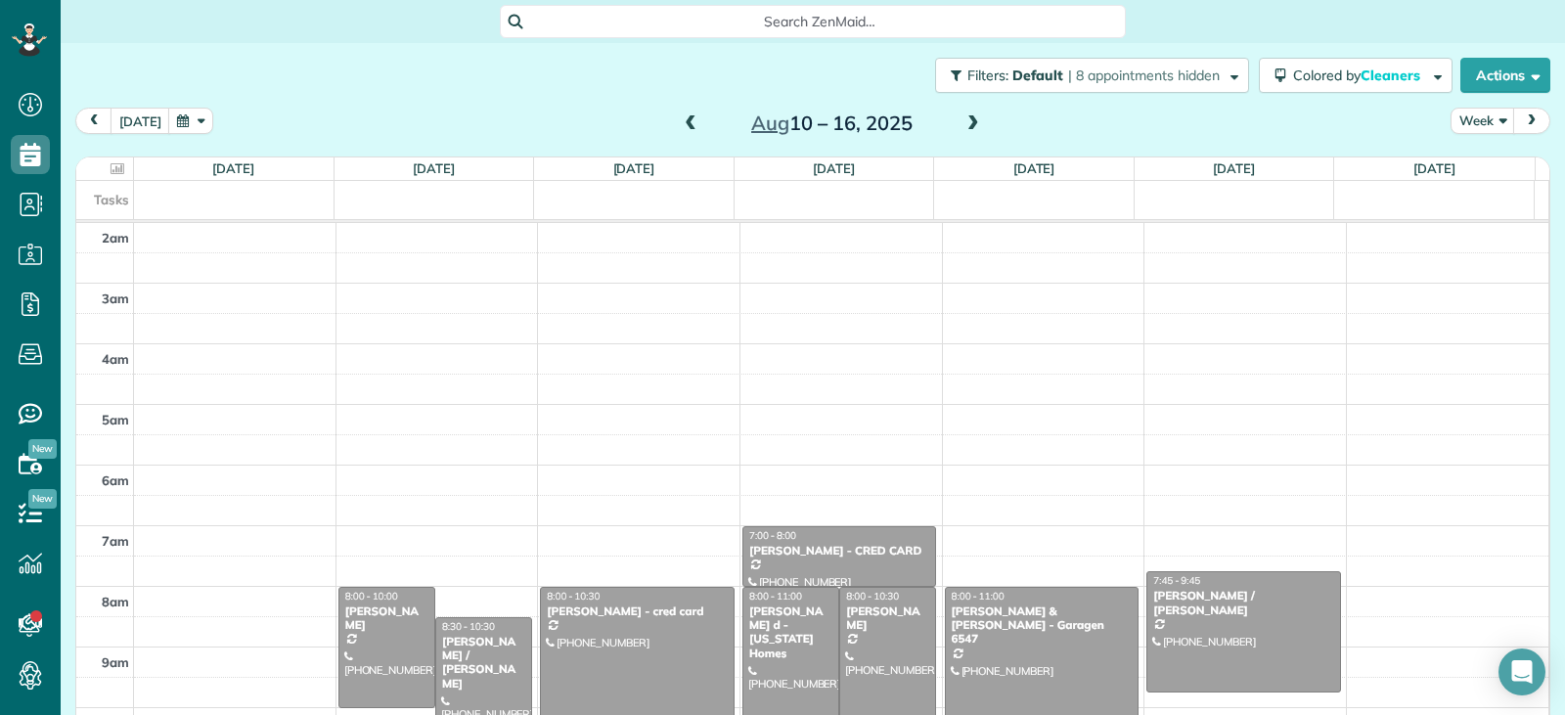
scroll to position [304, 0]
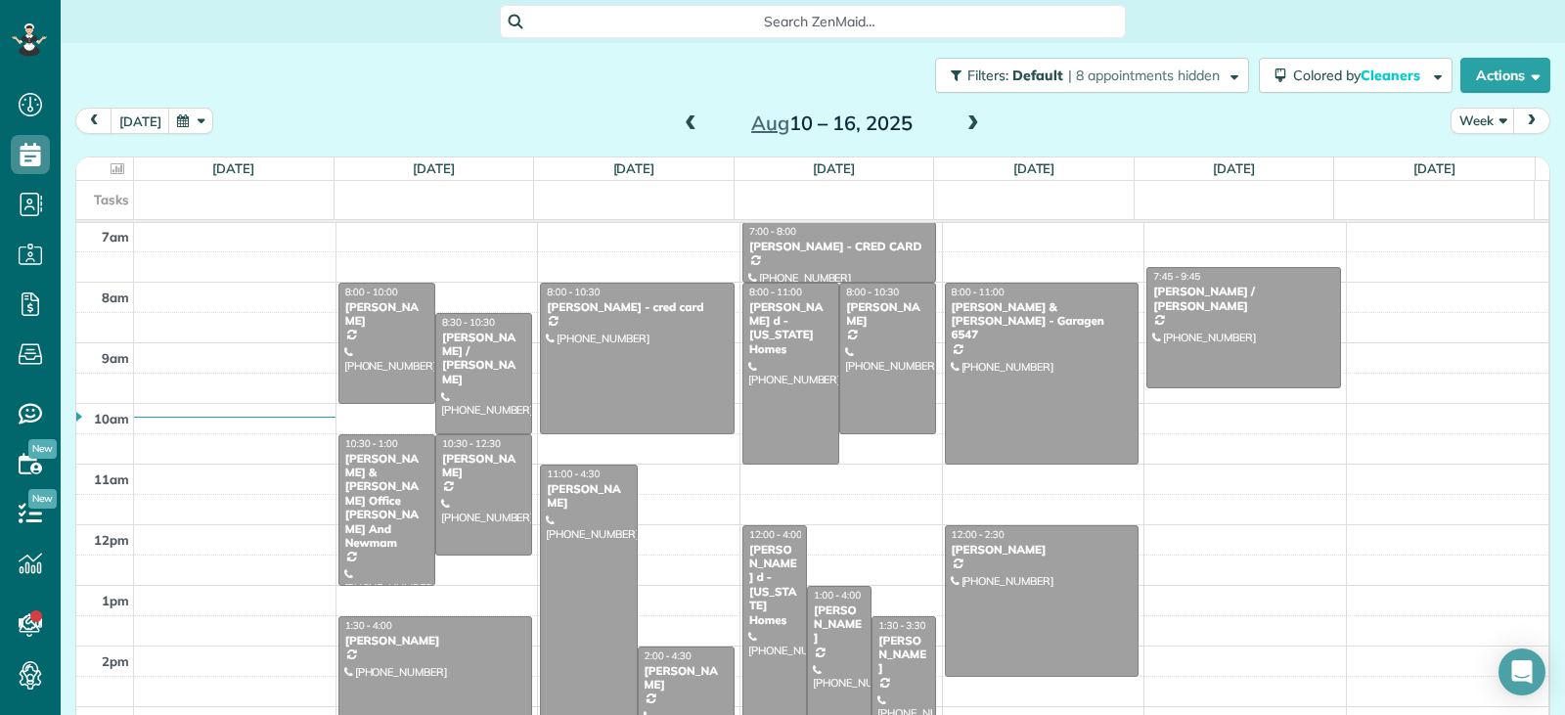
click at [693, 579] on div "2am 3am 4am 5am 6am 7am 8am 9am 10am 11am 12pm 1pm 2pm 3pm 4pm 5pm 8:00 - 10:00…" at bounding box center [812, 403] width 1472 height 969
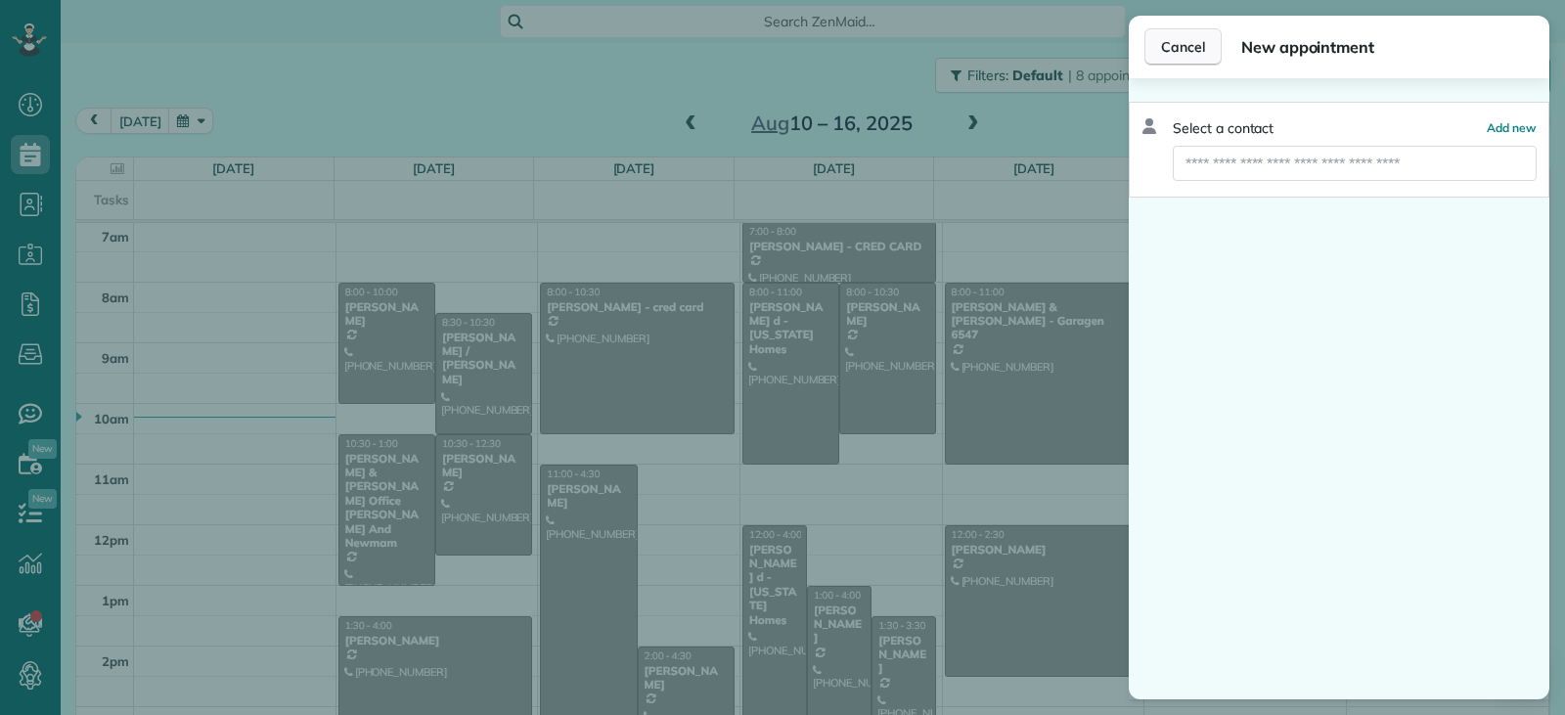
click at [1164, 53] on span "Cancel" at bounding box center [1183, 47] width 44 height 20
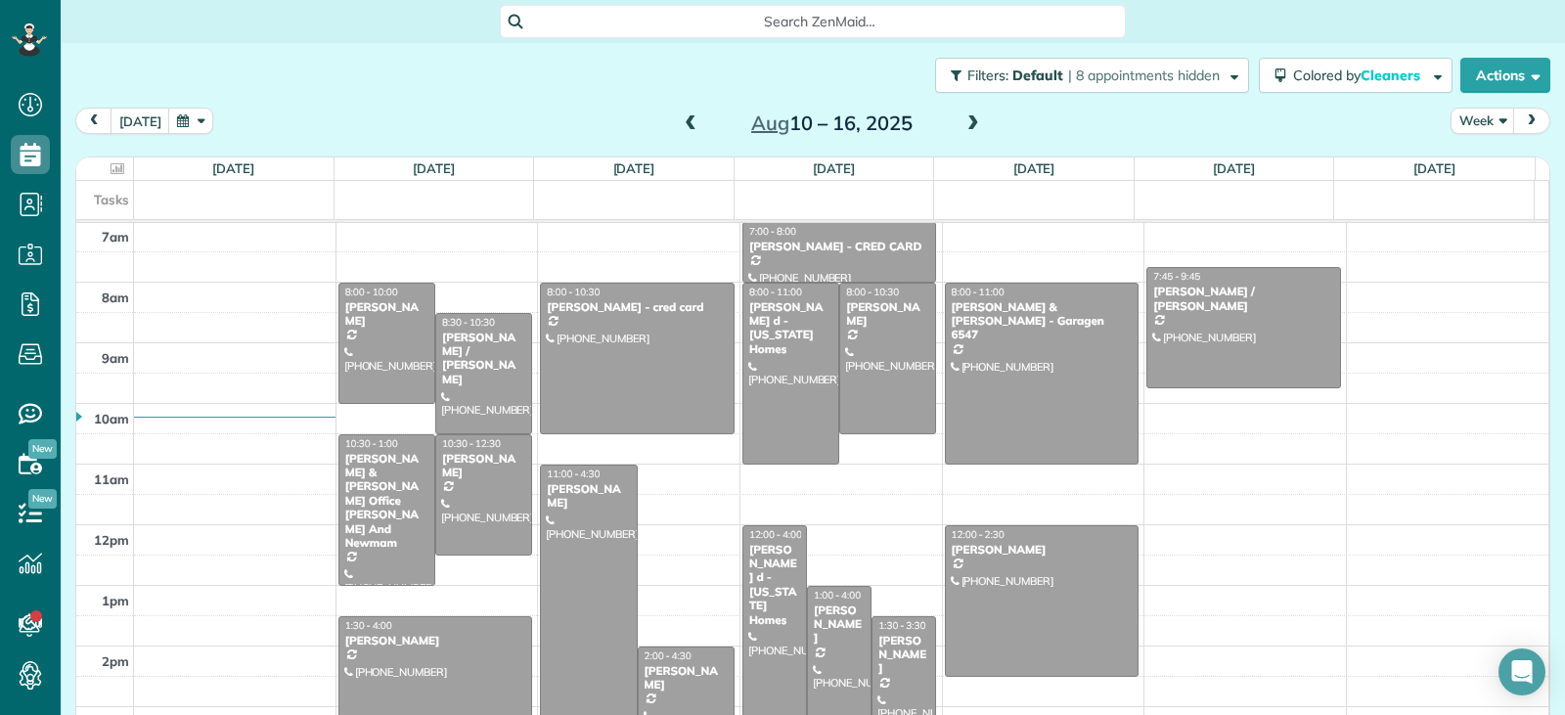
click at [680, 122] on span at bounding box center [691, 124] width 22 height 18
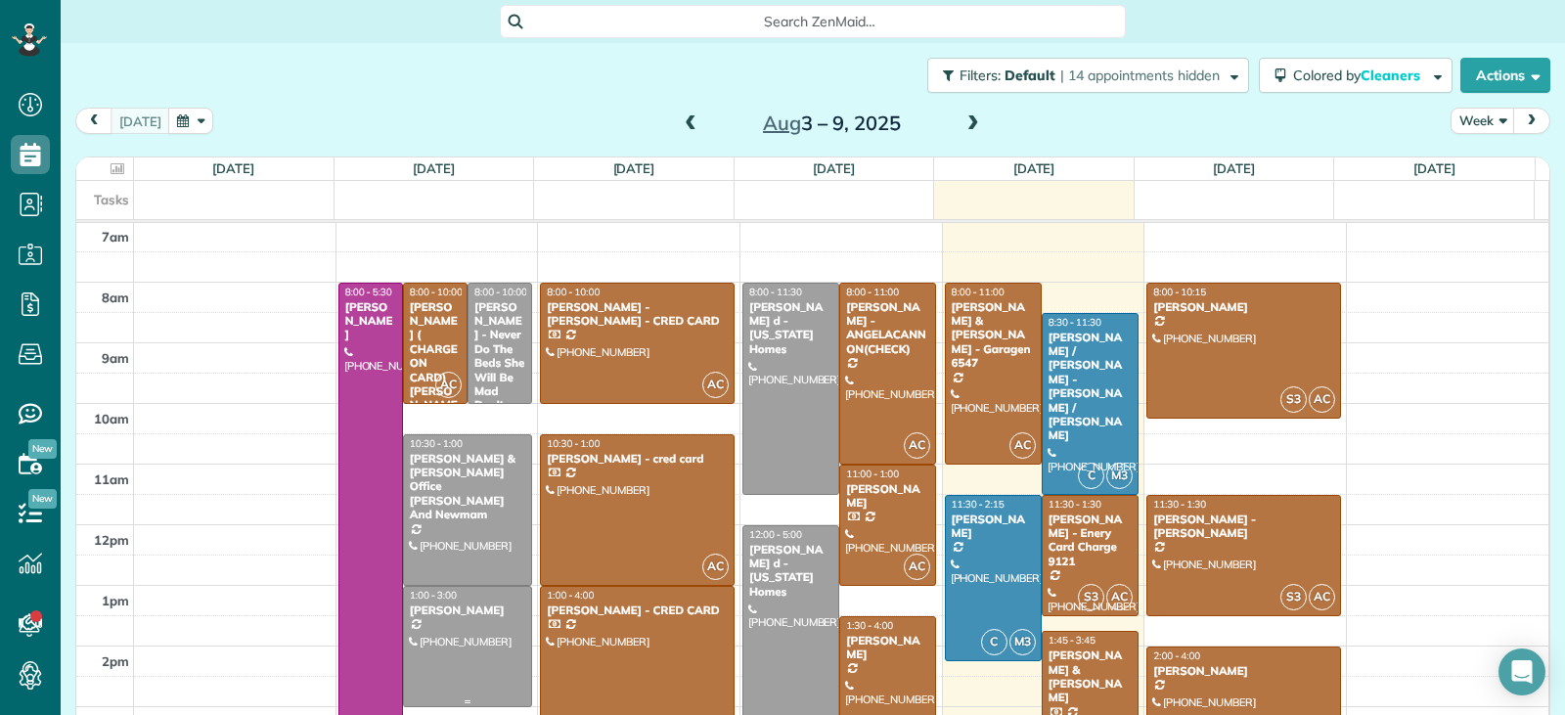
click at [473, 655] on div at bounding box center [467, 646] width 127 height 119
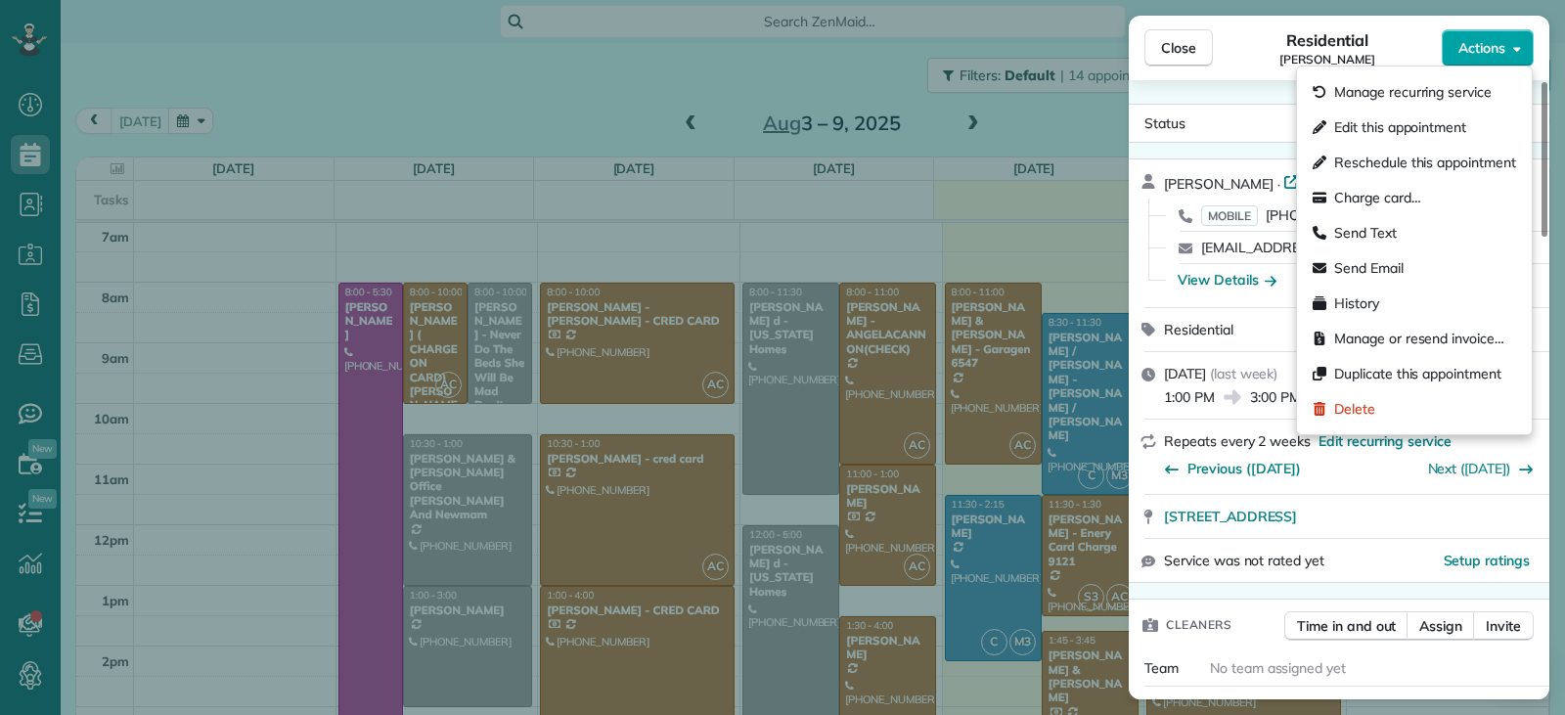
click at [1485, 42] on span "Actions" at bounding box center [1482, 48] width 47 height 20
click at [1165, 289] on div at bounding box center [1168, 279] width 39 height 33
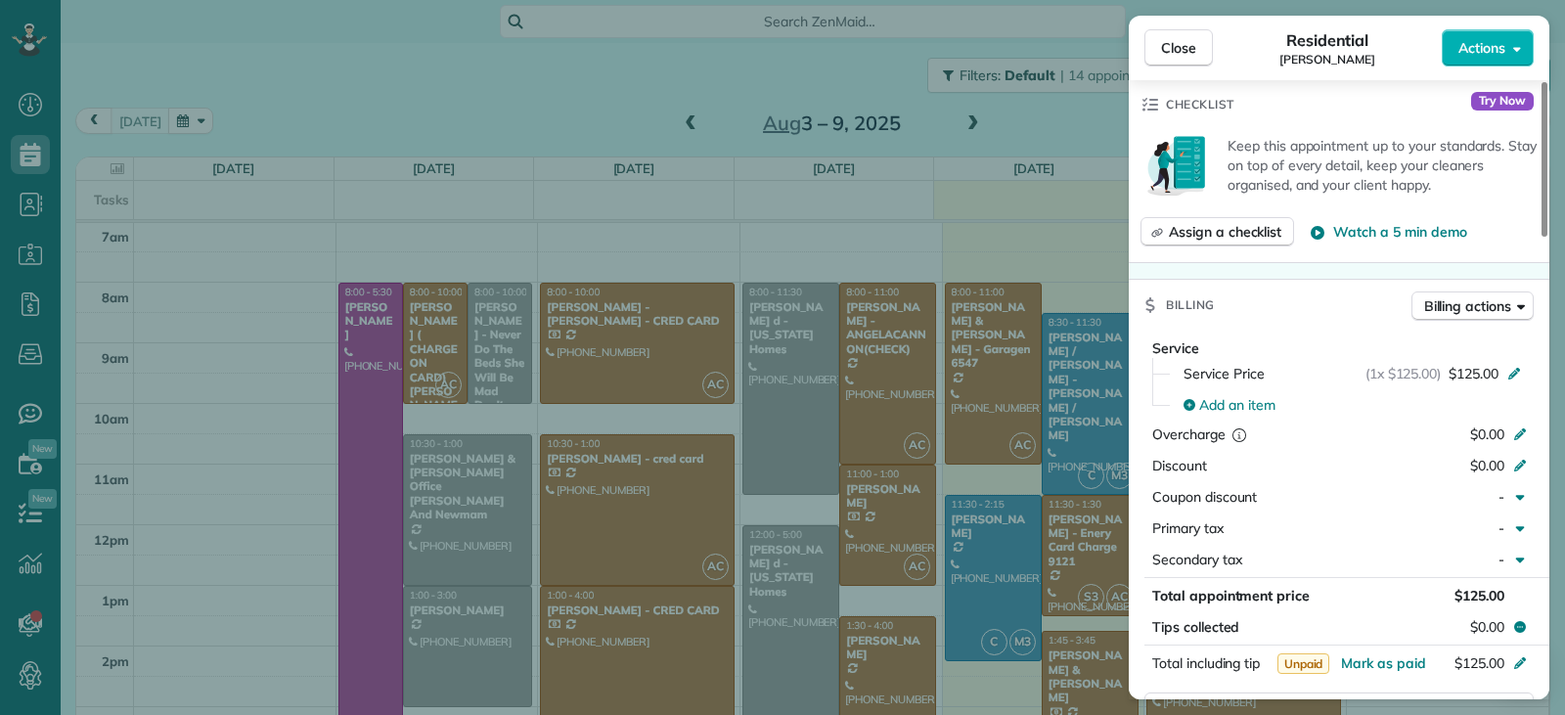
scroll to position [990, 0]
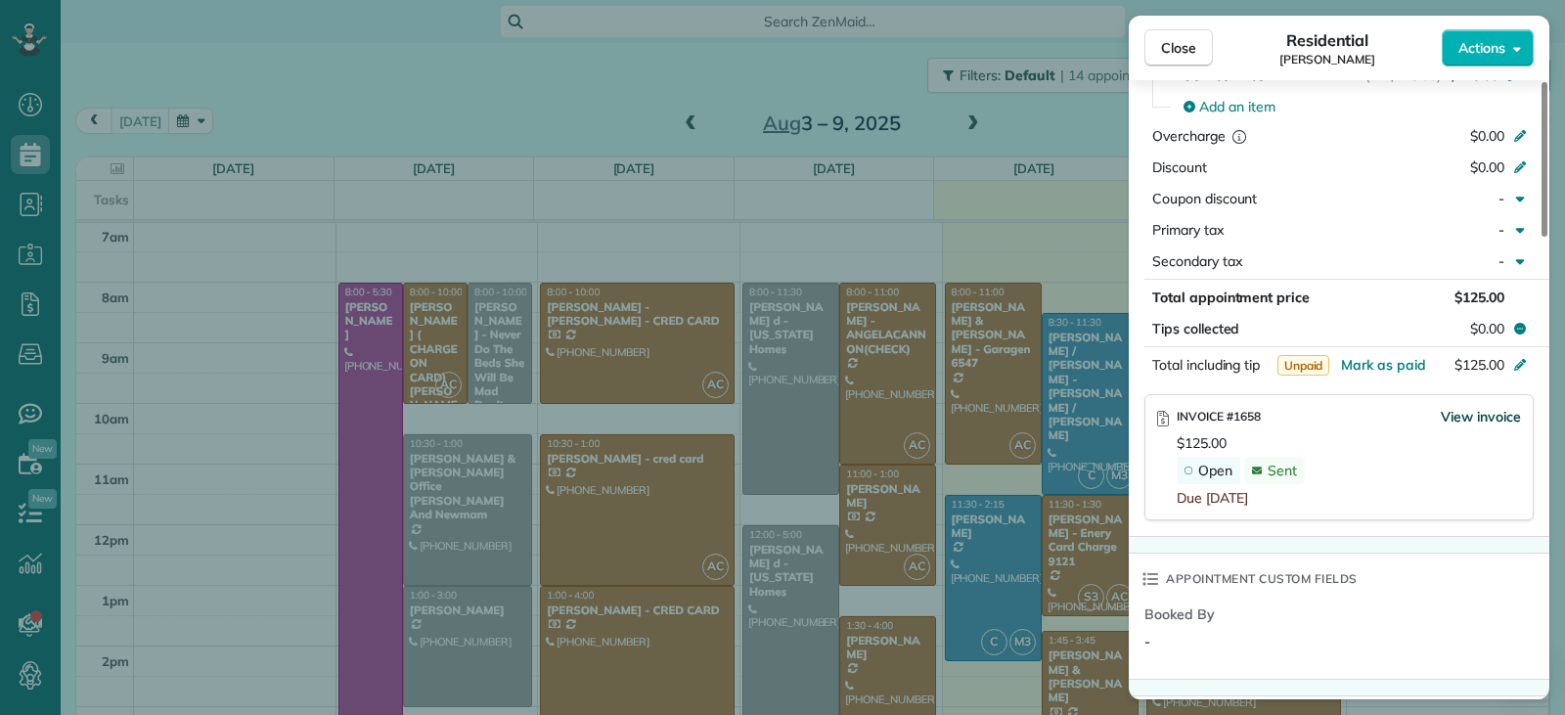
click at [1465, 419] on span "View invoice" at bounding box center [1481, 417] width 80 height 20
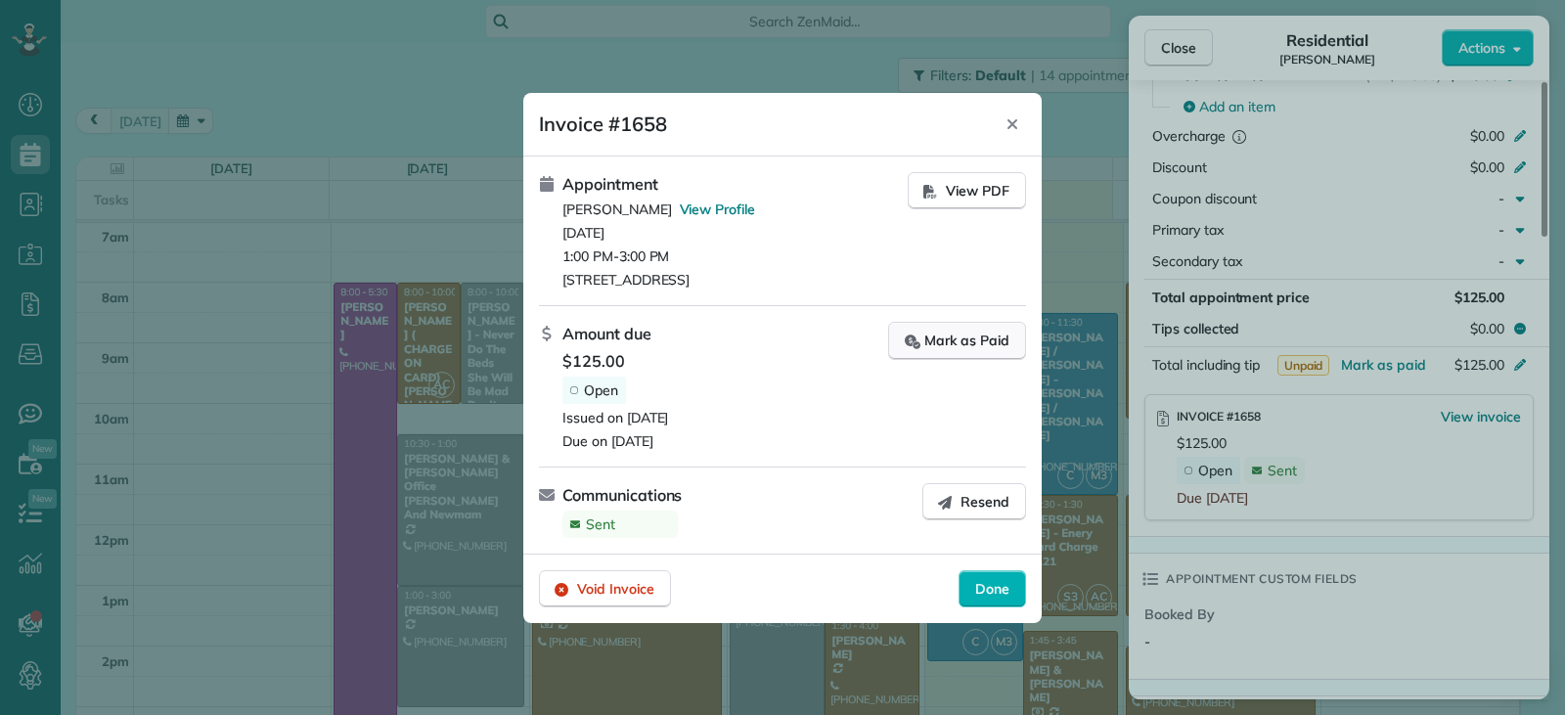
click at [959, 338] on div "Mark as Paid" at bounding box center [957, 341] width 105 height 21
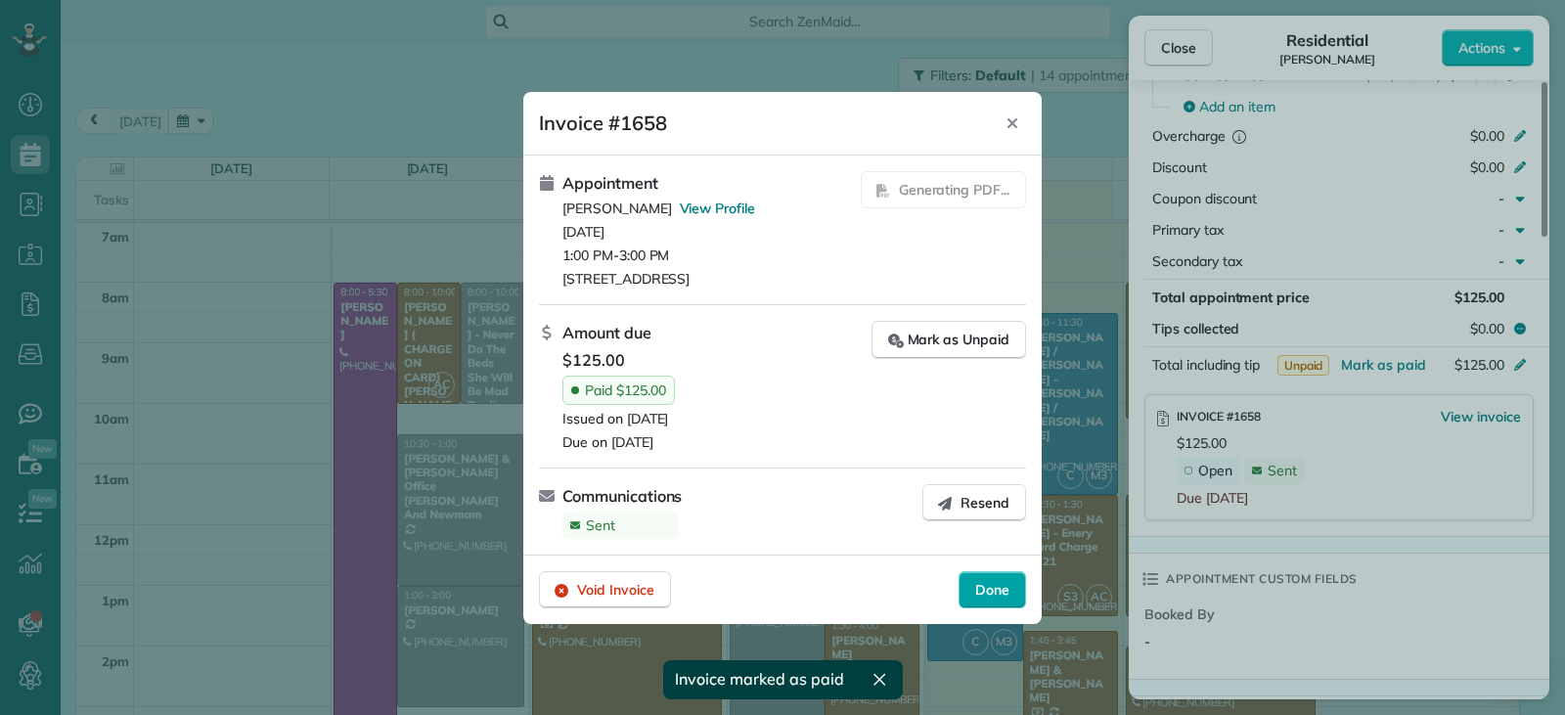
click at [982, 592] on span "Done" at bounding box center [992, 590] width 34 height 20
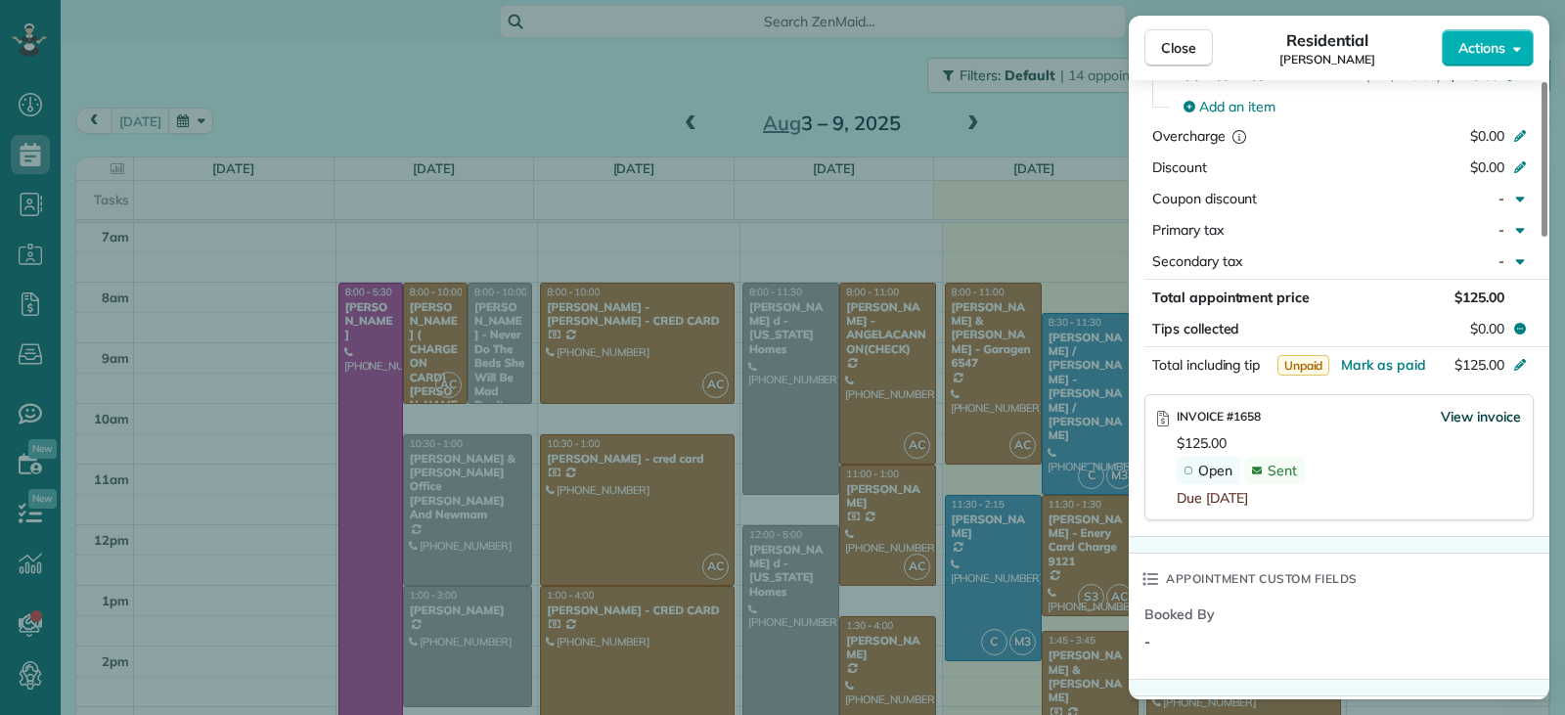
click at [1472, 419] on span "View invoice" at bounding box center [1481, 417] width 80 height 20
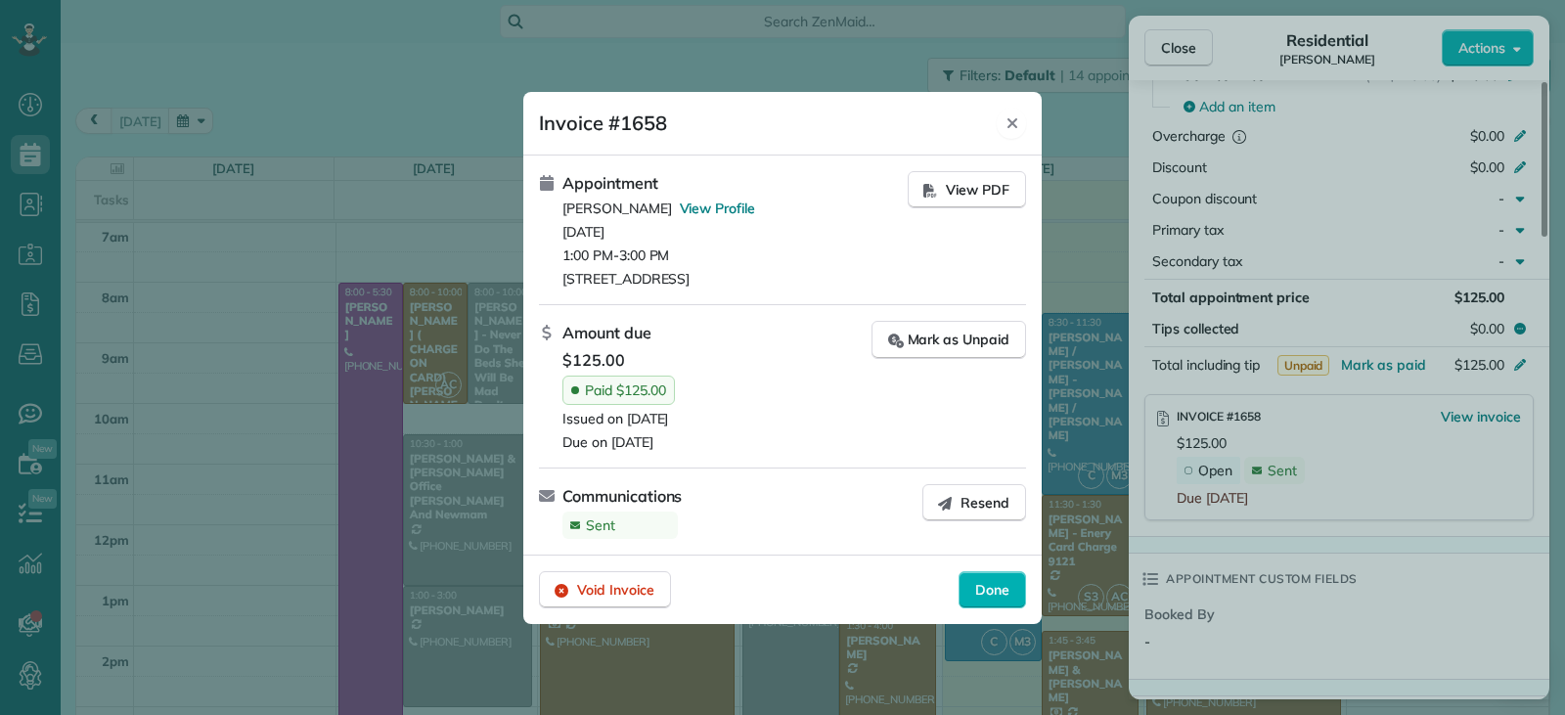
click at [1011, 123] on icon "Close" at bounding box center [1013, 123] width 16 height 16
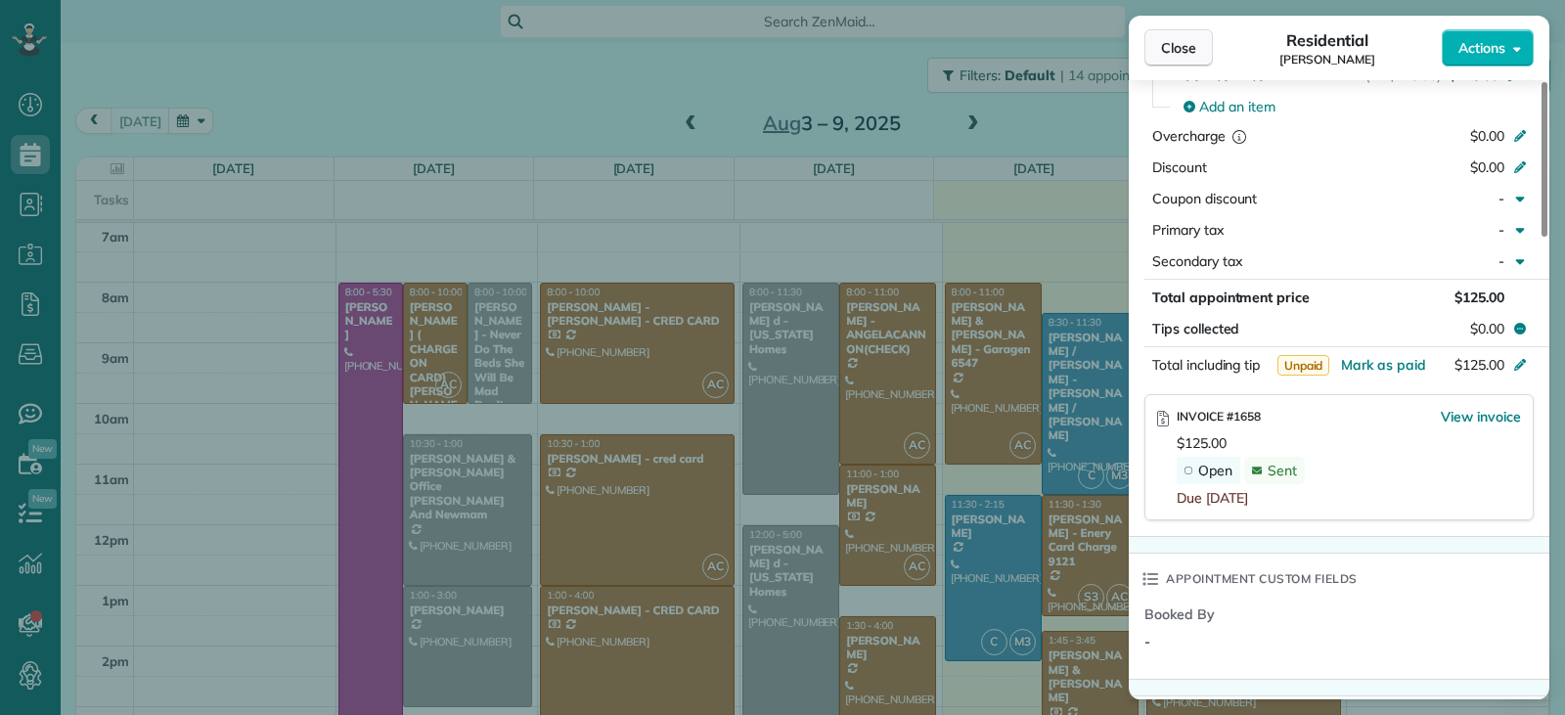
click at [1166, 51] on span "Close" at bounding box center [1178, 48] width 35 height 20
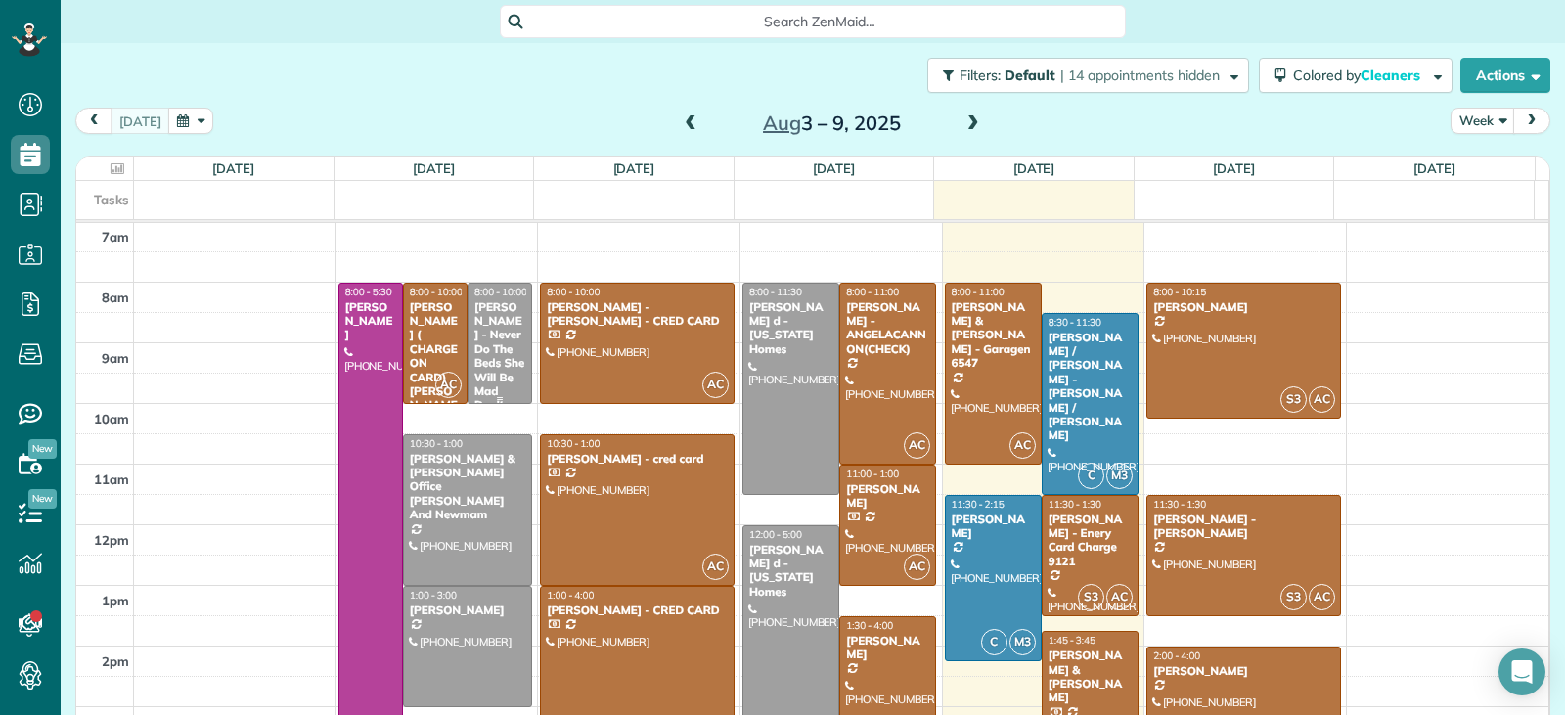
click at [483, 336] on div "Vivian Simpson - Never Do The Beds She Will Be Mad Don't - Luz -ENERY required" at bounding box center [499, 384] width 53 height 169
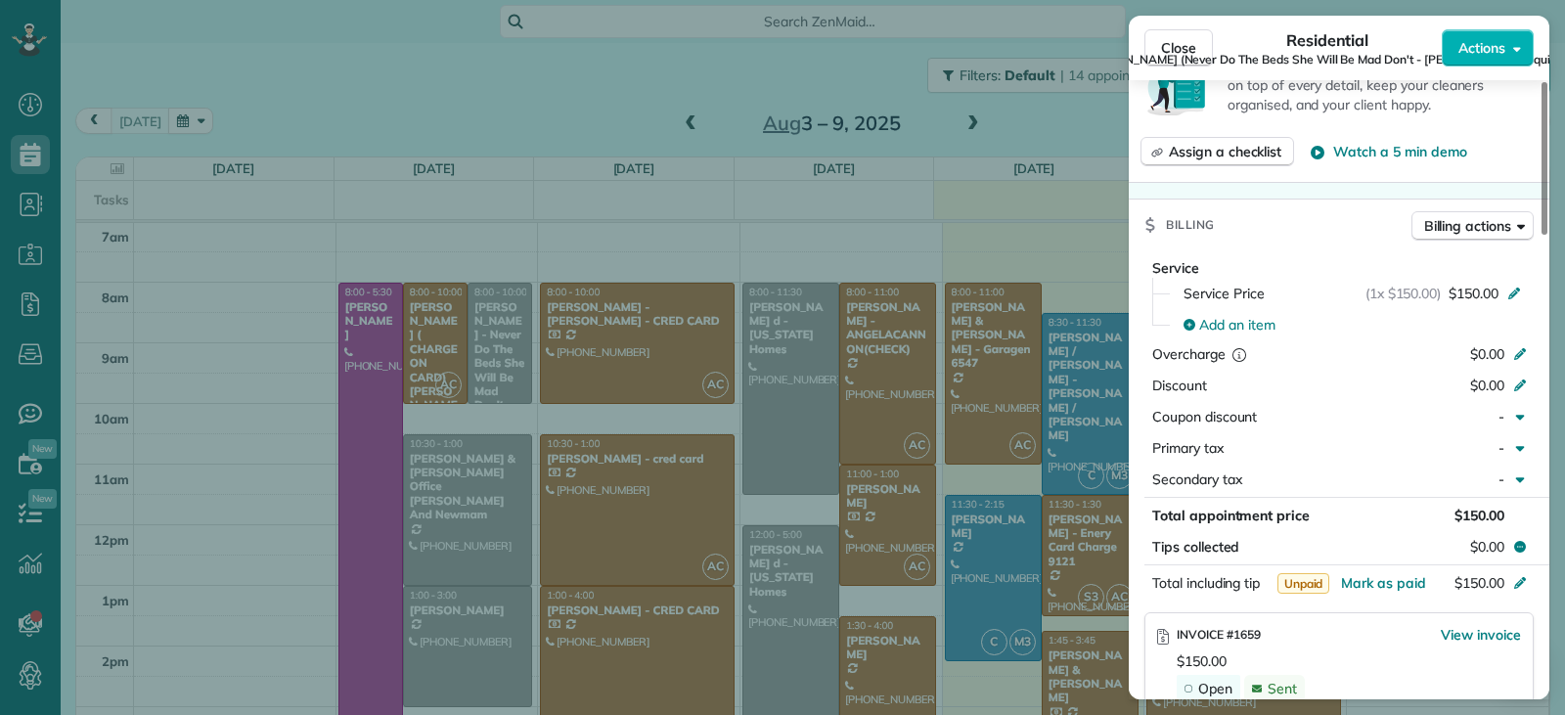
scroll to position [990, 0]
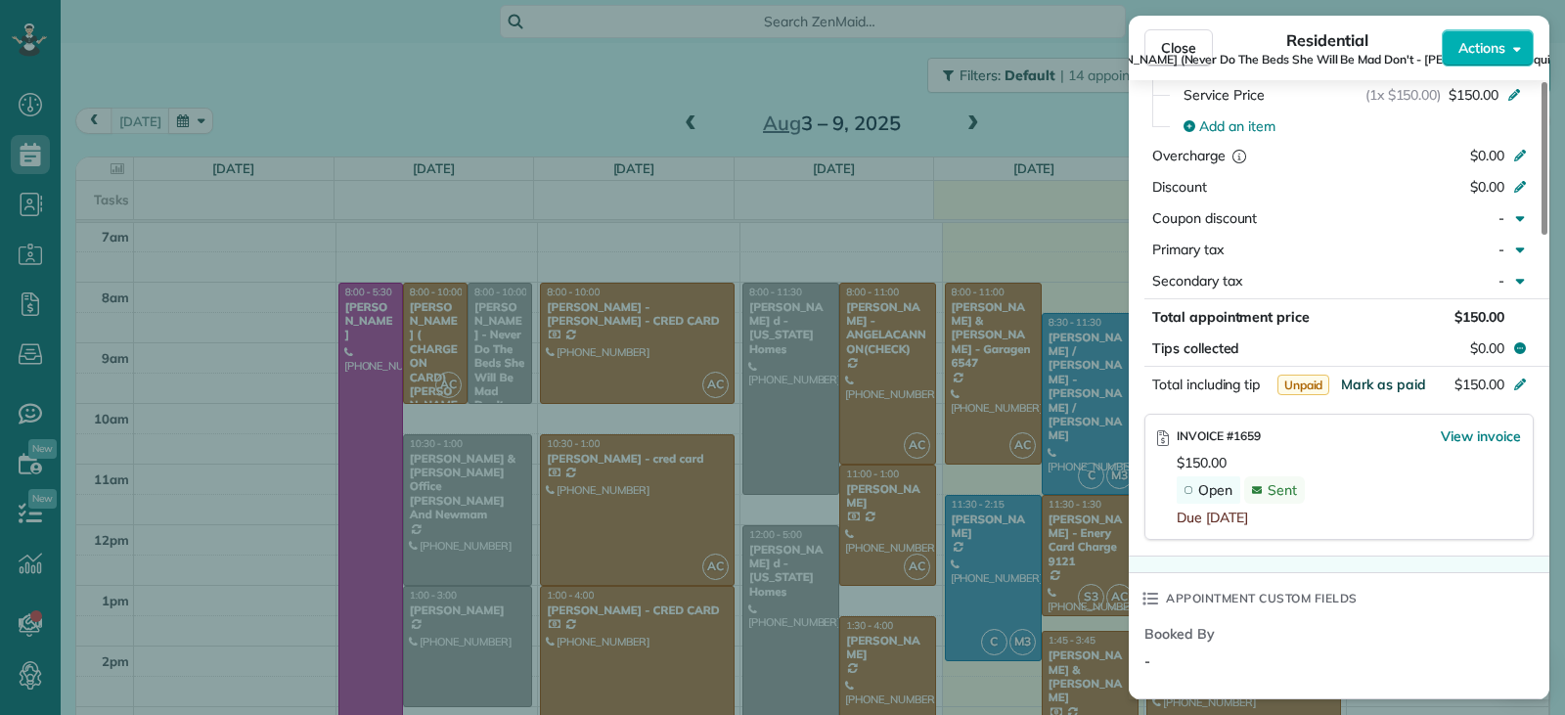
click at [1359, 389] on span "Mark as paid" at bounding box center [1383, 385] width 85 height 18
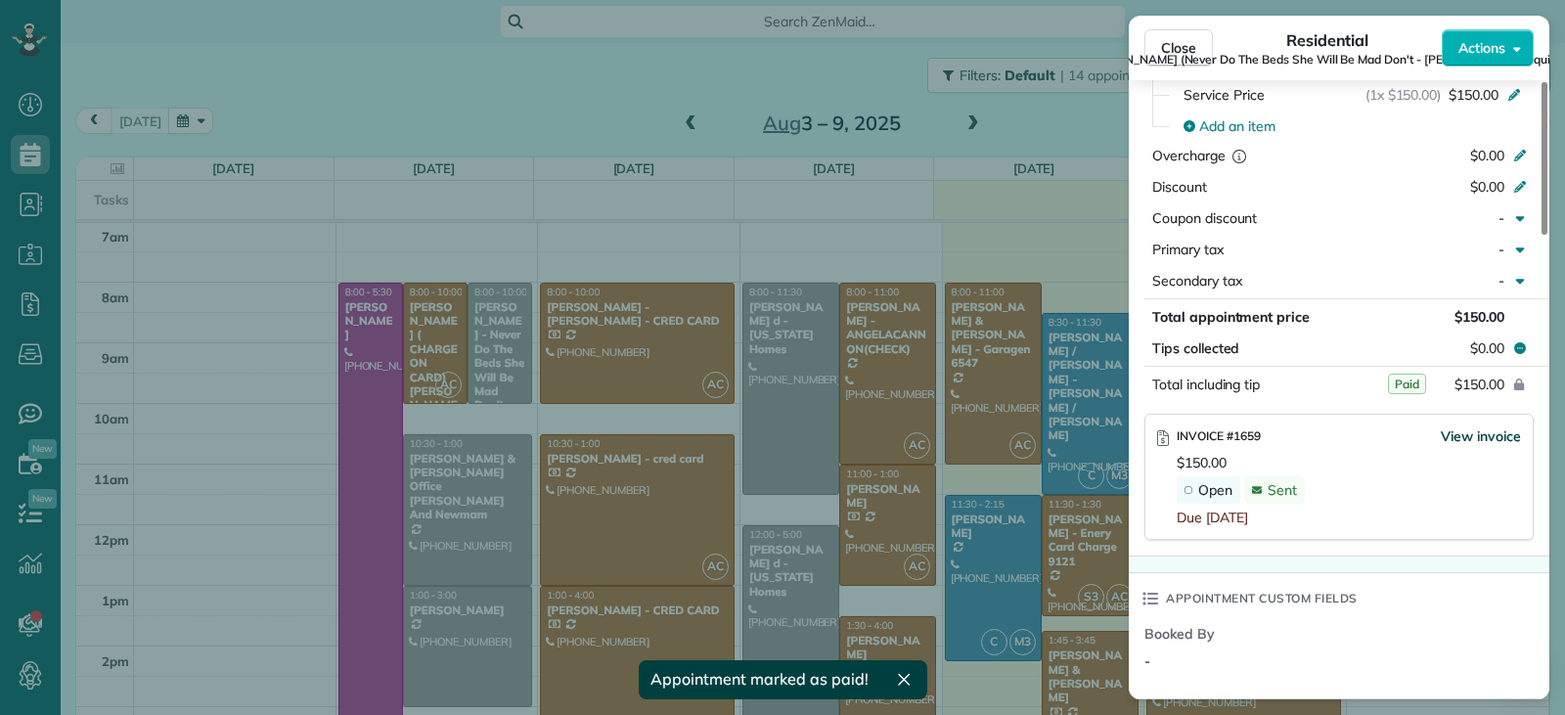
click at [1477, 437] on span "View invoice" at bounding box center [1481, 437] width 80 height 20
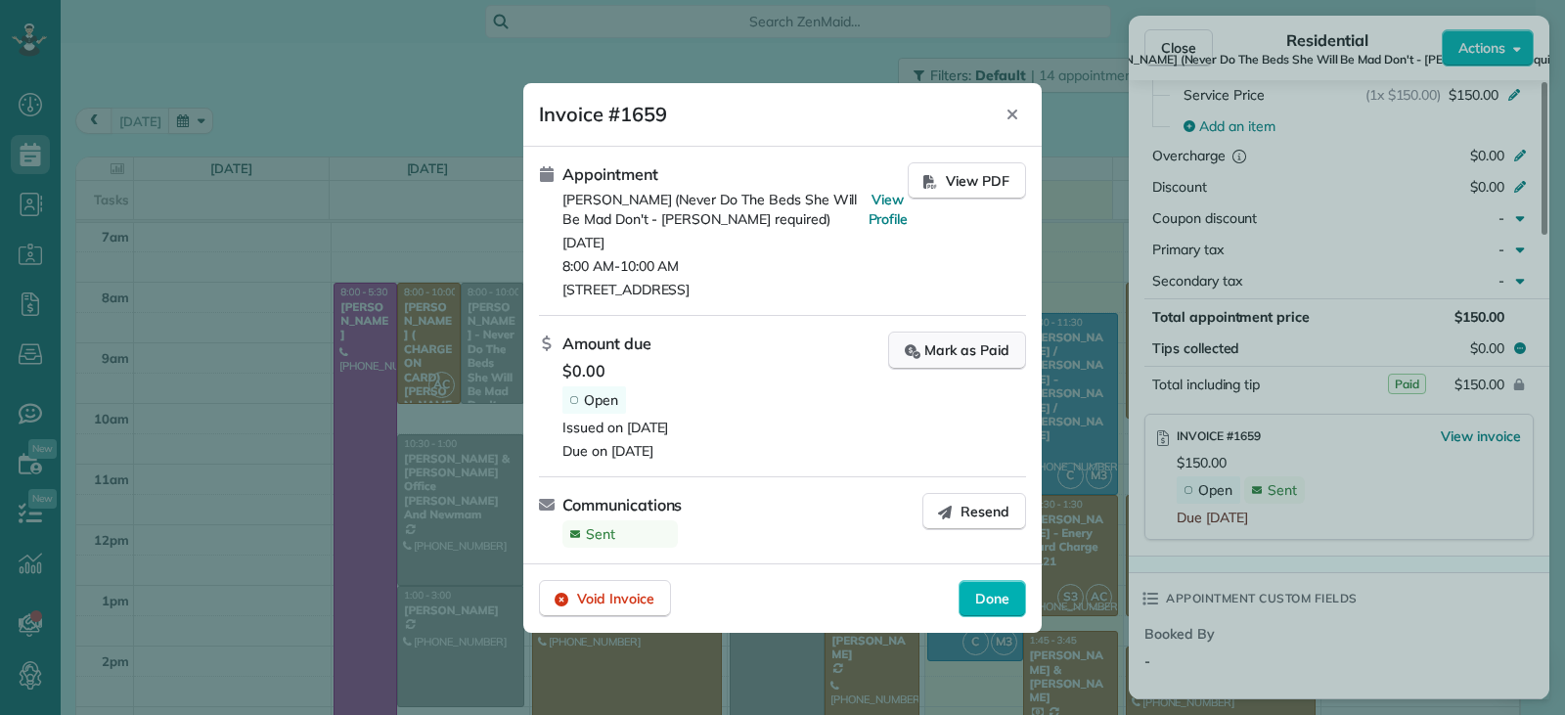
click at [964, 352] on div "Mark as Paid" at bounding box center [957, 350] width 105 height 21
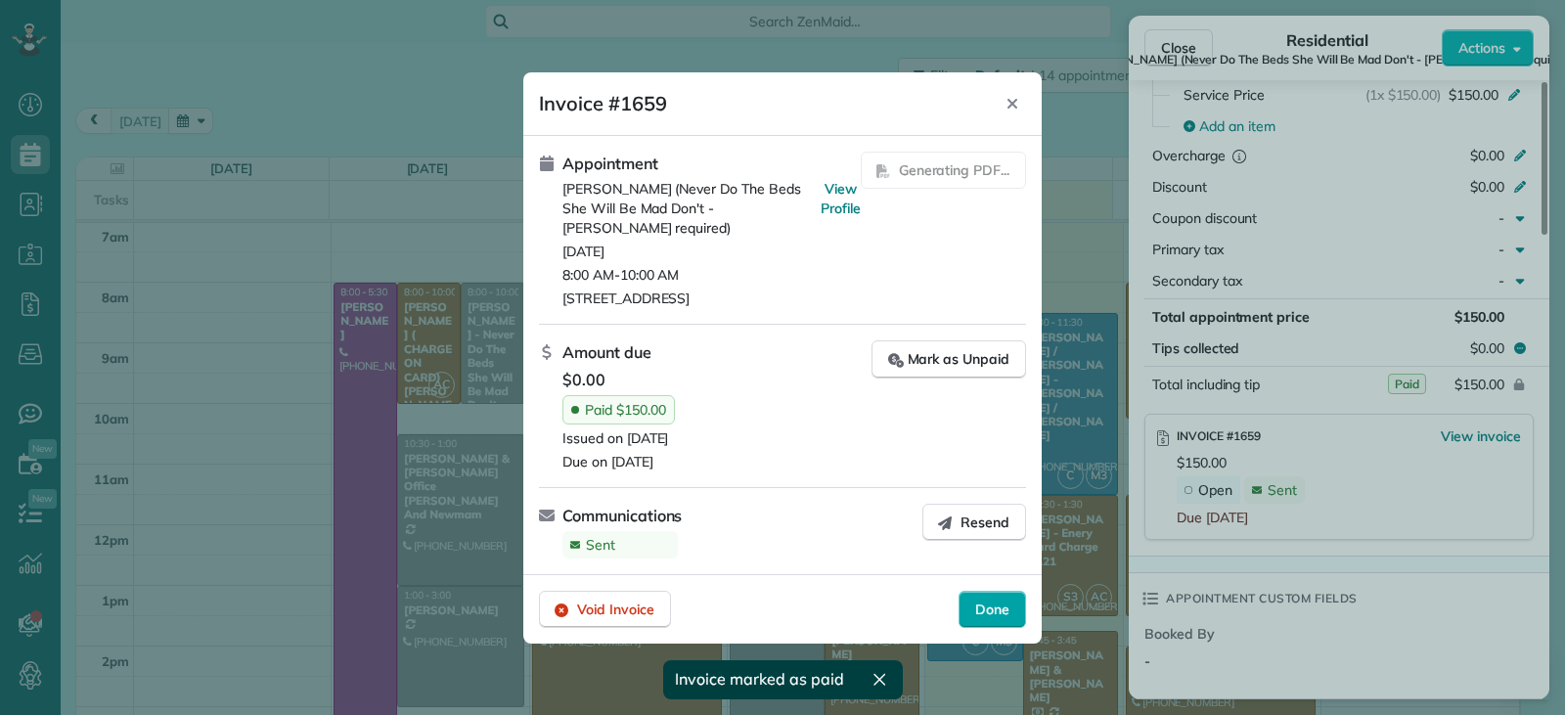
click at [1007, 611] on span "Done" at bounding box center [992, 610] width 34 height 20
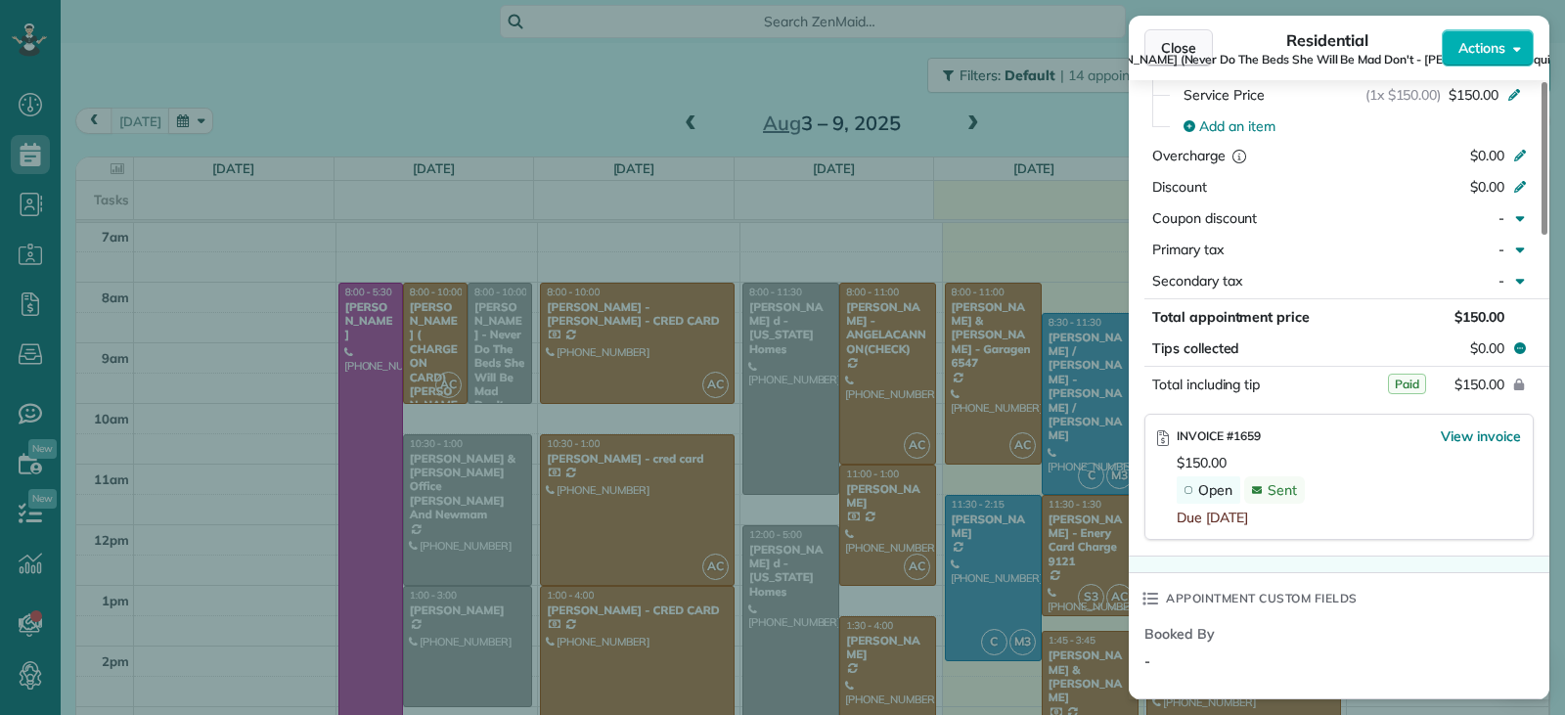
click at [1174, 50] on span "Close" at bounding box center [1178, 48] width 35 height 20
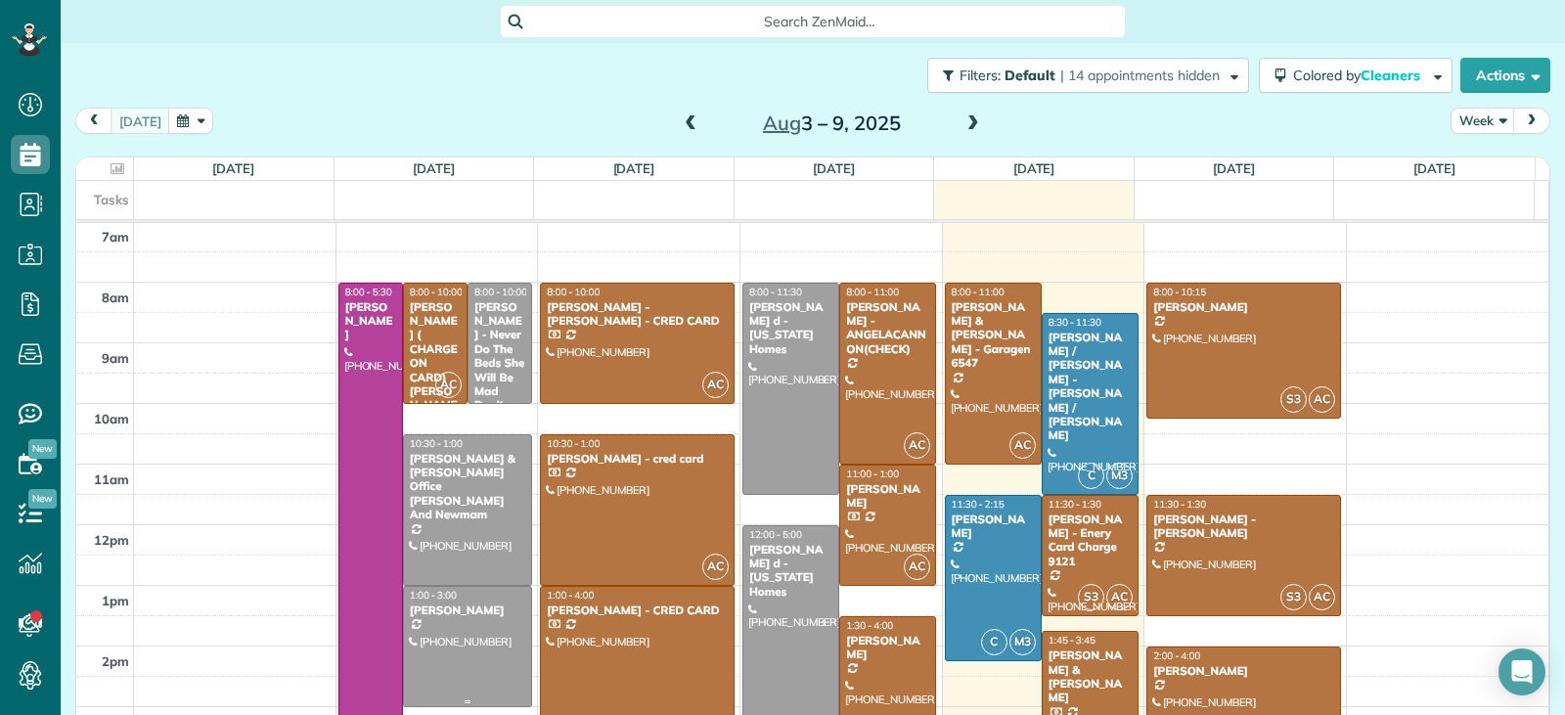
click at [480, 638] on div at bounding box center [467, 646] width 127 height 119
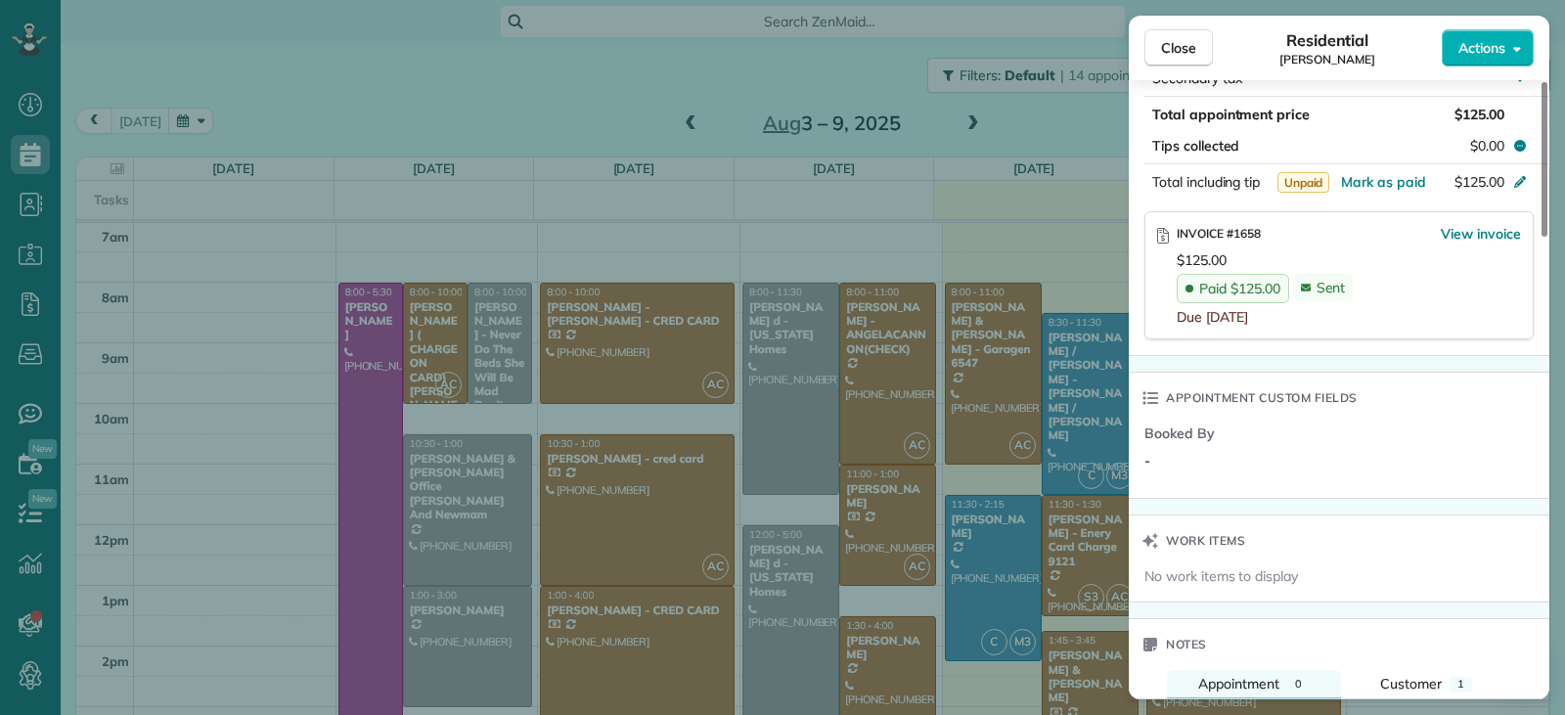
scroll to position [1174, 0]
click at [1356, 181] on span "Mark as paid" at bounding box center [1383, 181] width 85 height 18
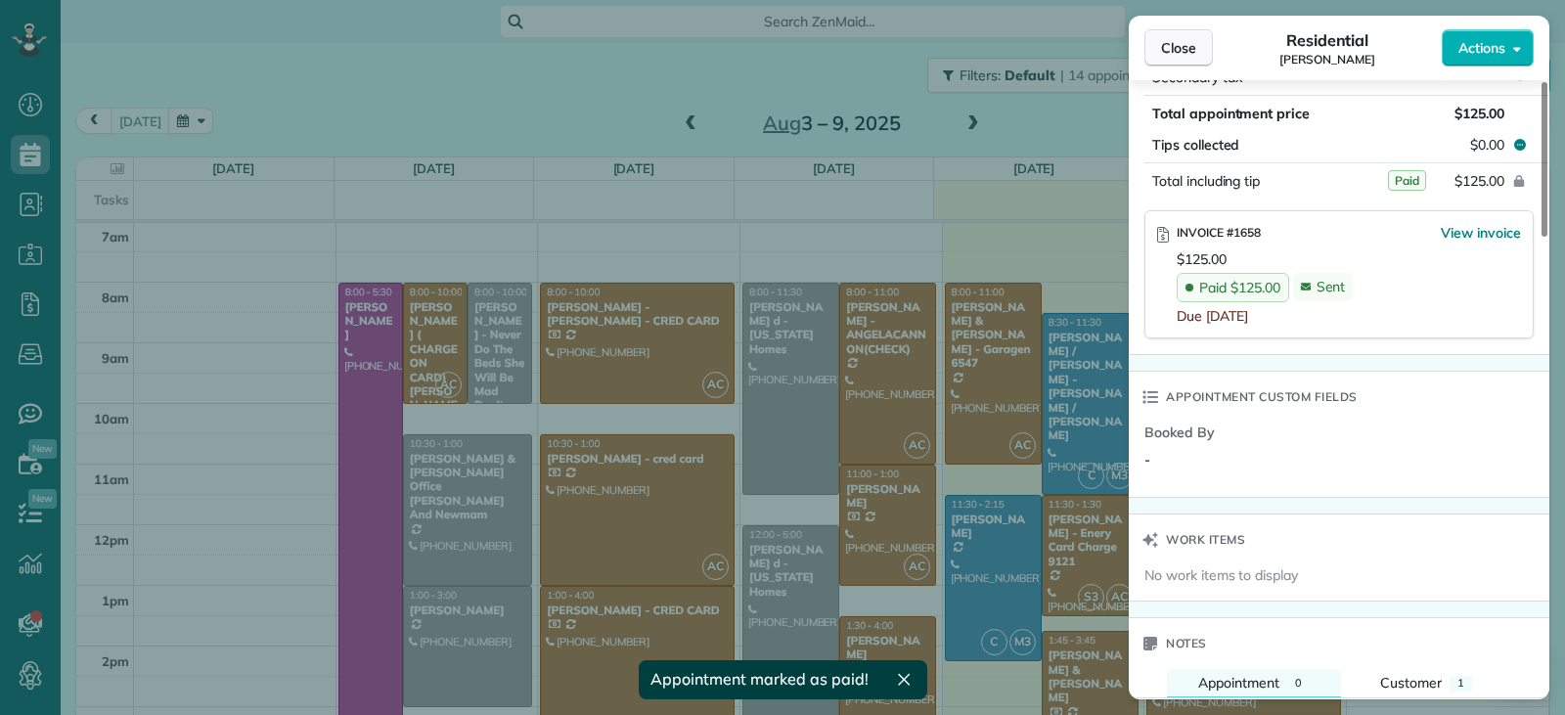
click at [1170, 51] on span "Close" at bounding box center [1178, 48] width 35 height 20
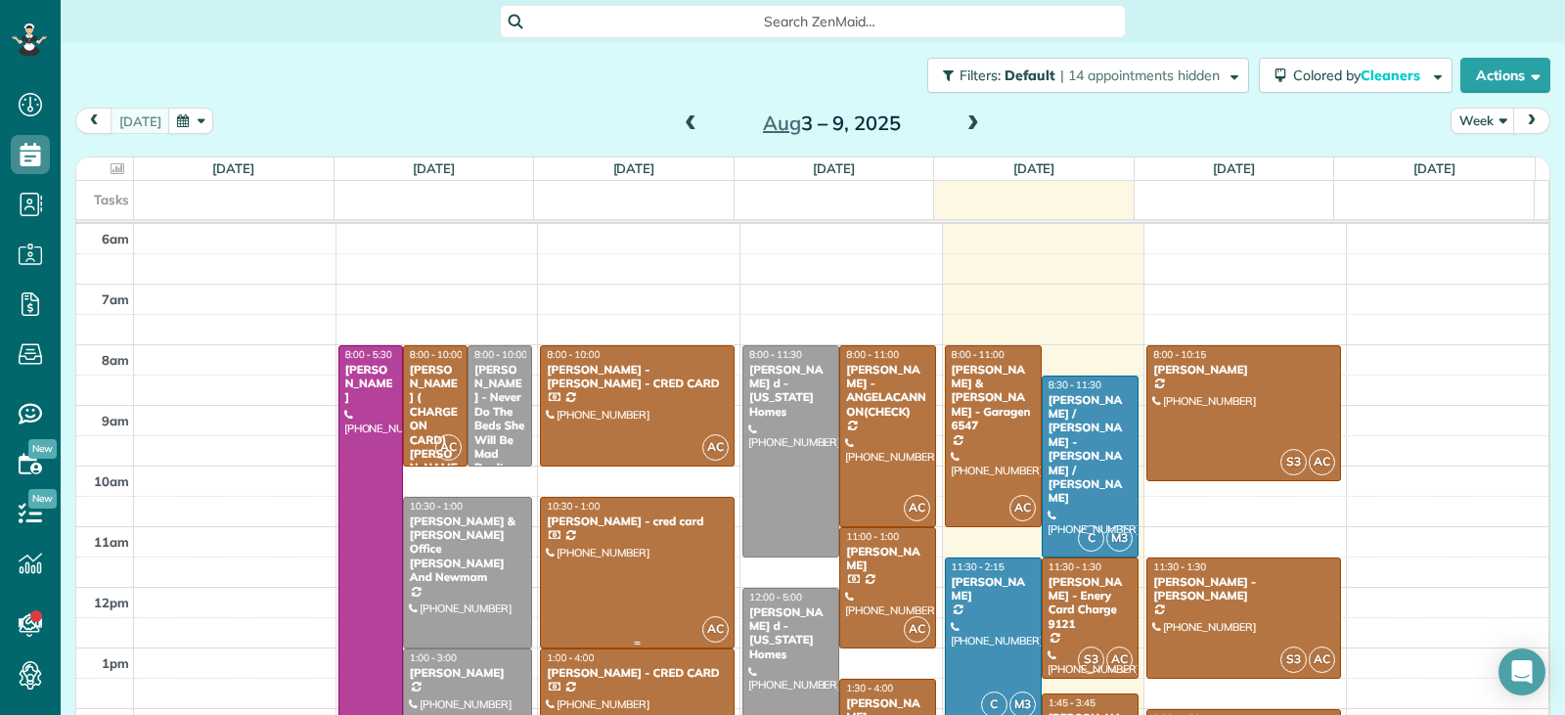
scroll to position [276, 0]
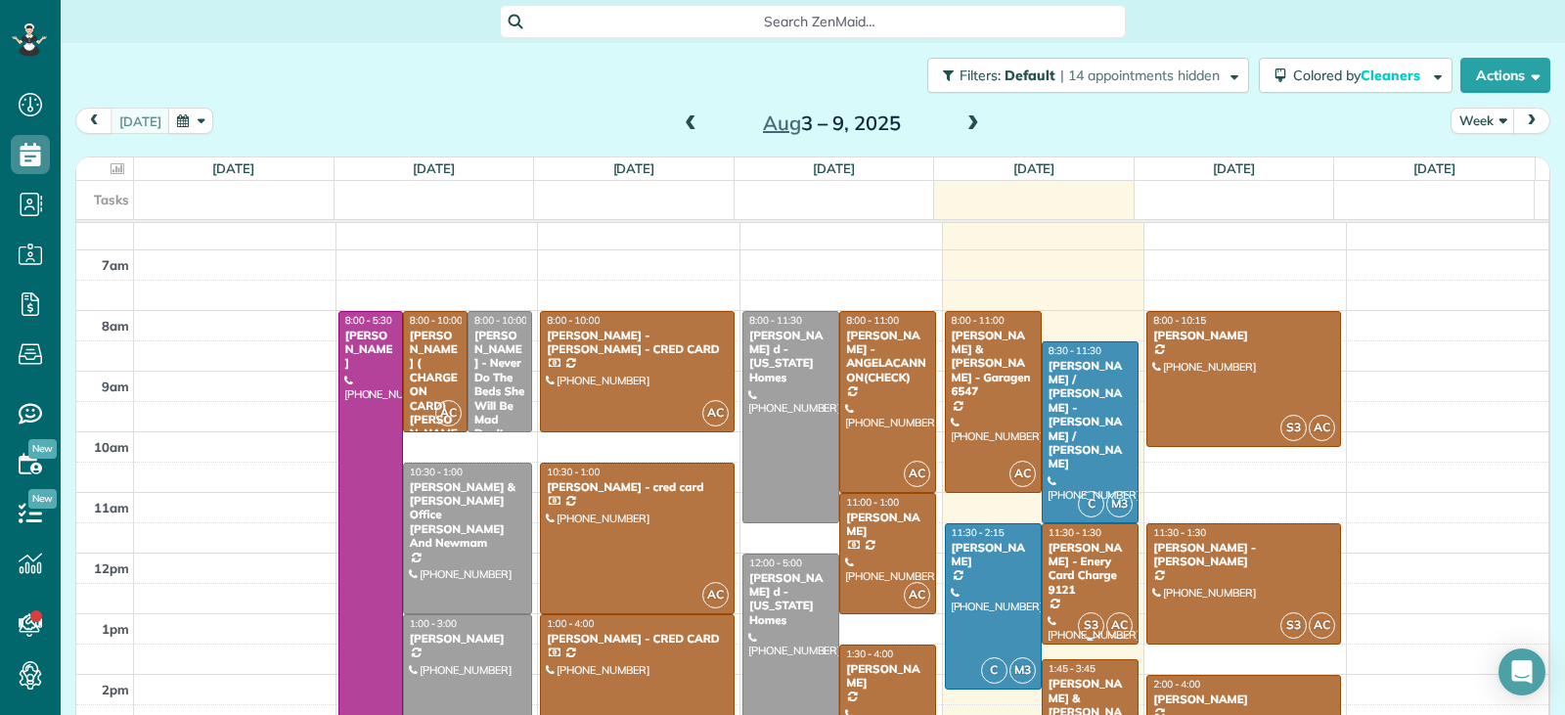
click at [1070, 561] on div "Gail Garriss - Enery Card Charge 9121" at bounding box center [1090, 569] width 85 height 57
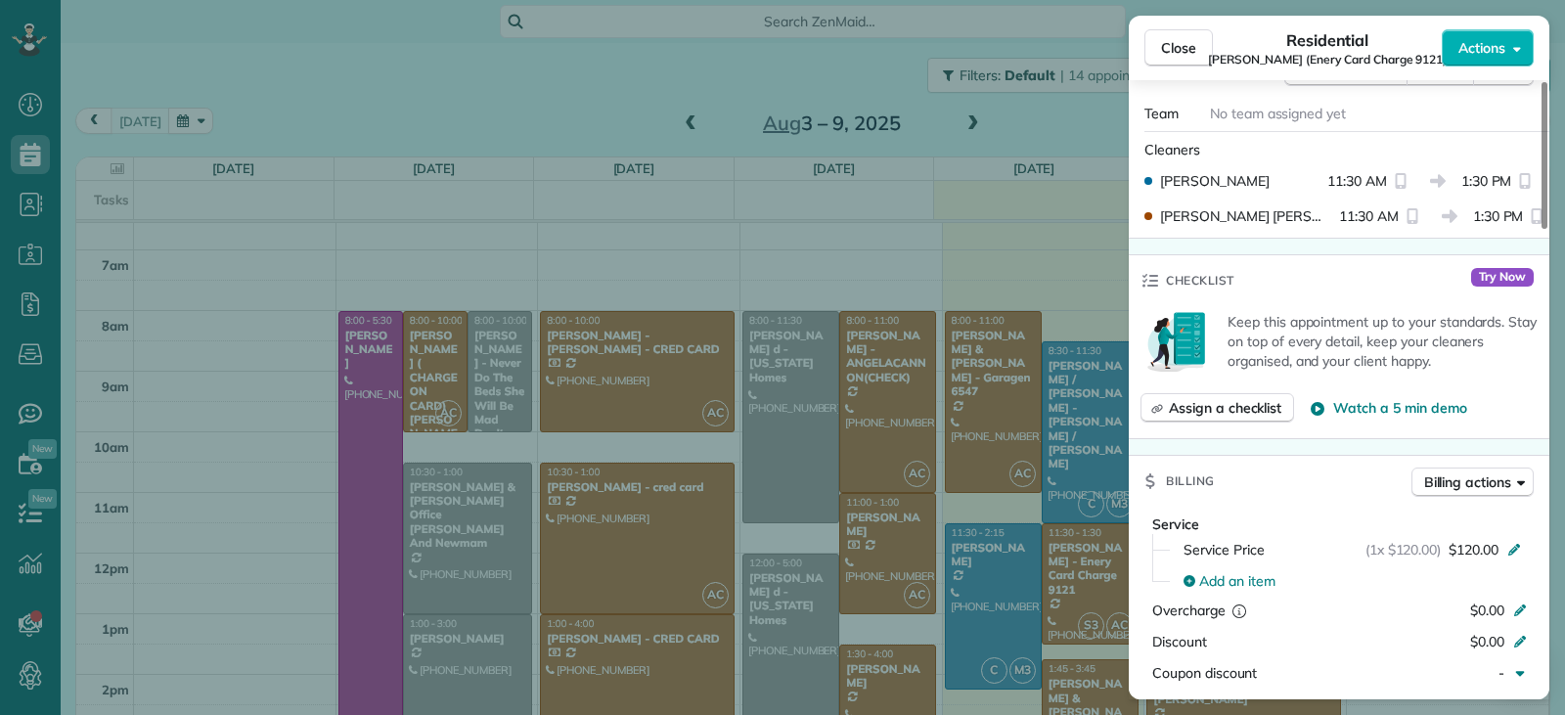
scroll to position [985, 0]
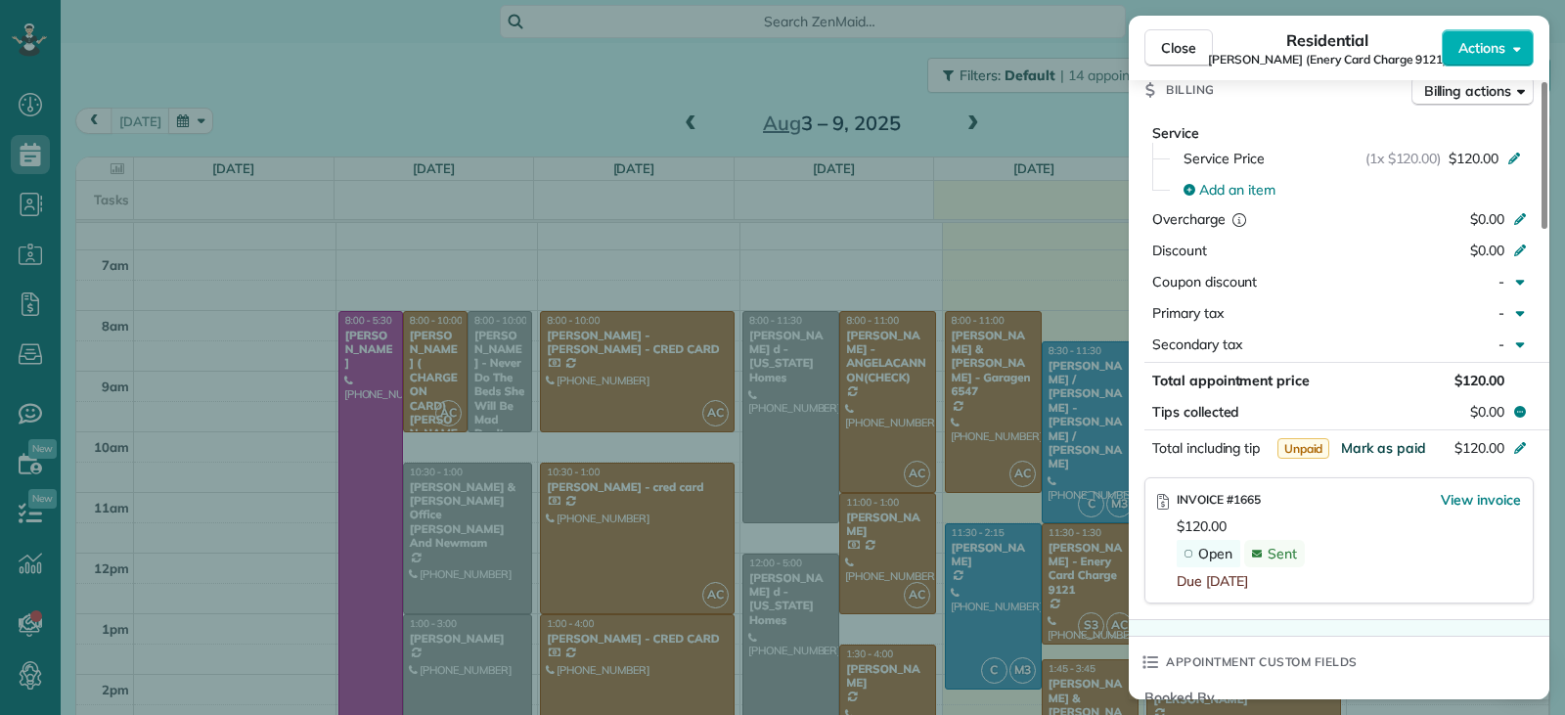
click at [1354, 439] on span "Mark as paid" at bounding box center [1383, 448] width 85 height 18
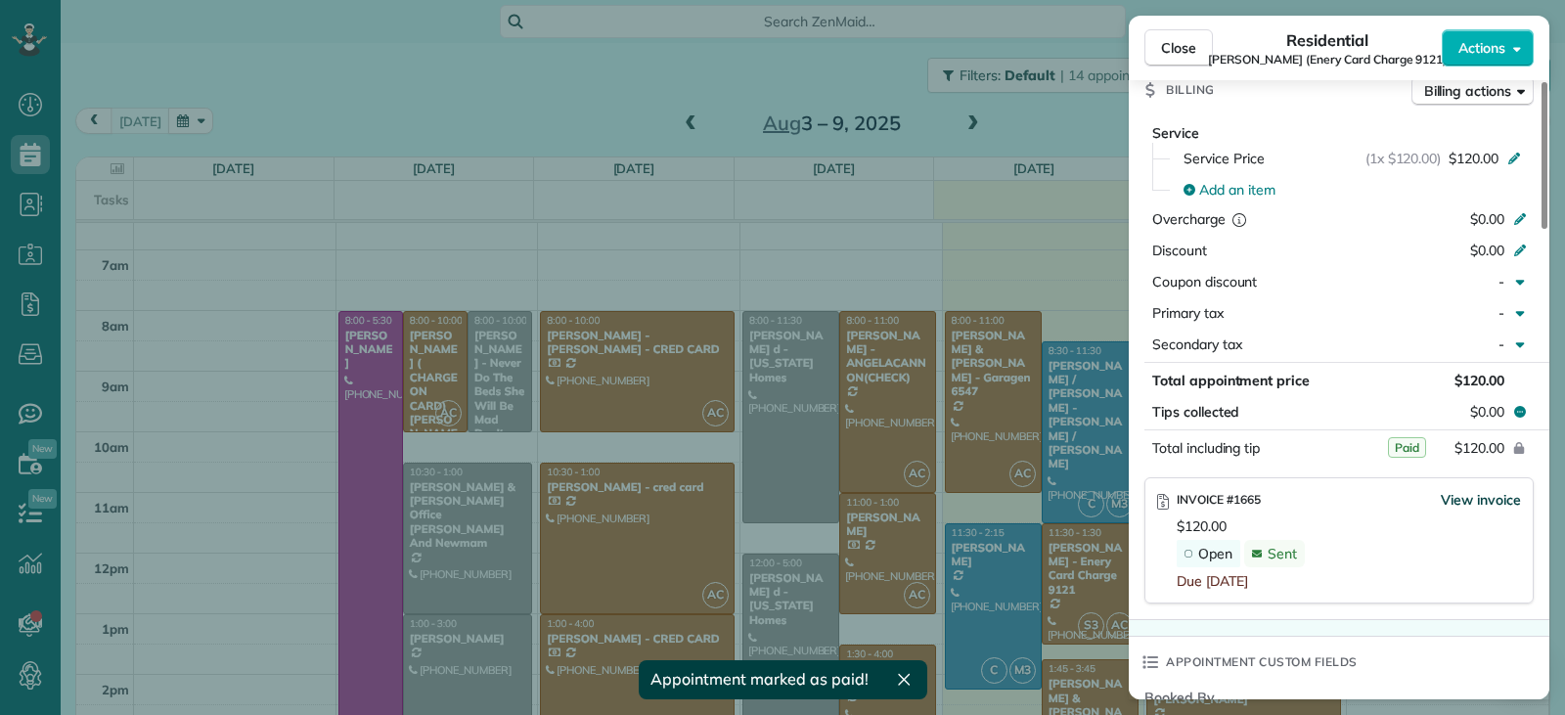
click at [1460, 490] on span "View invoice" at bounding box center [1481, 500] width 80 height 20
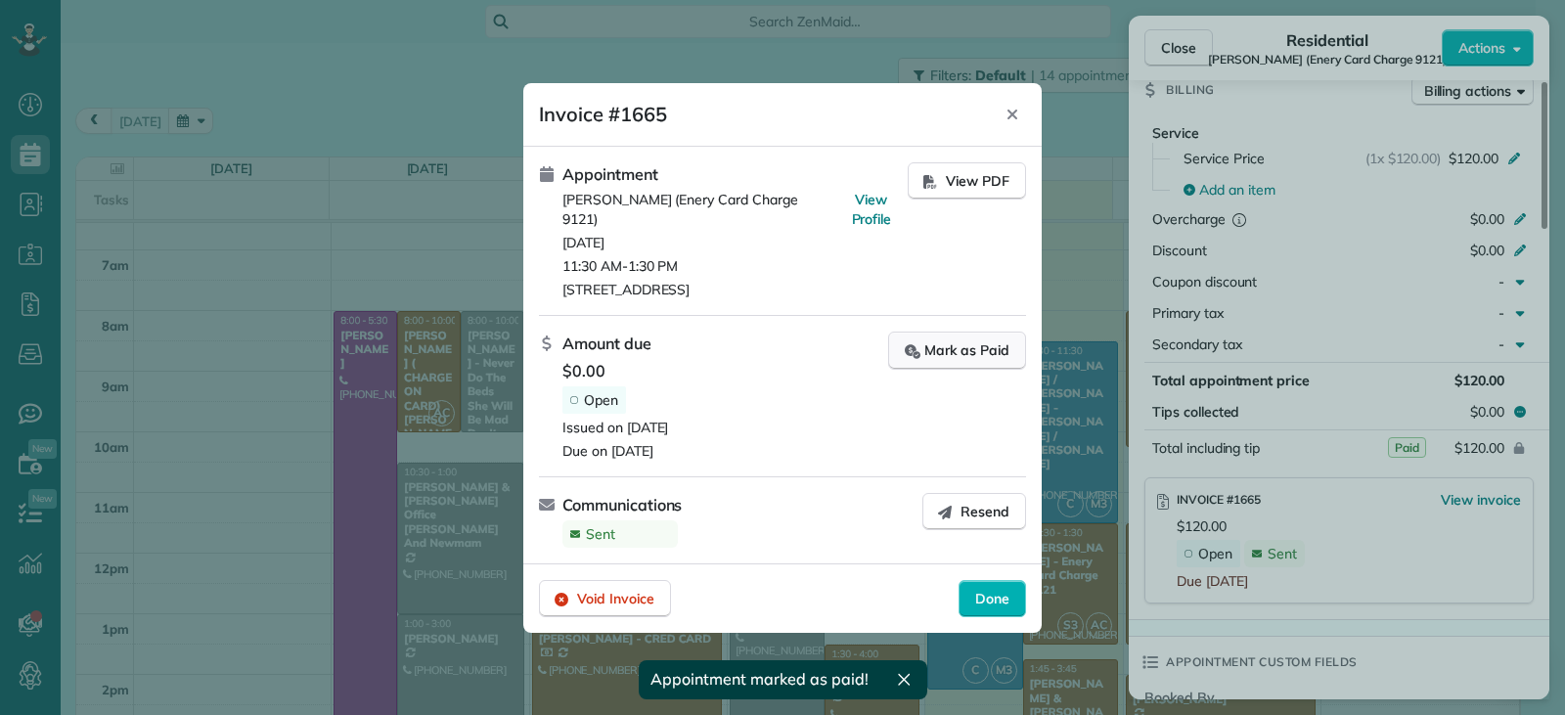
click at [931, 340] on div "Mark as Paid" at bounding box center [957, 350] width 105 height 21
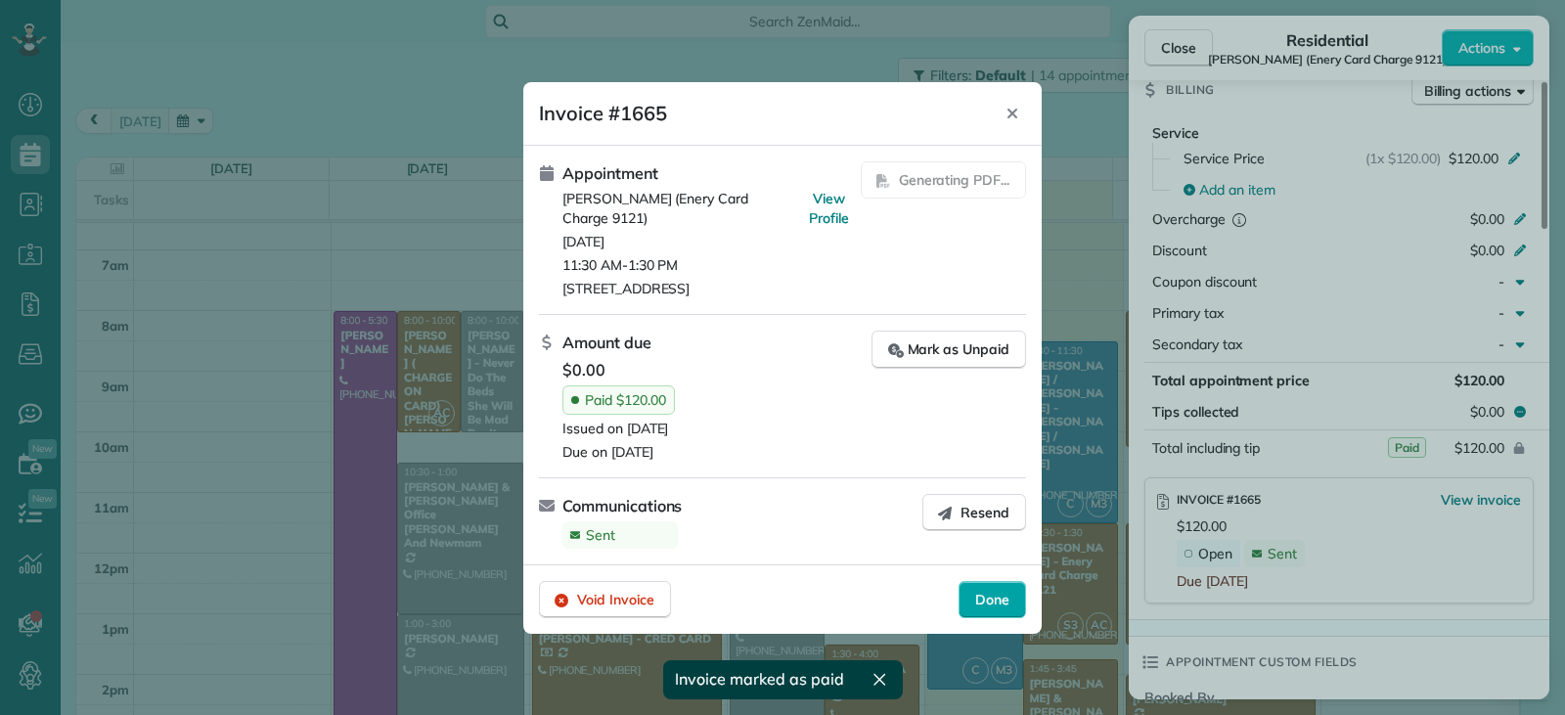
click at [980, 606] on span "Done" at bounding box center [992, 600] width 34 height 20
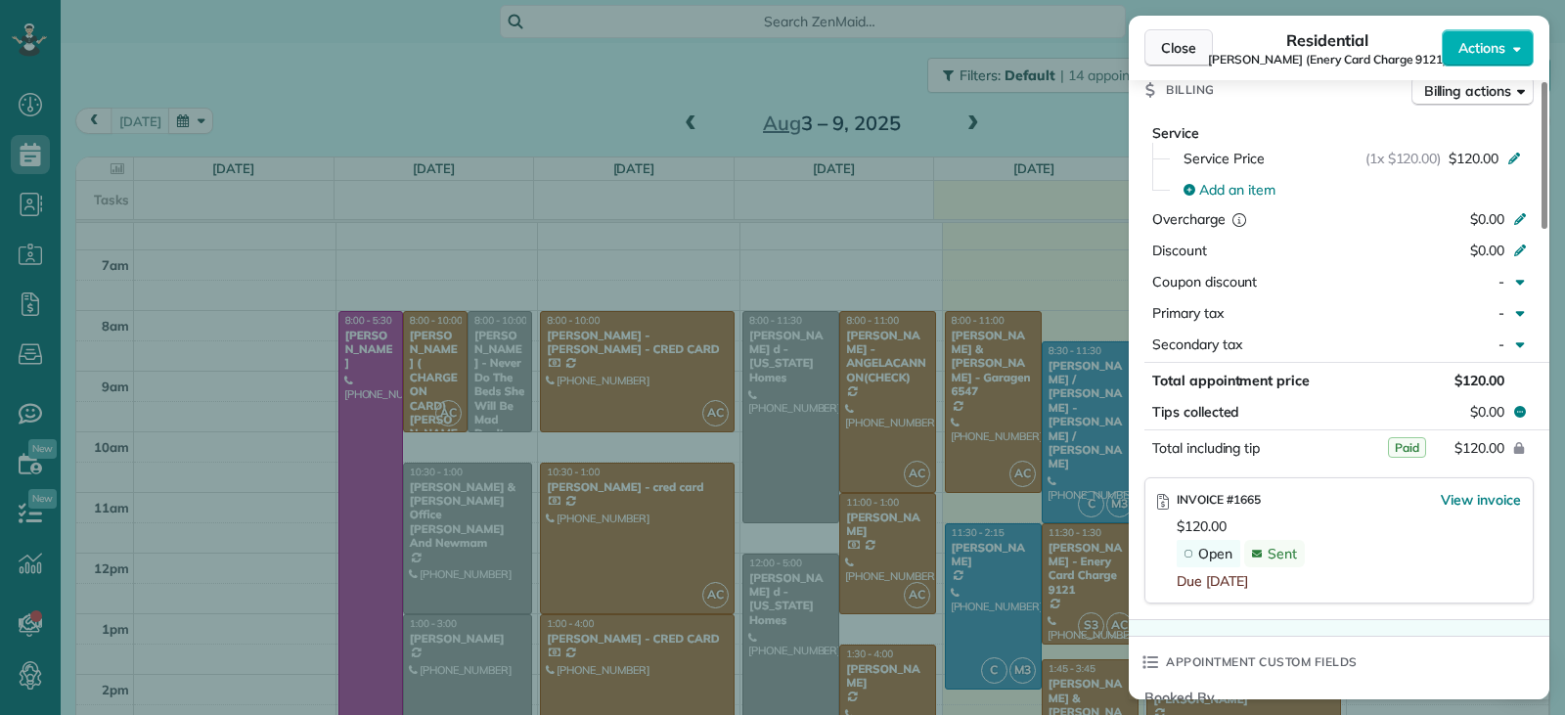
click at [1178, 44] on span "Close" at bounding box center [1178, 48] width 35 height 20
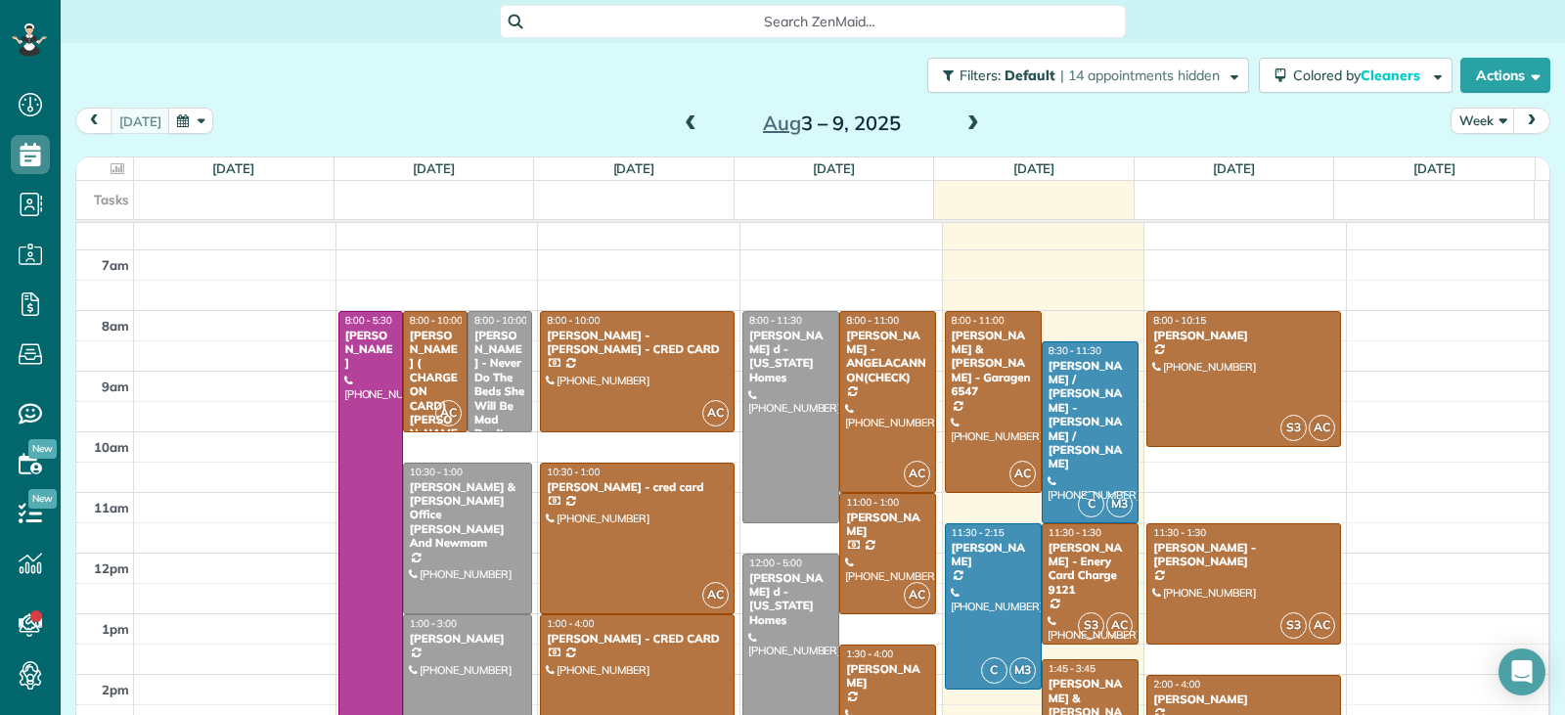
click at [1059, 690] on div "Jaime & Amanda Pagan" at bounding box center [1090, 705] width 85 height 57
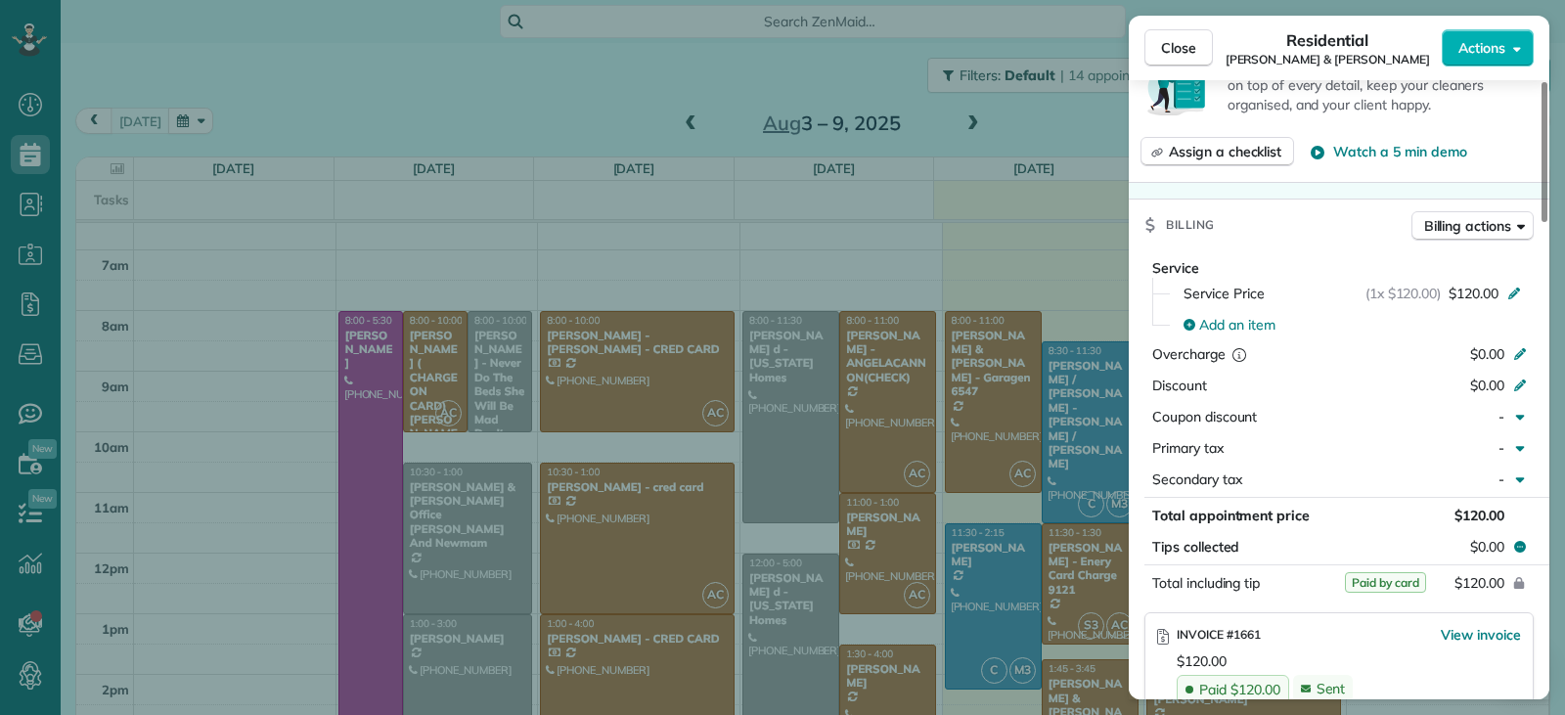
scroll to position [987, 0]
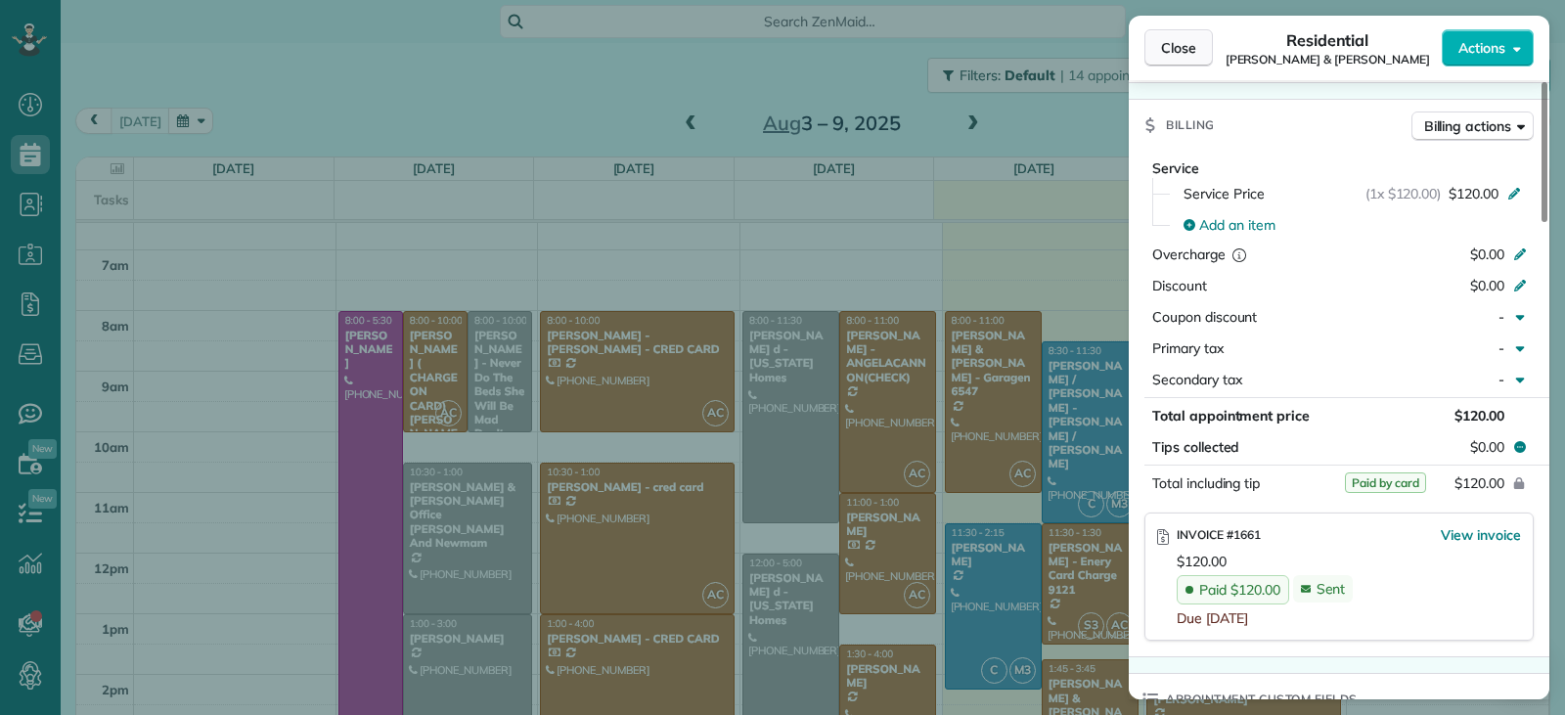
click at [1175, 50] on span "Close" at bounding box center [1178, 48] width 35 height 20
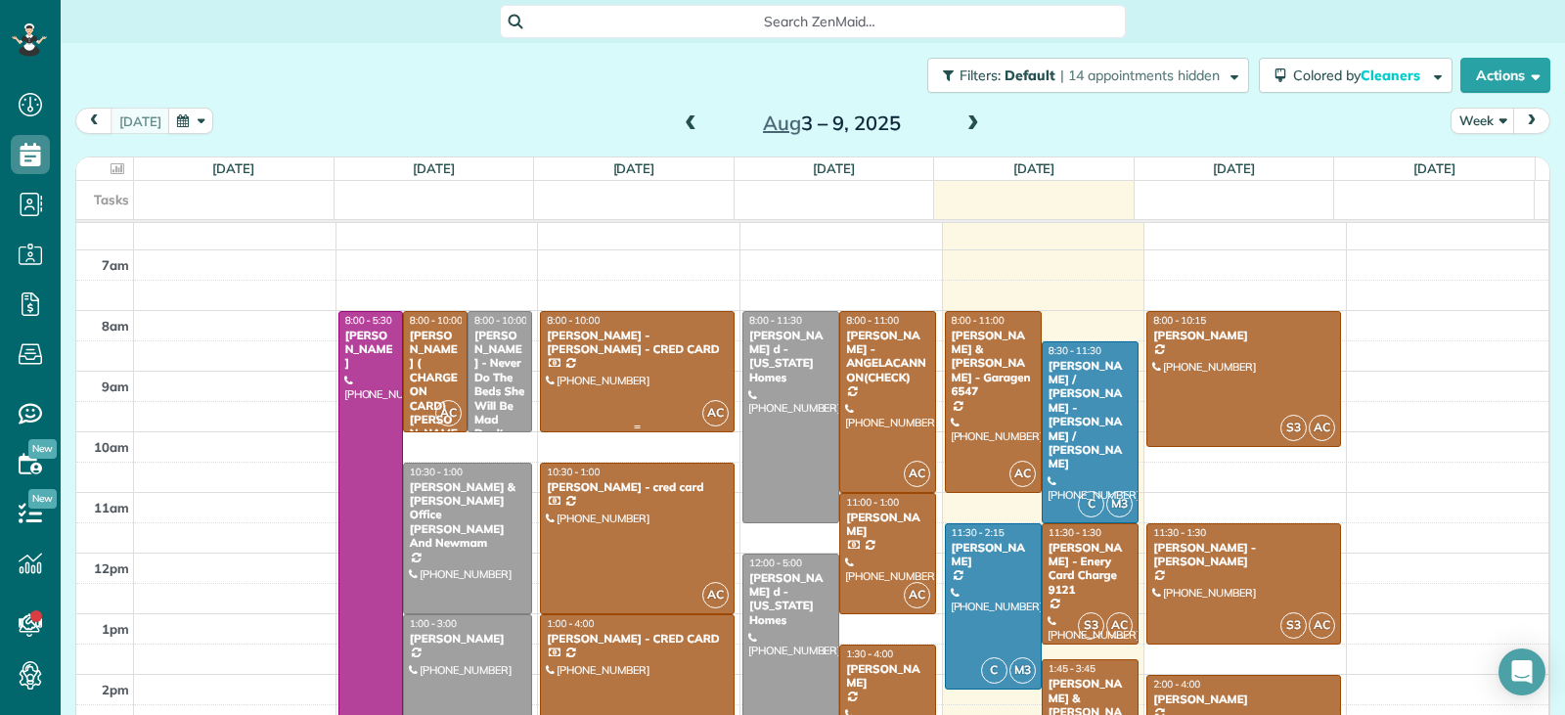
click at [651, 374] on div at bounding box center [637, 371] width 193 height 119
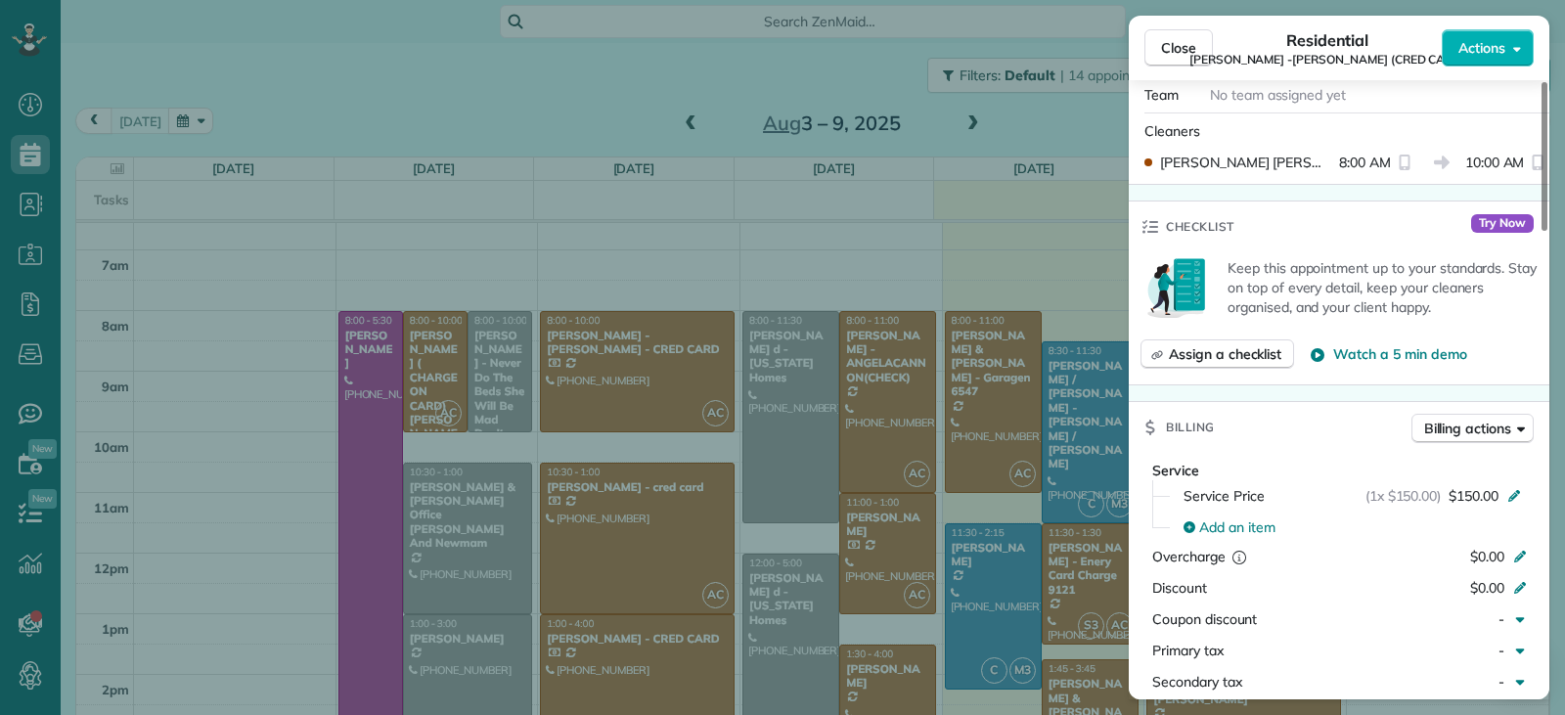
scroll to position [990, 0]
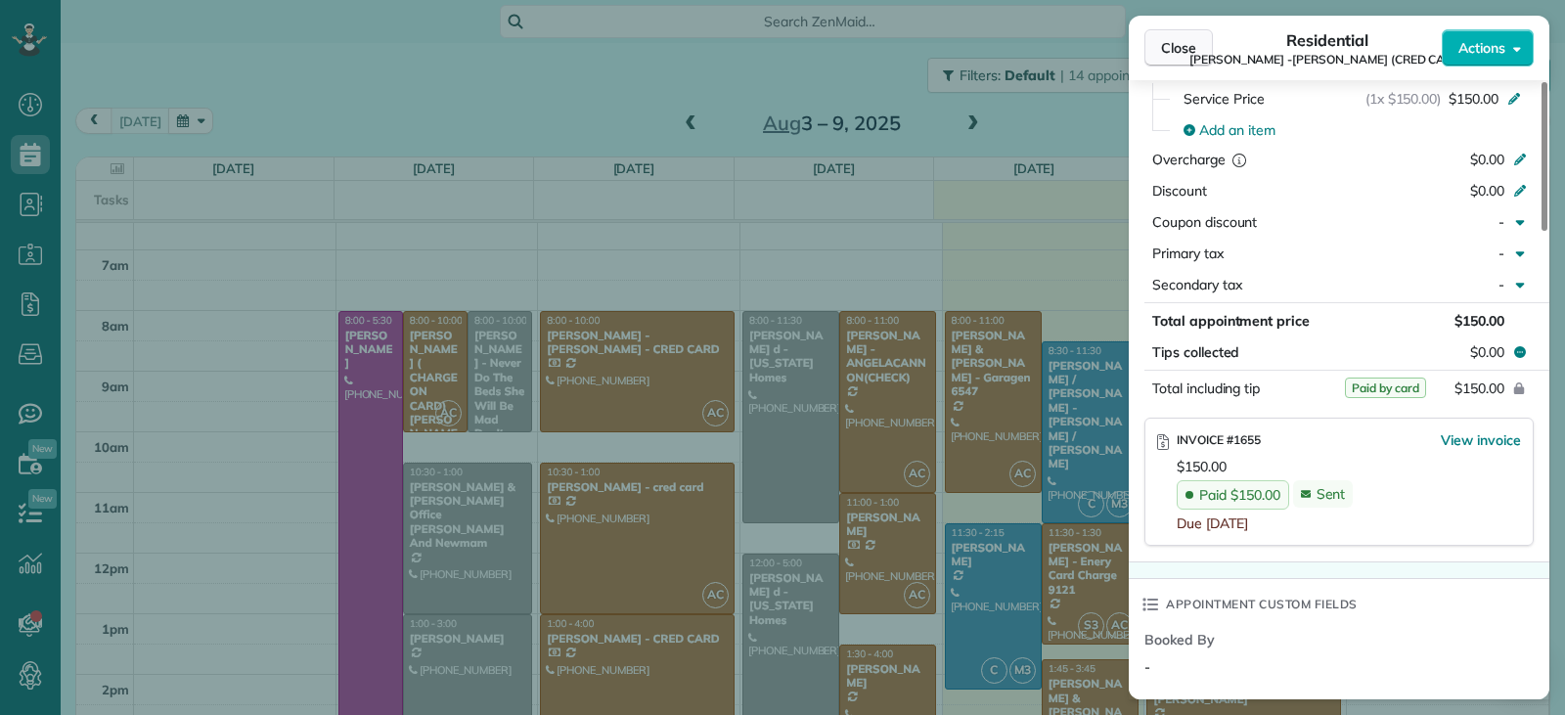
click at [1167, 58] on button "Close" at bounding box center [1179, 47] width 68 height 37
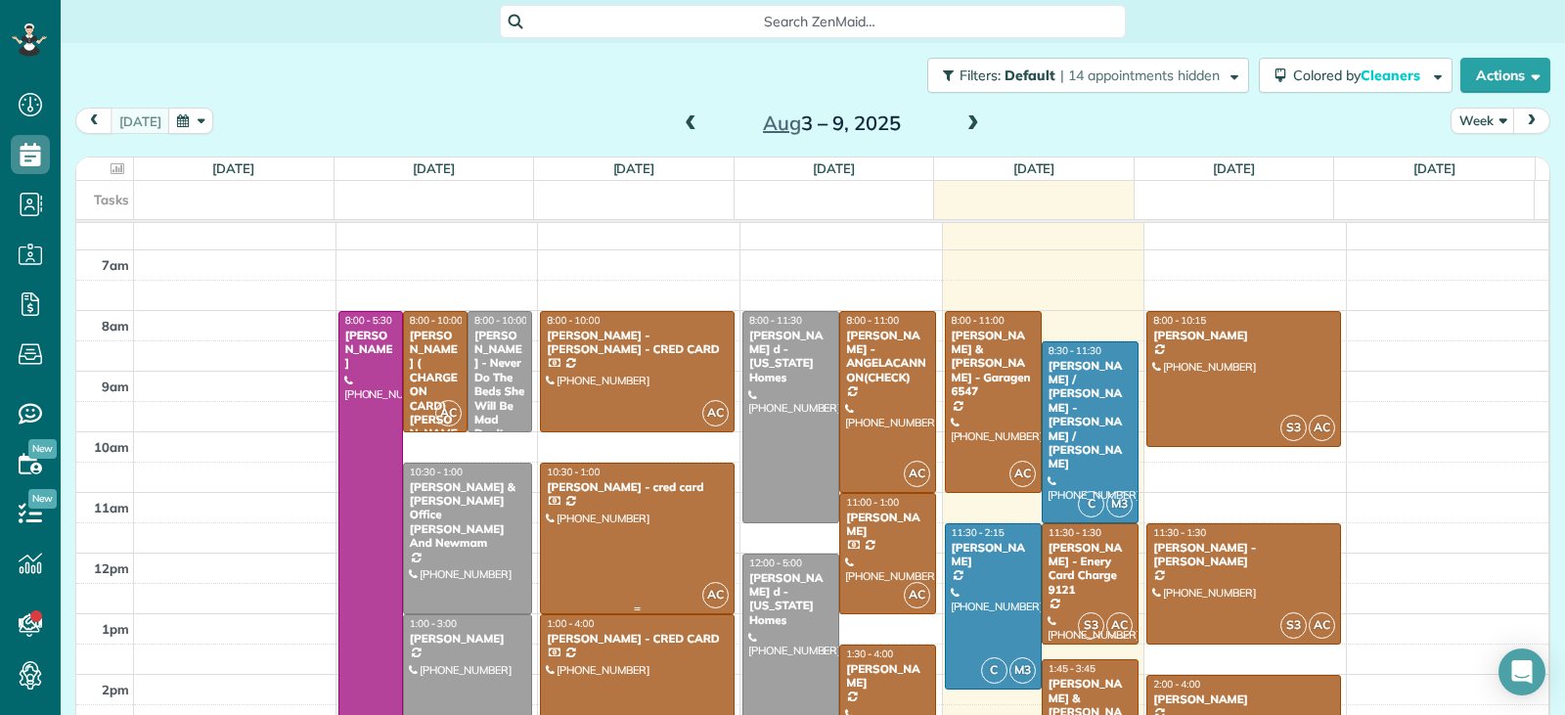
drag, startPoint x: 620, startPoint y: 525, endPoint x: 895, endPoint y: 517, distance: 275.0
click at [621, 525] on div at bounding box center [637, 539] width 193 height 150
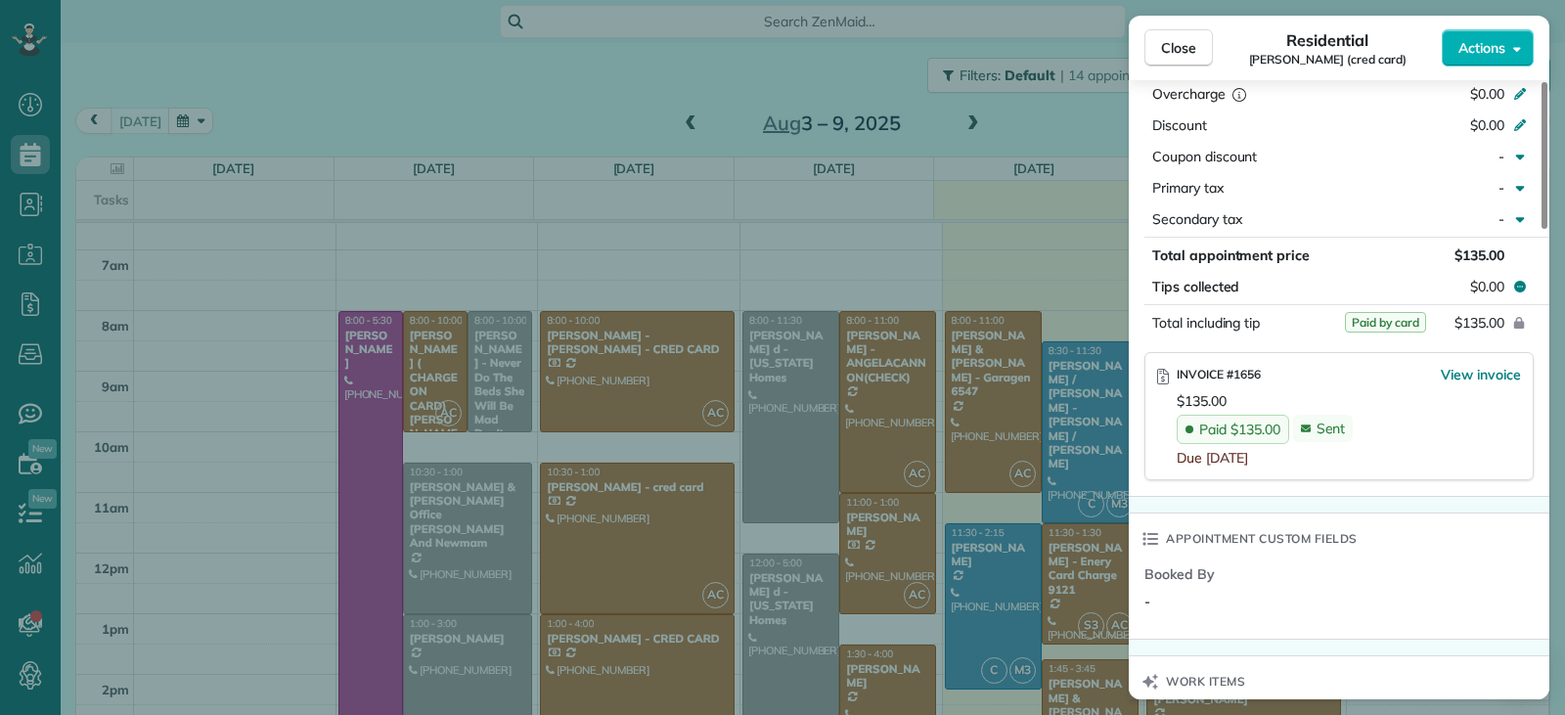
scroll to position [1083, 0]
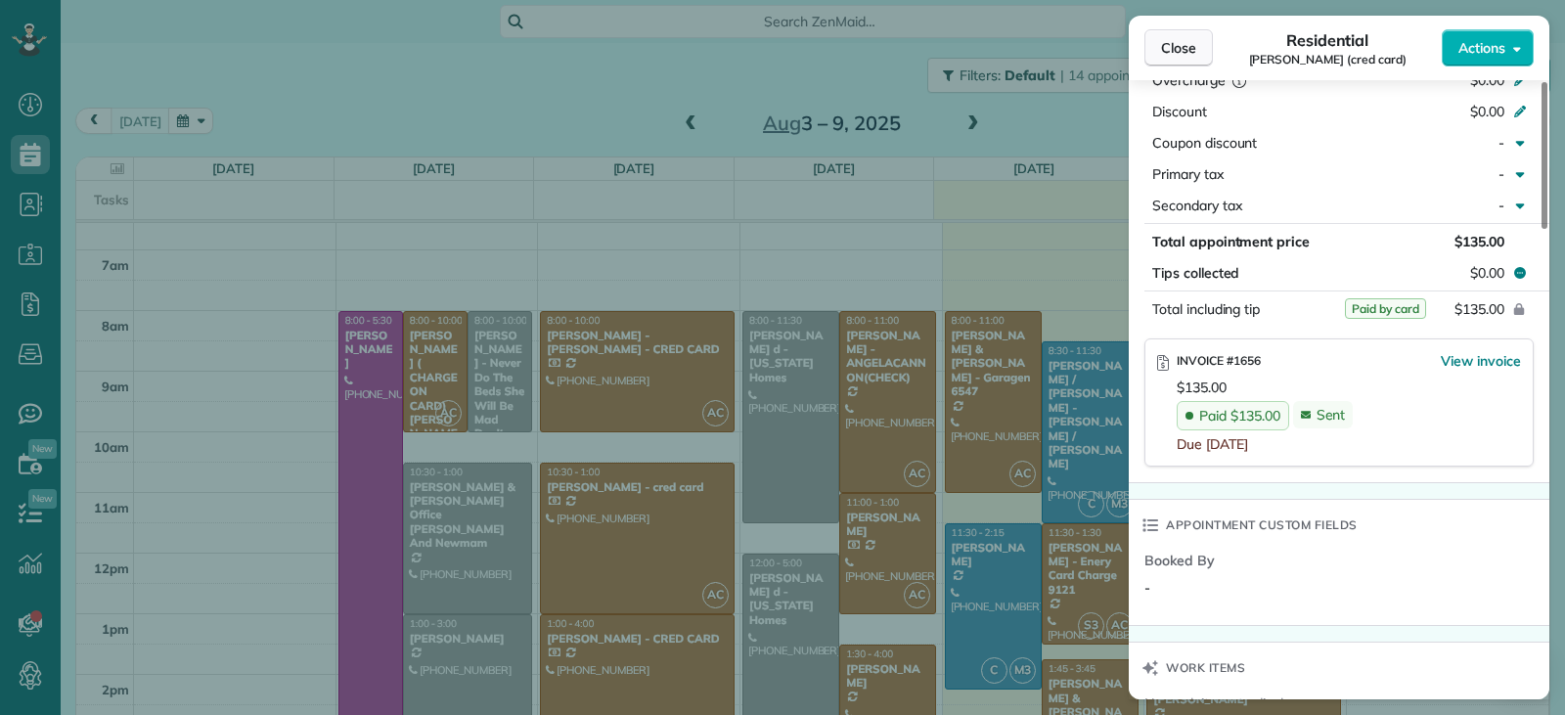
click at [1160, 60] on button "Close" at bounding box center [1179, 47] width 68 height 37
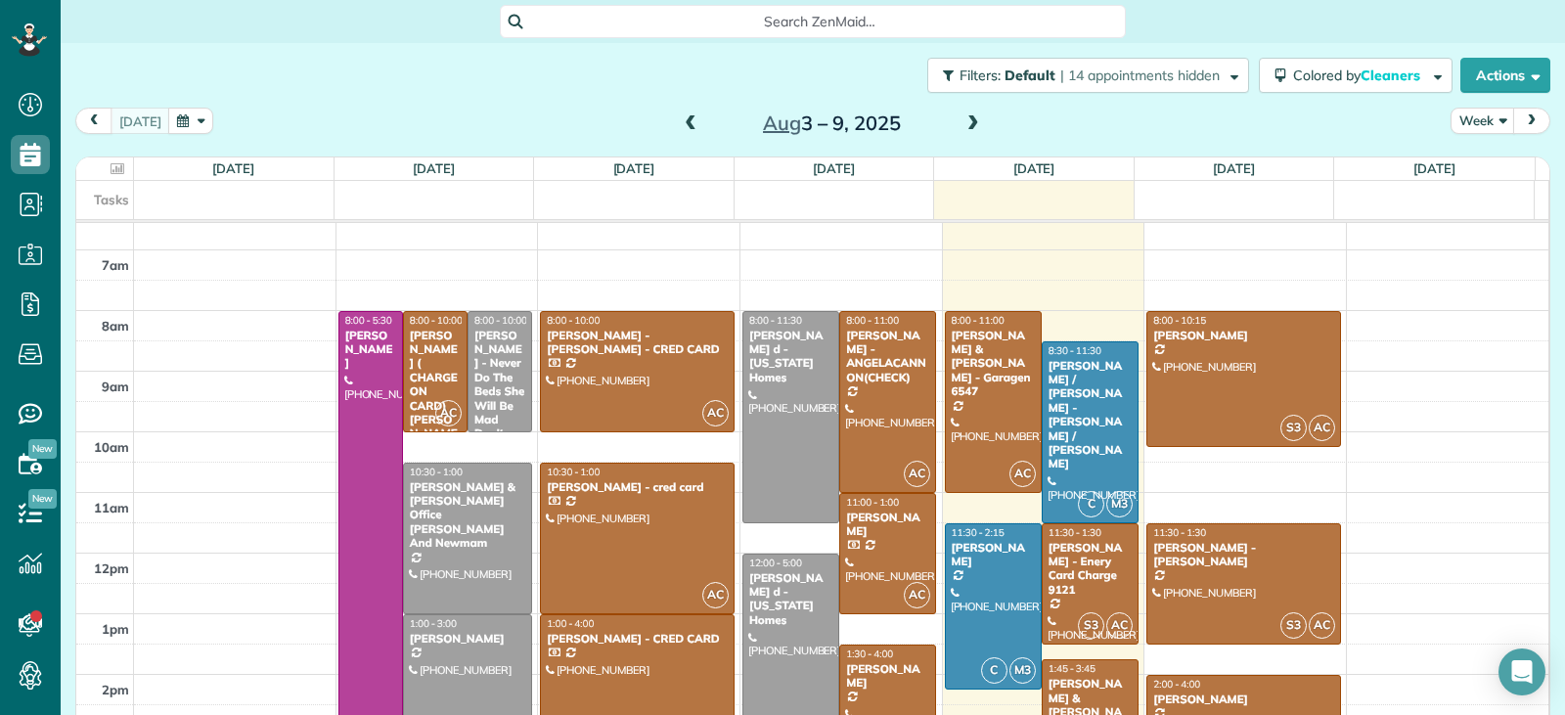
drag, startPoint x: 609, startPoint y: 661, endPoint x: 734, endPoint y: 633, distance: 127.4
click at [610, 661] on div at bounding box center [637, 705] width 193 height 180
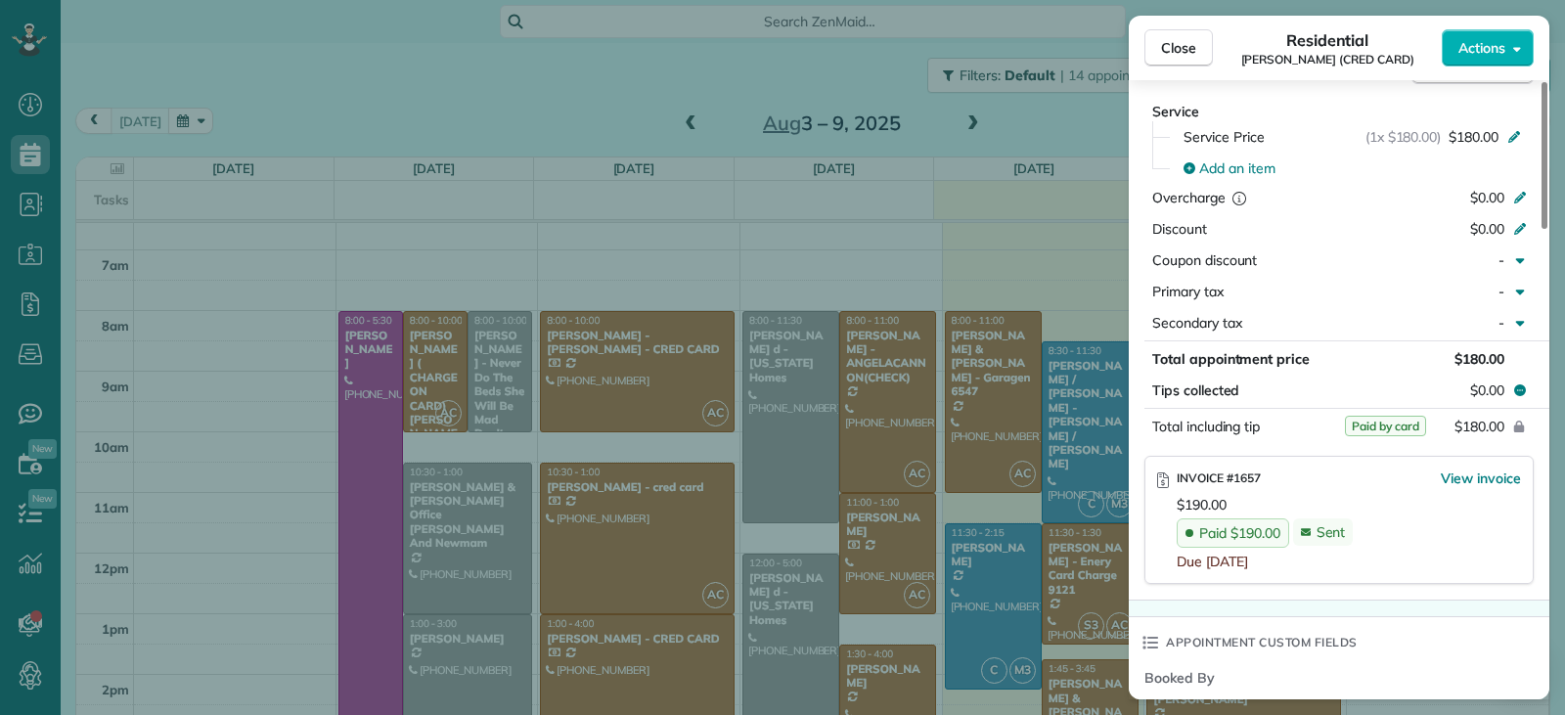
scroll to position [1084, 0]
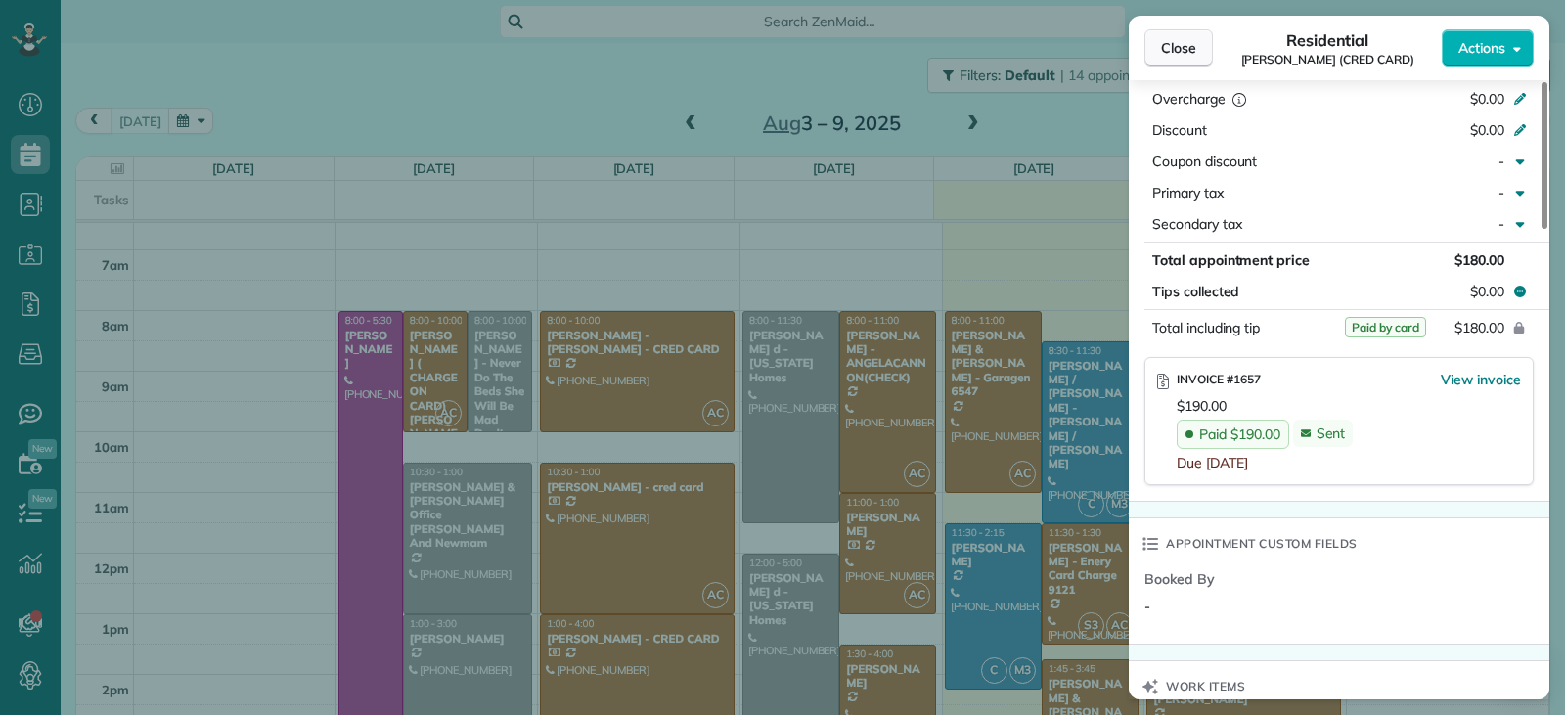
click at [1167, 54] on span "Close" at bounding box center [1178, 48] width 35 height 20
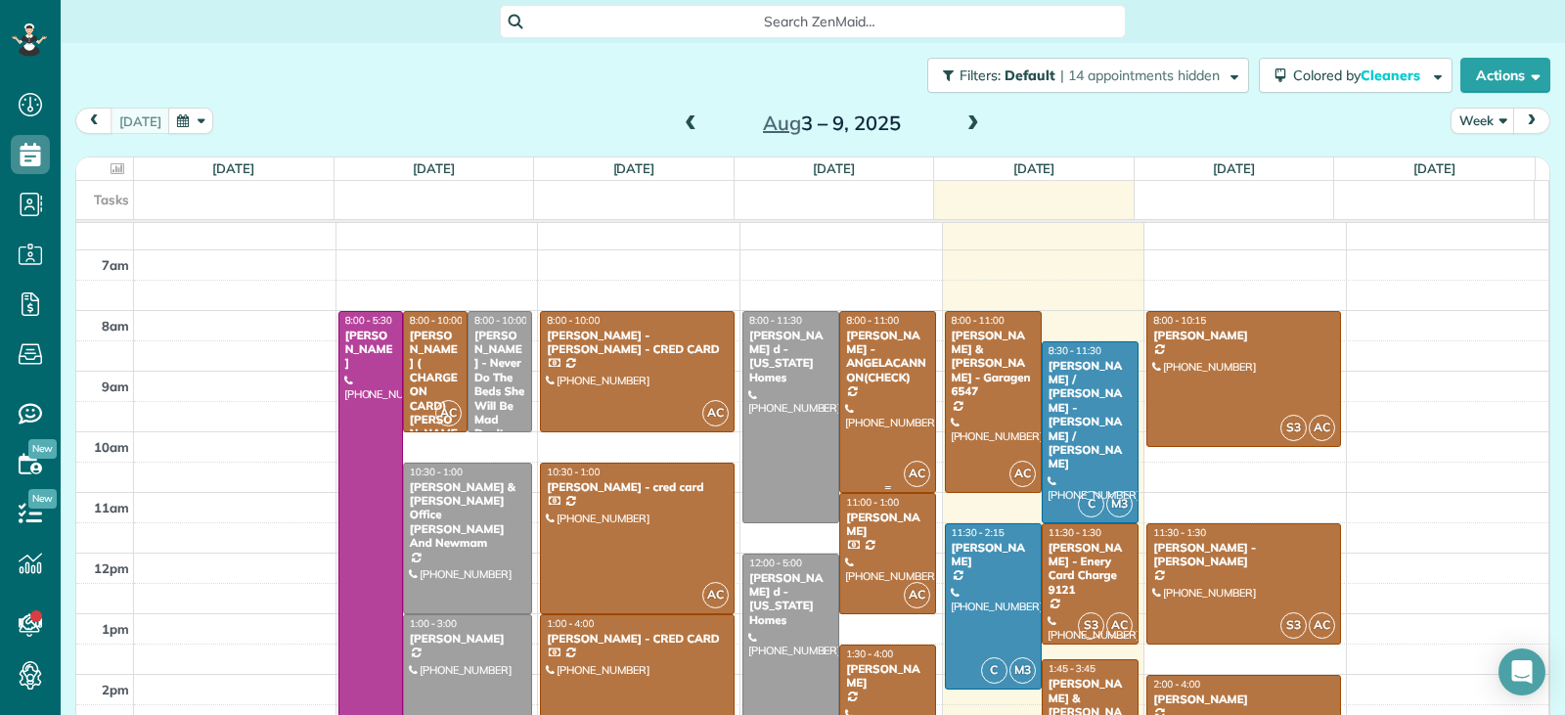
click at [867, 444] on div at bounding box center [887, 402] width 95 height 180
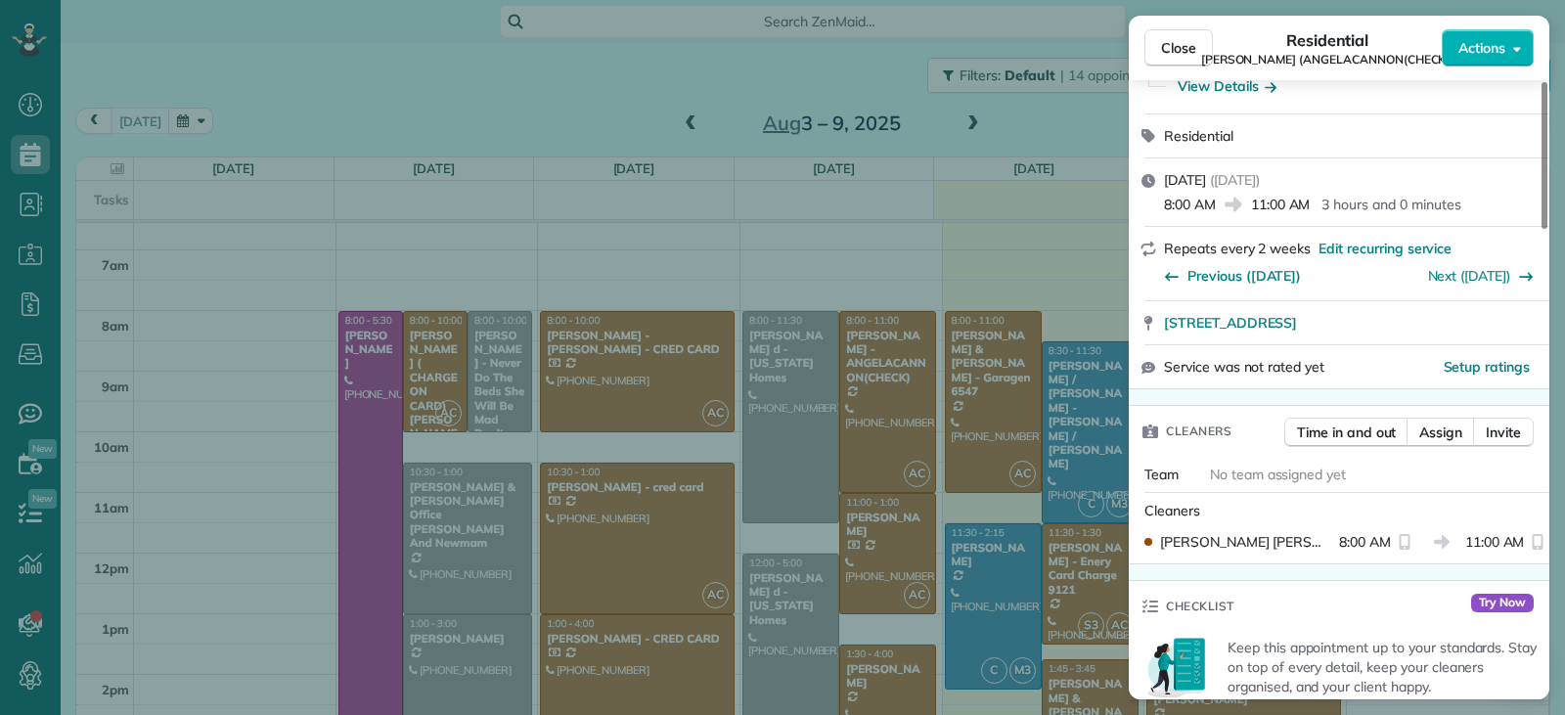
scroll to position [200, 0]
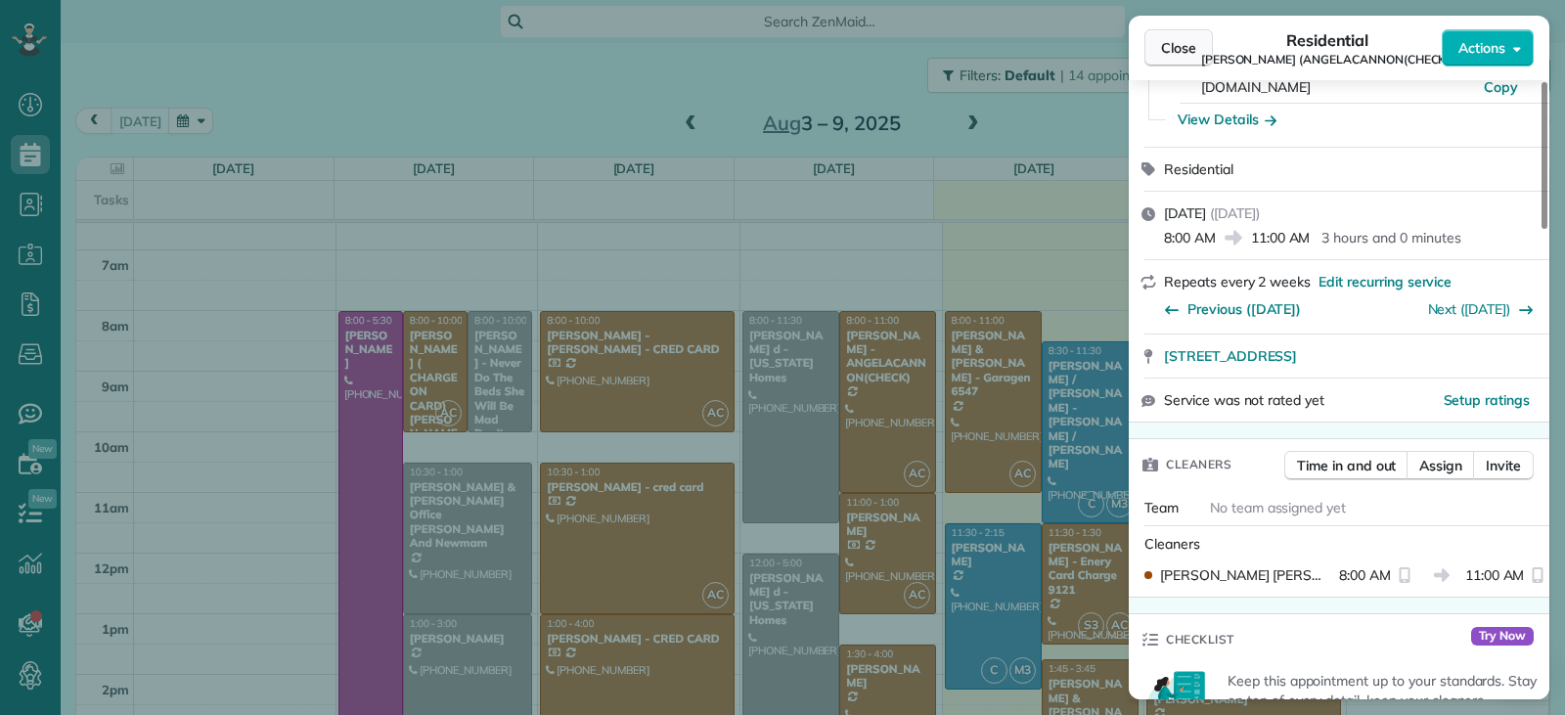
click at [1153, 46] on button "Close" at bounding box center [1179, 47] width 68 height 37
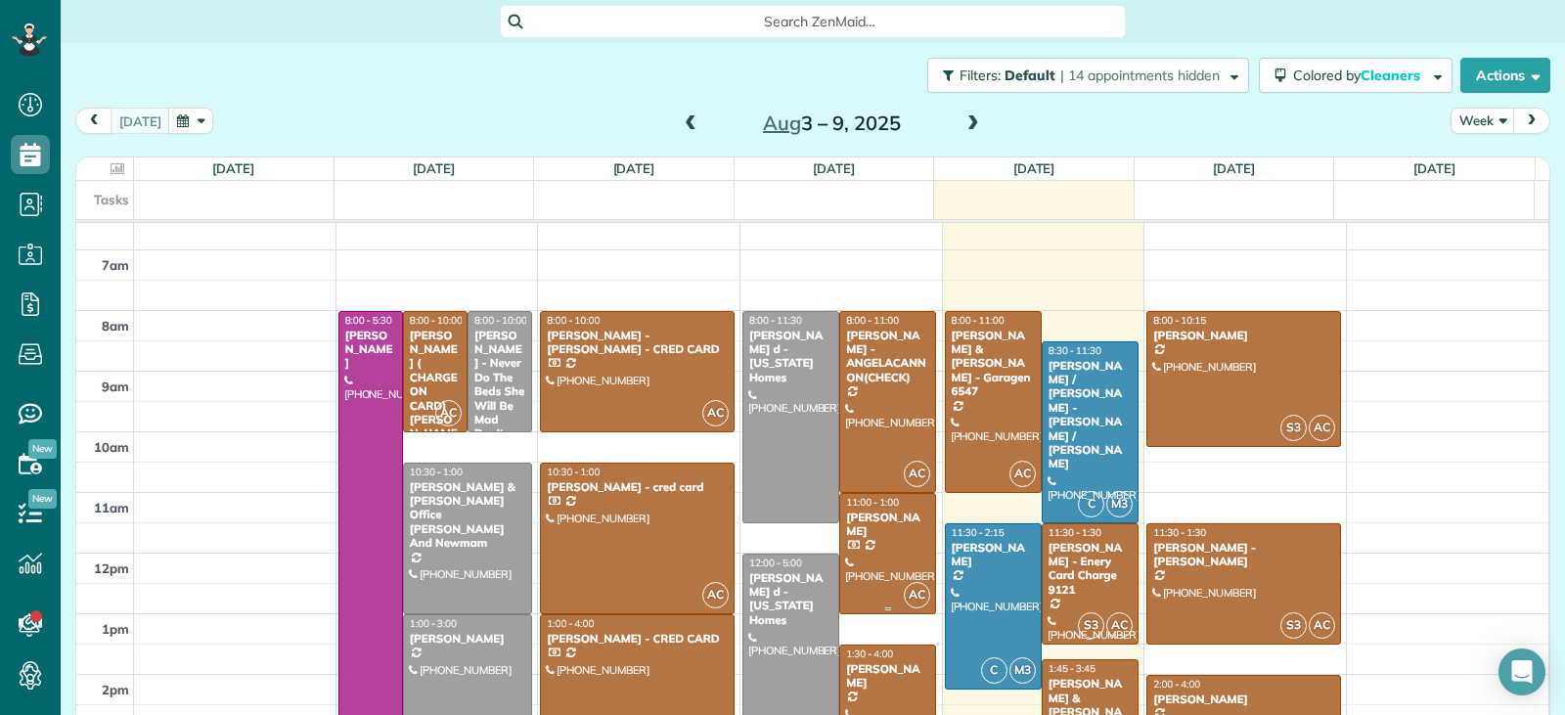
click at [840, 552] on div at bounding box center [887, 553] width 95 height 119
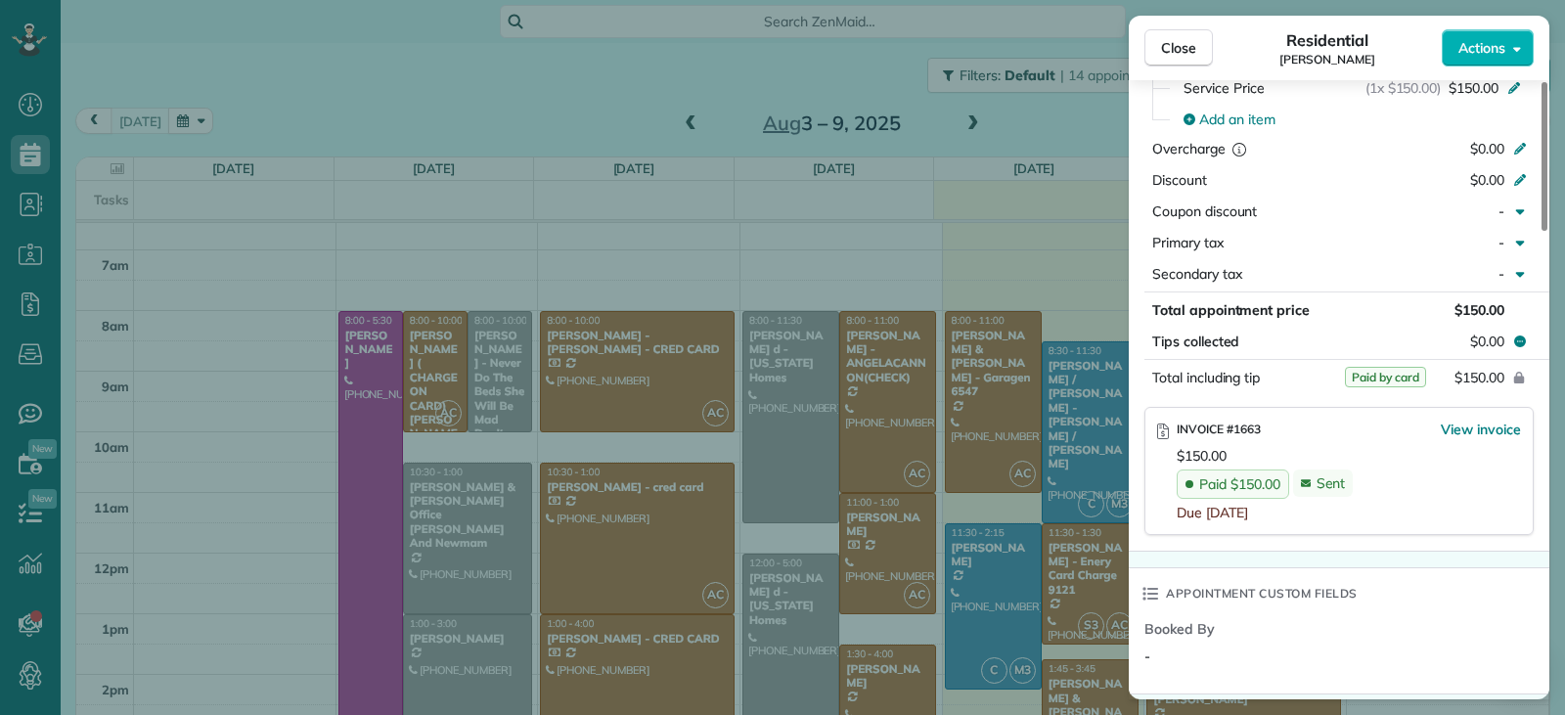
scroll to position [979, 0]
click at [1164, 49] on span "Close" at bounding box center [1178, 48] width 35 height 20
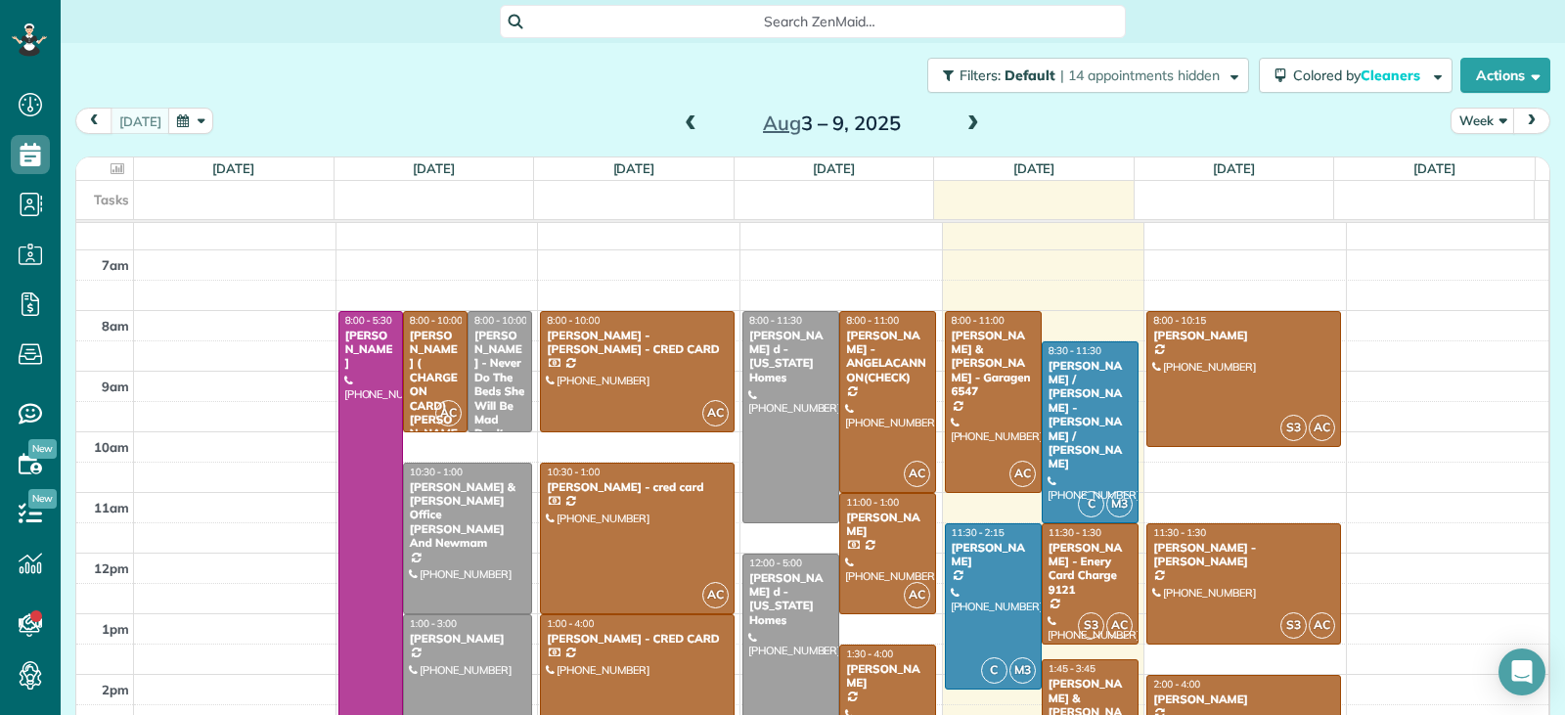
click at [870, 676] on div "Amada Mcclain" at bounding box center [887, 676] width 85 height 28
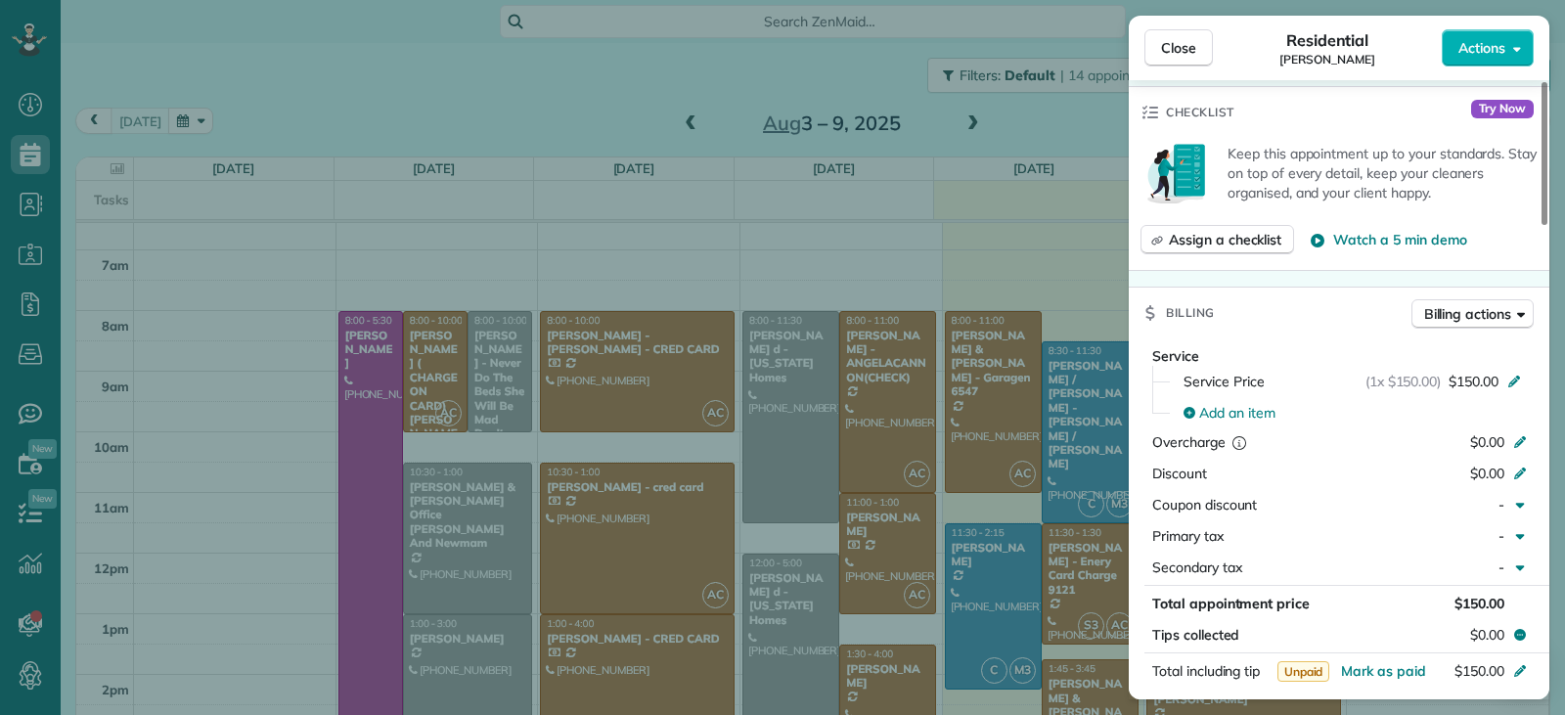
scroll to position [981, 0]
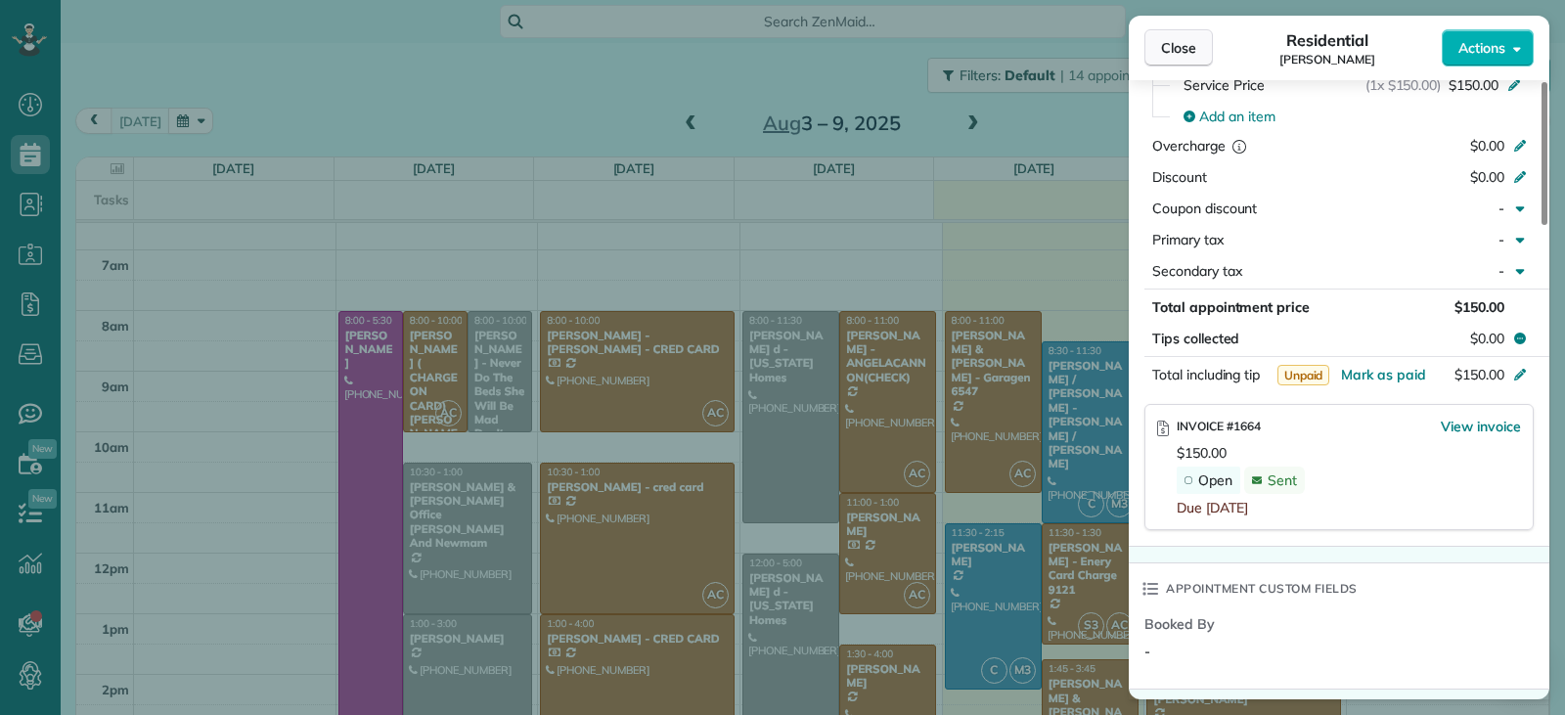
drag, startPoint x: 1148, startPoint y: 51, endPoint x: 1187, endPoint y: 44, distance: 39.7
click at [1152, 51] on button "Close" at bounding box center [1179, 47] width 68 height 37
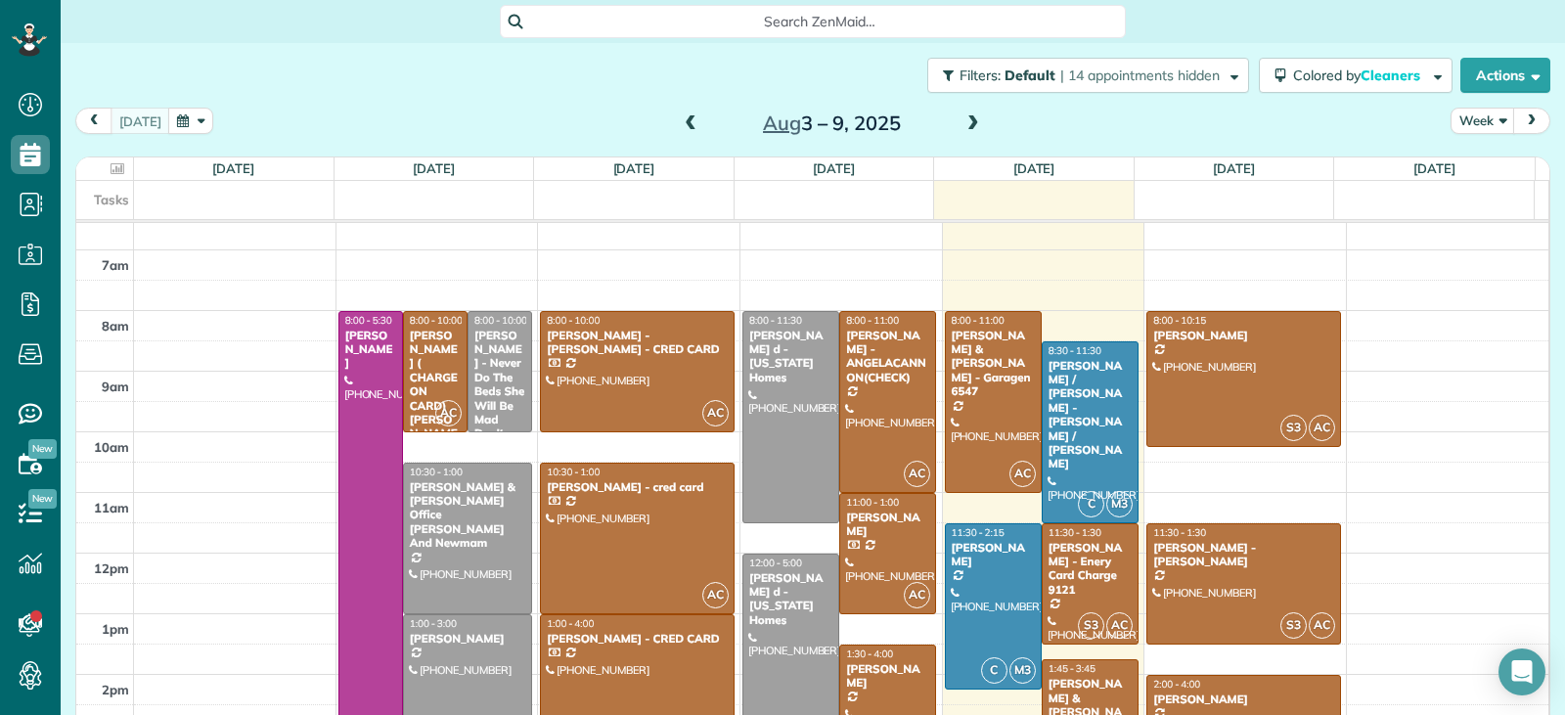
click at [680, 129] on span at bounding box center [691, 124] width 22 height 18
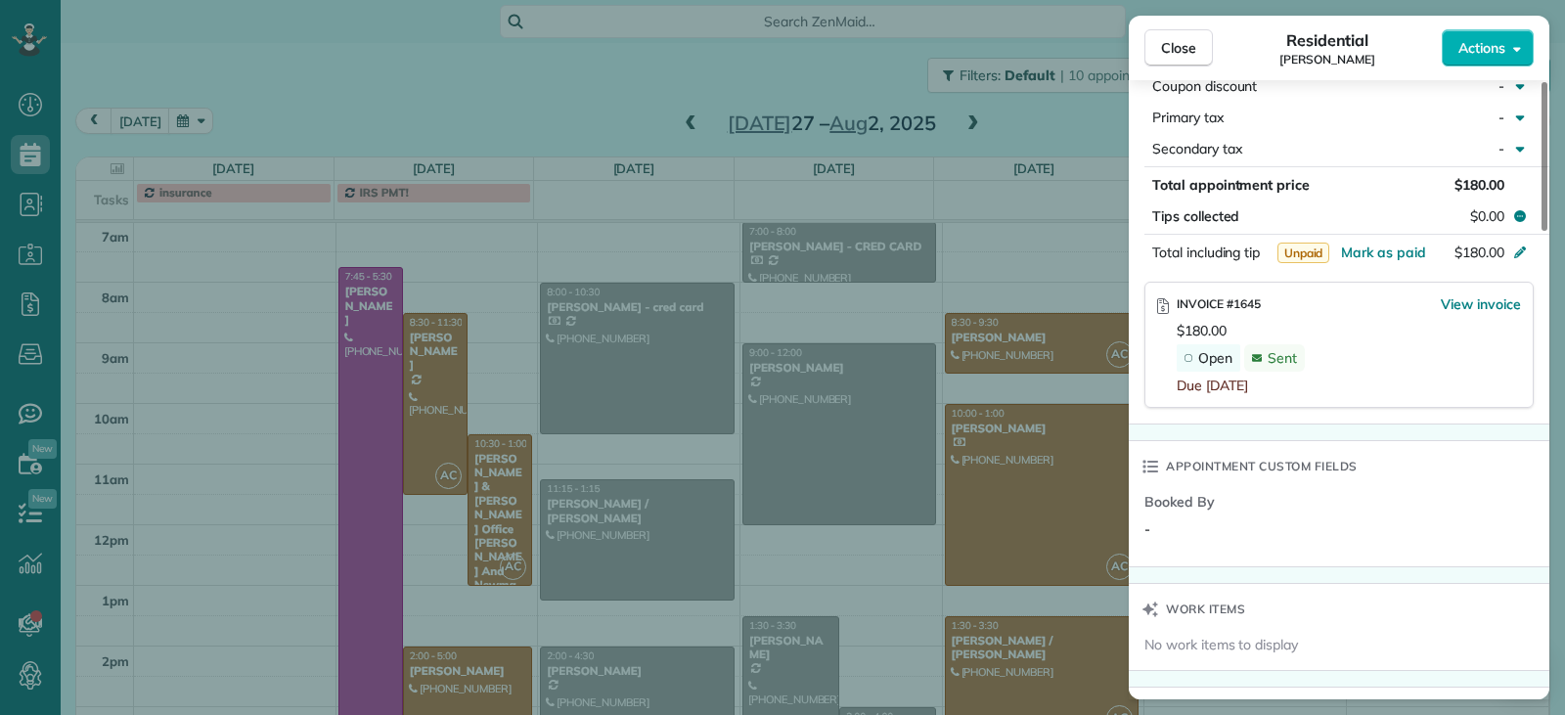
scroll to position [1076, 0]
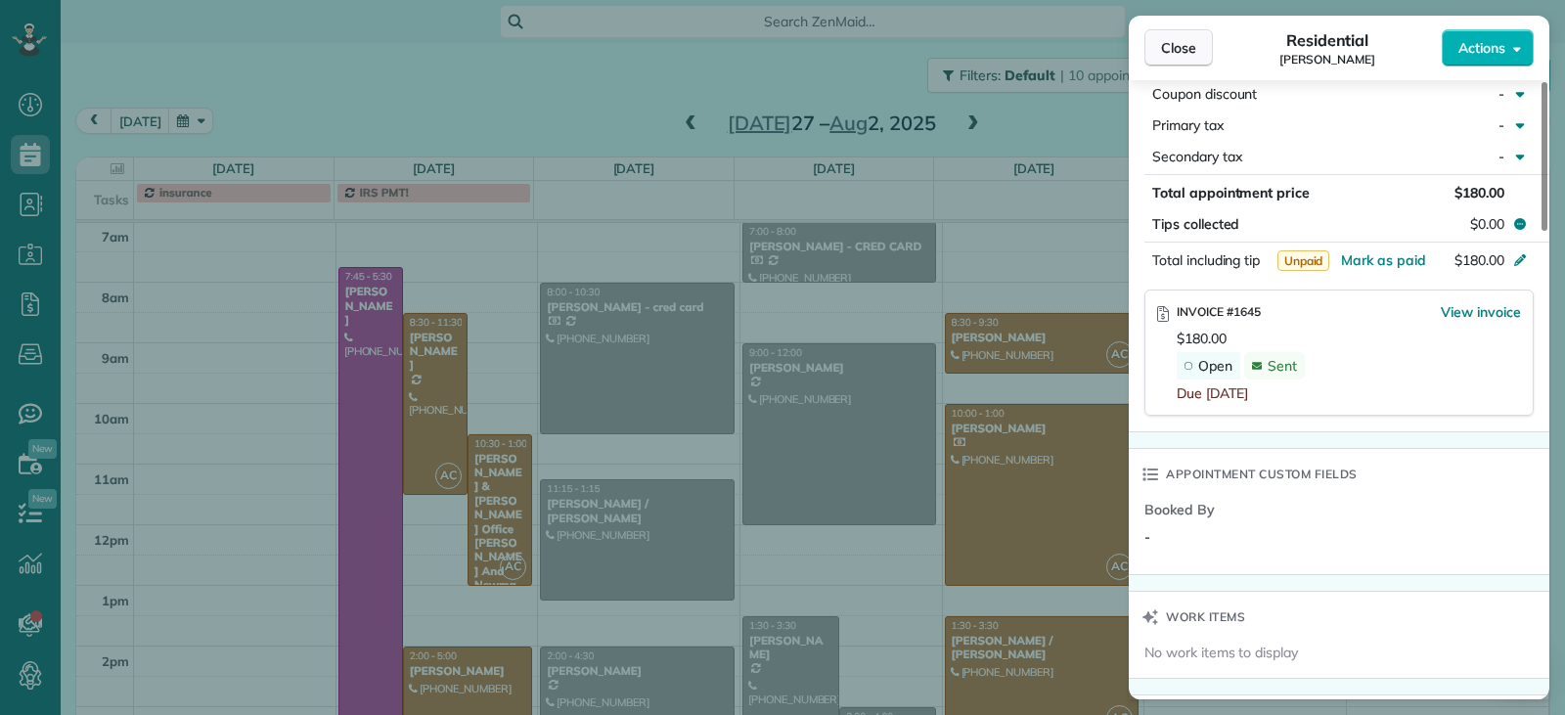
click at [1187, 51] on span "Close" at bounding box center [1178, 48] width 35 height 20
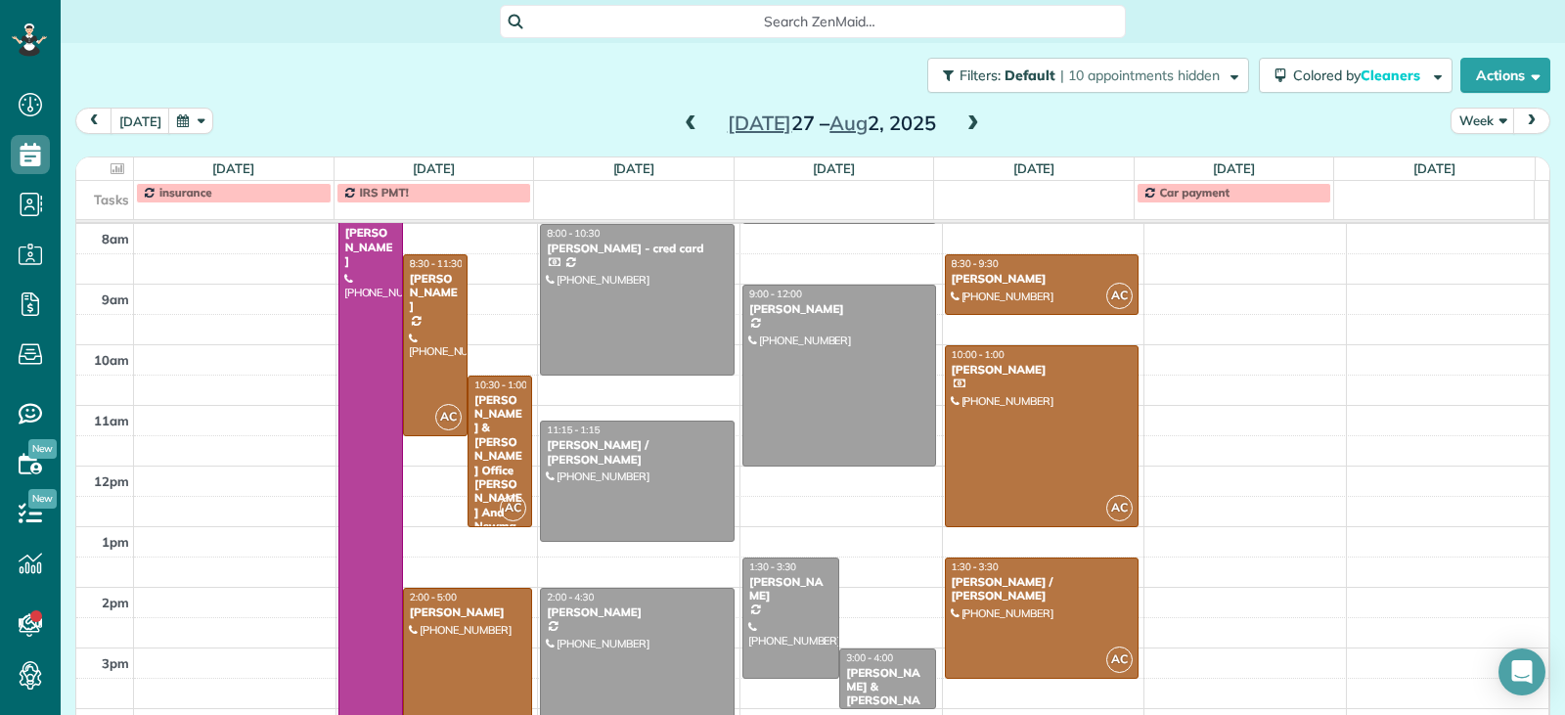
scroll to position [265, 0]
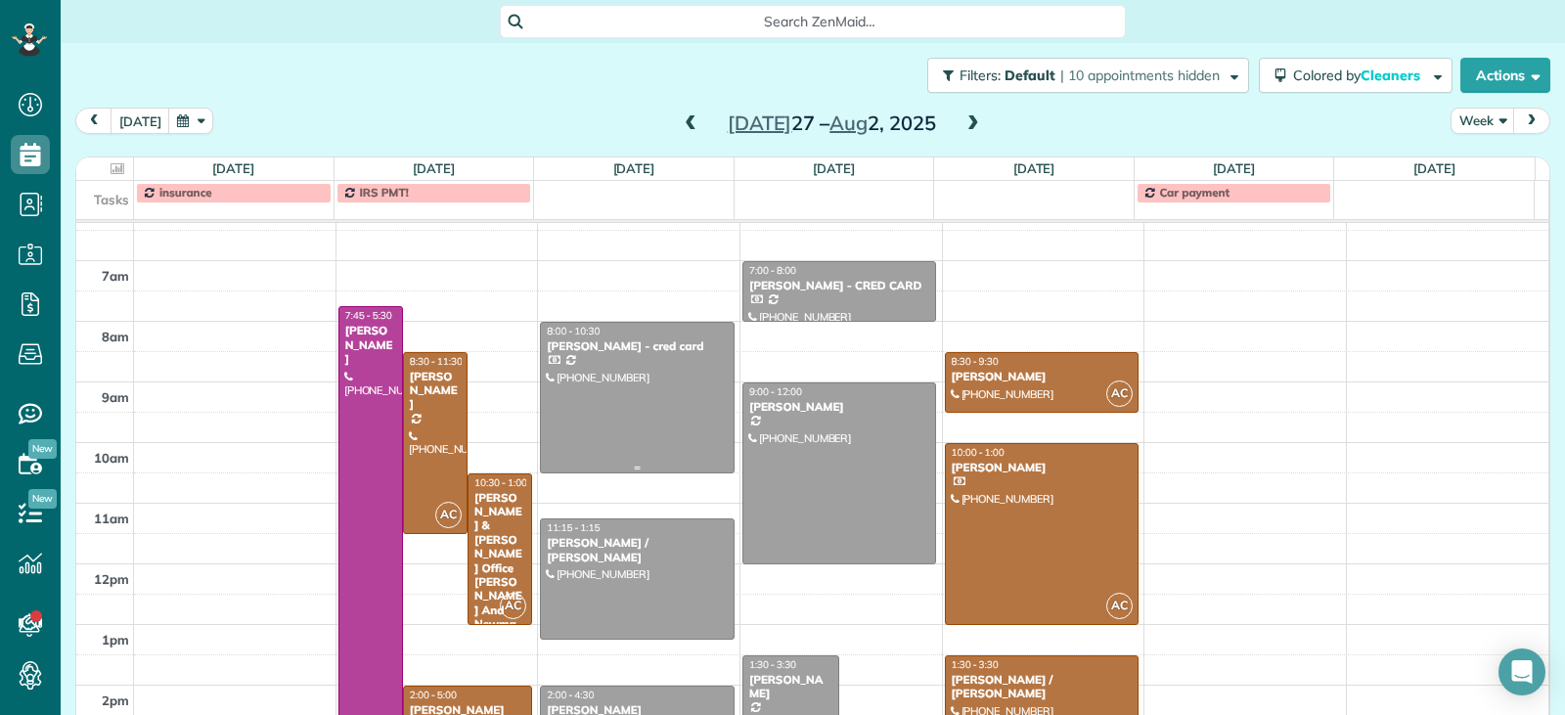
click at [666, 414] on div at bounding box center [637, 398] width 193 height 150
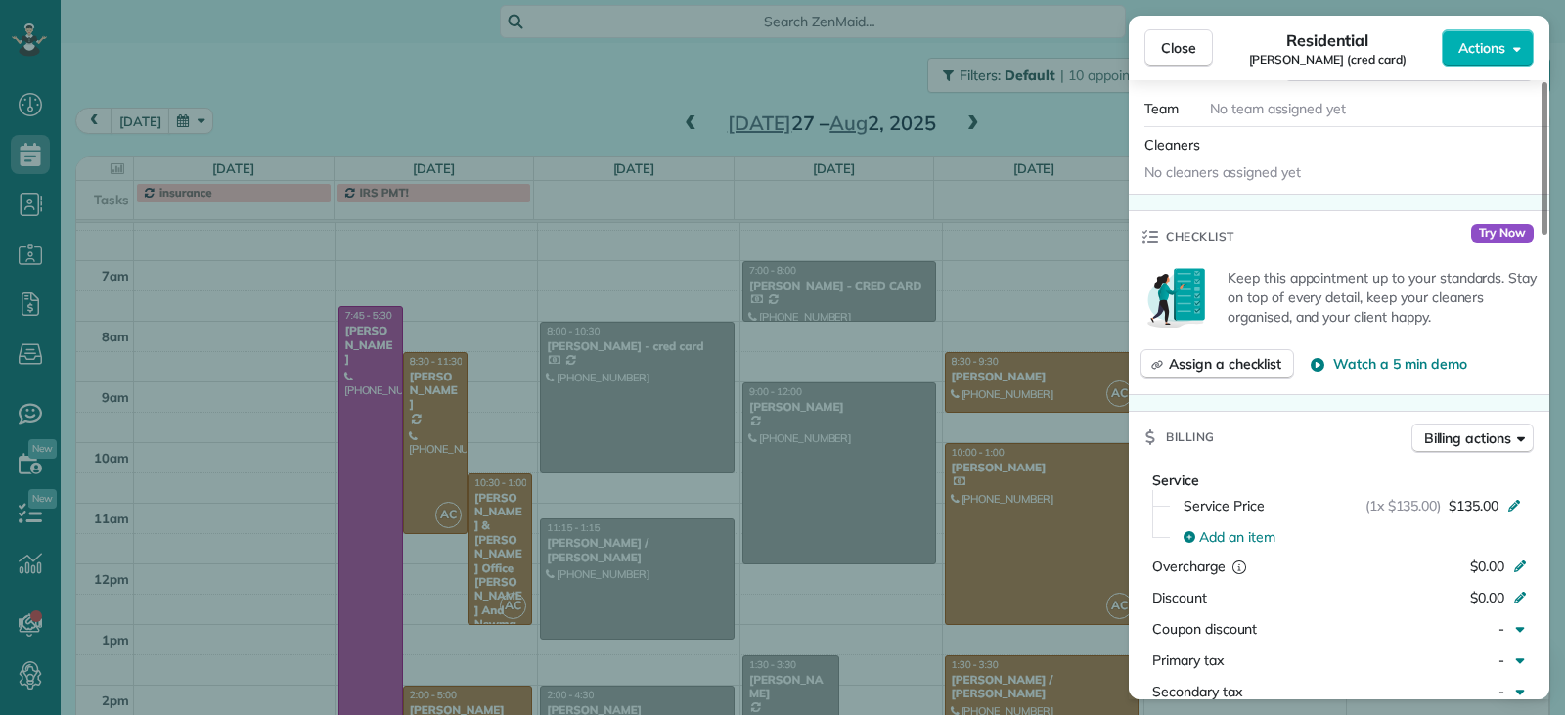
scroll to position [1180, 0]
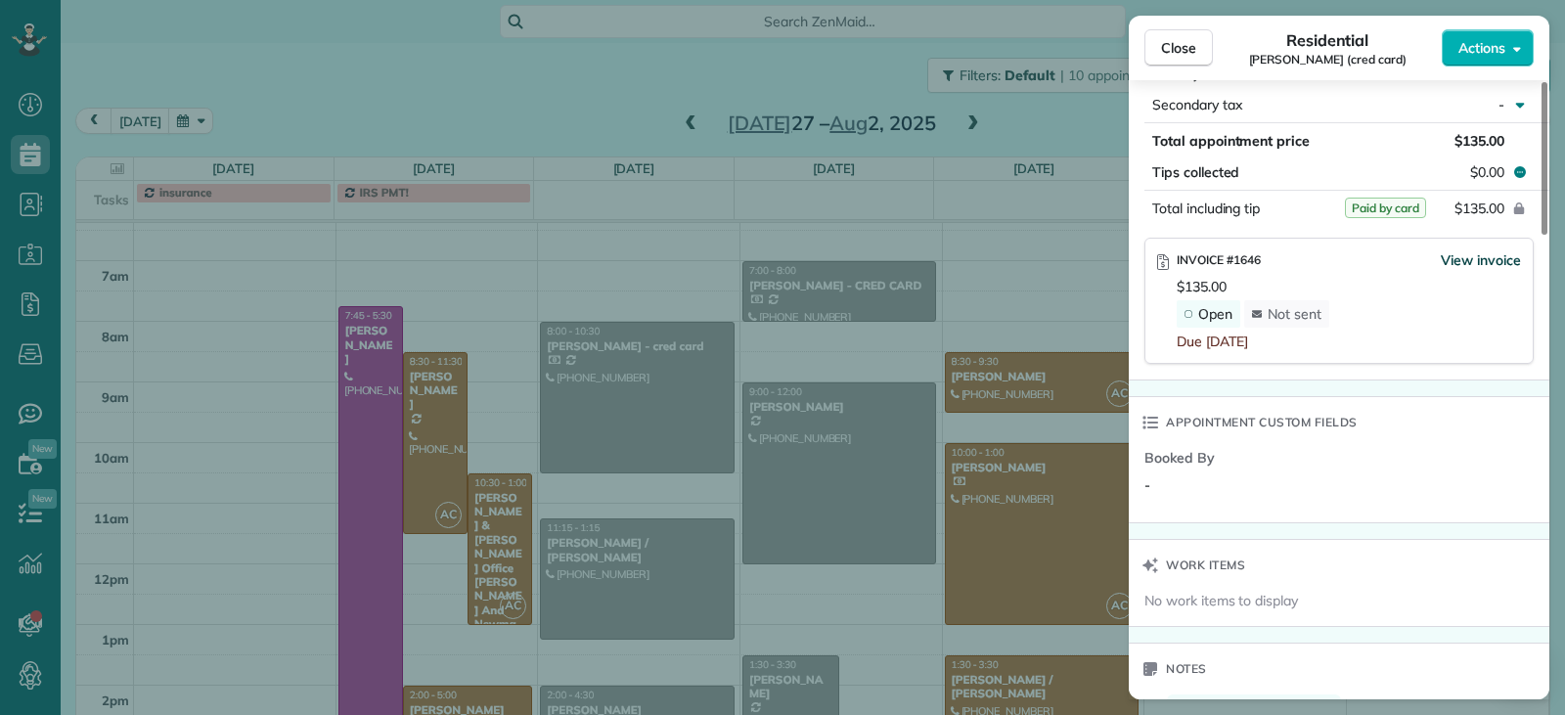
click at [1475, 260] on span "View invoice" at bounding box center [1481, 260] width 80 height 20
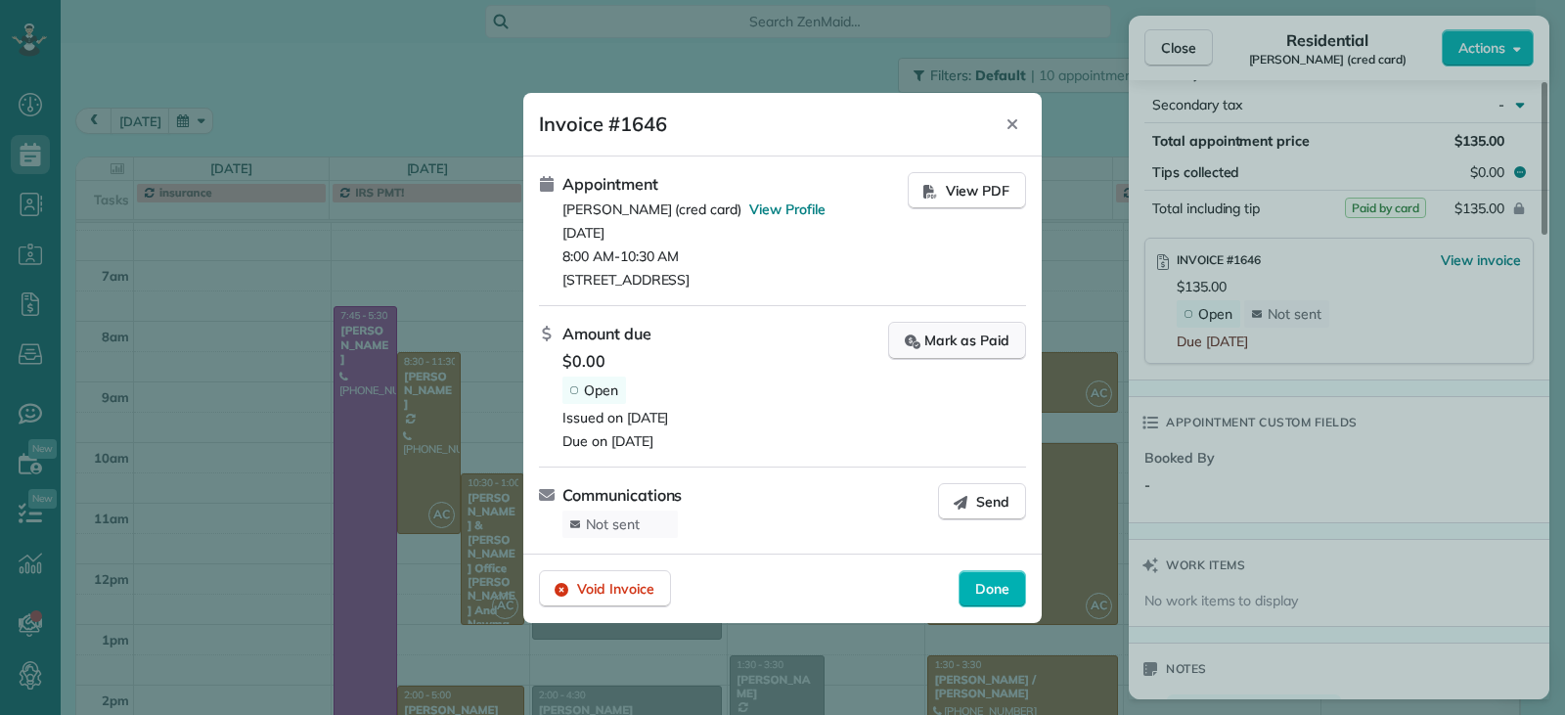
click at [968, 342] on div "Mark as Paid" at bounding box center [957, 341] width 105 height 21
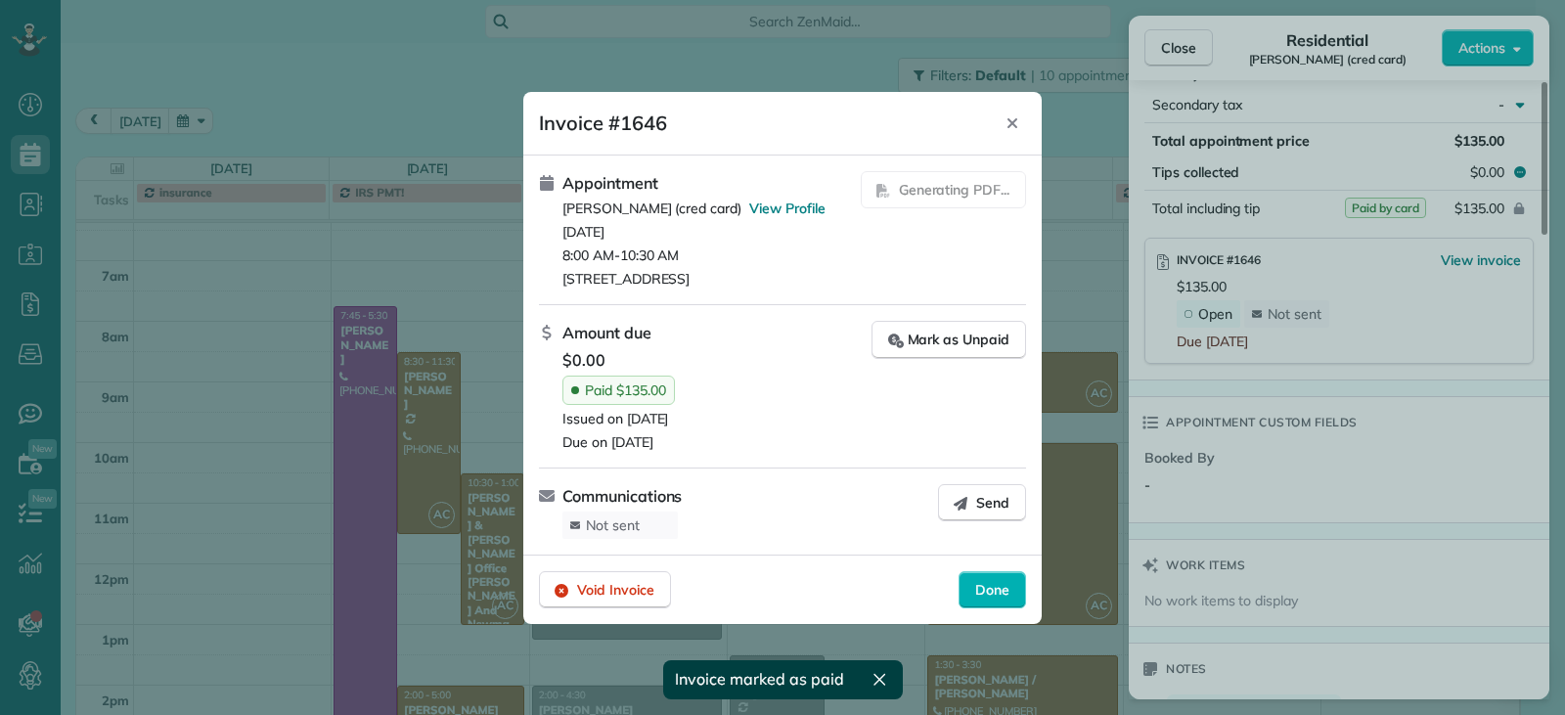
click at [988, 587] on span "Done" at bounding box center [992, 590] width 34 height 20
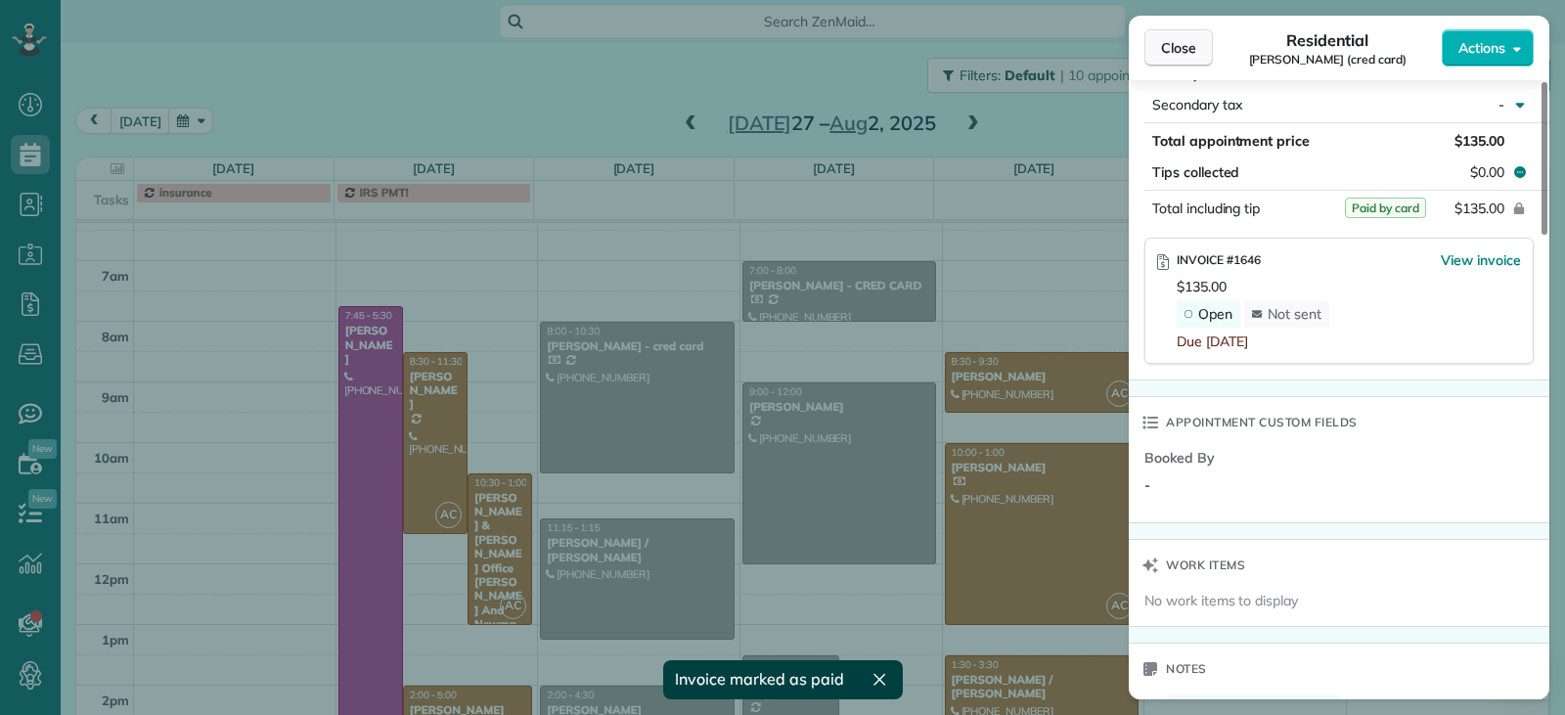
scroll to position [1159, 0]
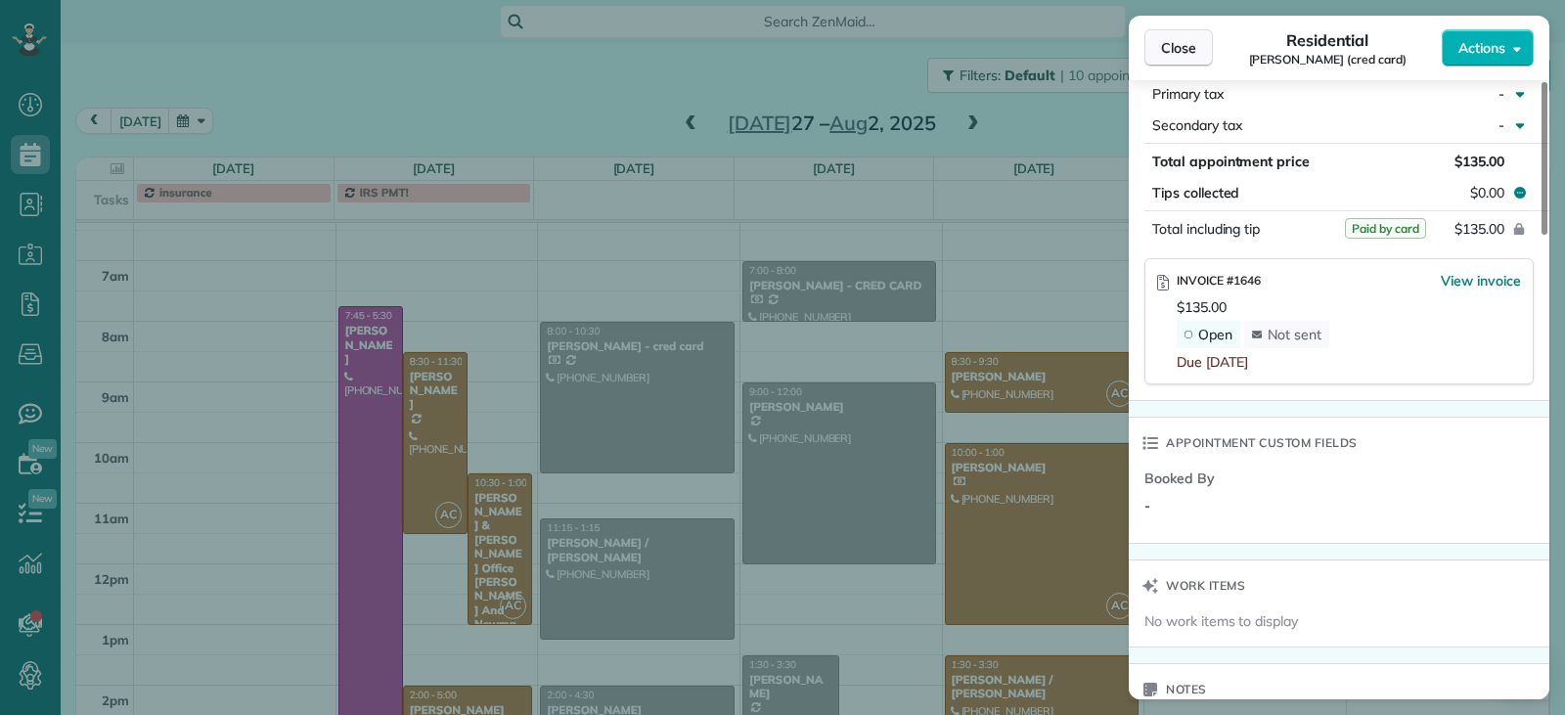
click at [1180, 48] on span "Close" at bounding box center [1178, 48] width 35 height 20
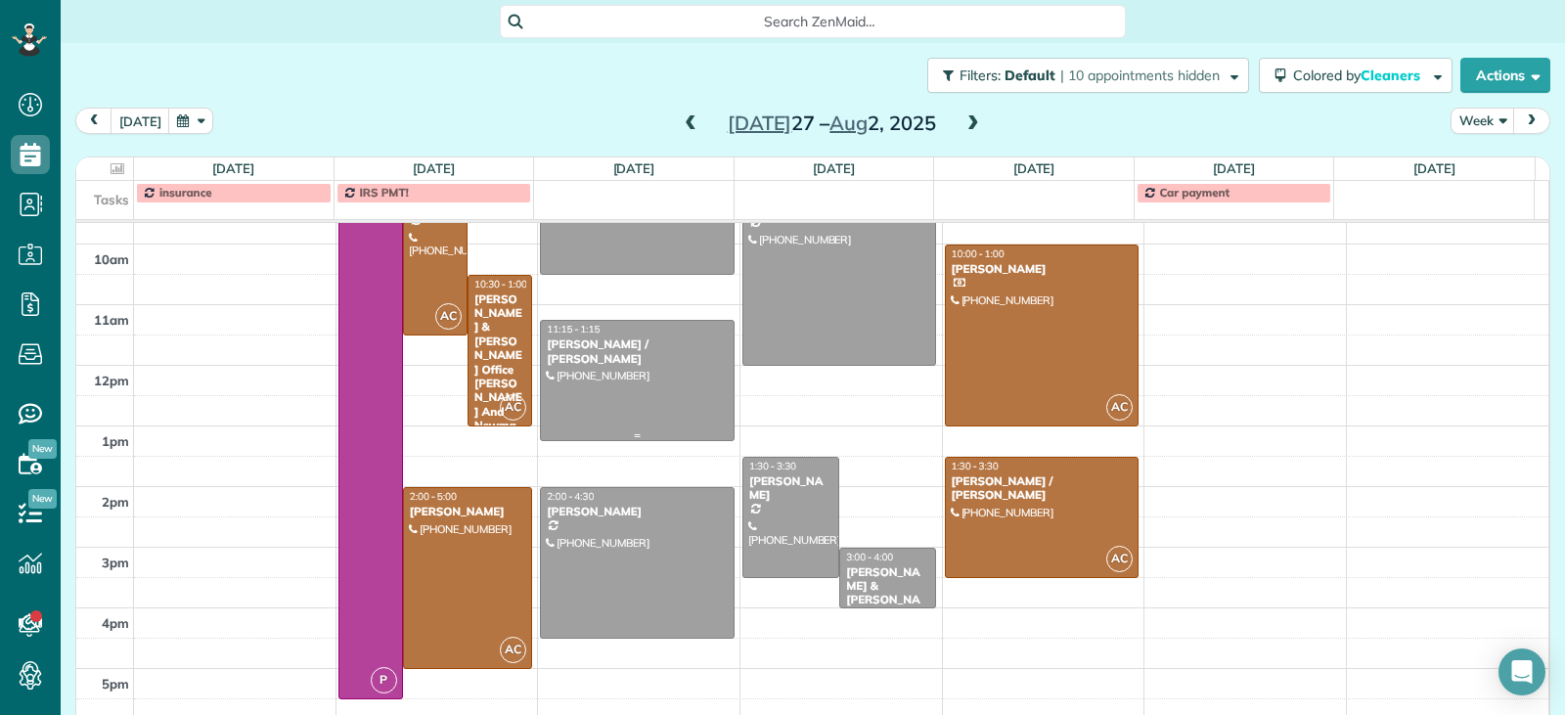
scroll to position [472, 0]
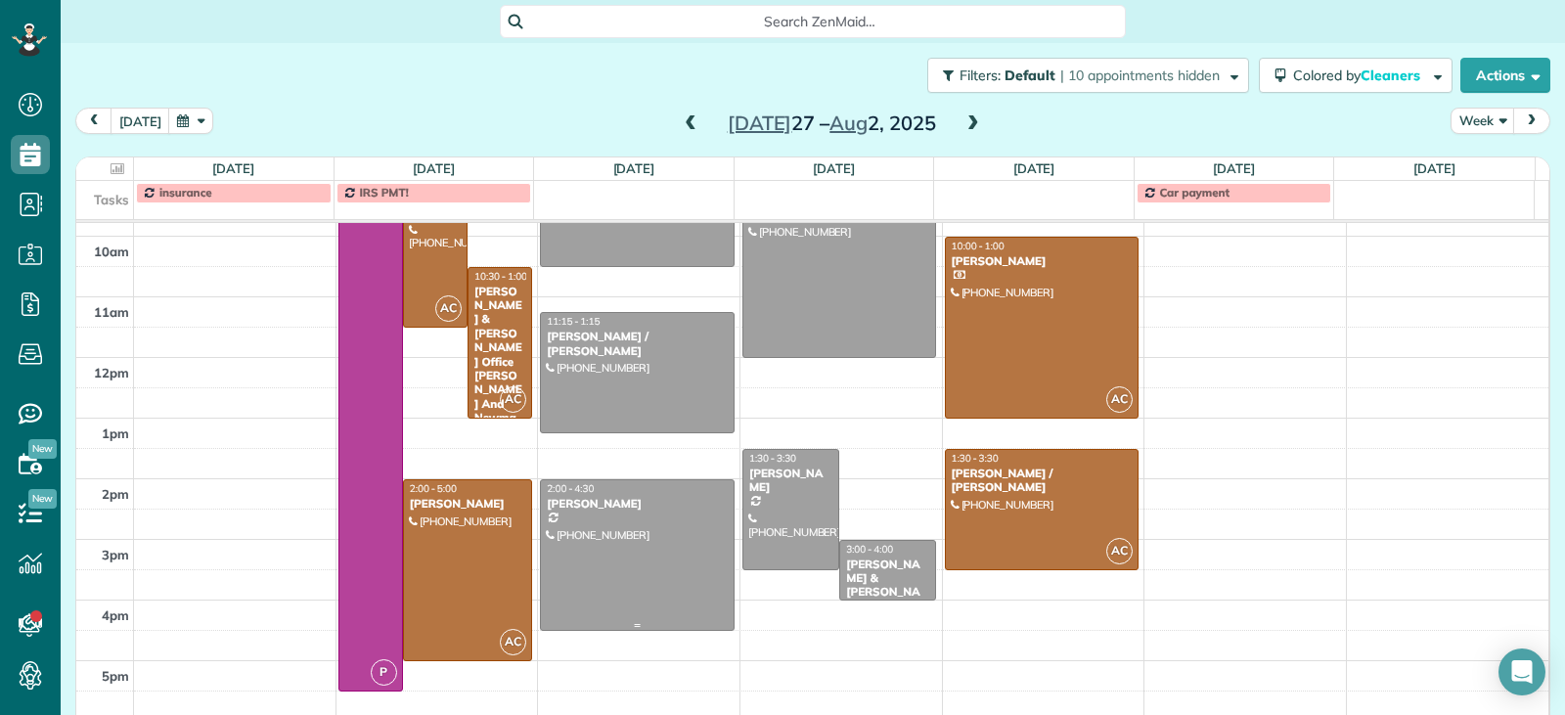
click at [630, 557] on div at bounding box center [637, 555] width 193 height 150
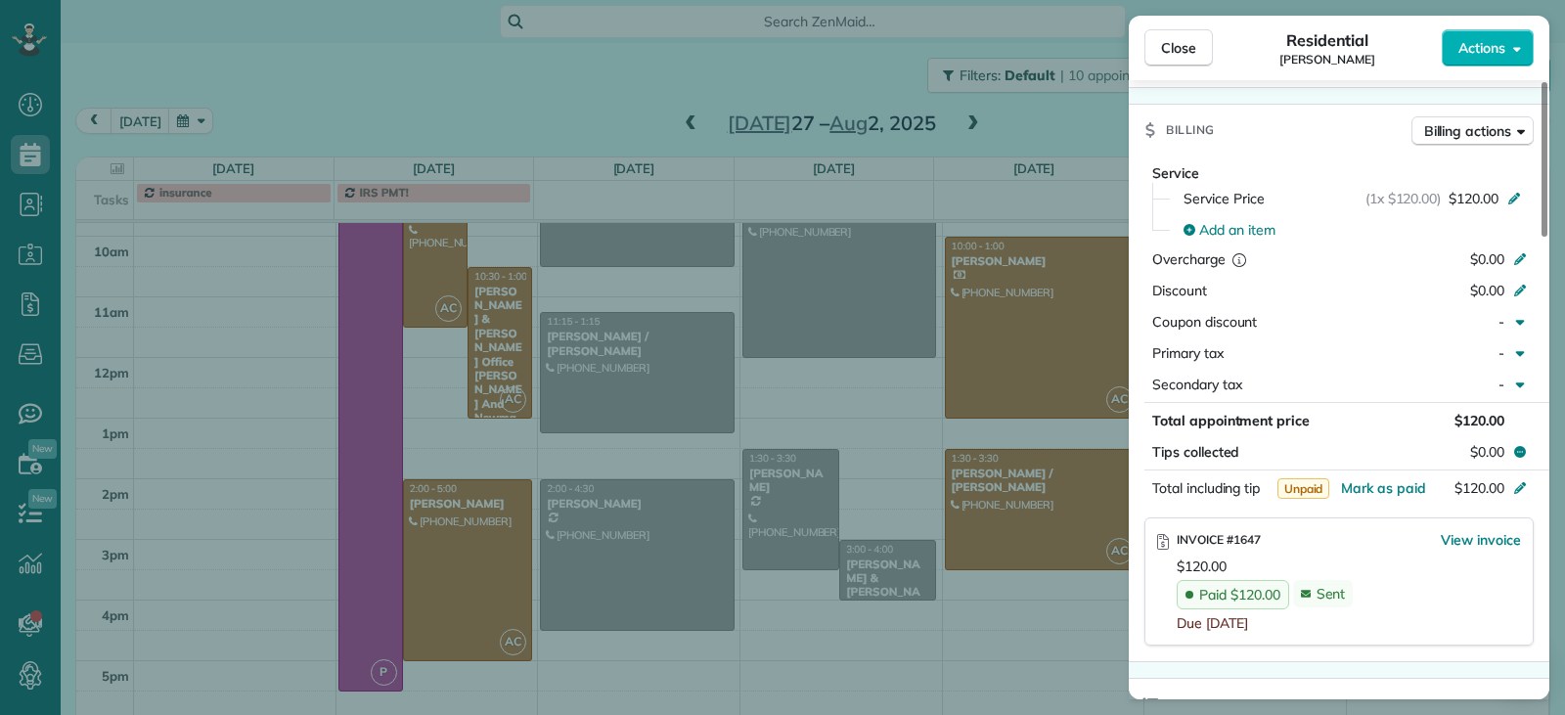
scroll to position [985, 0]
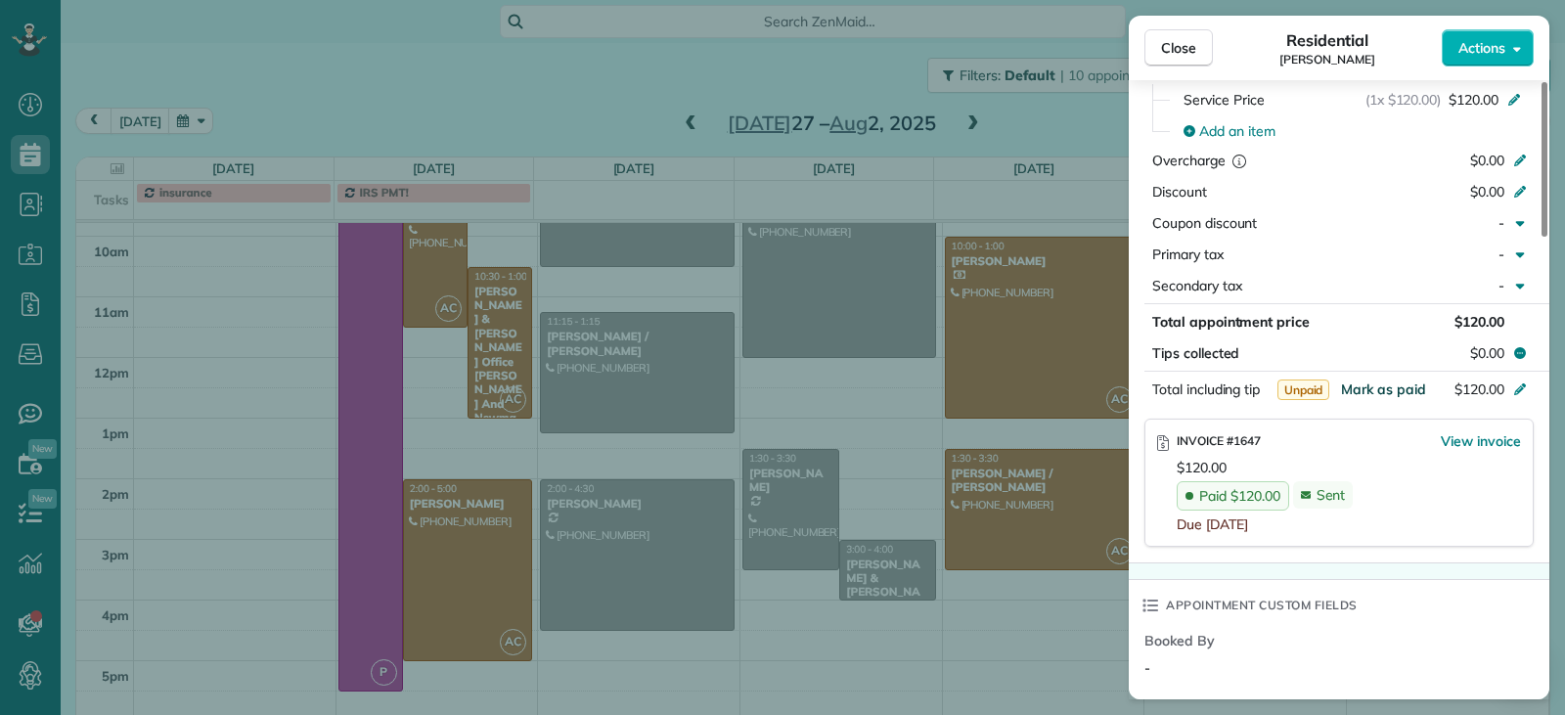
click at [1363, 381] on span "Mark as paid" at bounding box center [1383, 390] width 85 height 18
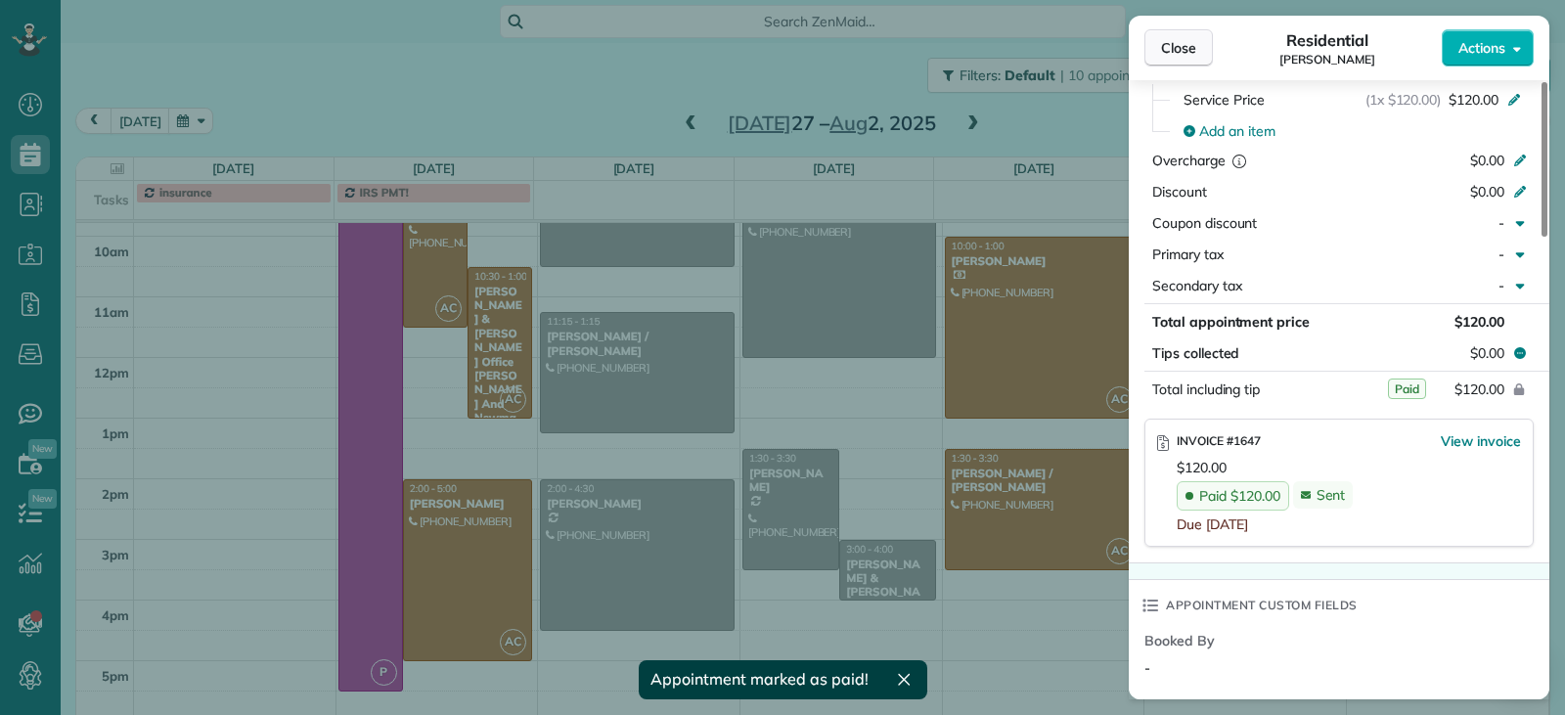
click at [1176, 55] on span "Close" at bounding box center [1178, 48] width 35 height 20
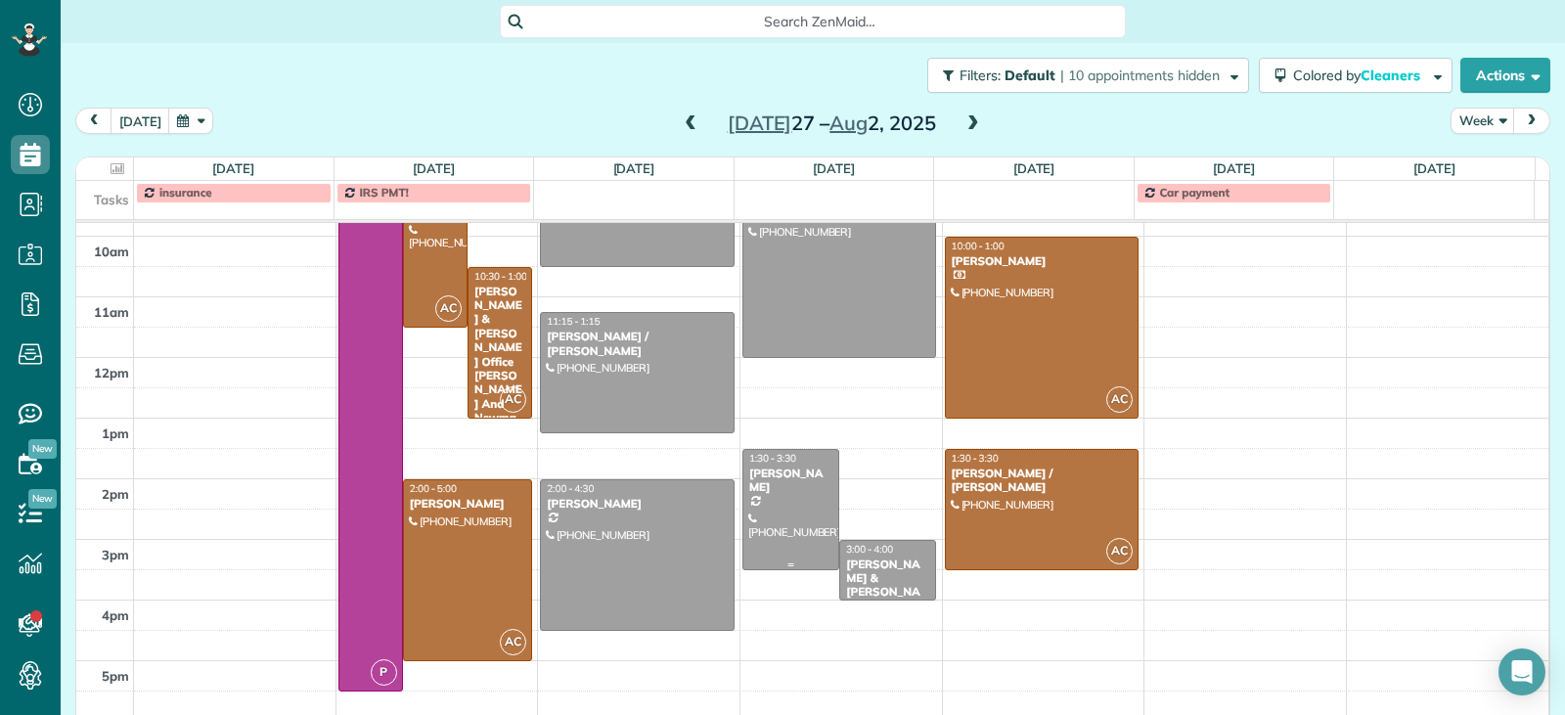
click at [775, 516] on div at bounding box center [790, 509] width 95 height 119
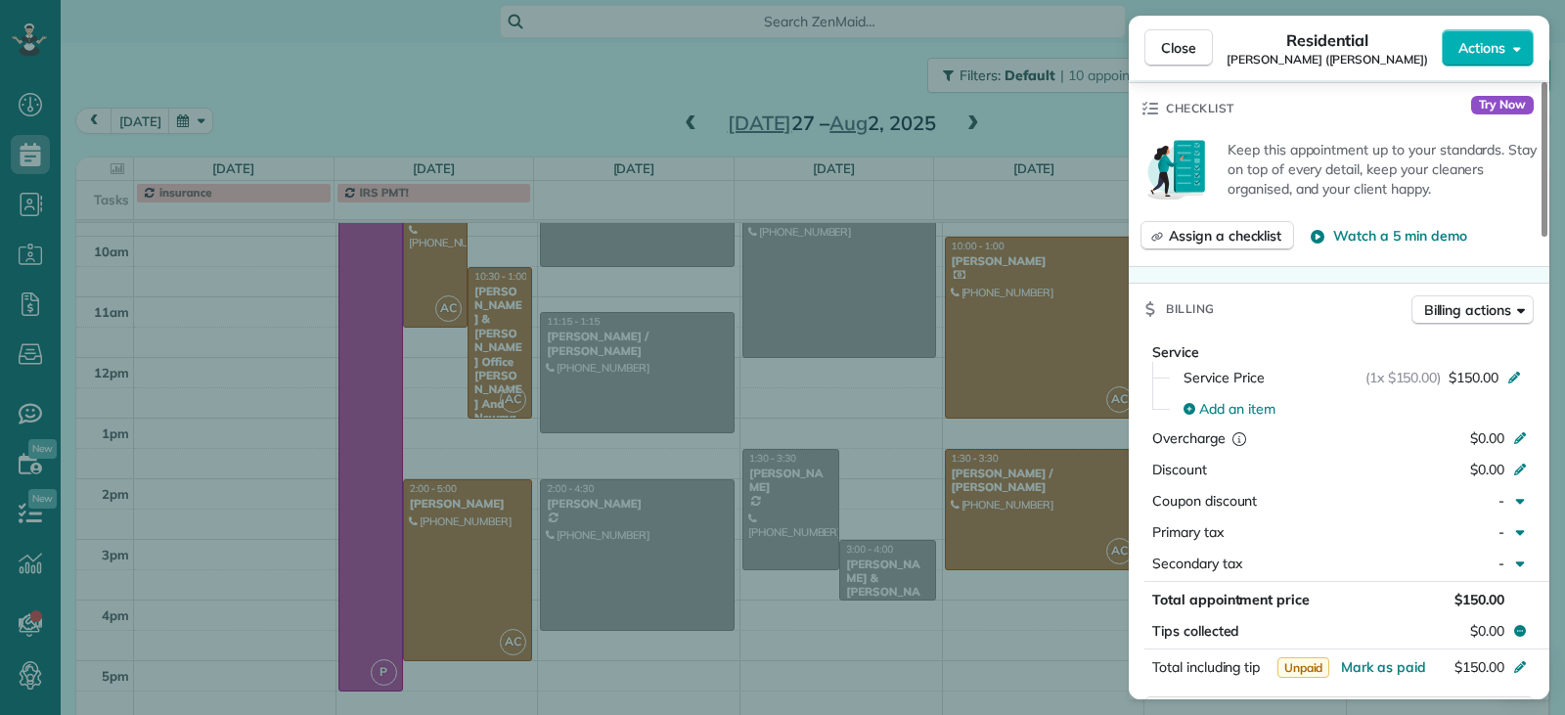
scroll to position [786, 0]
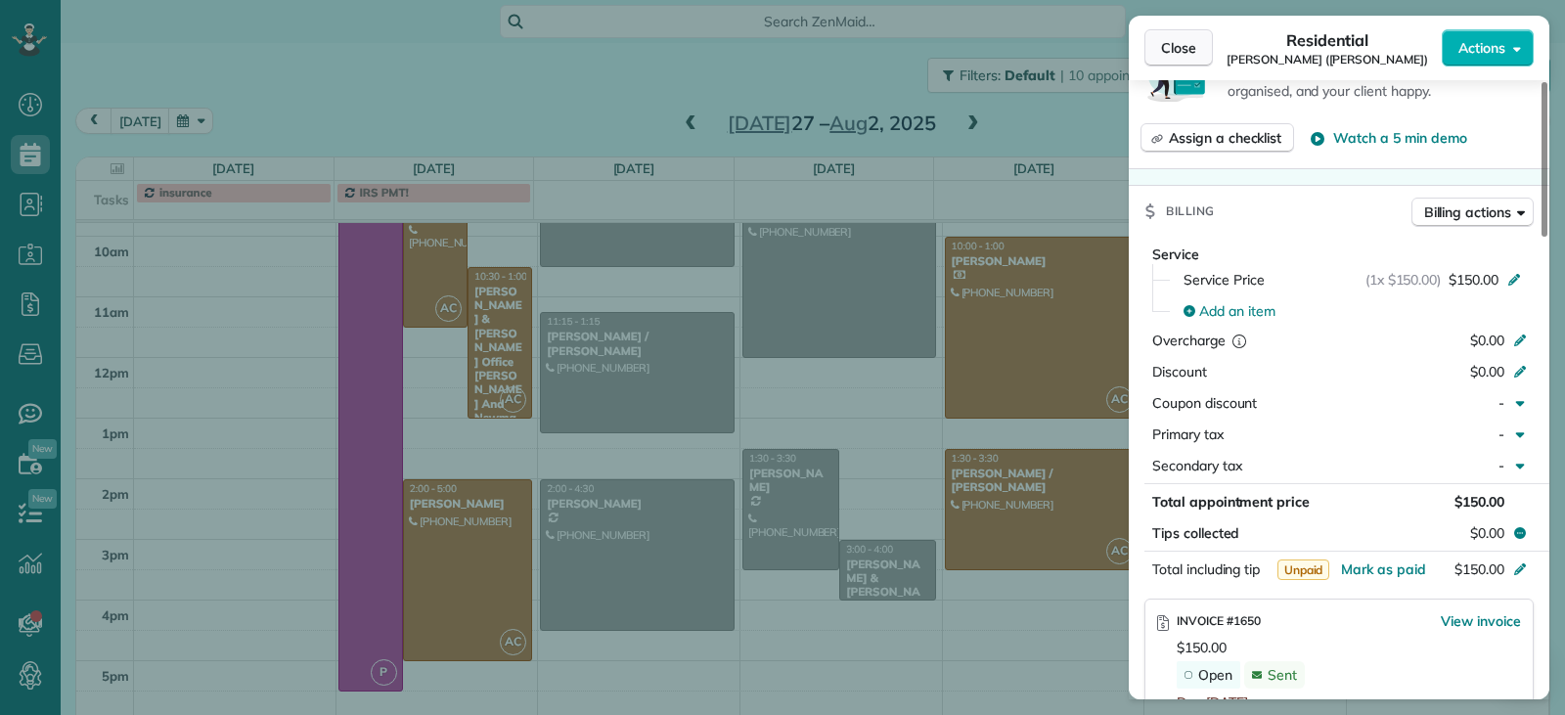
click at [1168, 46] on span "Close" at bounding box center [1178, 48] width 35 height 20
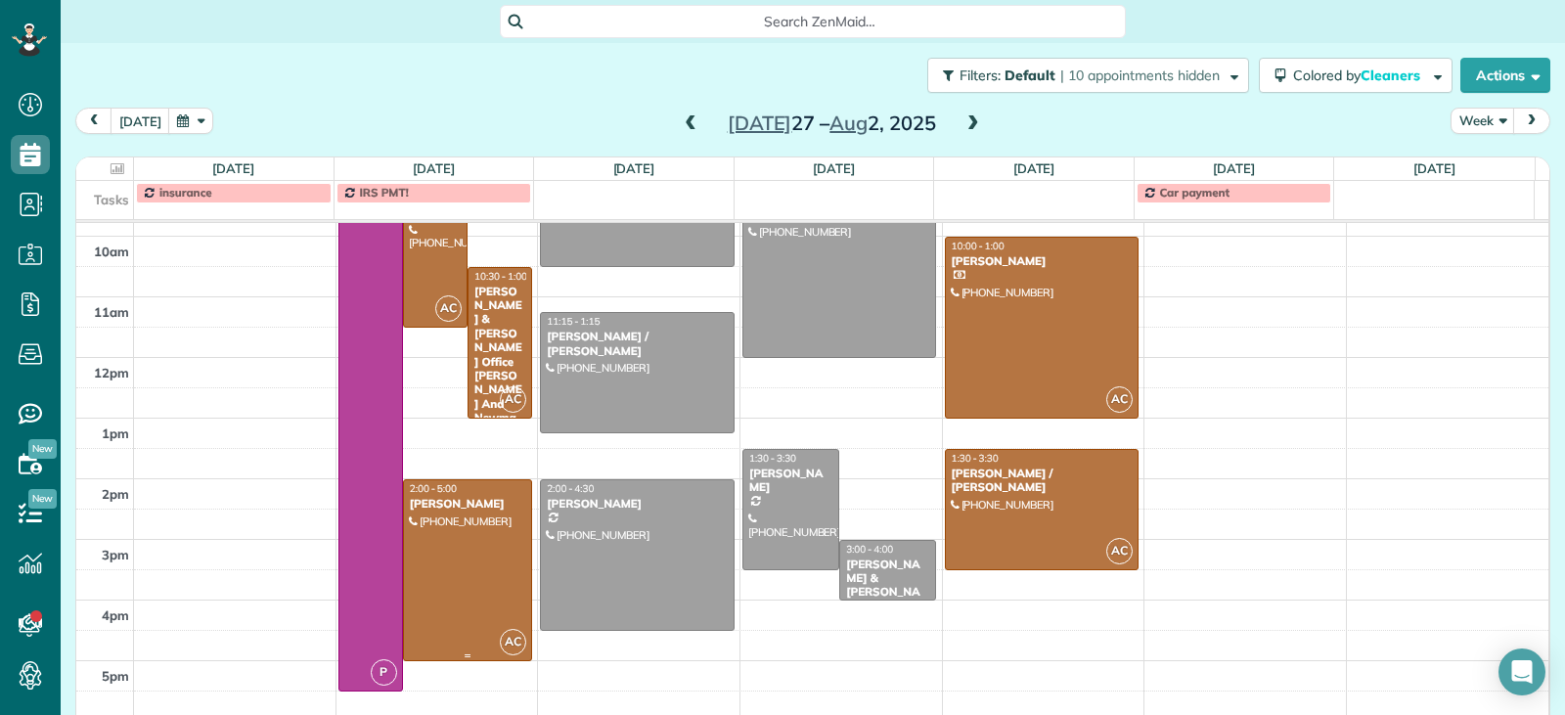
drag, startPoint x: 458, startPoint y: 536, endPoint x: 593, endPoint y: 546, distance: 135.4
click at [459, 536] on div at bounding box center [467, 570] width 127 height 180
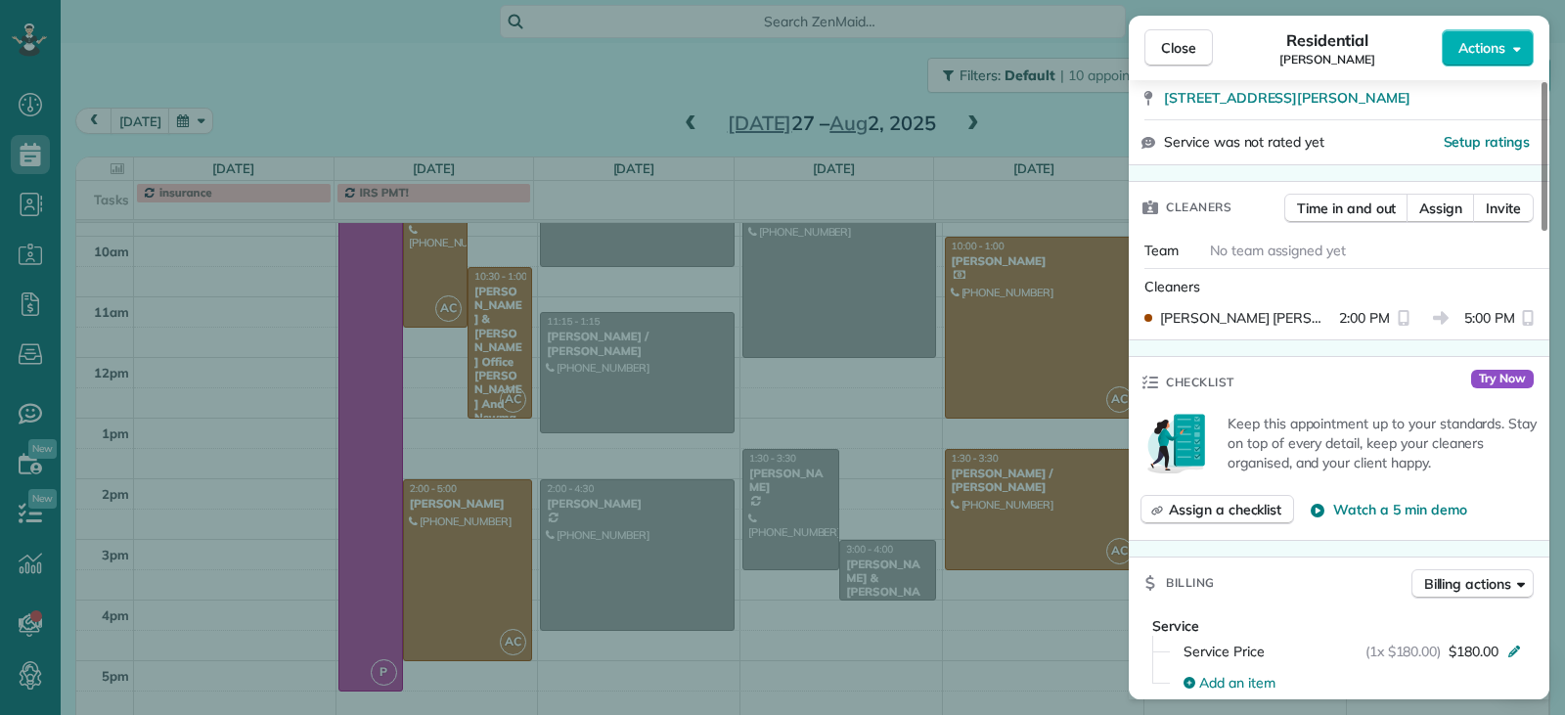
scroll to position [395, 0]
click at [1168, 48] on span "Close" at bounding box center [1178, 48] width 35 height 20
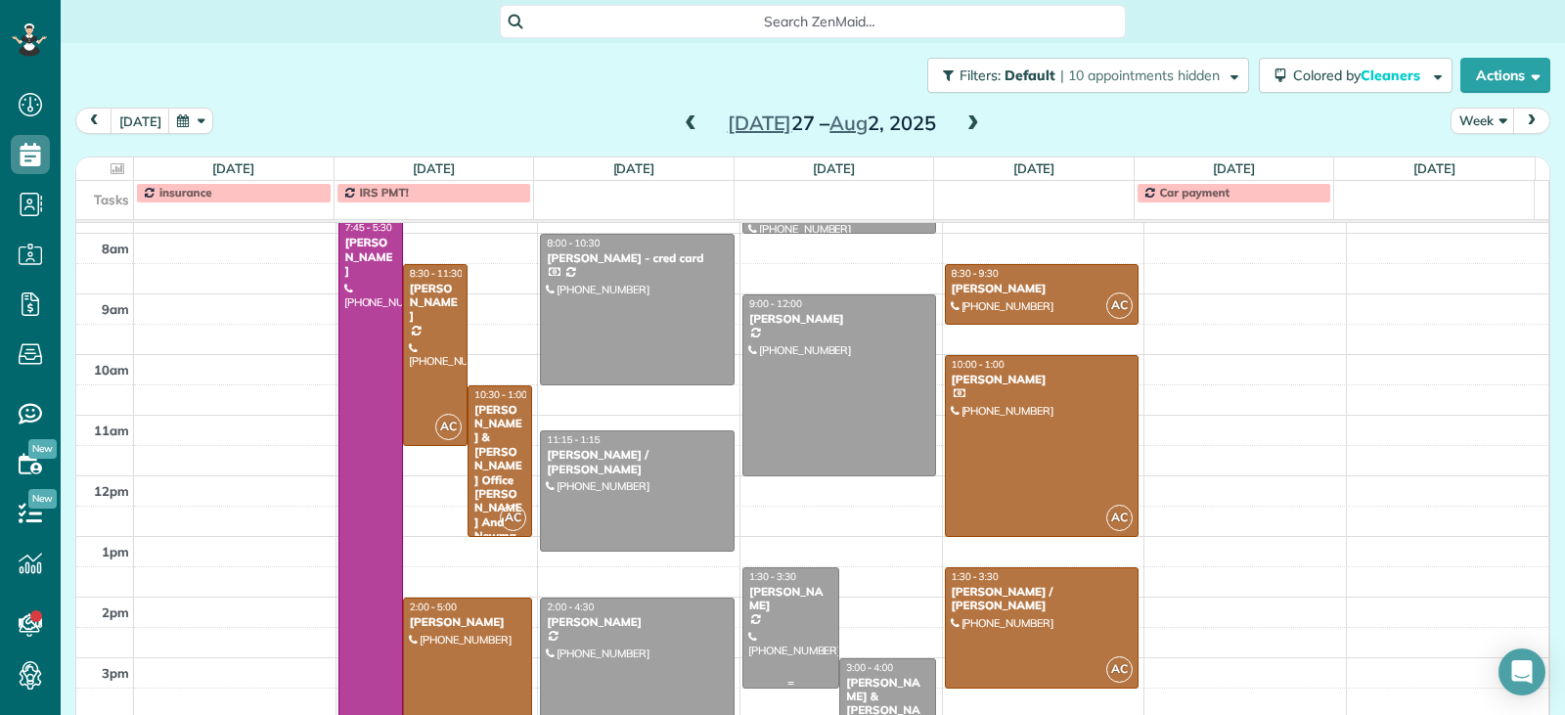
scroll to position [276, 0]
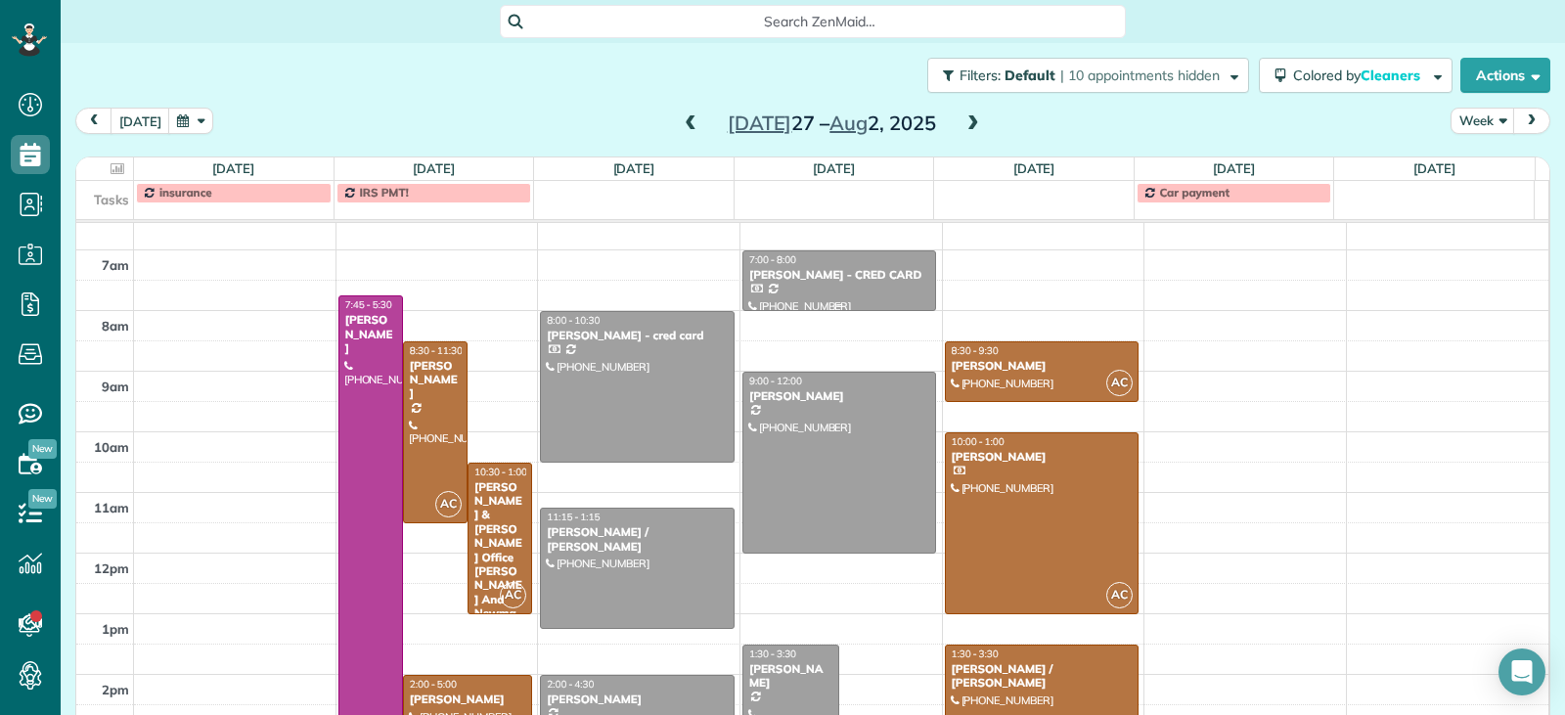
click at [832, 293] on div at bounding box center [839, 280] width 193 height 59
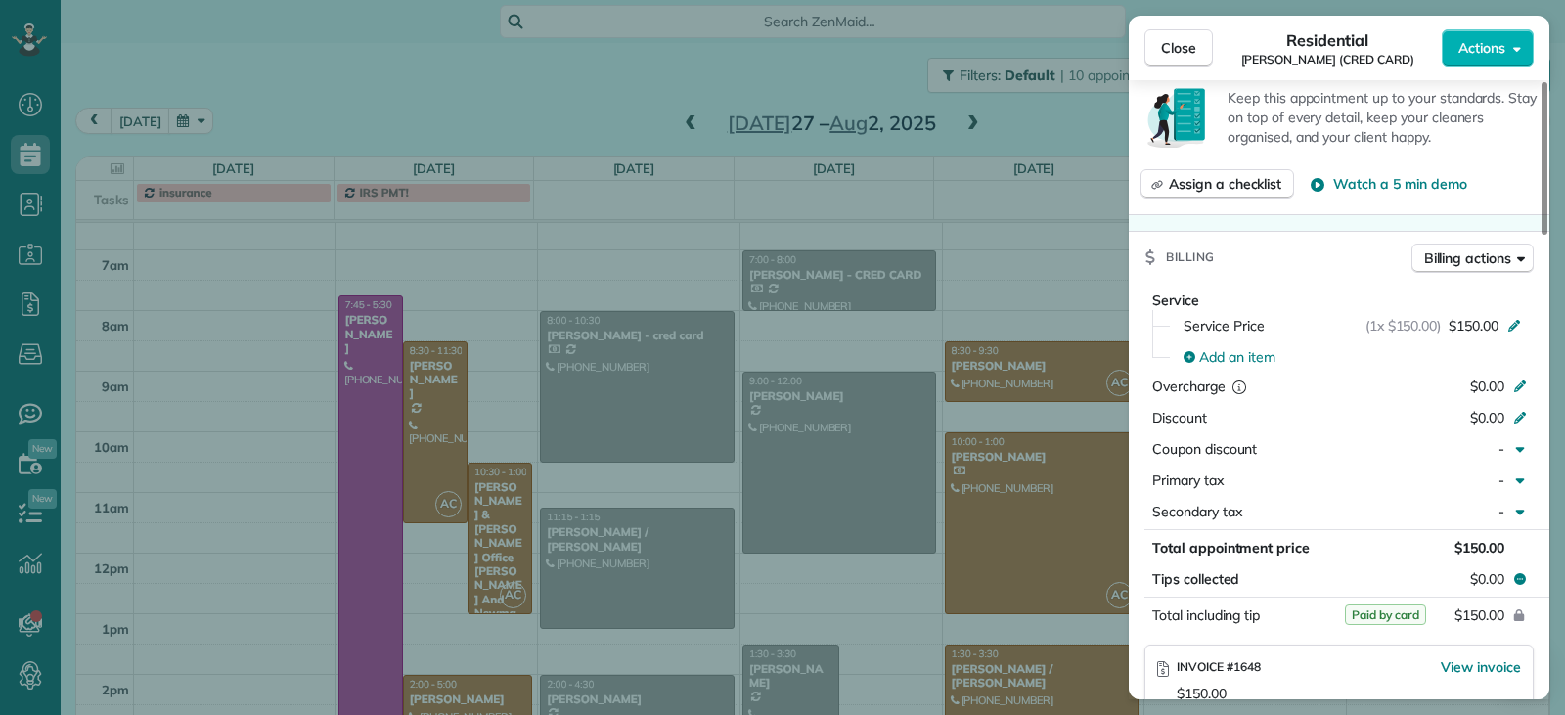
scroll to position [990, 0]
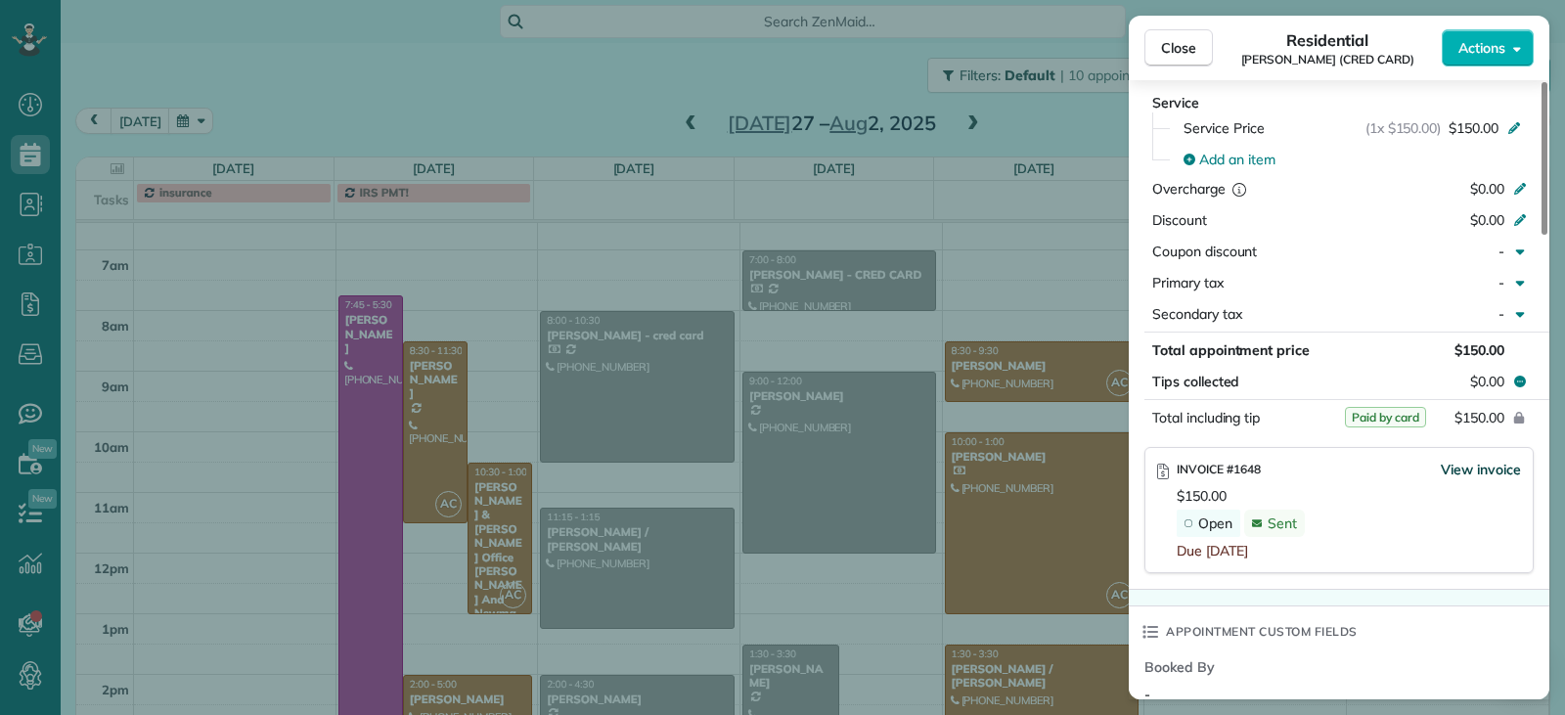
click at [1481, 460] on span "View invoice" at bounding box center [1481, 470] width 80 height 20
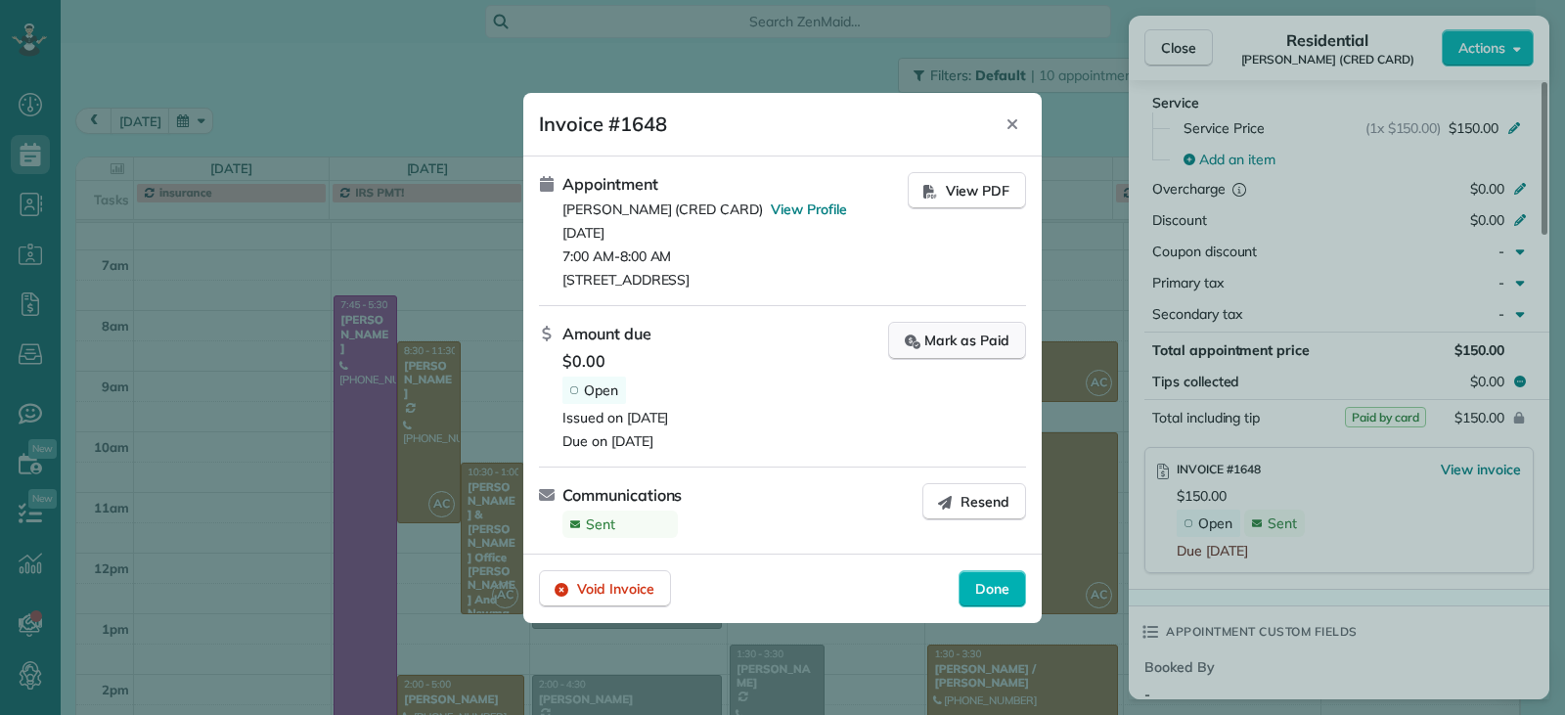
click at [949, 334] on div "Mark as Paid" at bounding box center [957, 341] width 105 height 21
click at [999, 597] on span "Done" at bounding box center [992, 590] width 34 height 20
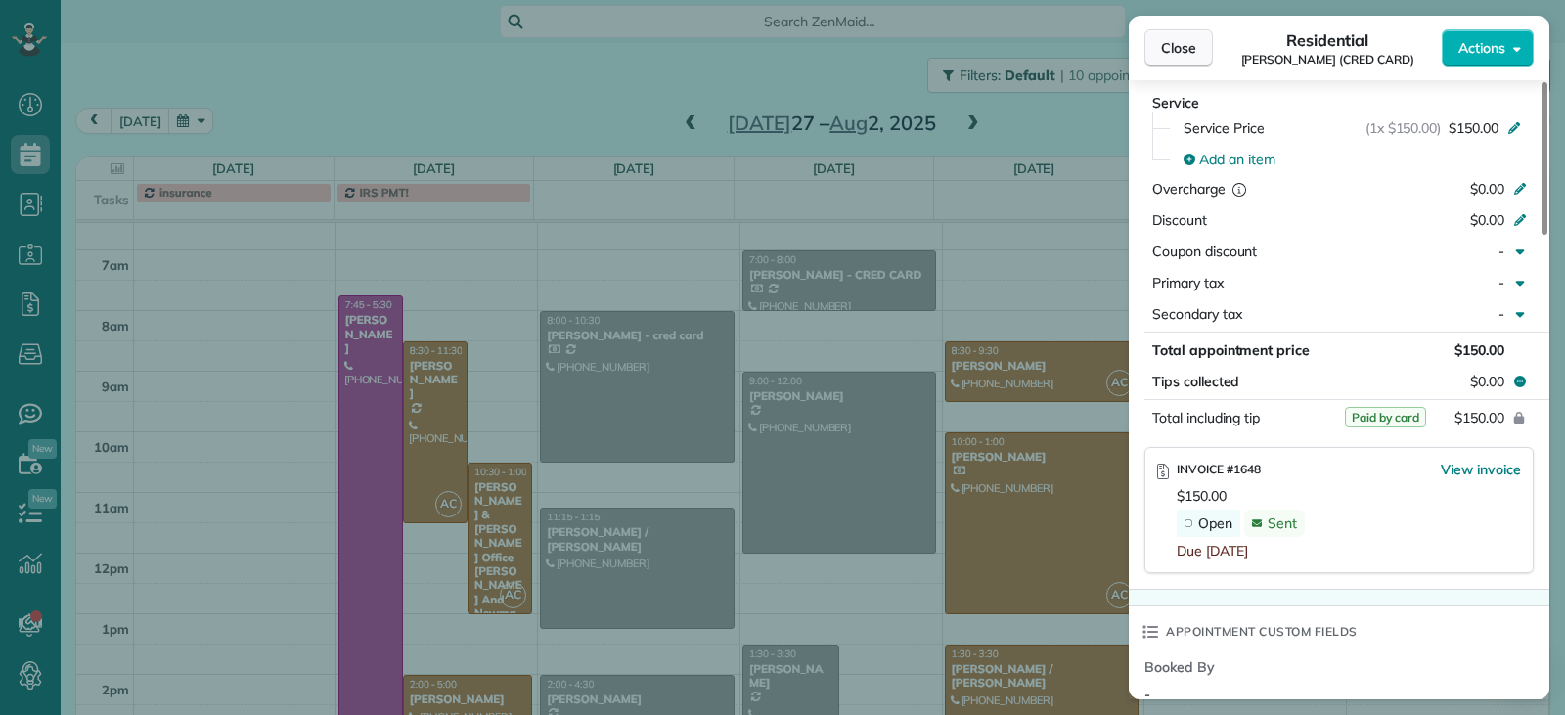
click at [1169, 45] on span "Close" at bounding box center [1178, 48] width 35 height 20
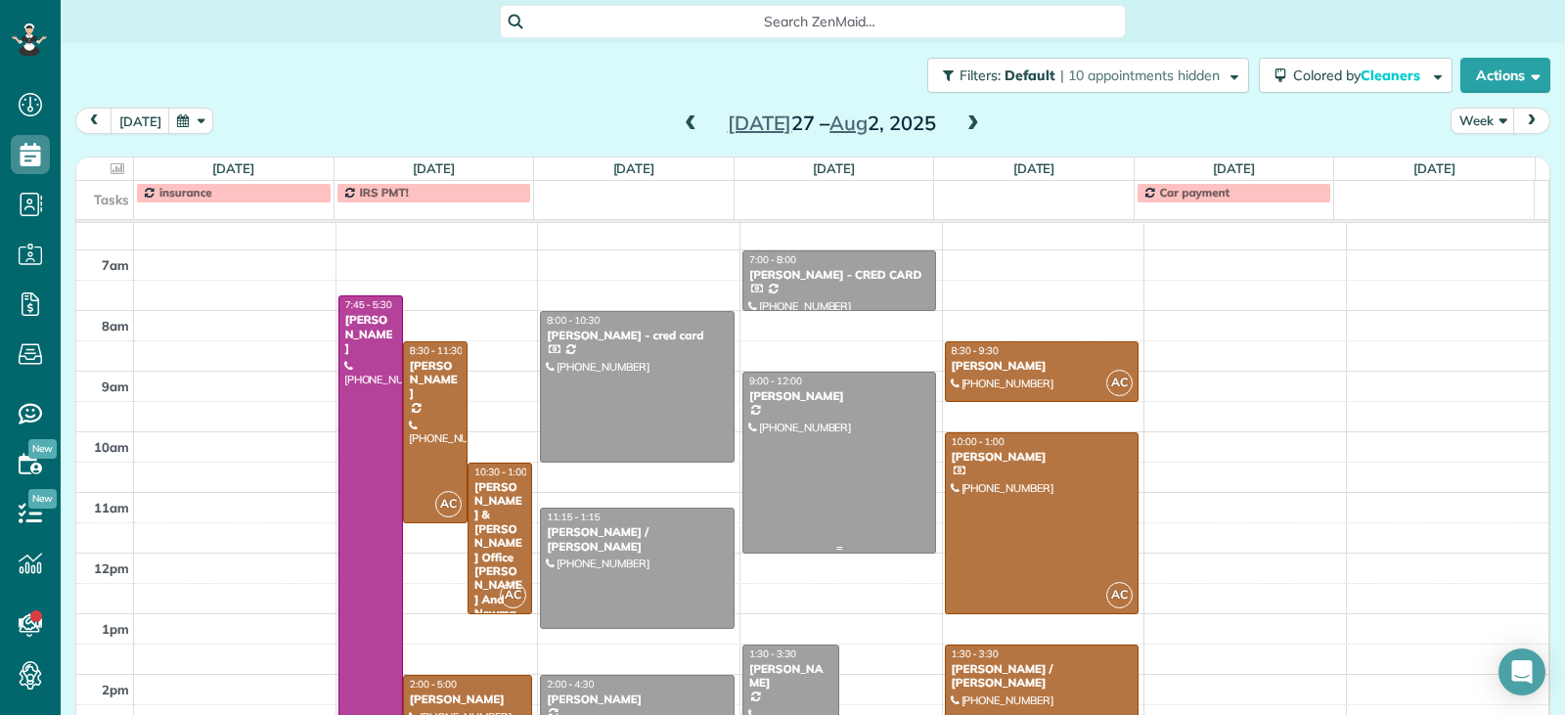
click at [832, 459] on div at bounding box center [839, 463] width 193 height 180
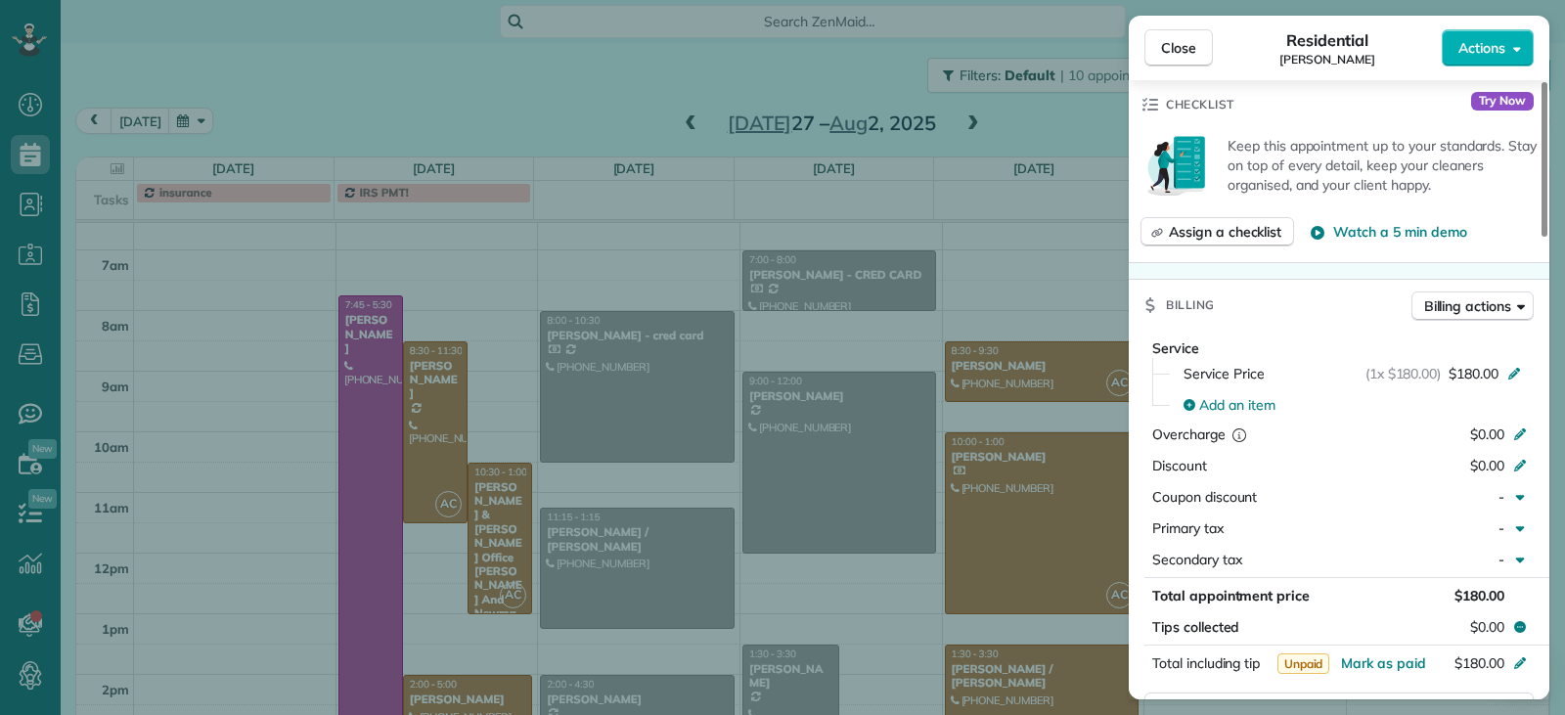
scroll to position [789, 0]
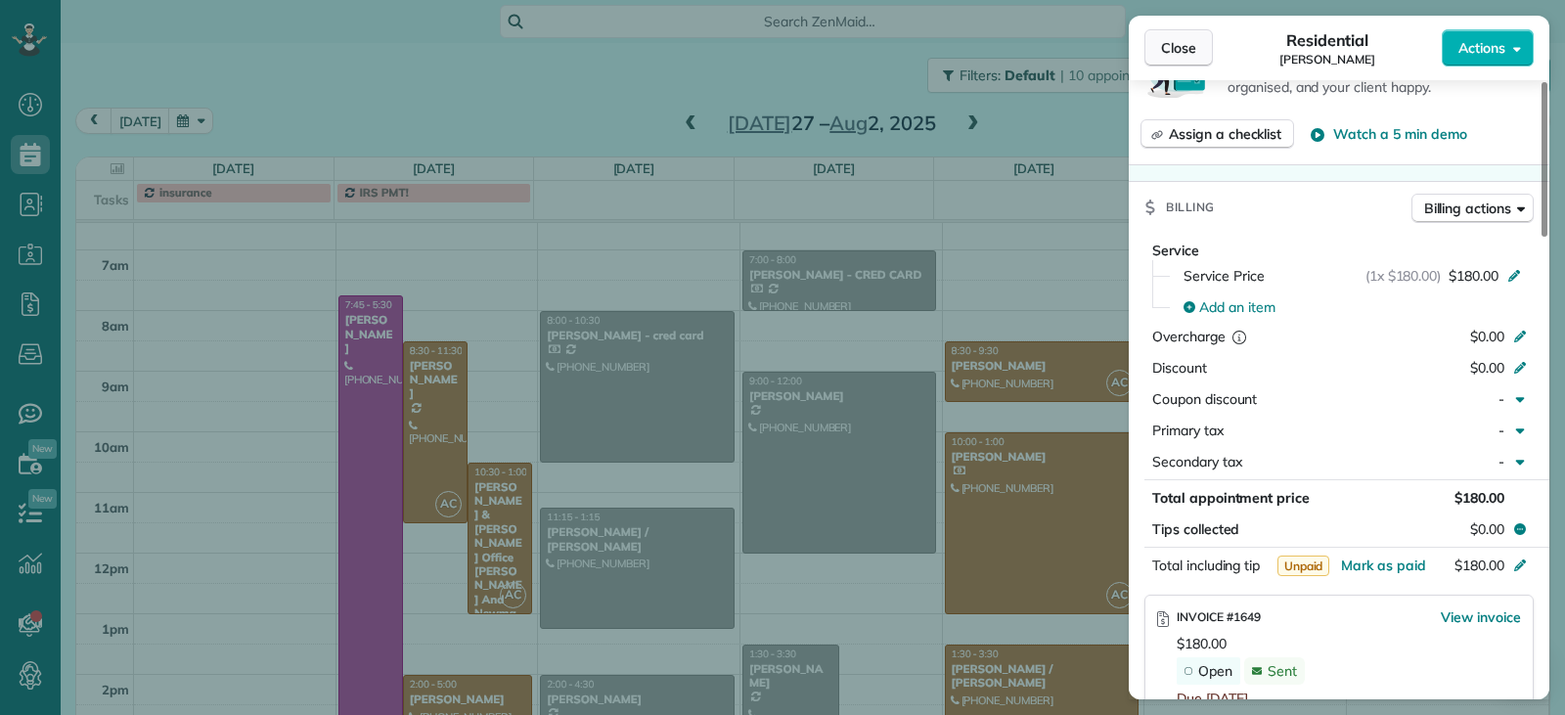
click at [1180, 50] on span "Close" at bounding box center [1178, 48] width 35 height 20
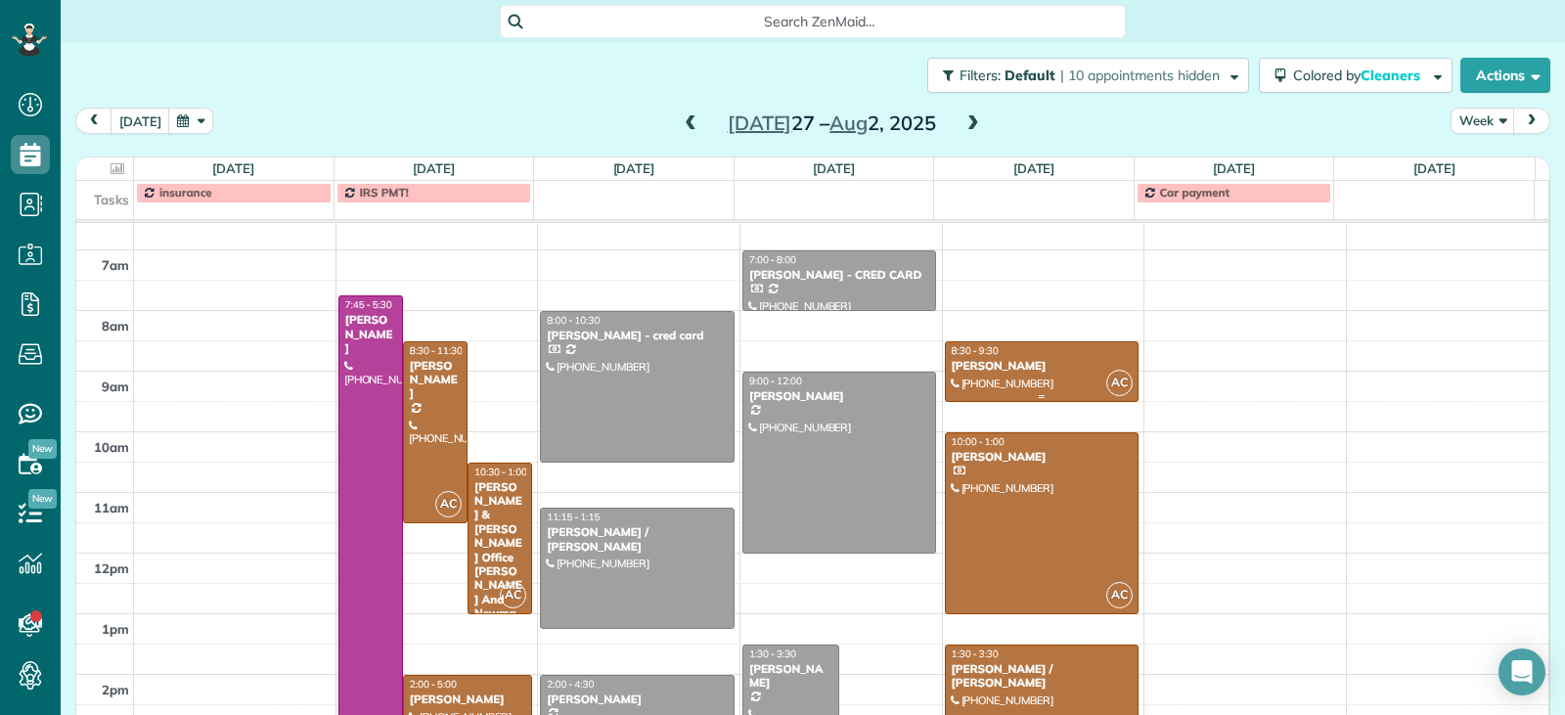
click at [1032, 364] on div "Drew Greep" at bounding box center [1042, 366] width 183 height 14
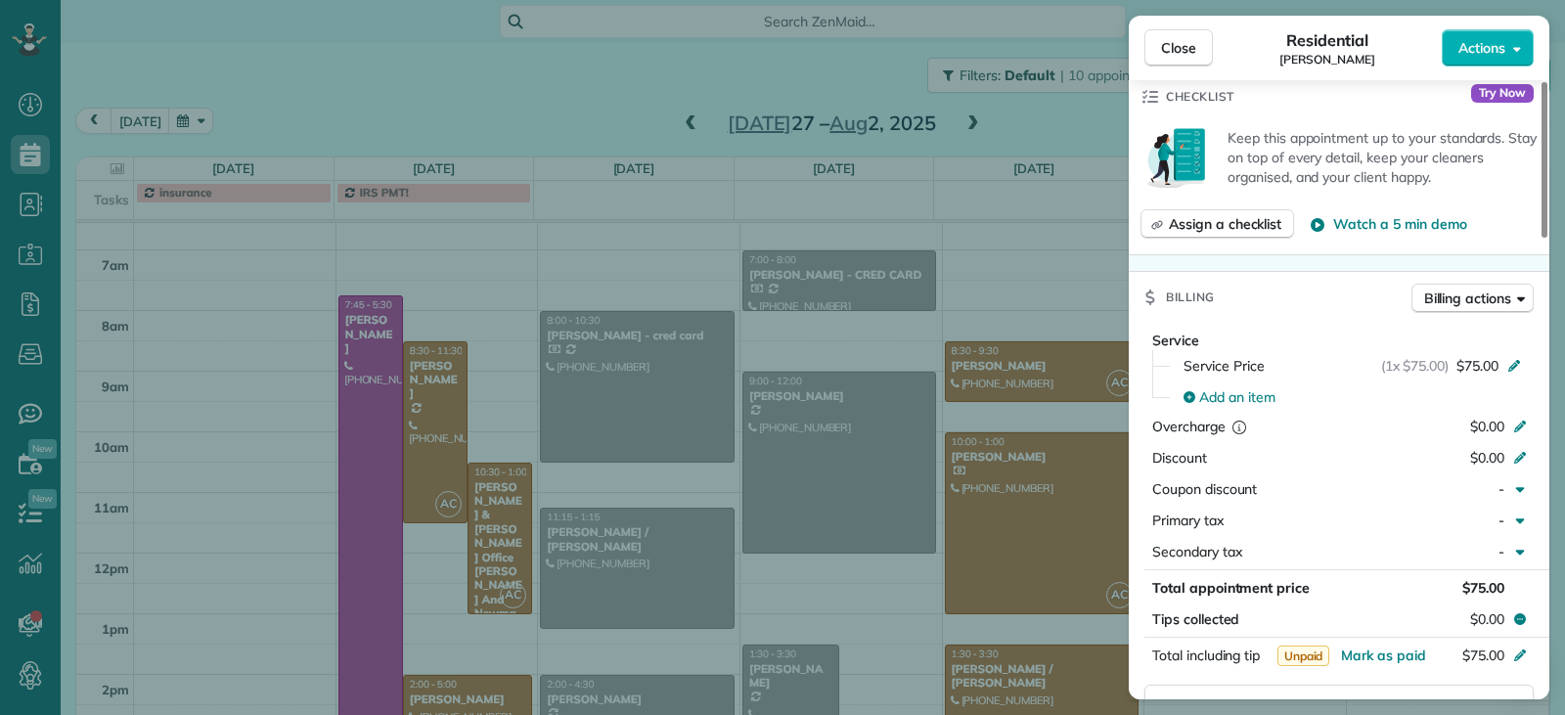
scroll to position [1076, 0]
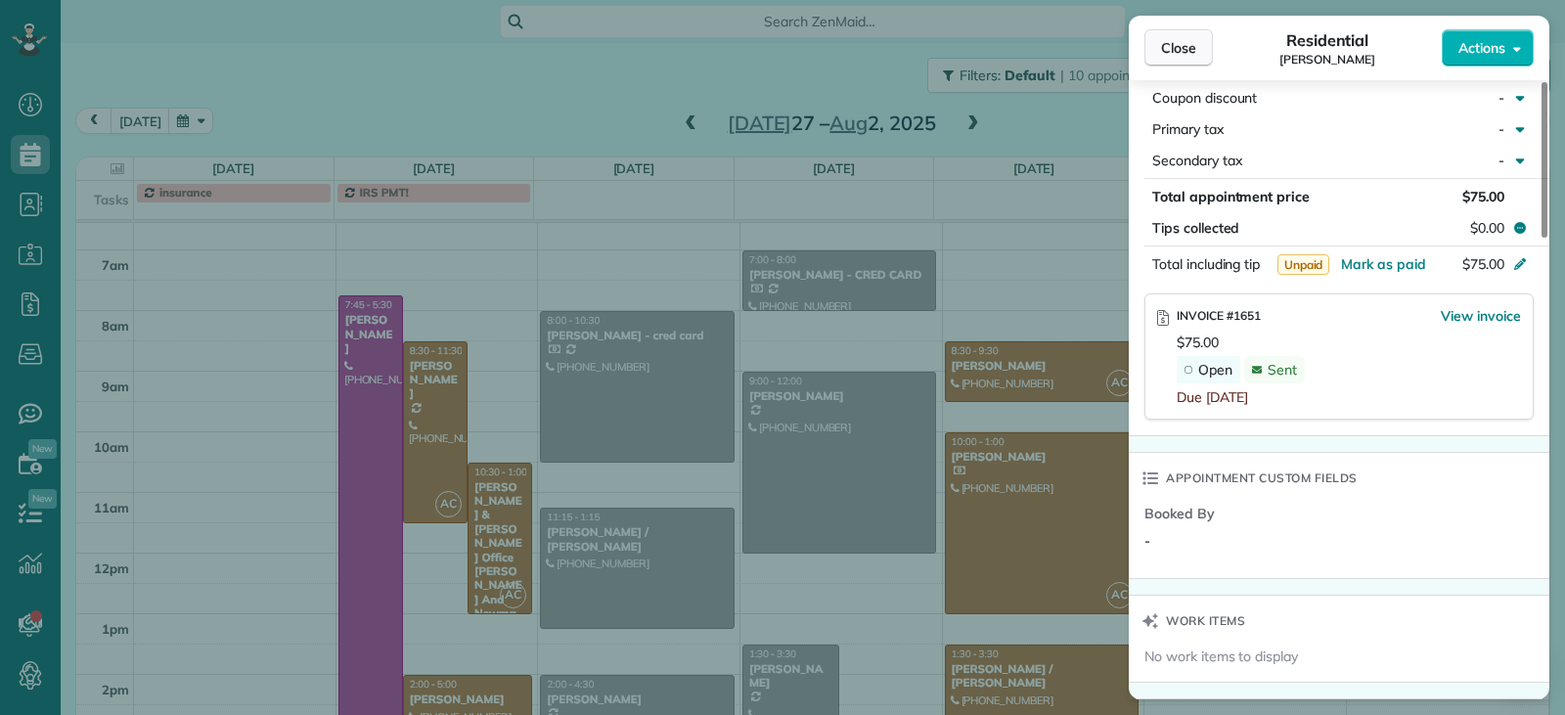
click at [1178, 55] on span "Close" at bounding box center [1178, 48] width 35 height 20
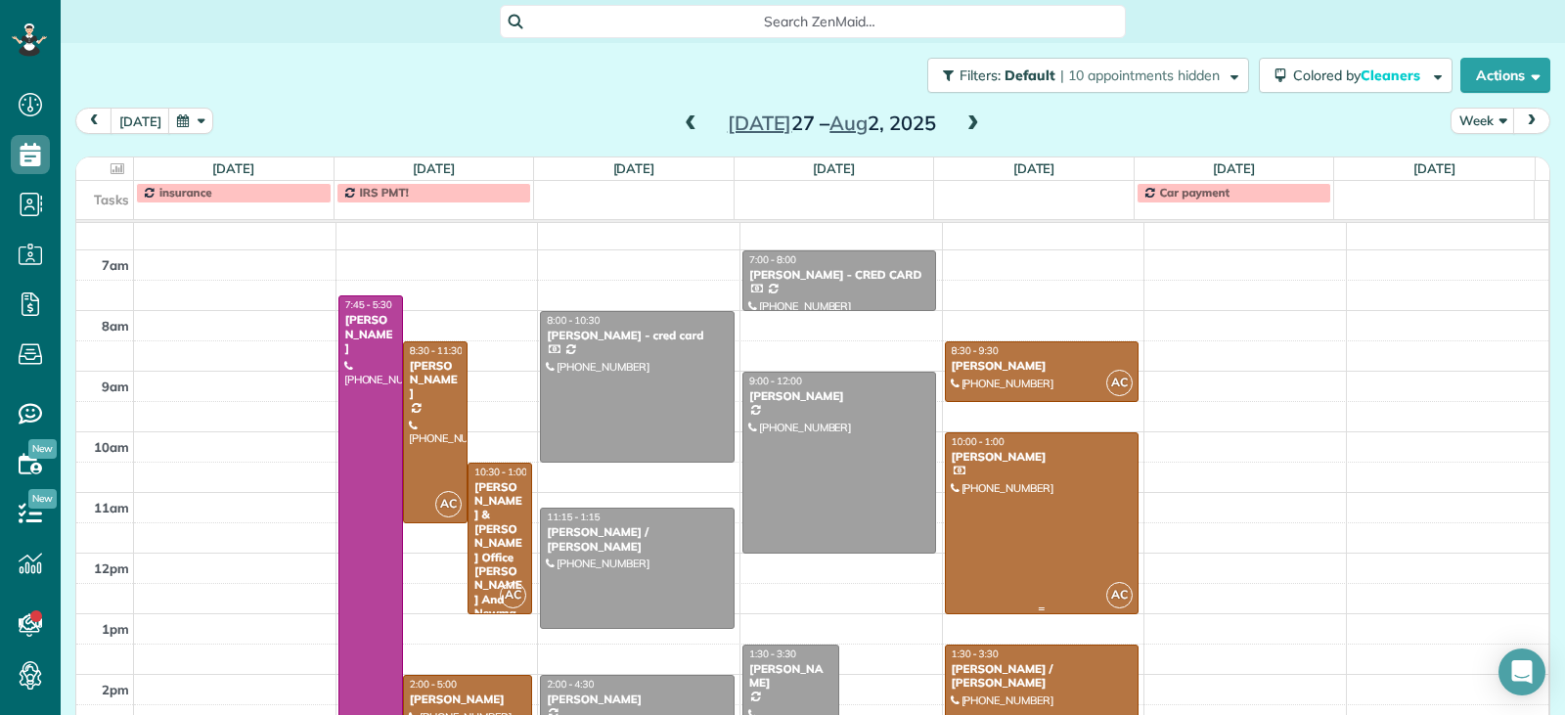
click at [1059, 520] on div at bounding box center [1042, 523] width 193 height 180
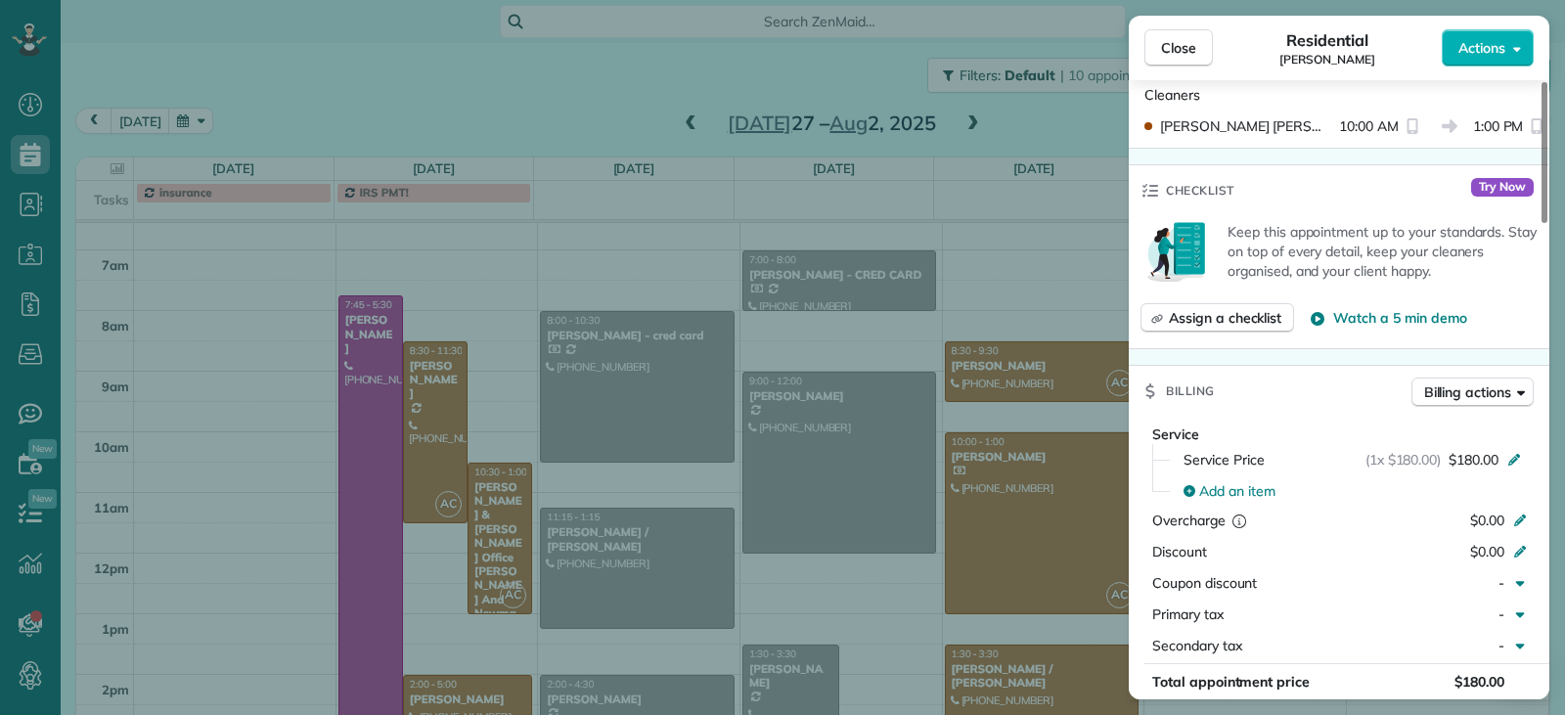
scroll to position [981, 0]
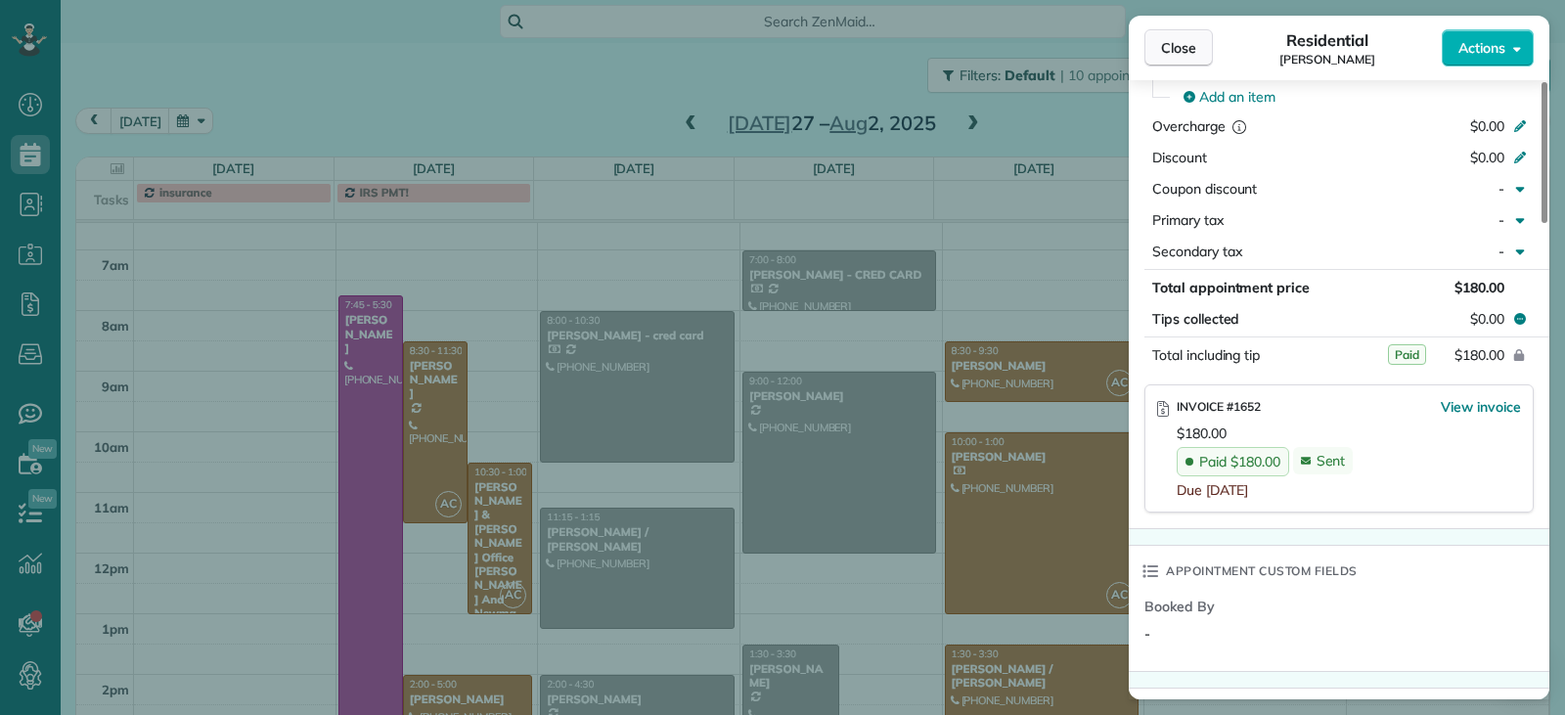
click at [1182, 45] on span "Close" at bounding box center [1178, 48] width 35 height 20
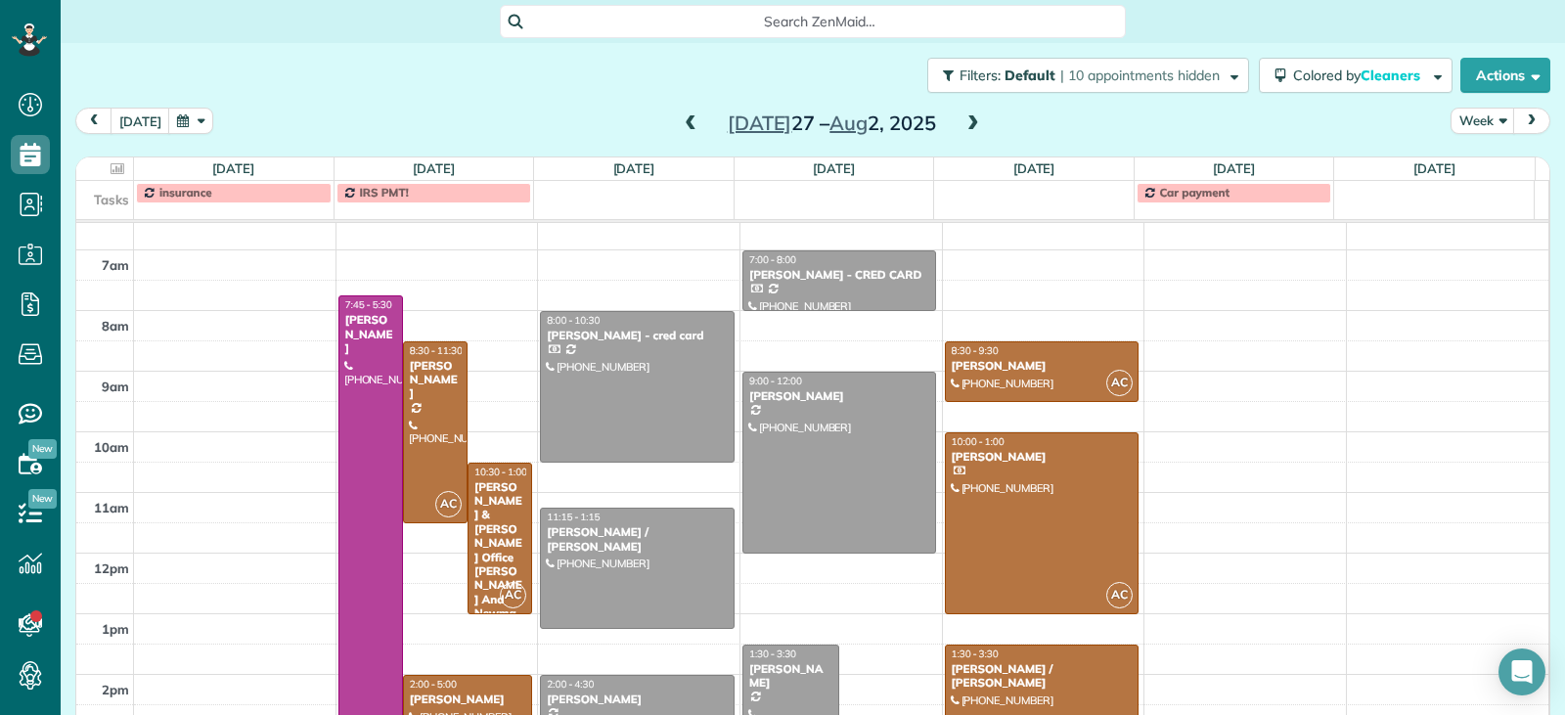
click at [963, 123] on span at bounding box center [974, 124] width 22 height 18
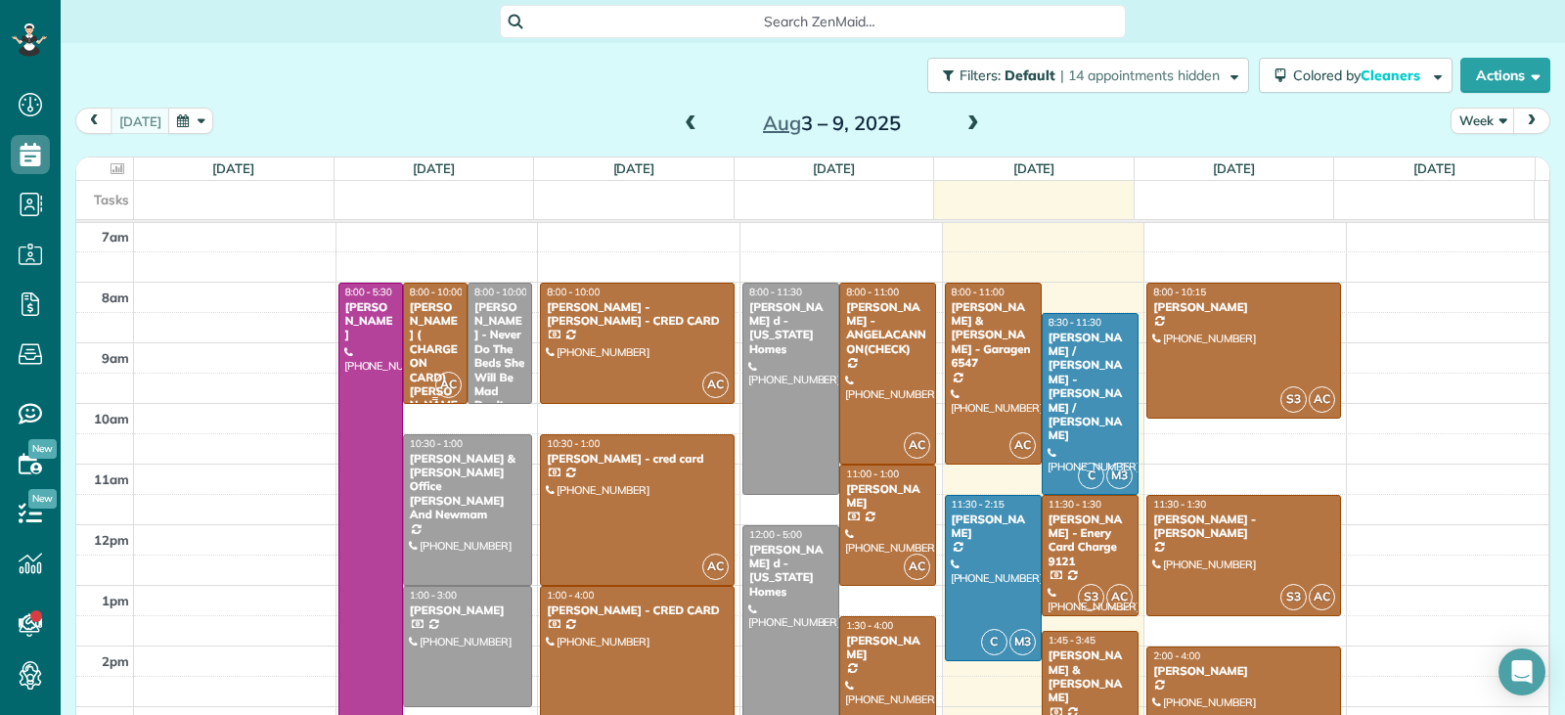
click at [429, 339] on div "Navin ( CHARGE ON CARD) Changoor - Luz" at bounding box center [435, 363] width 53 height 126
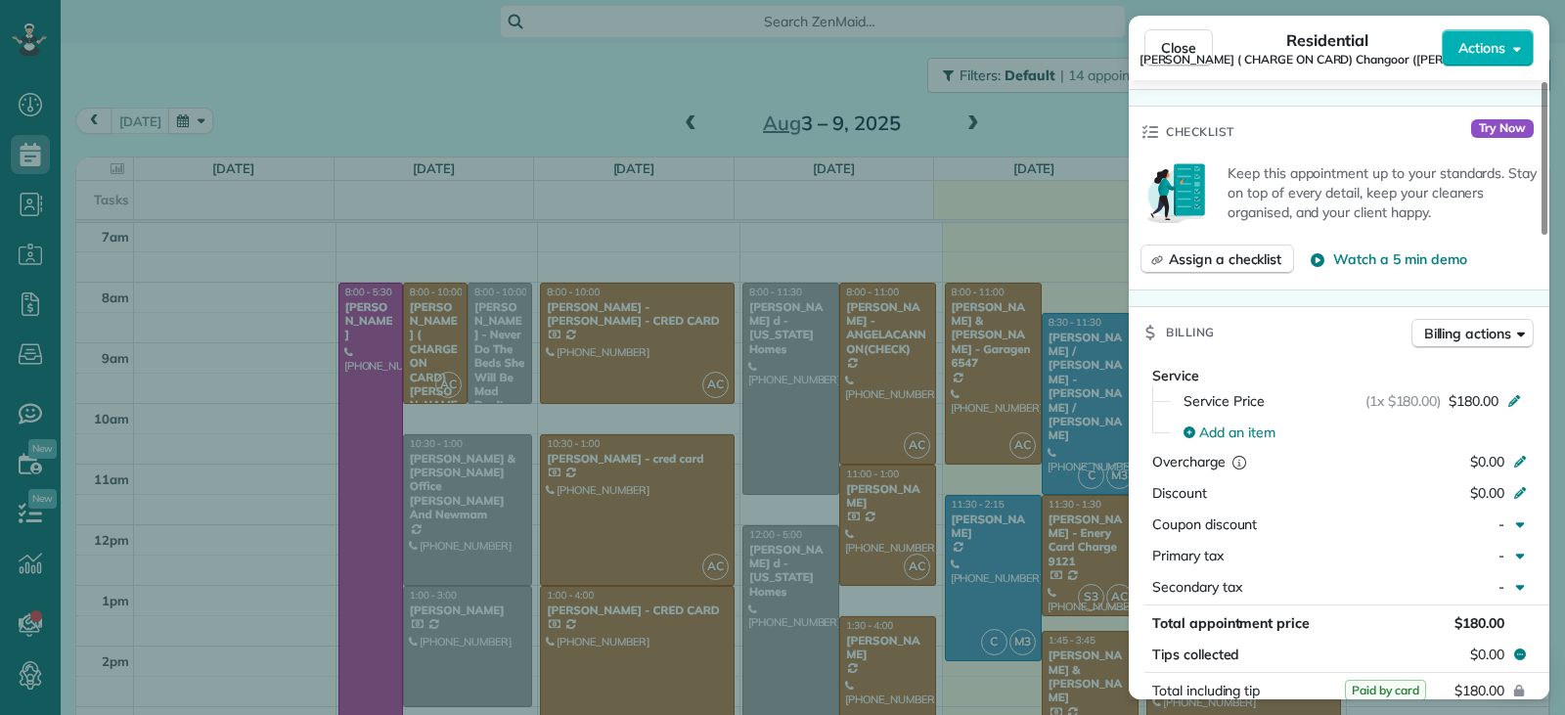
scroll to position [981, 0]
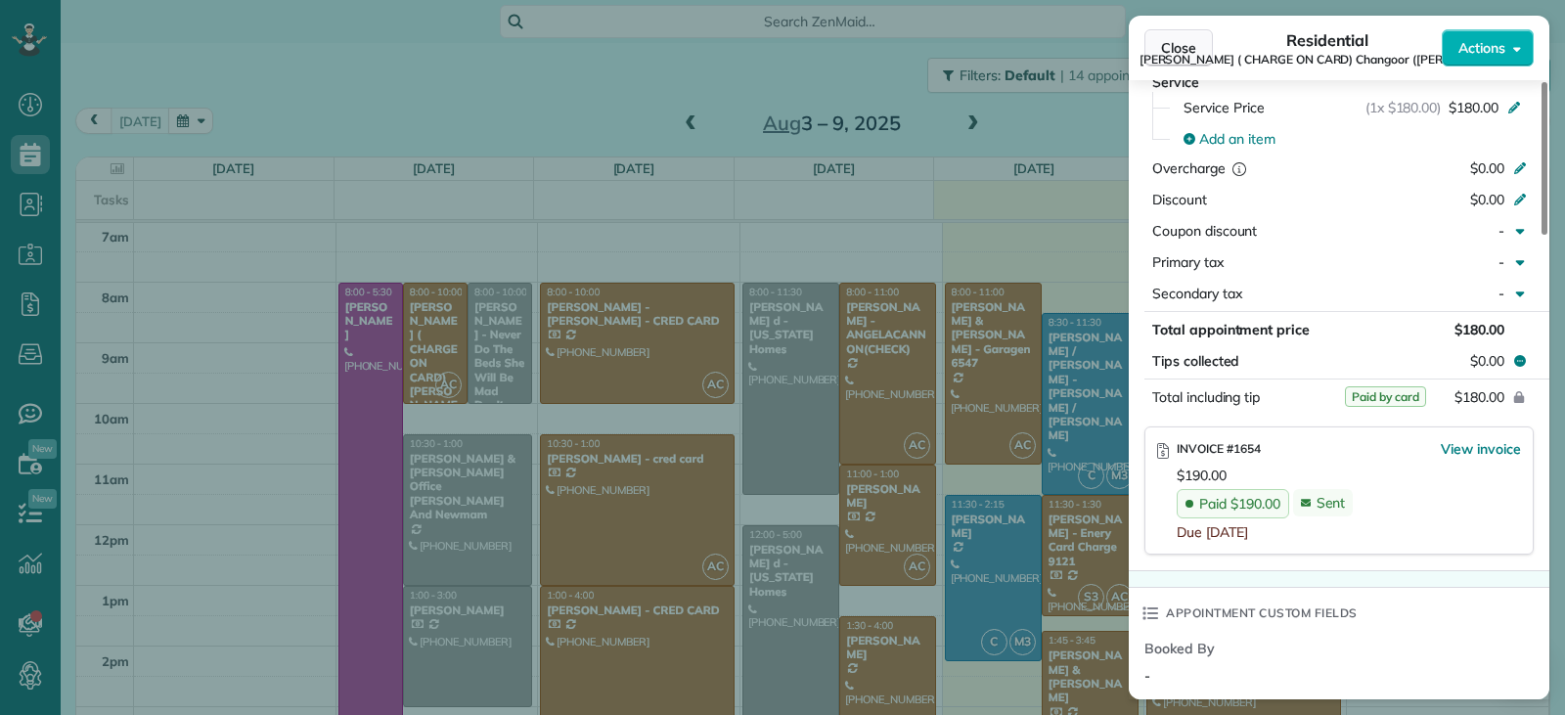
click at [1178, 41] on span "Close" at bounding box center [1178, 48] width 35 height 20
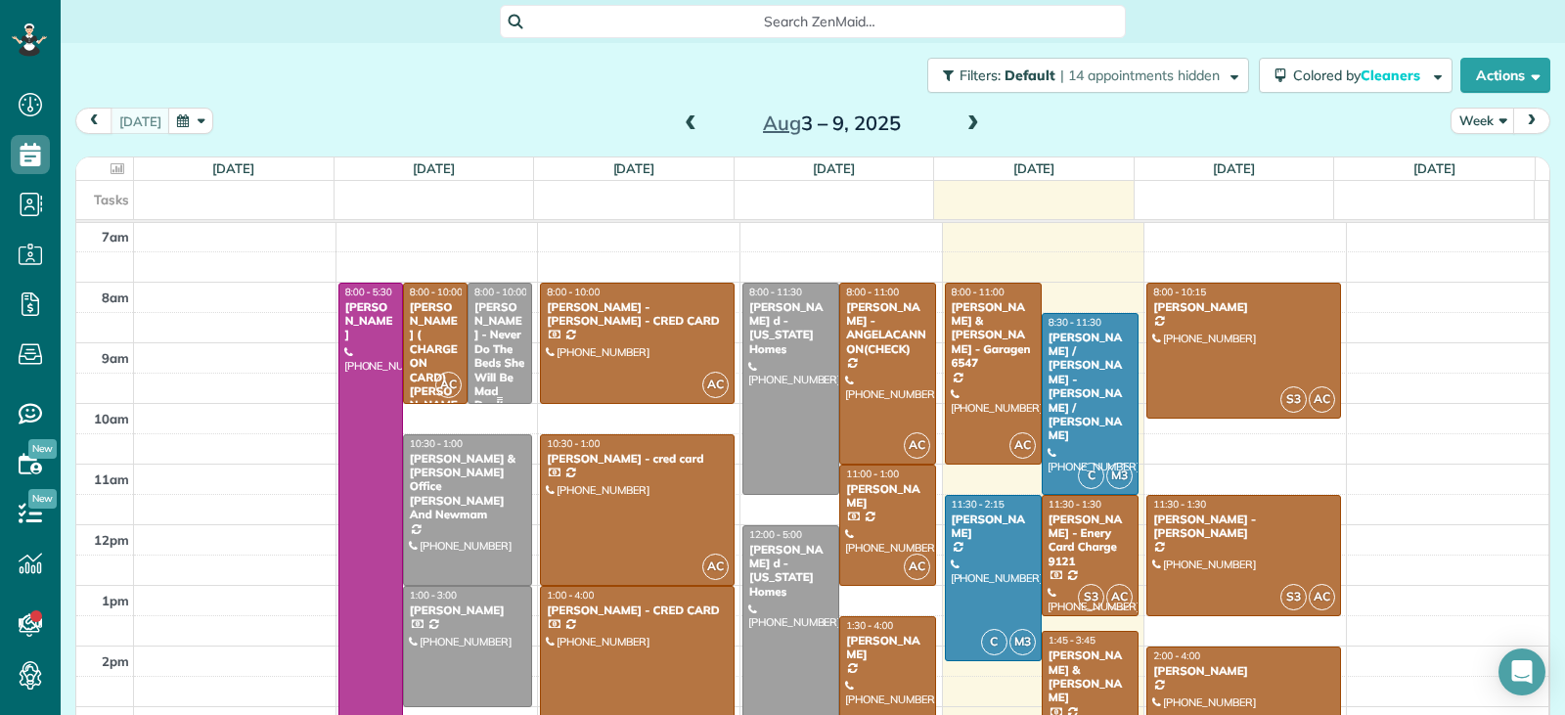
click at [484, 363] on div "Vivian Simpson - Never Do The Beds She Will Be Mad Don't - Luz -ENERY required" at bounding box center [499, 384] width 53 height 169
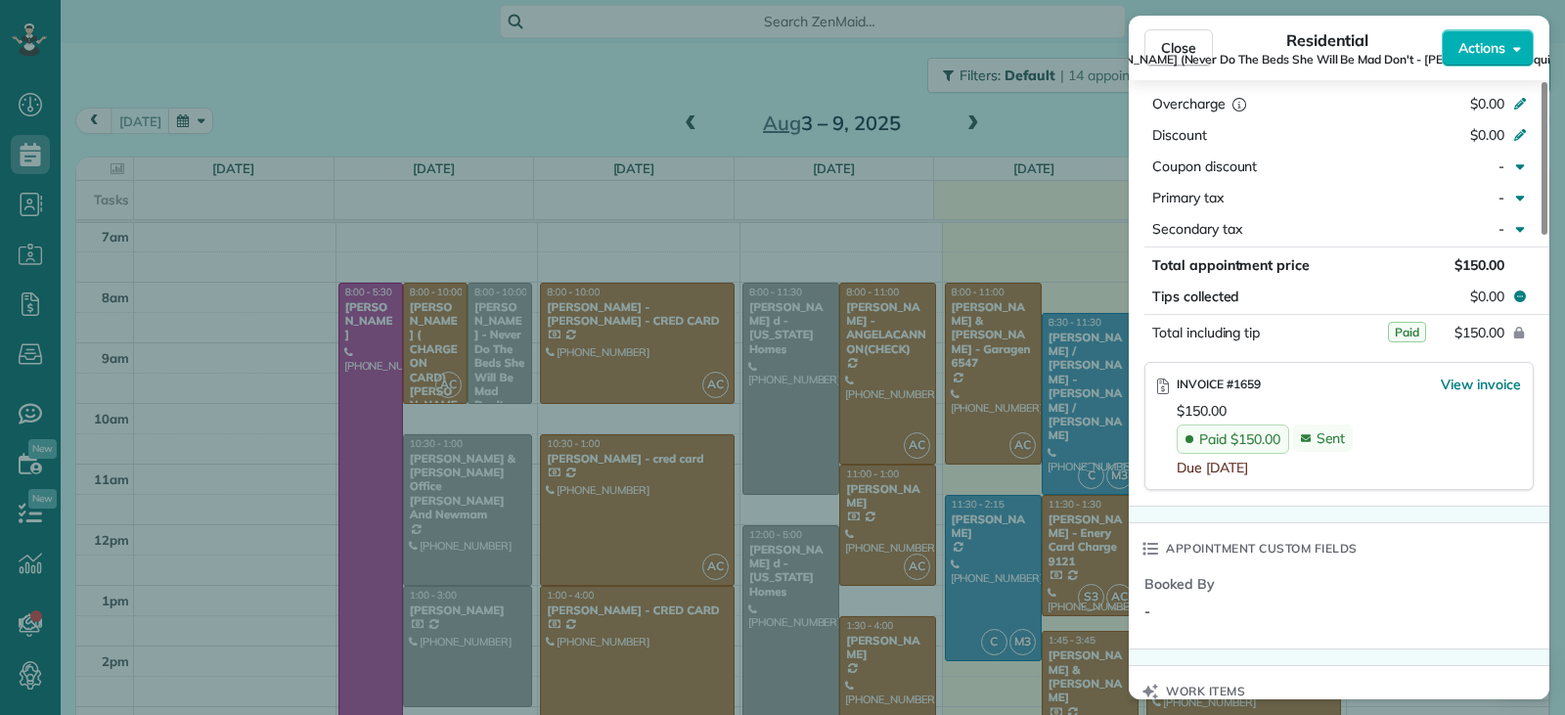
scroll to position [1086, 0]
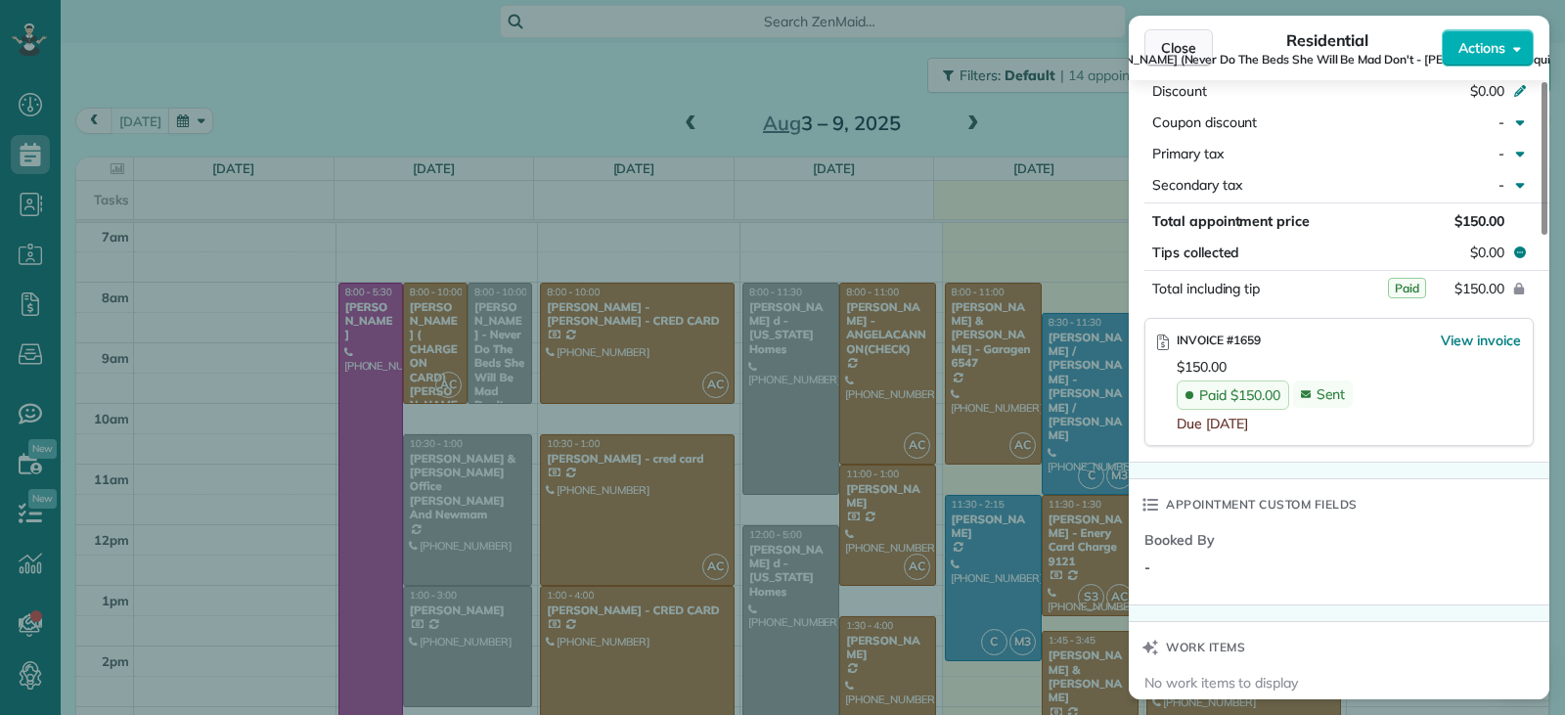
click at [1182, 51] on span "Close" at bounding box center [1178, 48] width 35 height 20
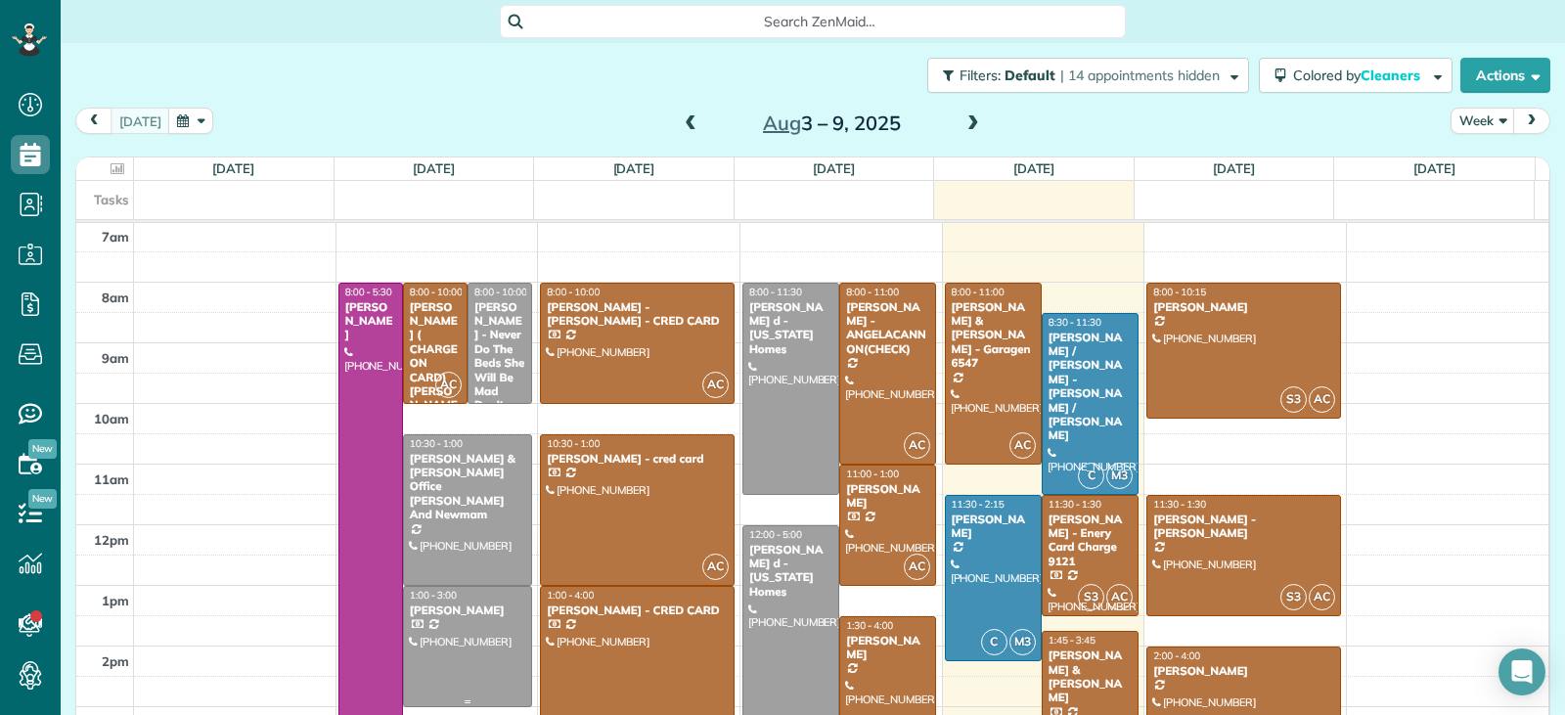
click at [479, 634] on div at bounding box center [467, 646] width 127 height 119
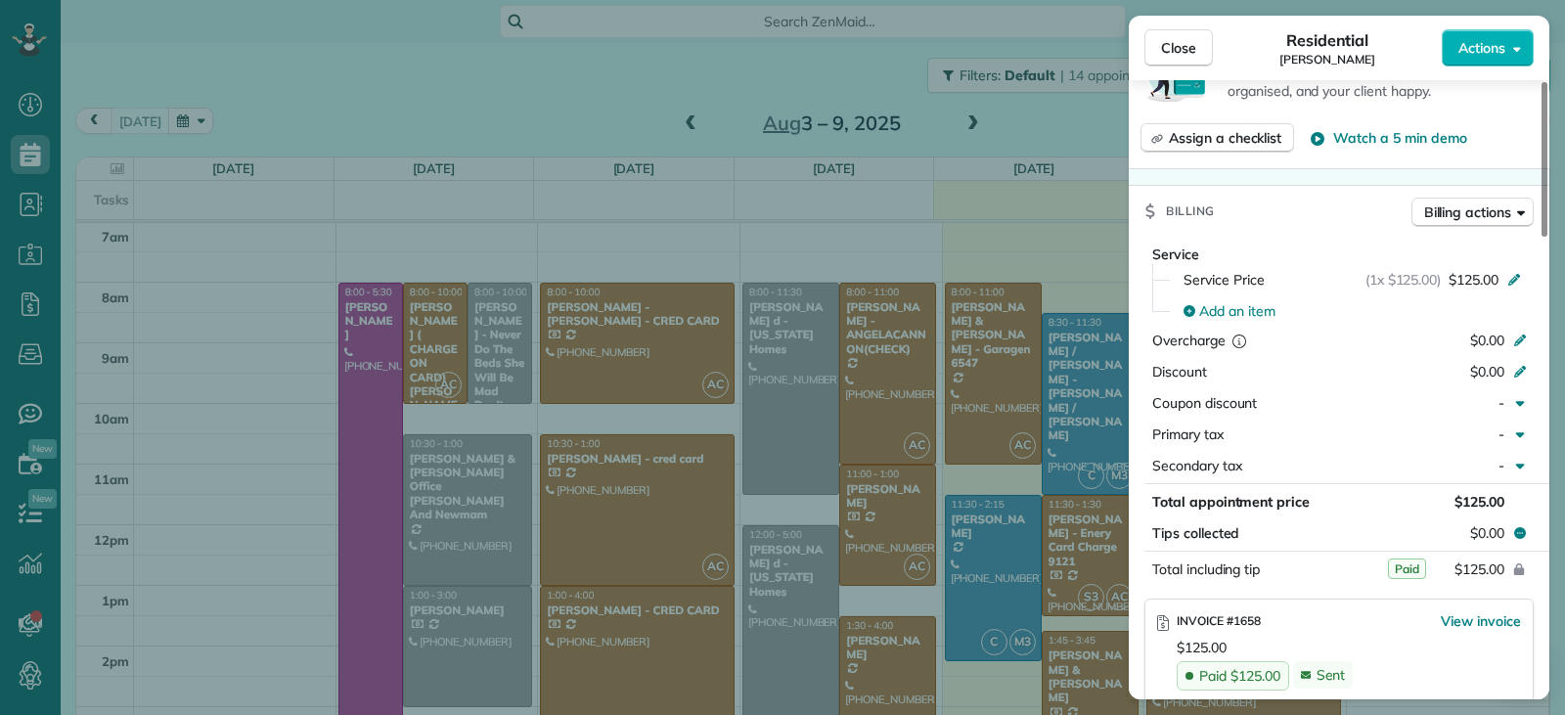
scroll to position [885, 0]
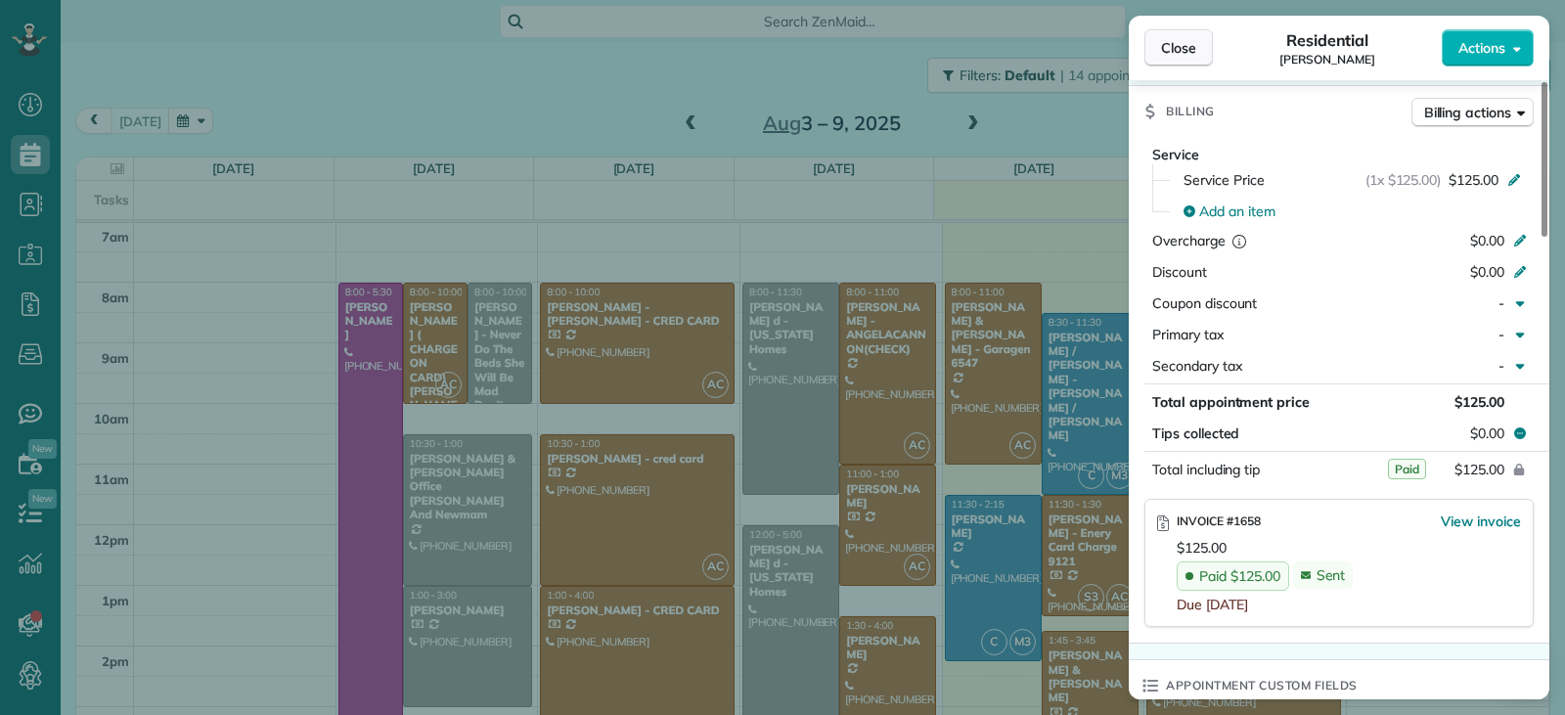
click at [1161, 54] on span "Close" at bounding box center [1178, 48] width 35 height 20
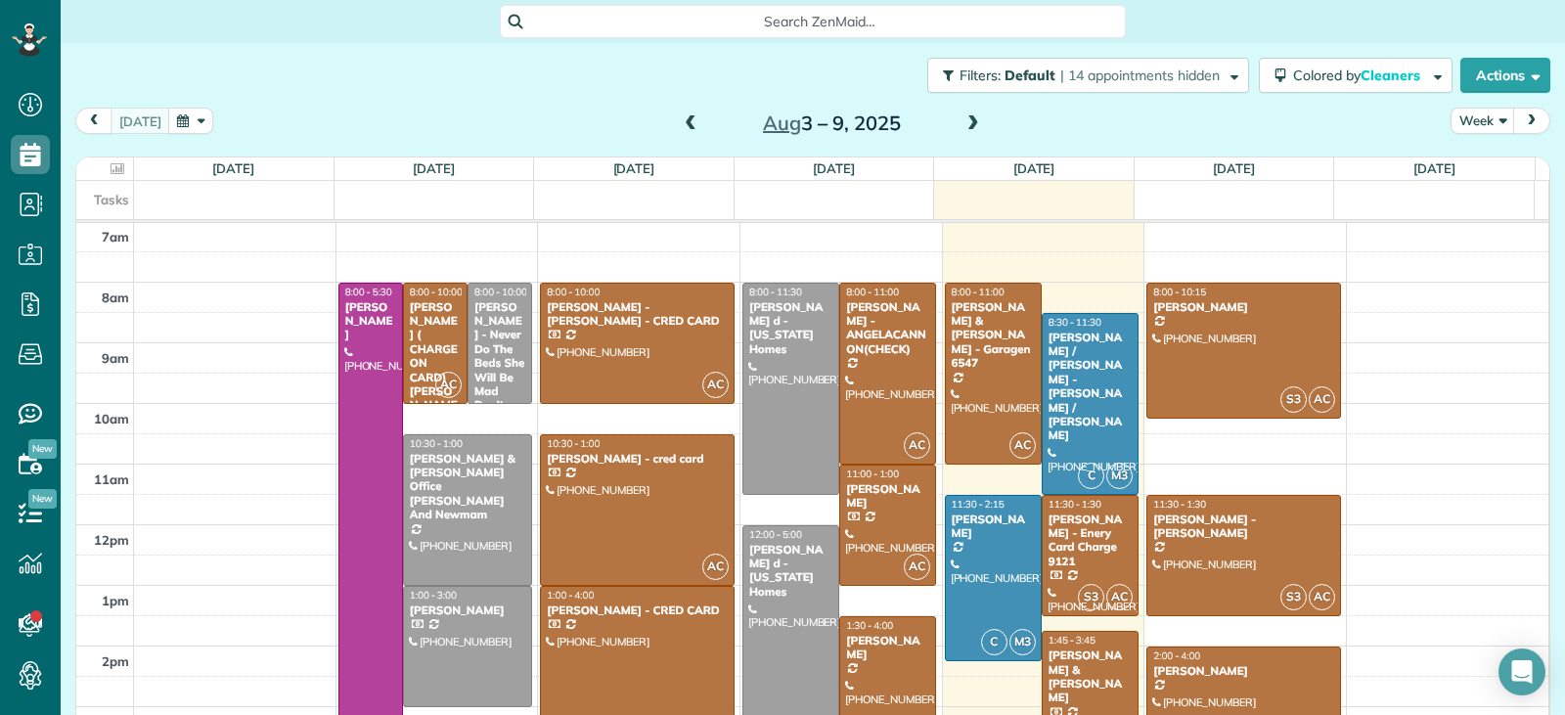
click at [654, 662] on div at bounding box center [637, 677] width 193 height 180
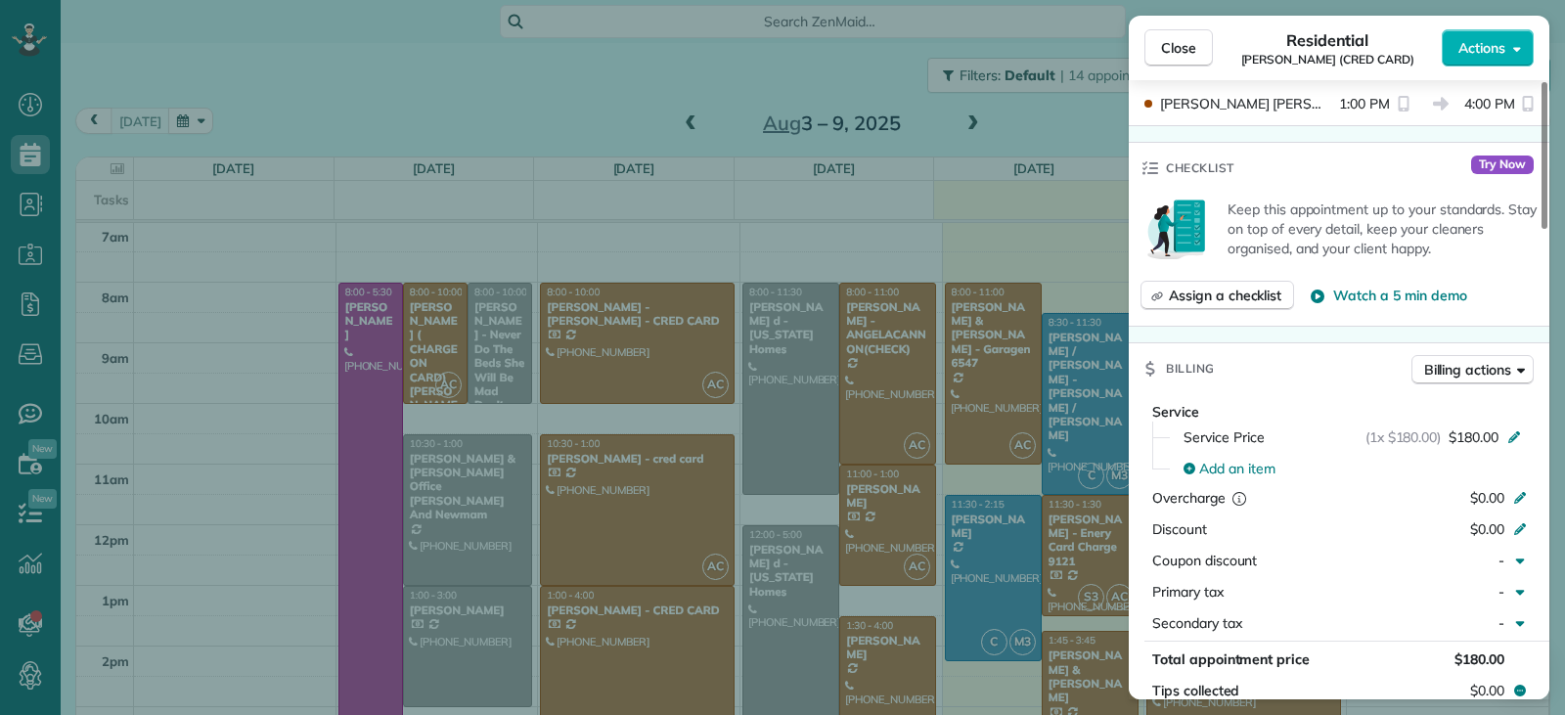
scroll to position [1079, 0]
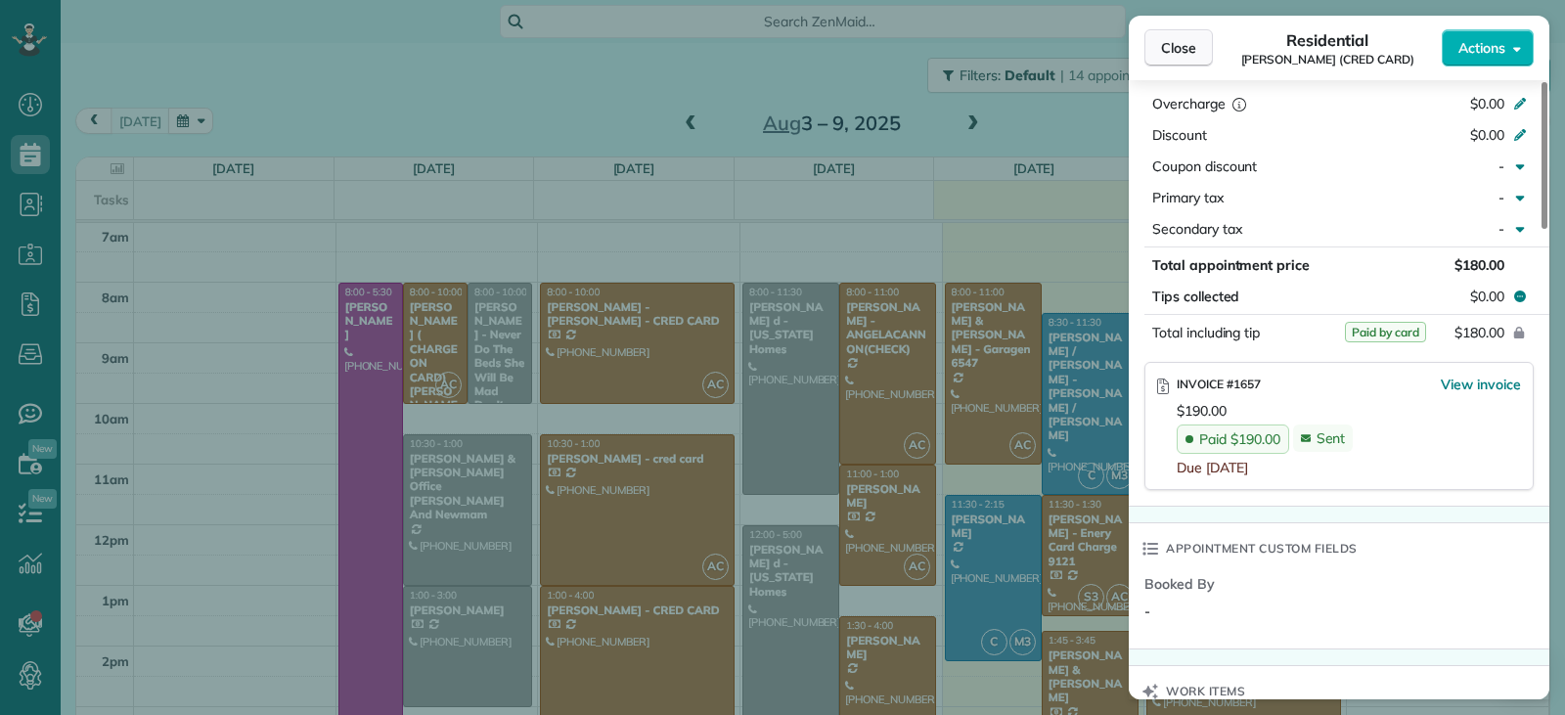
click at [1165, 58] on button "Close" at bounding box center [1179, 47] width 68 height 37
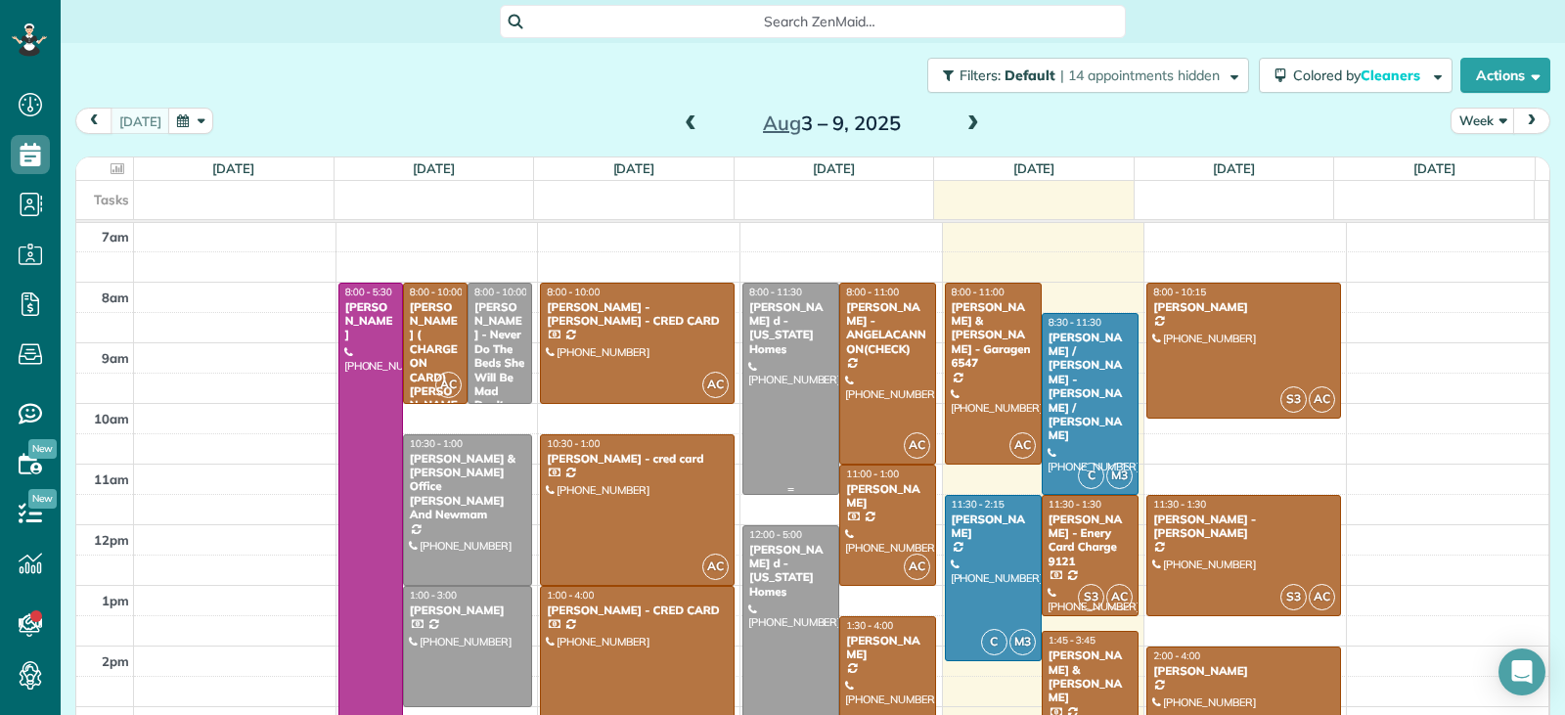
click at [790, 405] on div at bounding box center [790, 389] width 95 height 210
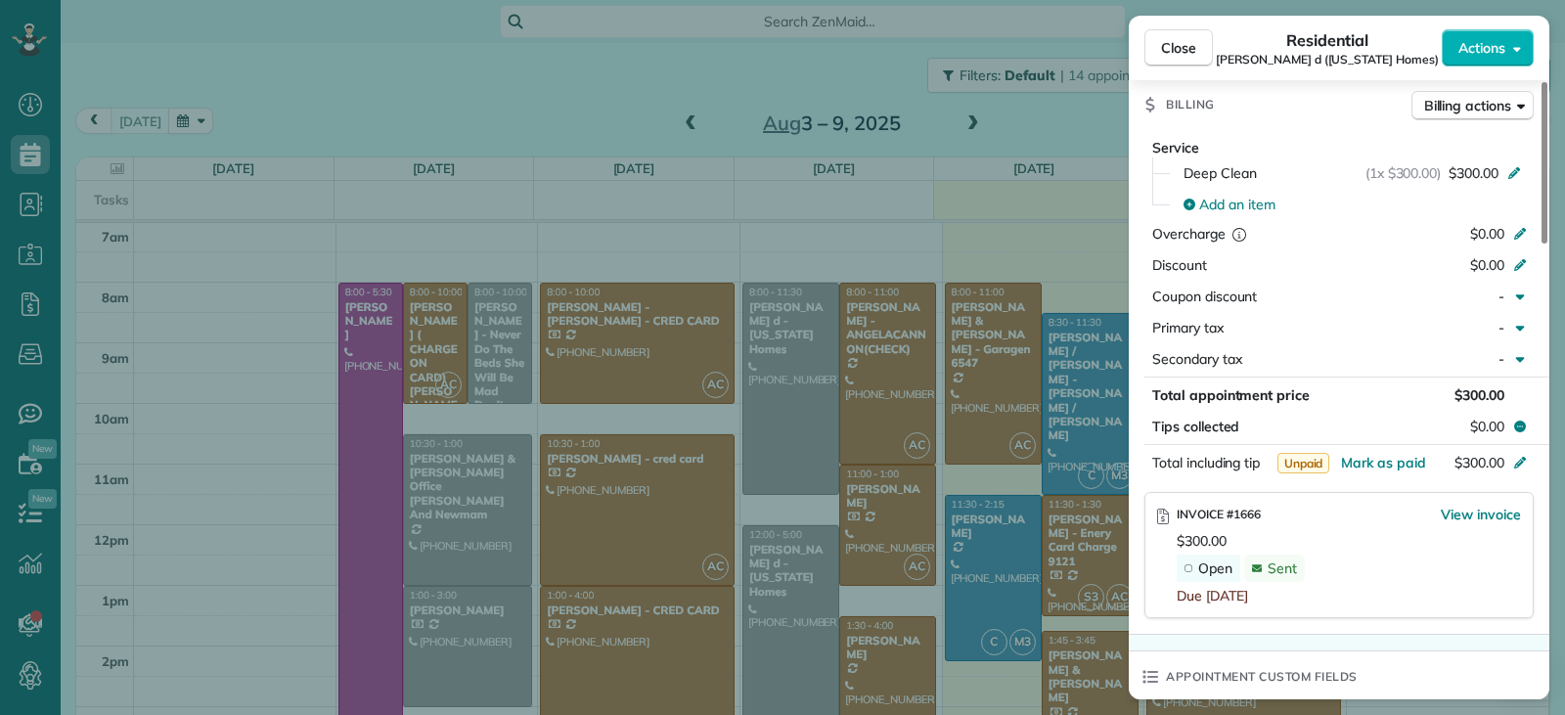
scroll to position [988, 0]
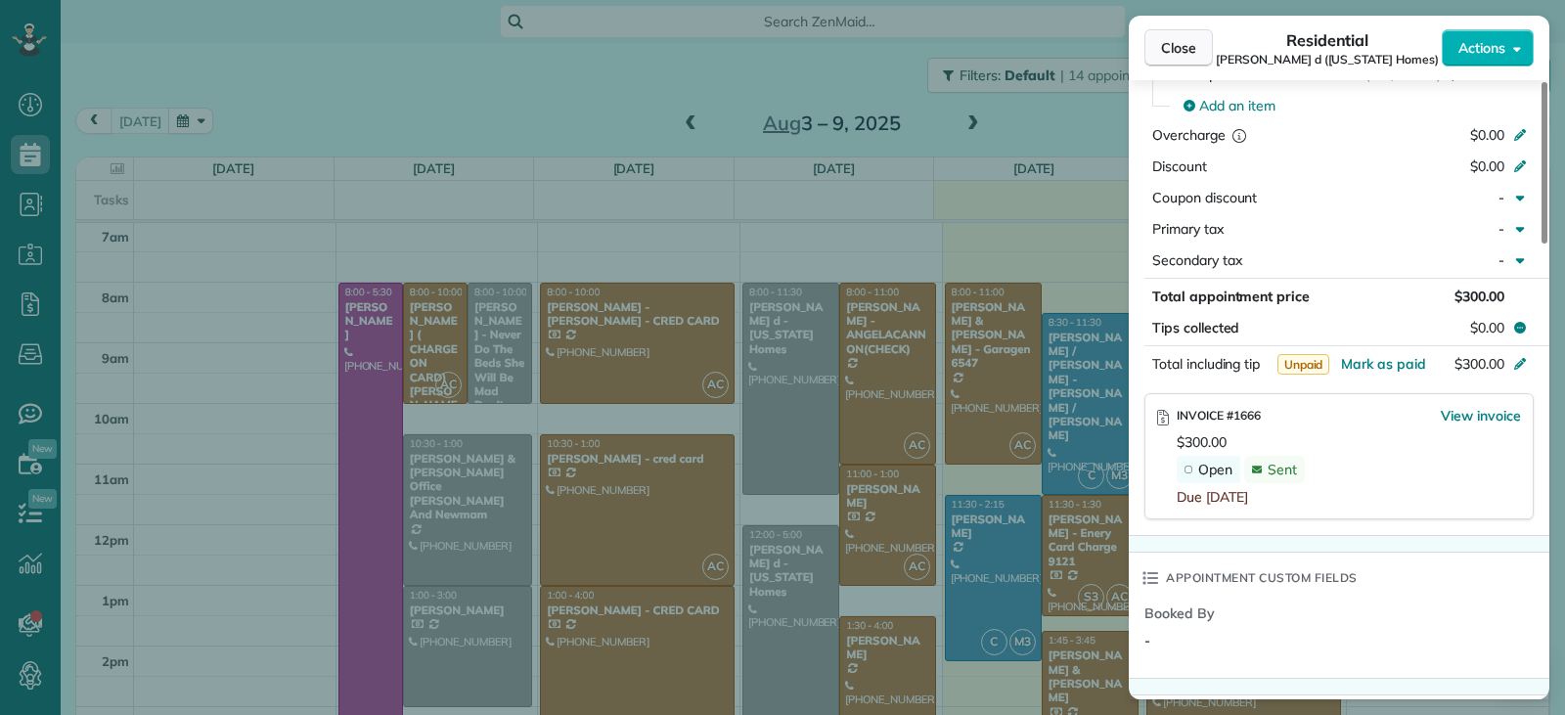
click at [1164, 46] on span "Close" at bounding box center [1178, 48] width 35 height 20
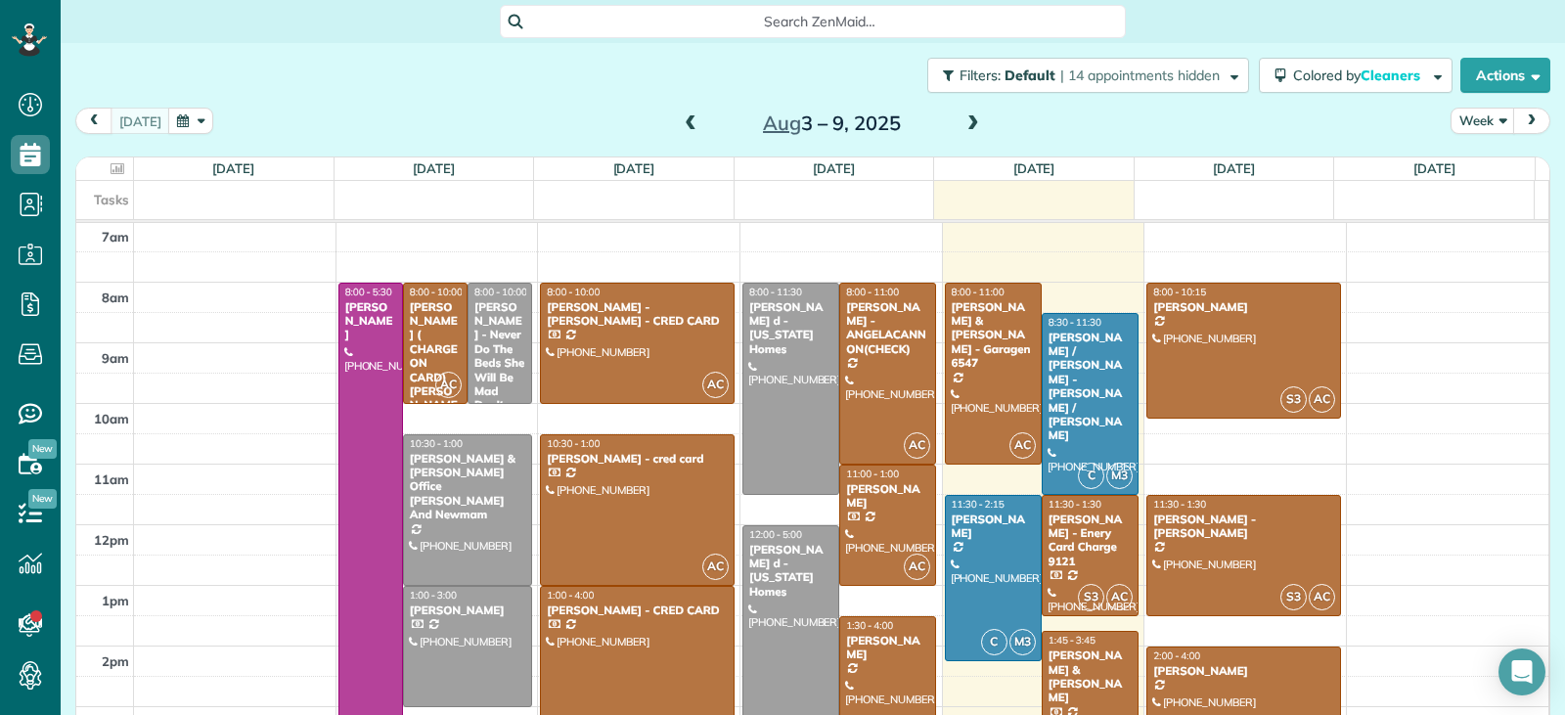
click at [788, 622] on div at bounding box center [790, 676] width 95 height 301
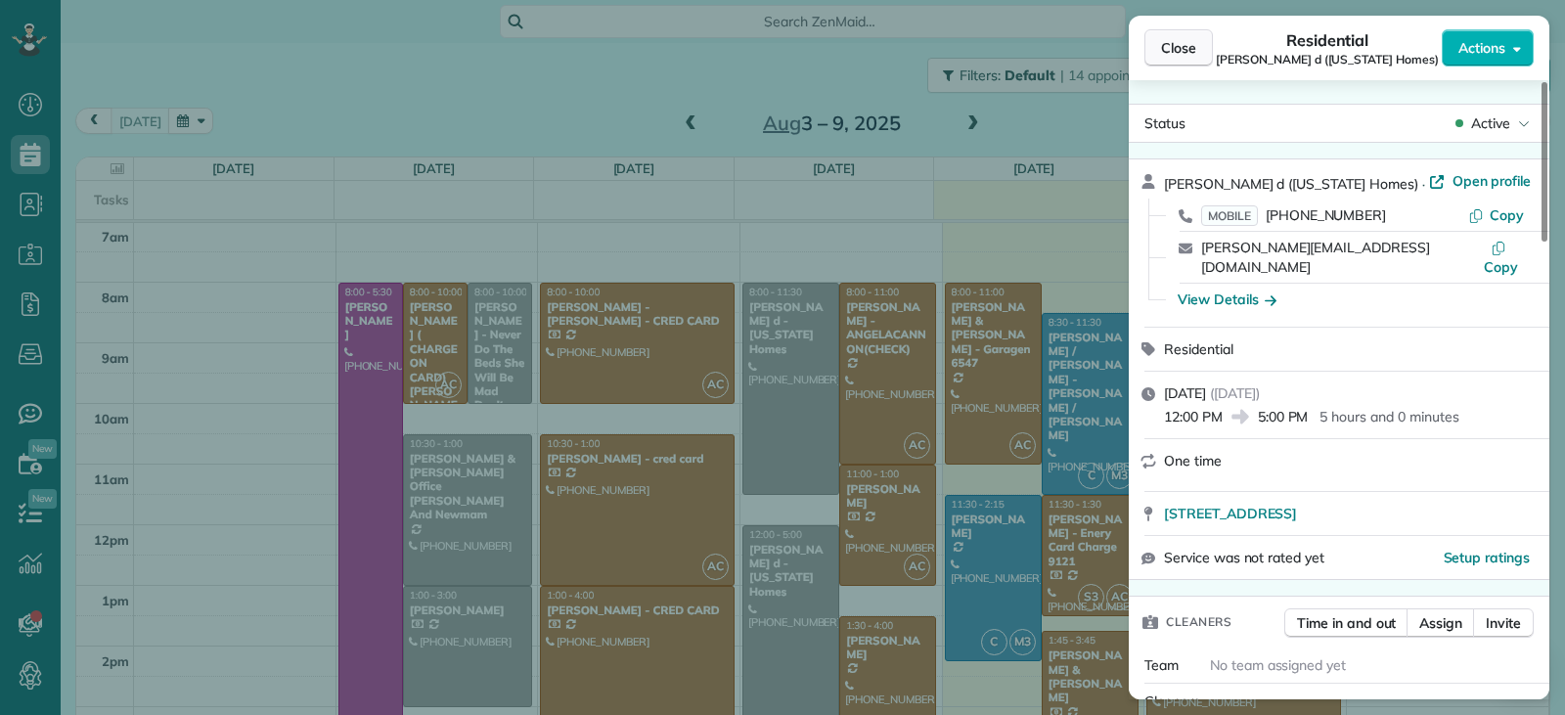
click at [1191, 54] on span "Close" at bounding box center [1178, 48] width 35 height 20
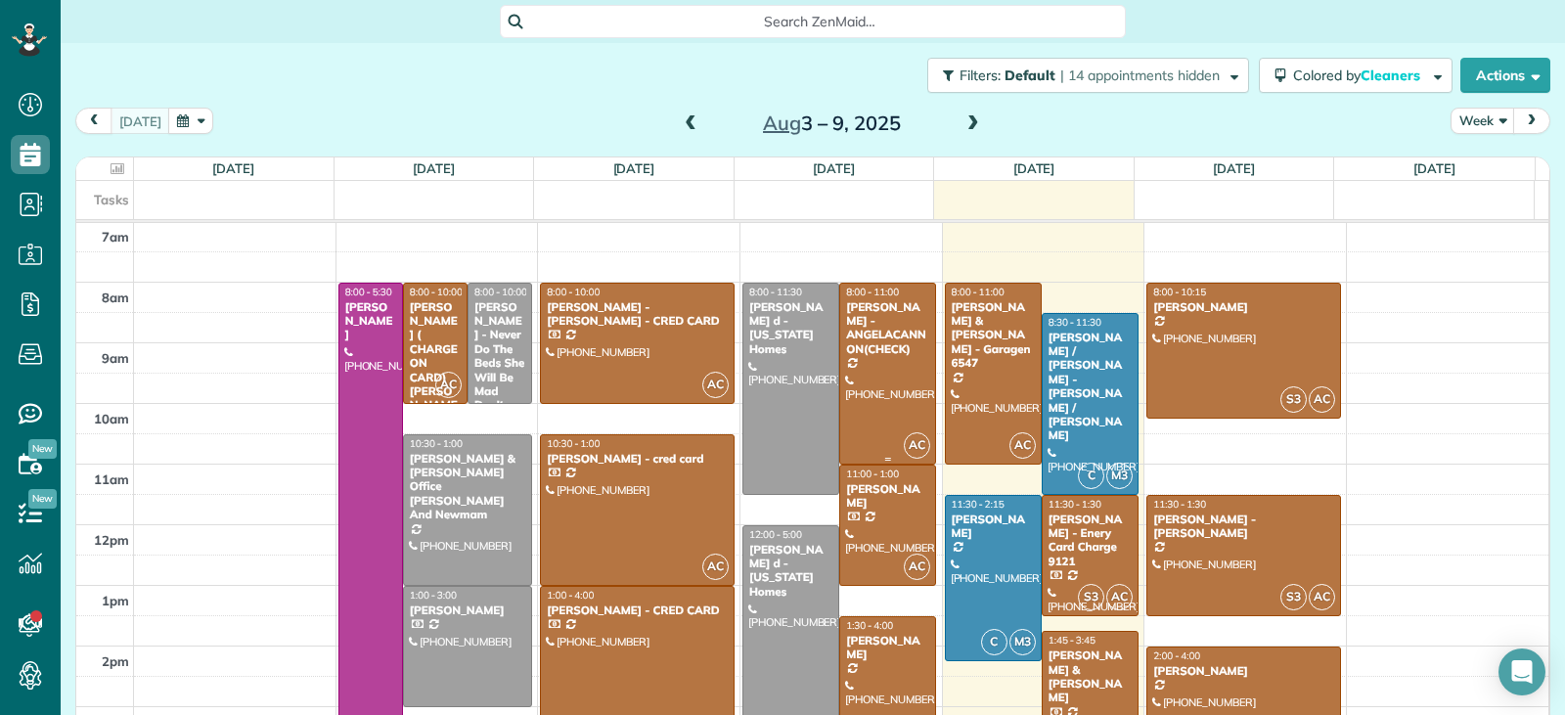
click at [869, 403] on div at bounding box center [887, 374] width 95 height 180
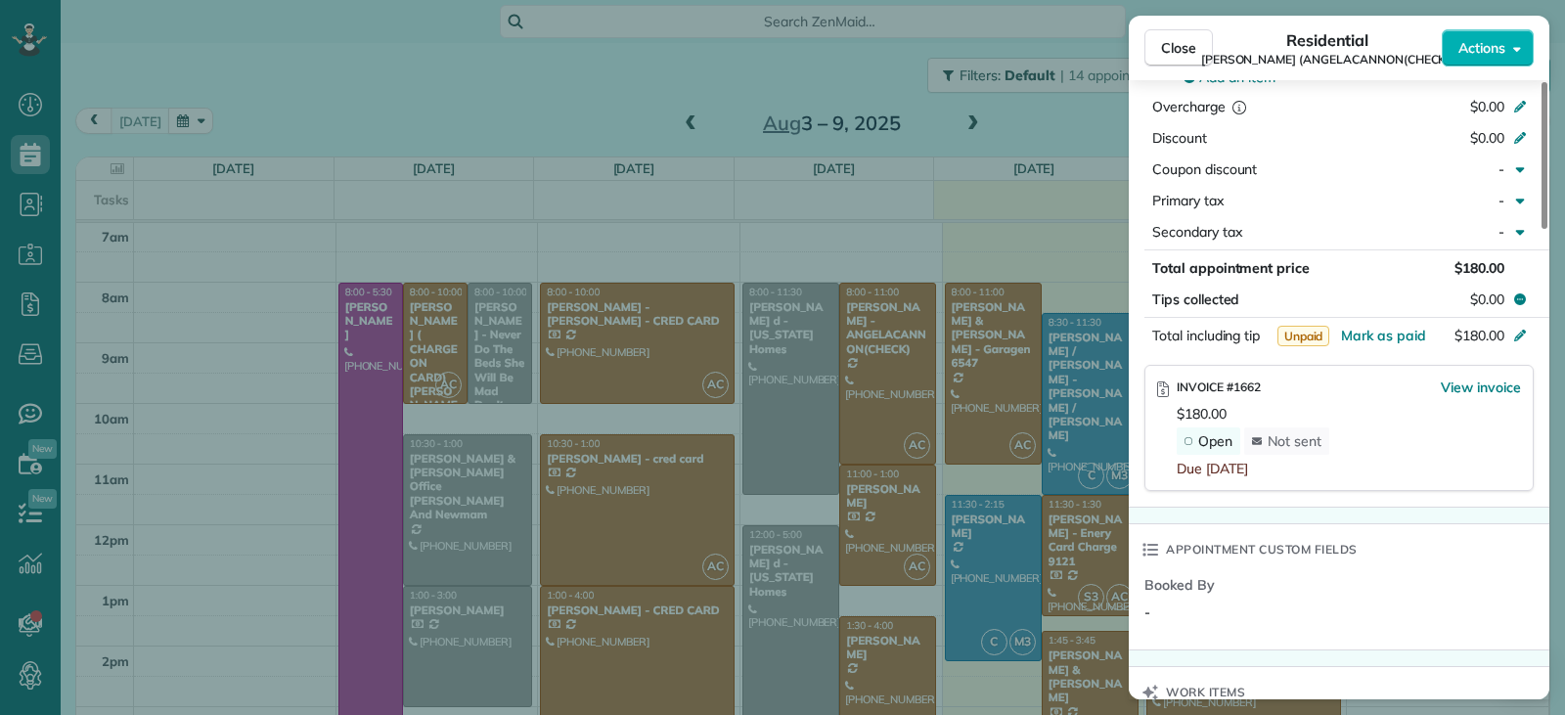
scroll to position [1081, 0]
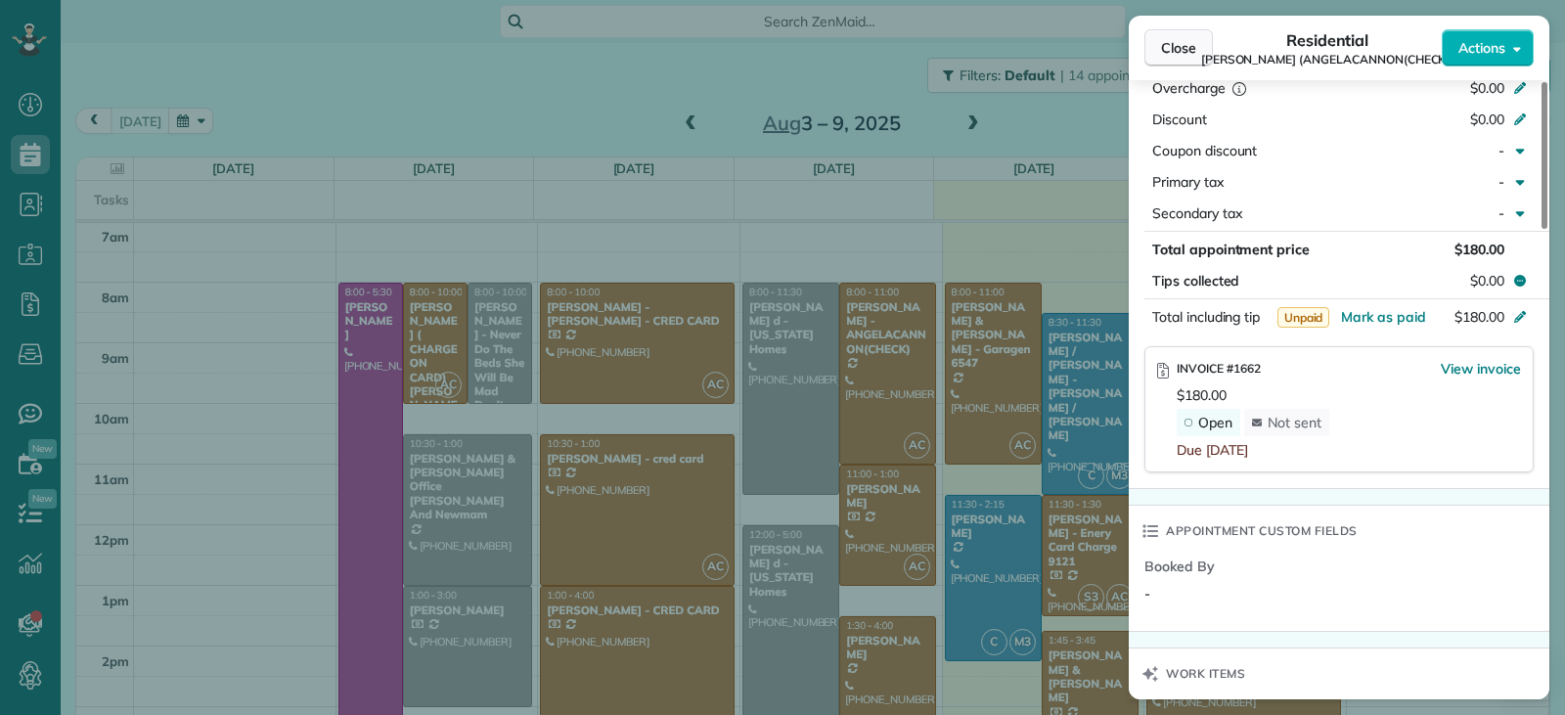
click at [1176, 49] on span "Close" at bounding box center [1178, 48] width 35 height 20
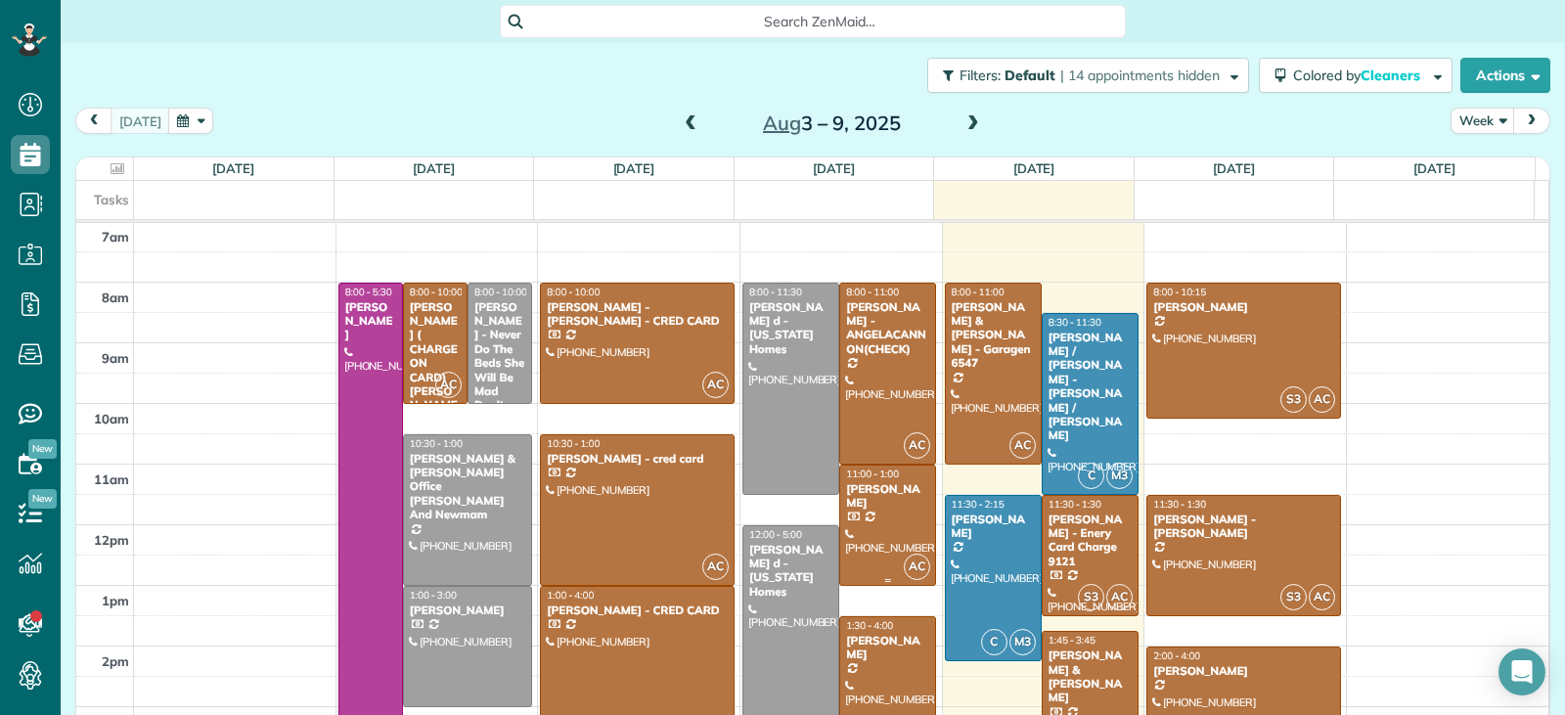
click at [884, 539] on div at bounding box center [887, 525] width 95 height 119
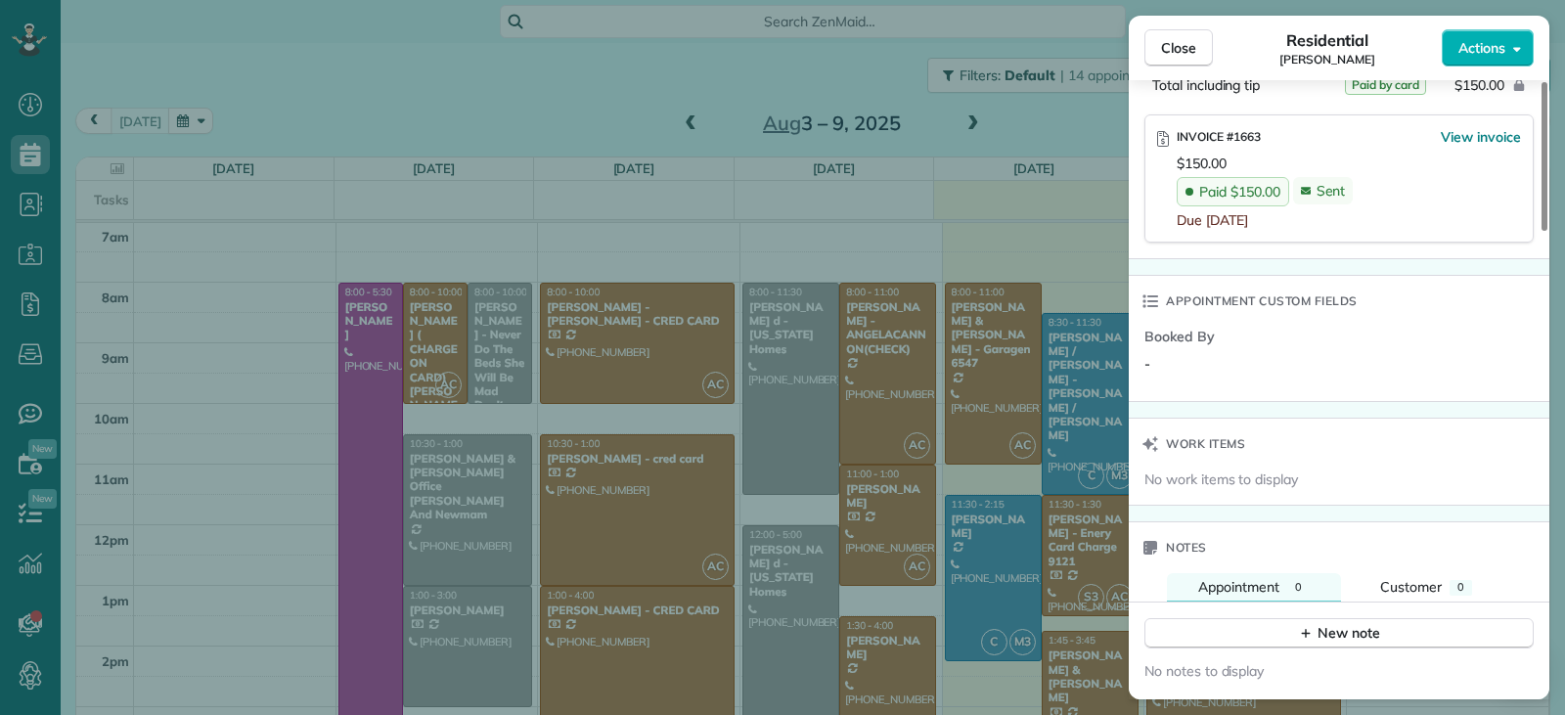
scroll to position [1275, 0]
click at [1171, 52] on span "Close" at bounding box center [1178, 48] width 35 height 20
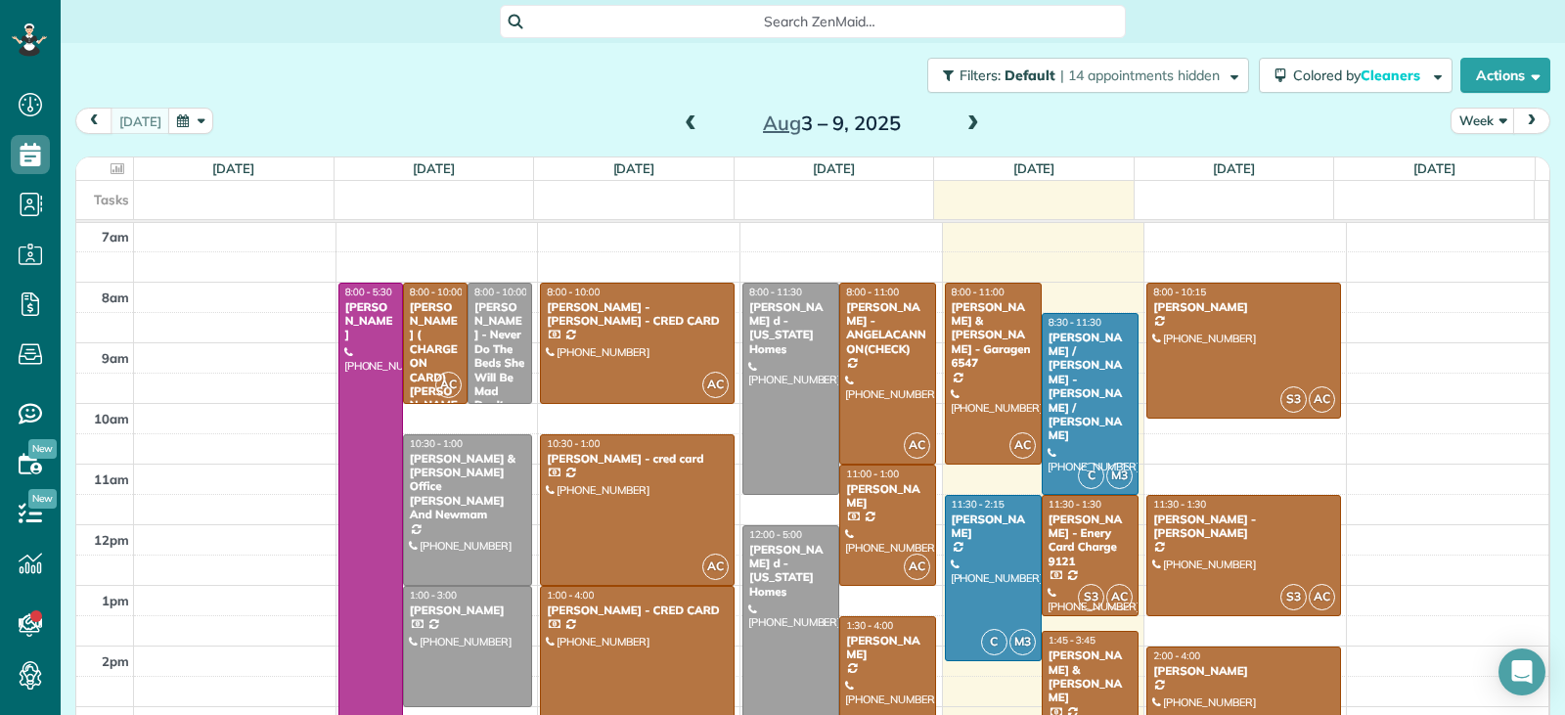
click at [877, 671] on div at bounding box center [887, 692] width 95 height 150
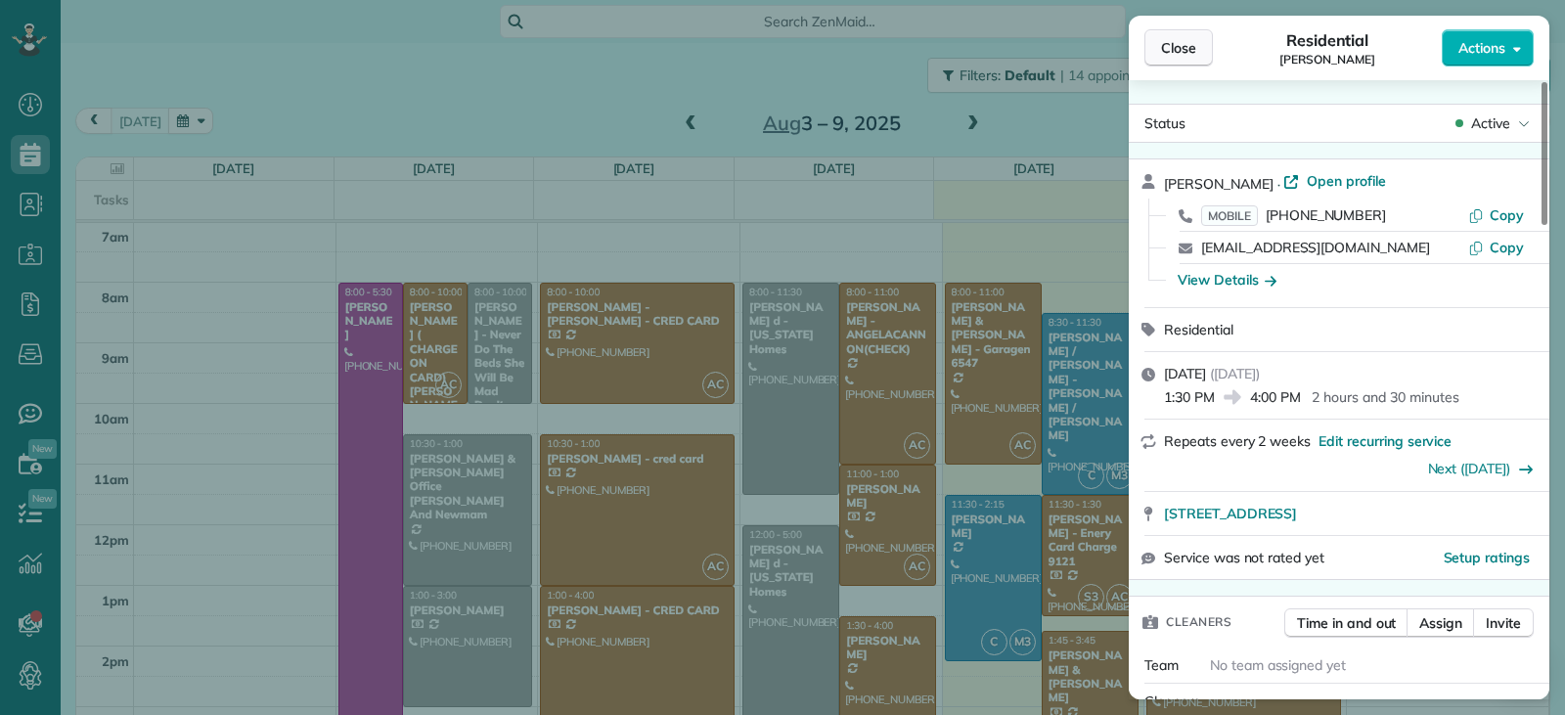
click at [1175, 52] on span "Close" at bounding box center [1178, 48] width 35 height 20
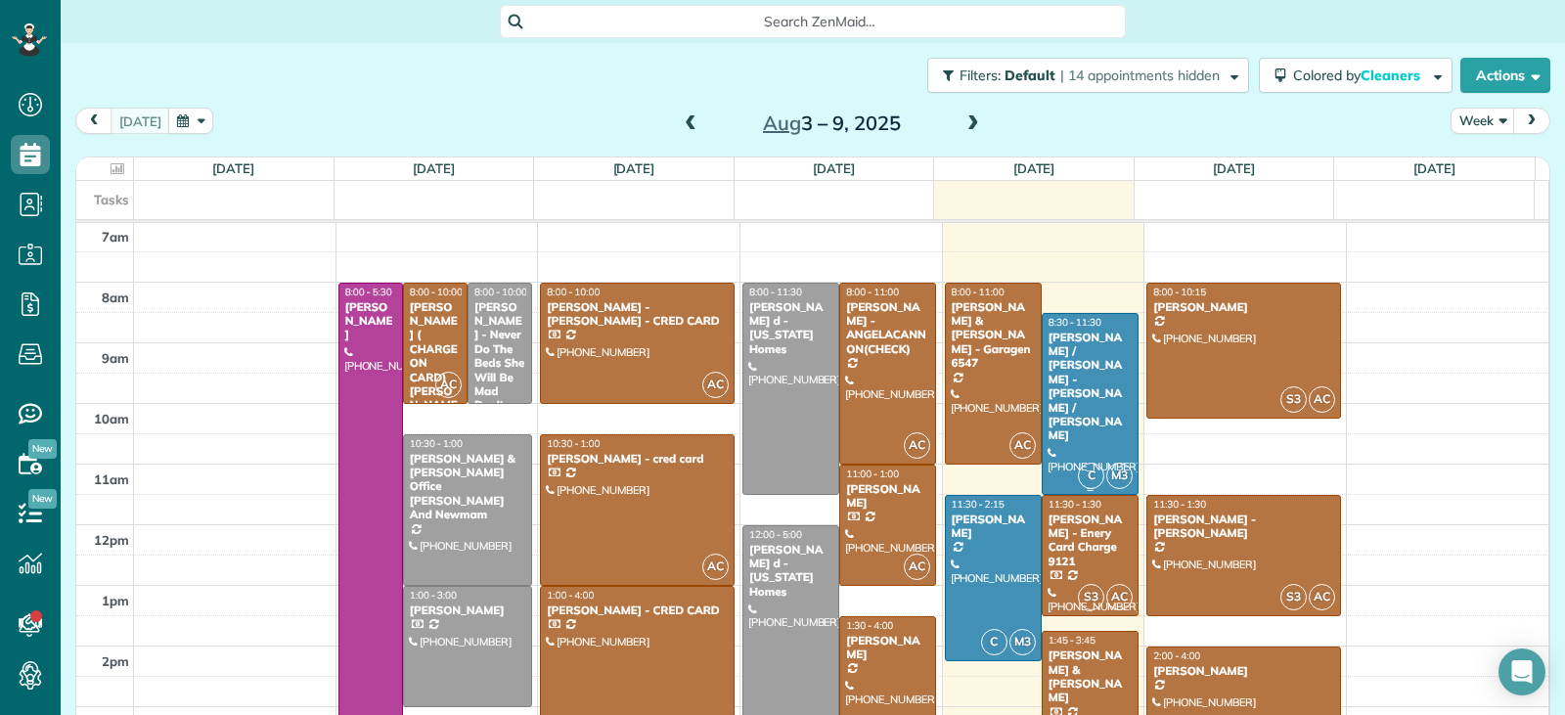
click at [1086, 428] on div at bounding box center [1090, 404] width 95 height 180
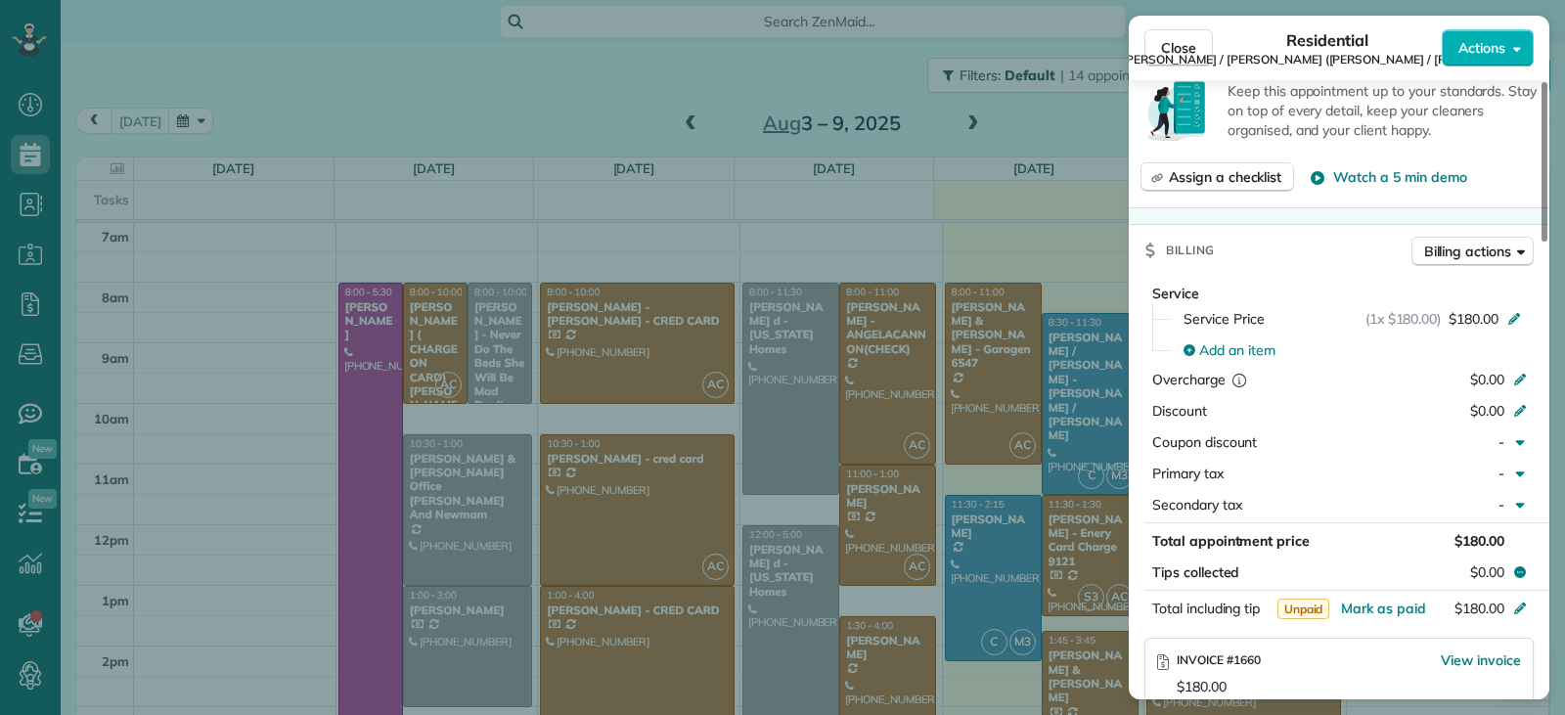
scroll to position [881, 0]
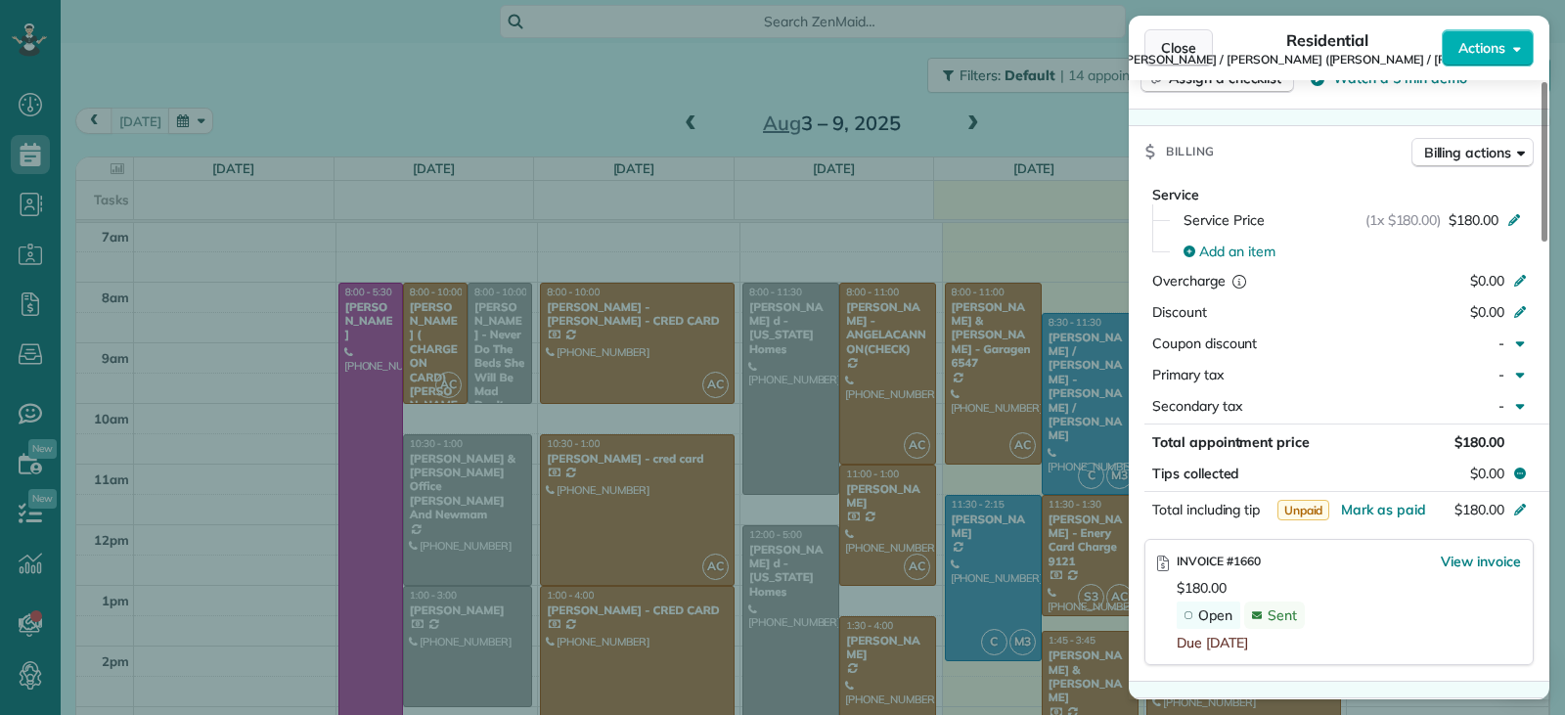
drag, startPoint x: 1163, startPoint y: 55, endPoint x: 1204, endPoint y: 61, distance: 41.5
click at [1164, 56] on span "Close" at bounding box center [1178, 48] width 35 height 20
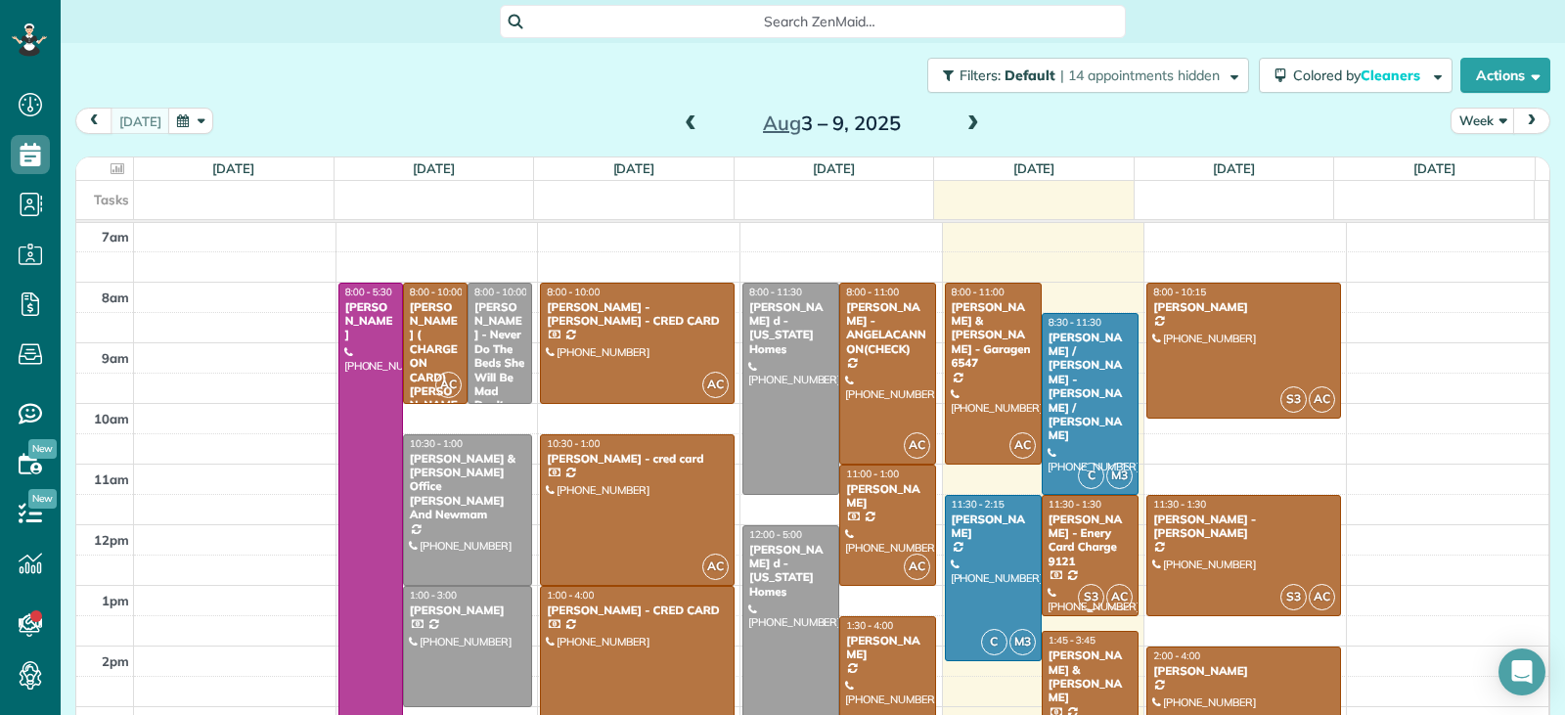
click at [1082, 564] on div at bounding box center [1090, 555] width 95 height 119
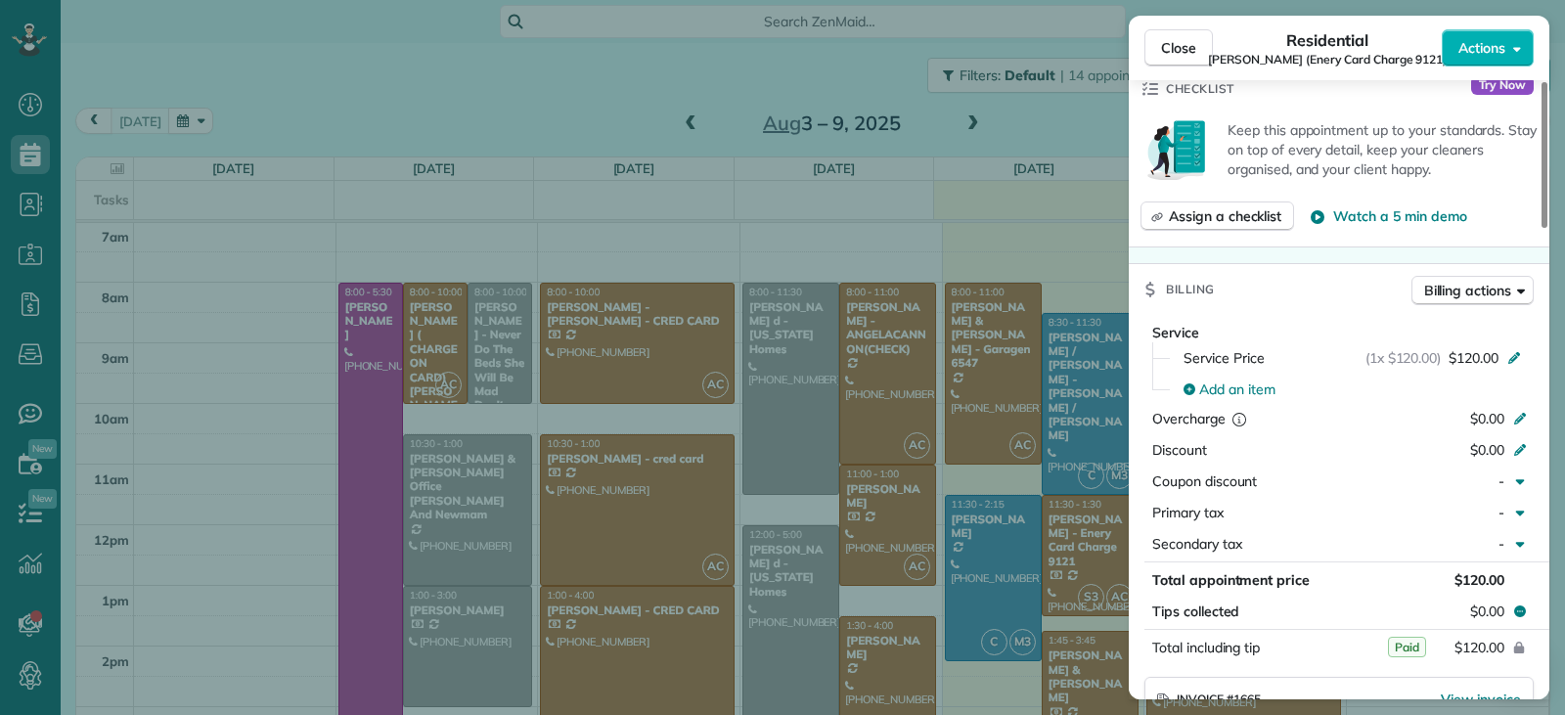
scroll to position [981, 0]
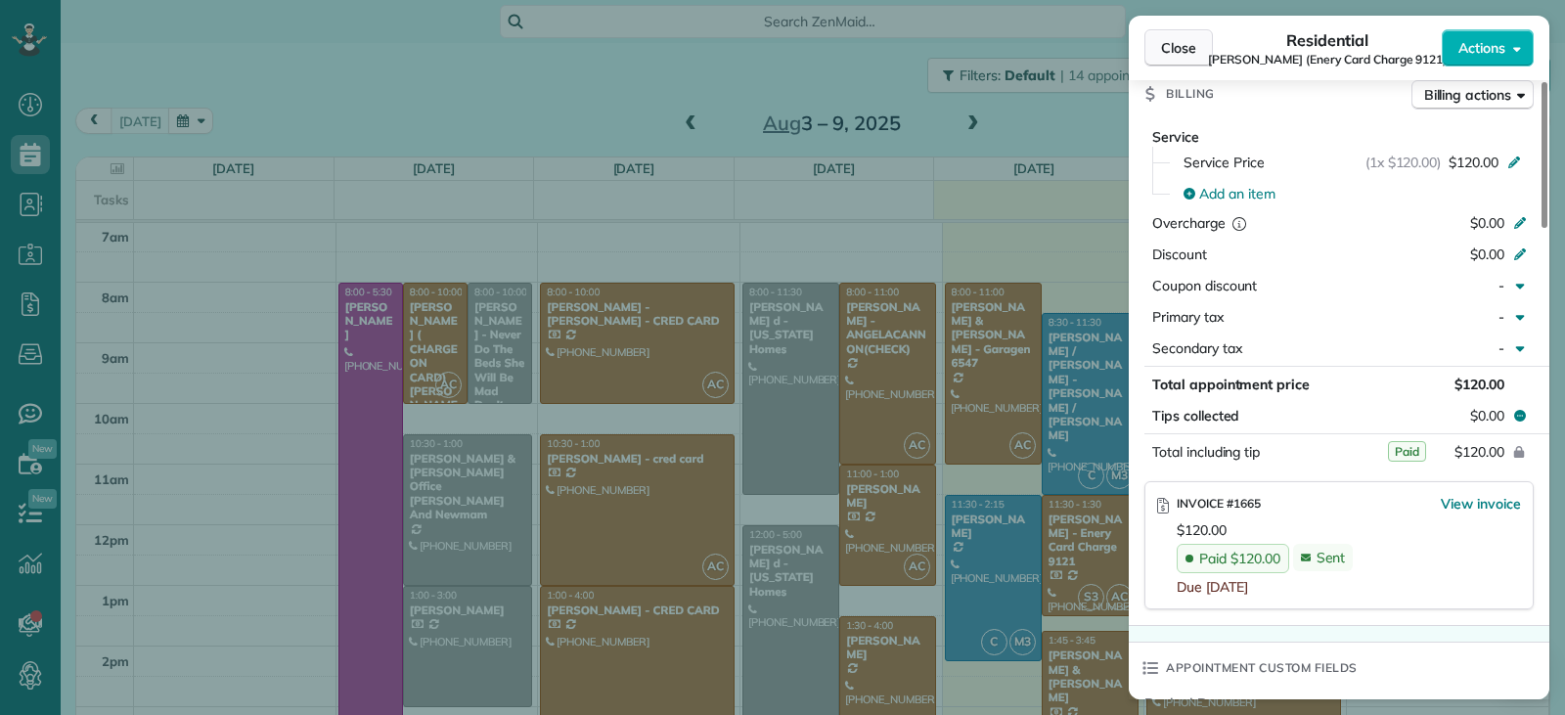
click at [1187, 47] on span "Close" at bounding box center [1178, 48] width 35 height 20
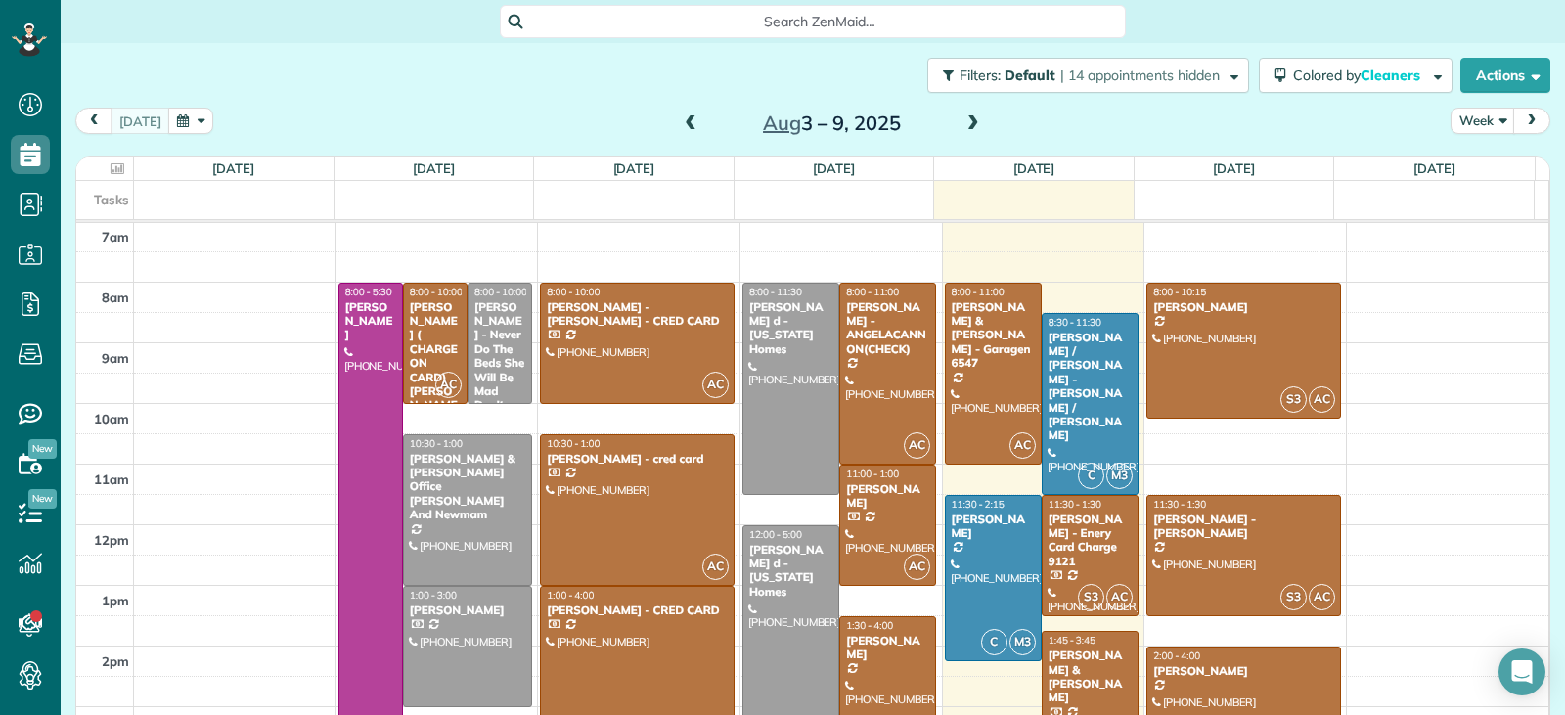
click at [1081, 680] on div "Jaime & Amanda Pagan" at bounding box center [1090, 677] width 85 height 57
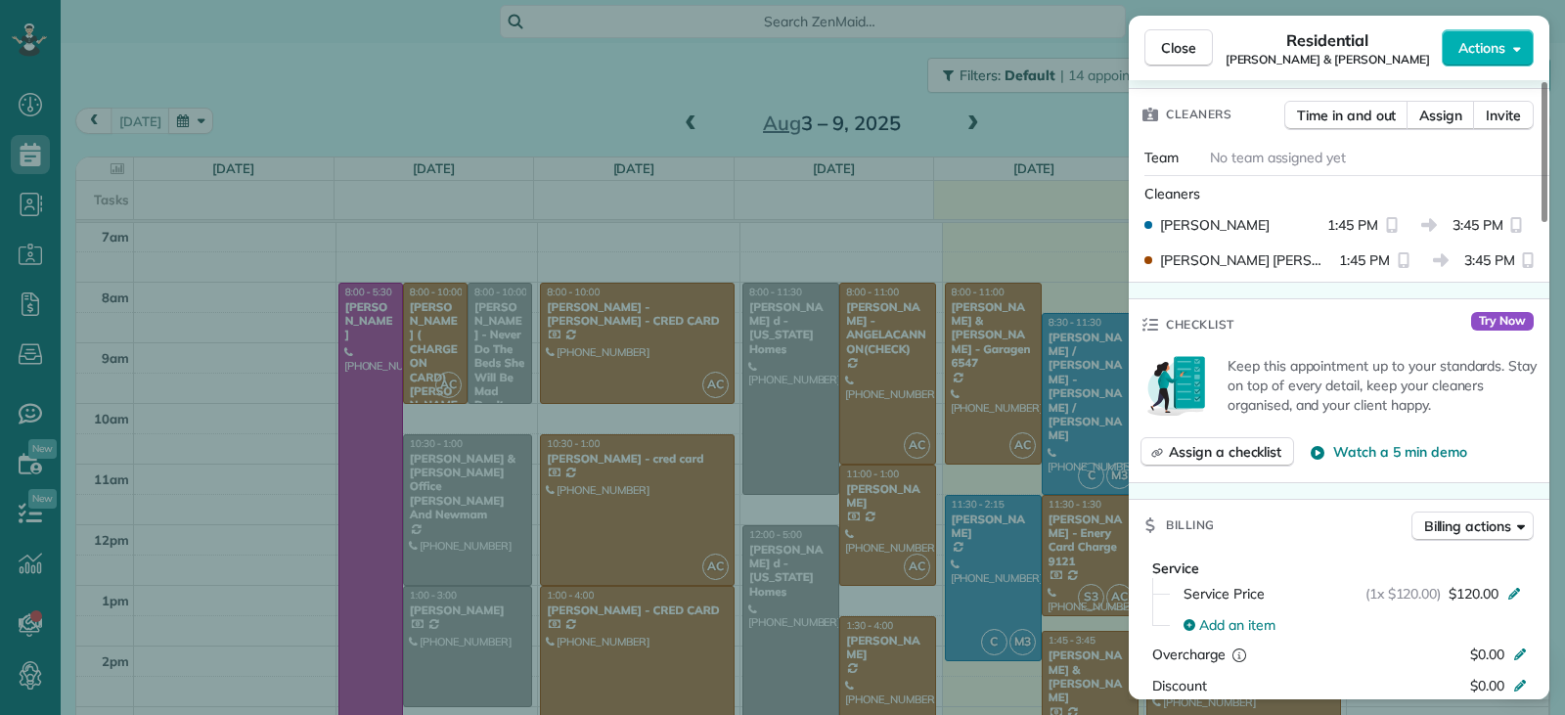
scroll to position [883, 0]
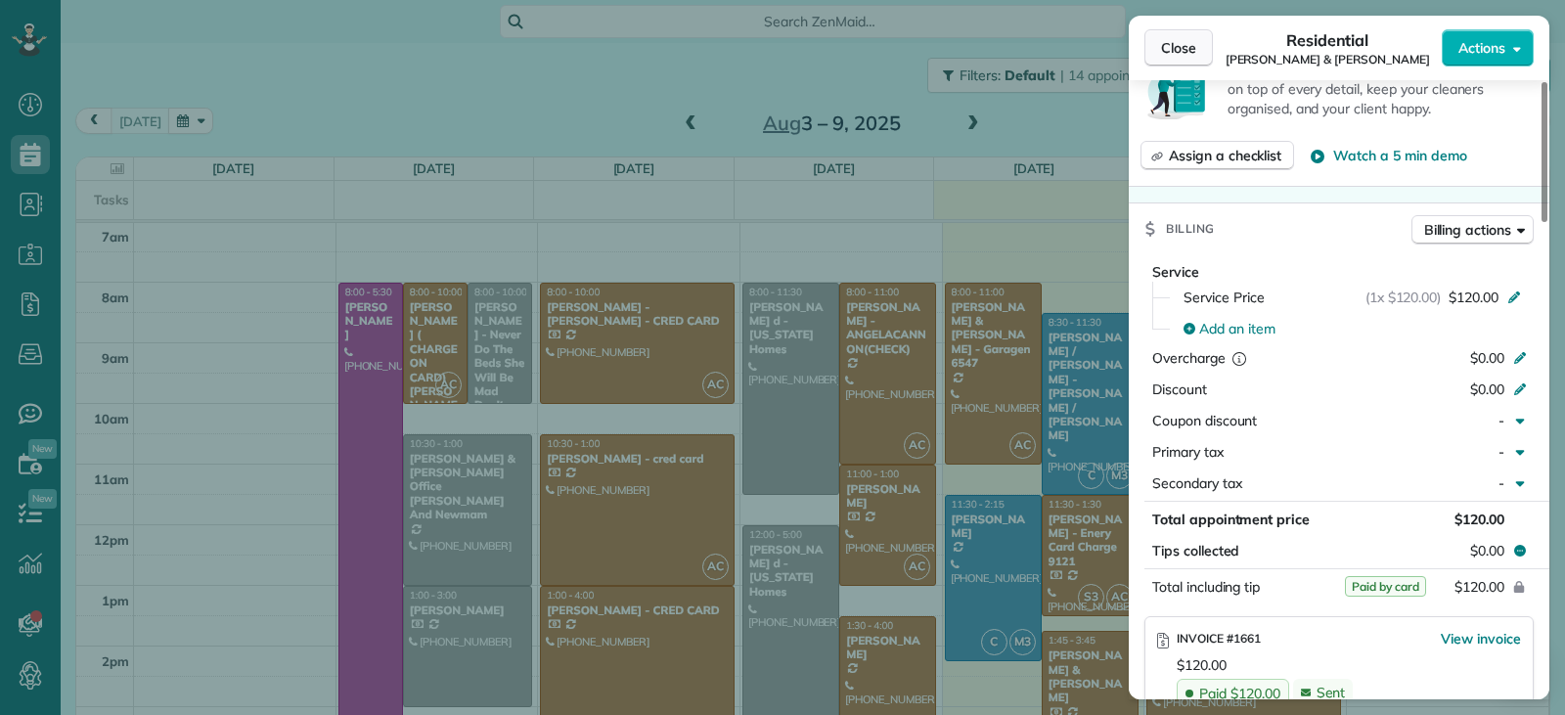
click at [1184, 54] on span "Close" at bounding box center [1178, 48] width 35 height 20
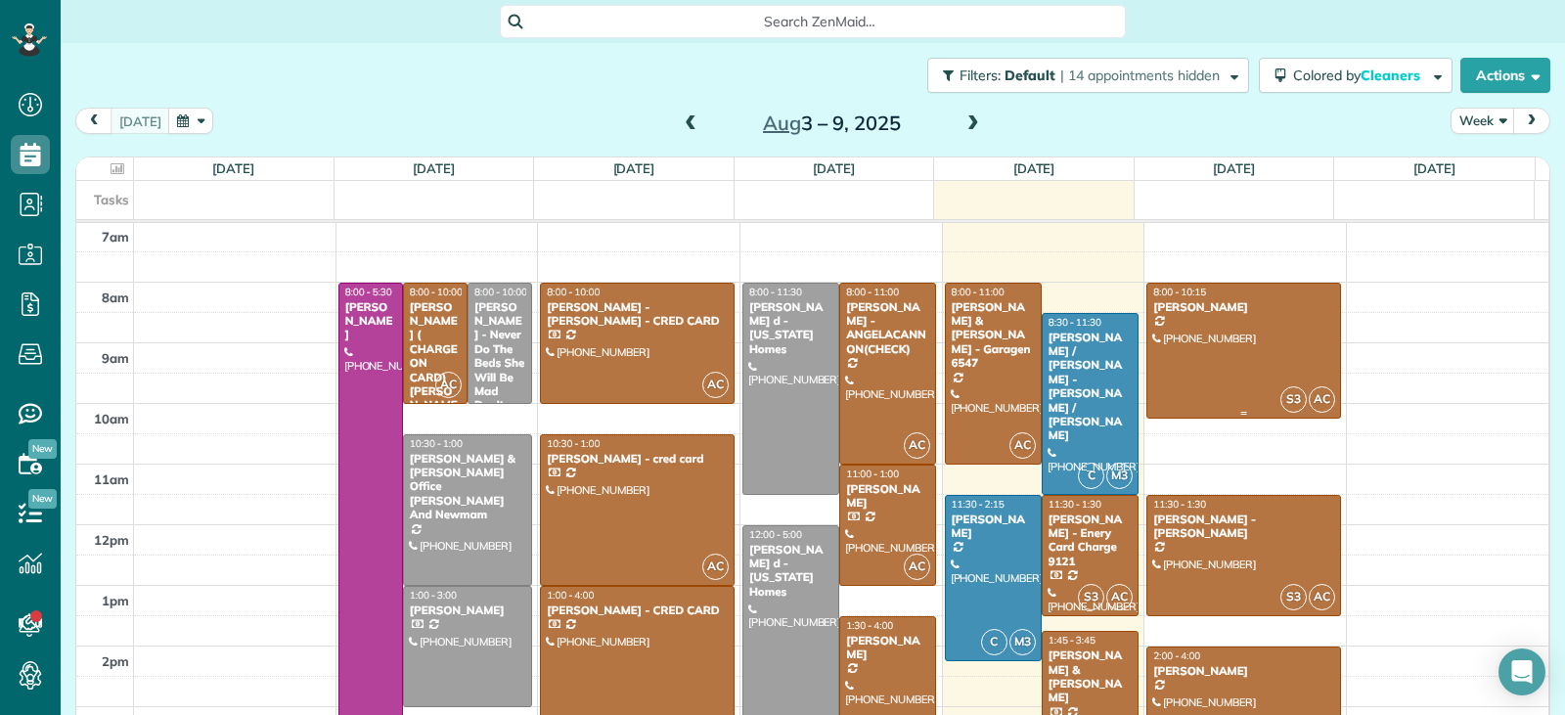
click at [1225, 359] on div at bounding box center [1244, 351] width 193 height 135
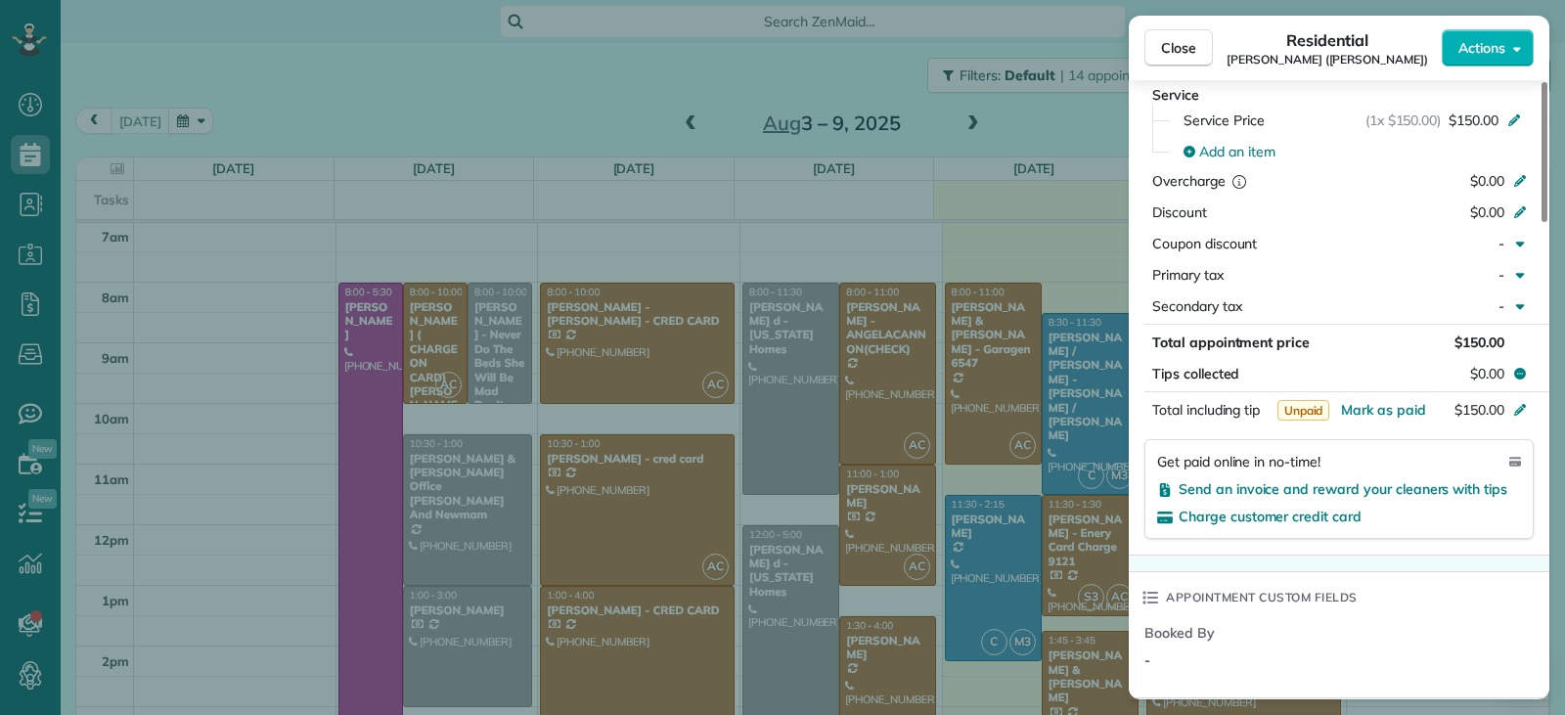
scroll to position [1082, 0]
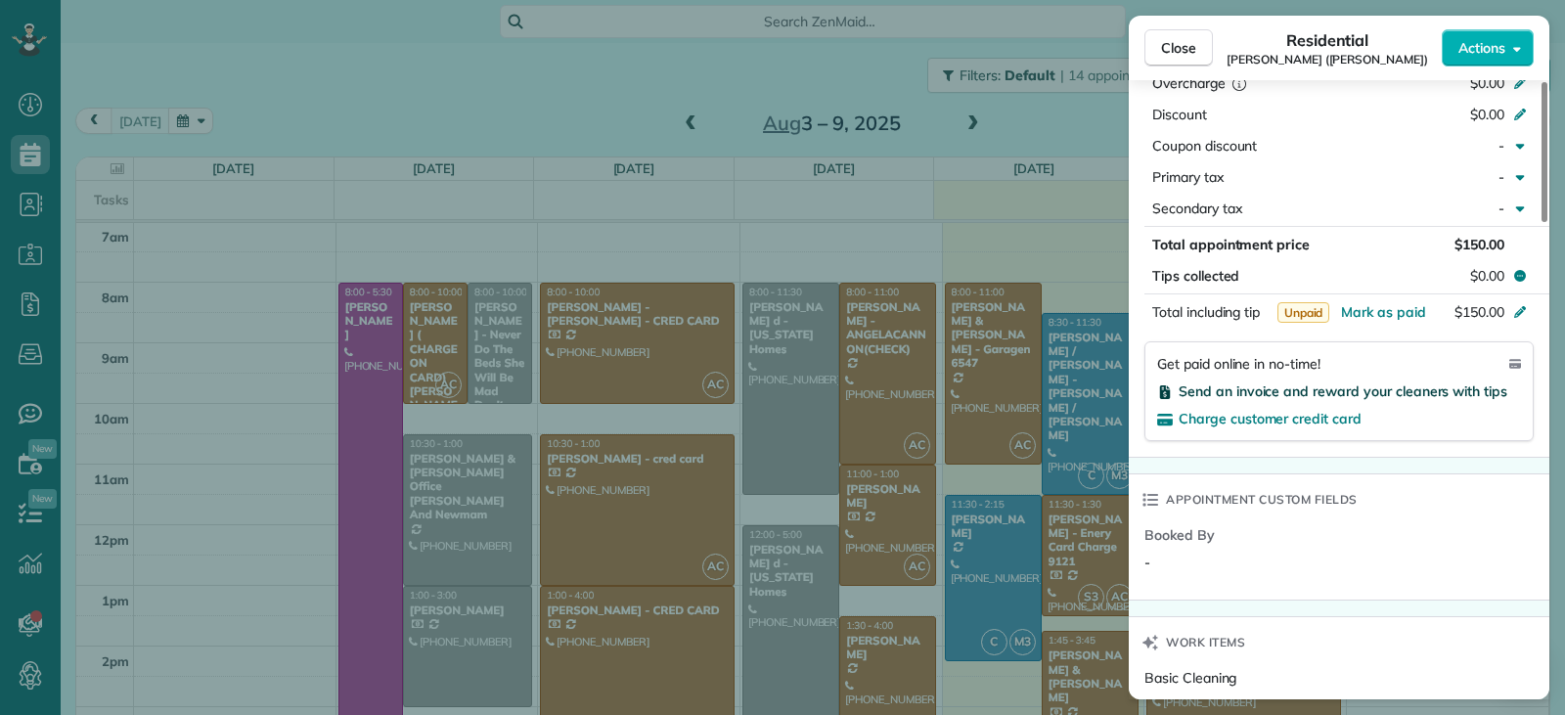
click at [1260, 392] on span "Send an invoice and reward your cleaners with tips" at bounding box center [1343, 392] width 329 height 18
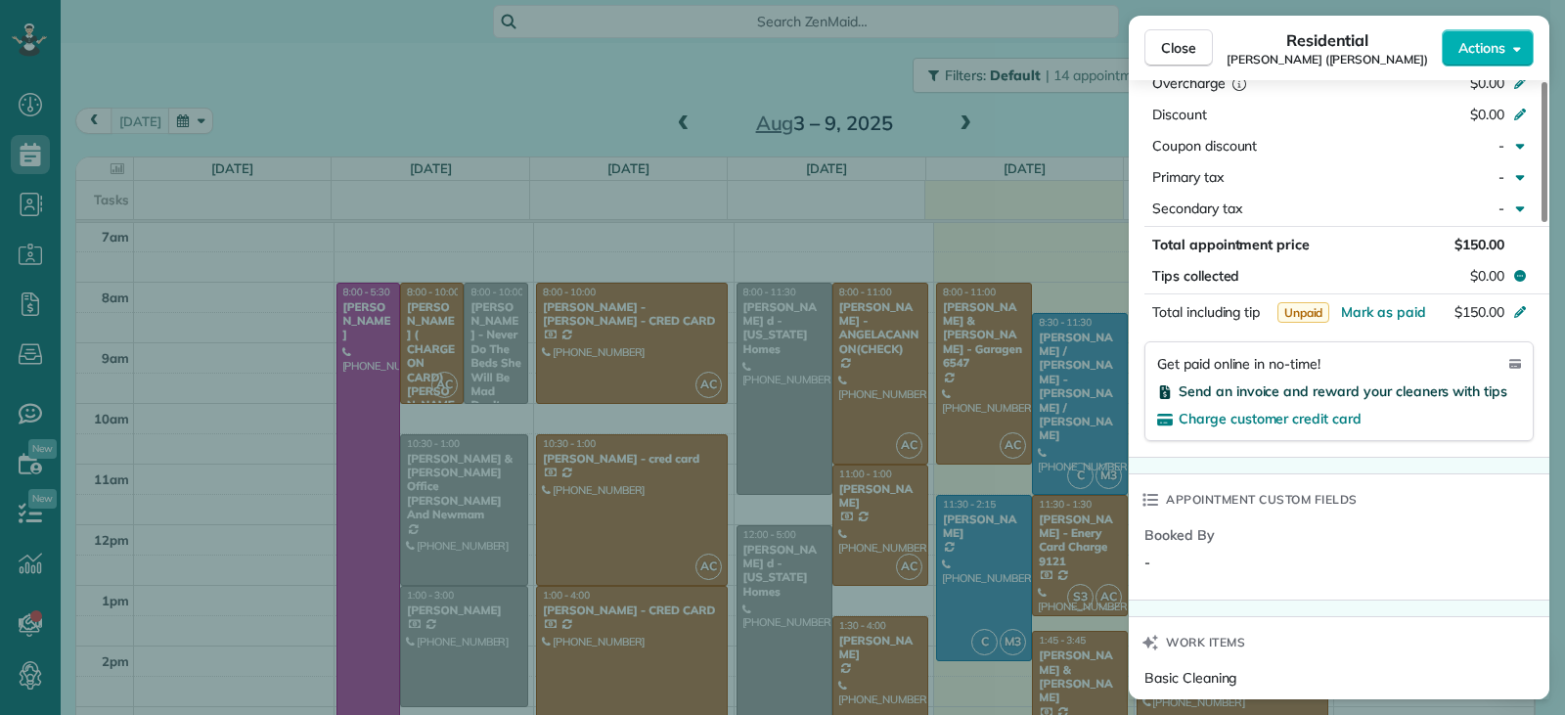
click at [1237, 394] on span "Send an invoice and reward your cleaners with tips" at bounding box center [1343, 392] width 329 height 18
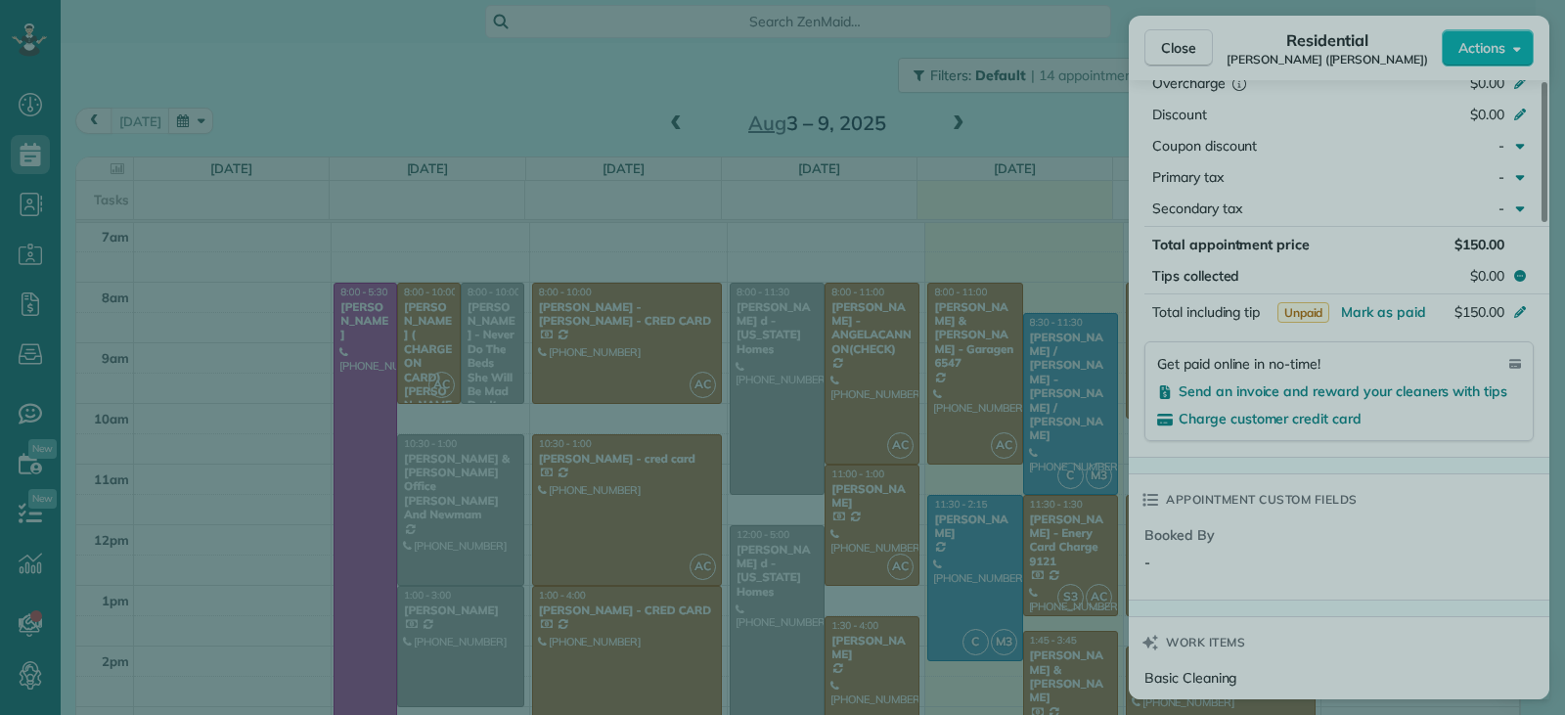
drag, startPoint x: 1169, startPoint y: 49, endPoint x: 1470, endPoint y: 211, distance: 342.3
click at [1171, 49] on div at bounding box center [782, 357] width 1565 height 715
click at [1184, 48] on div at bounding box center [782, 357] width 1565 height 715
click at [1181, 48] on div at bounding box center [782, 357] width 1565 height 715
click at [926, 343] on div at bounding box center [782, 357] width 1565 height 715
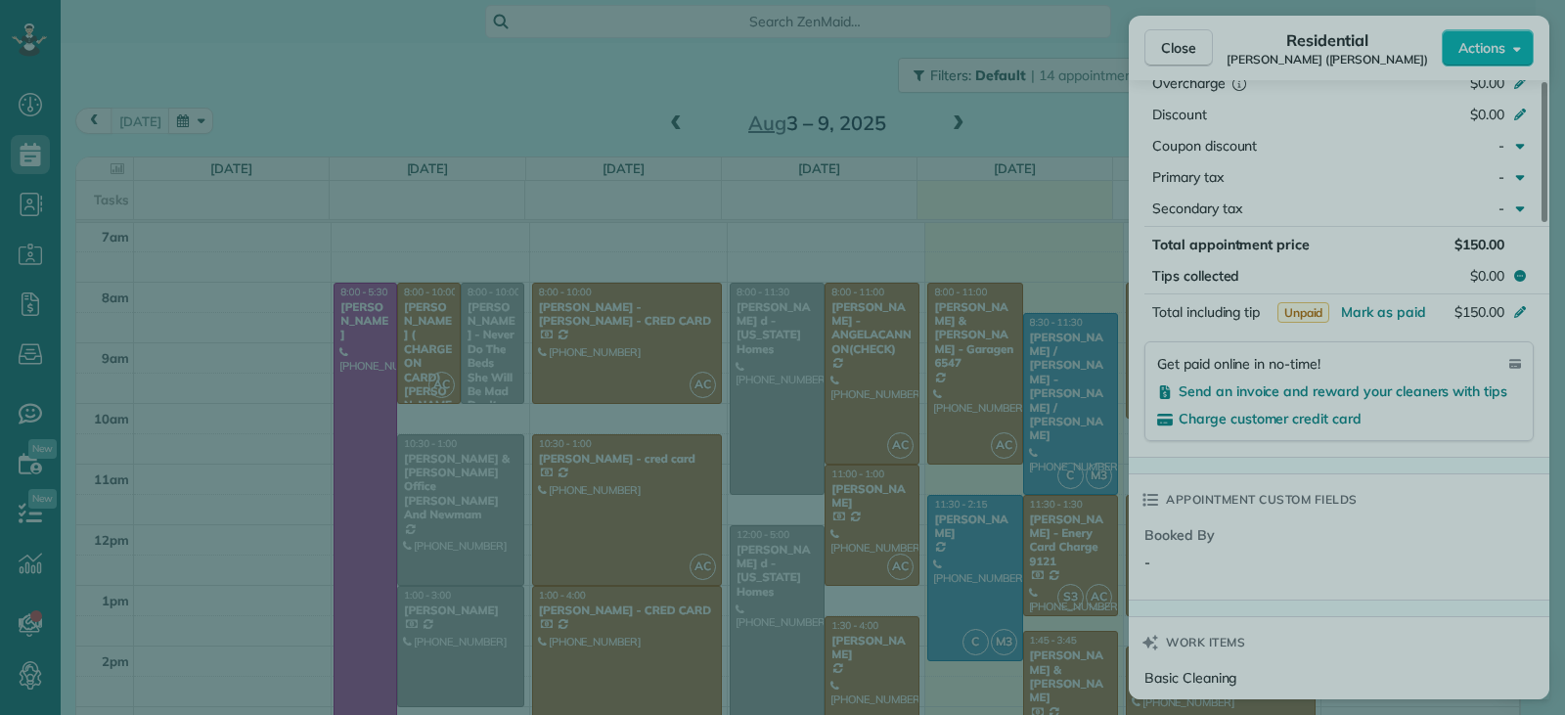
click at [1154, 53] on div at bounding box center [782, 357] width 1565 height 715
click at [1142, 60] on div at bounding box center [782, 357] width 1565 height 715
click at [1156, 48] on div at bounding box center [782, 357] width 1565 height 715
click at [877, 681] on icon "button" at bounding box center [882, 680] width 20 height 20
click at [1163, 54] on div at bounding box center [782, 357] width 1565 height 715
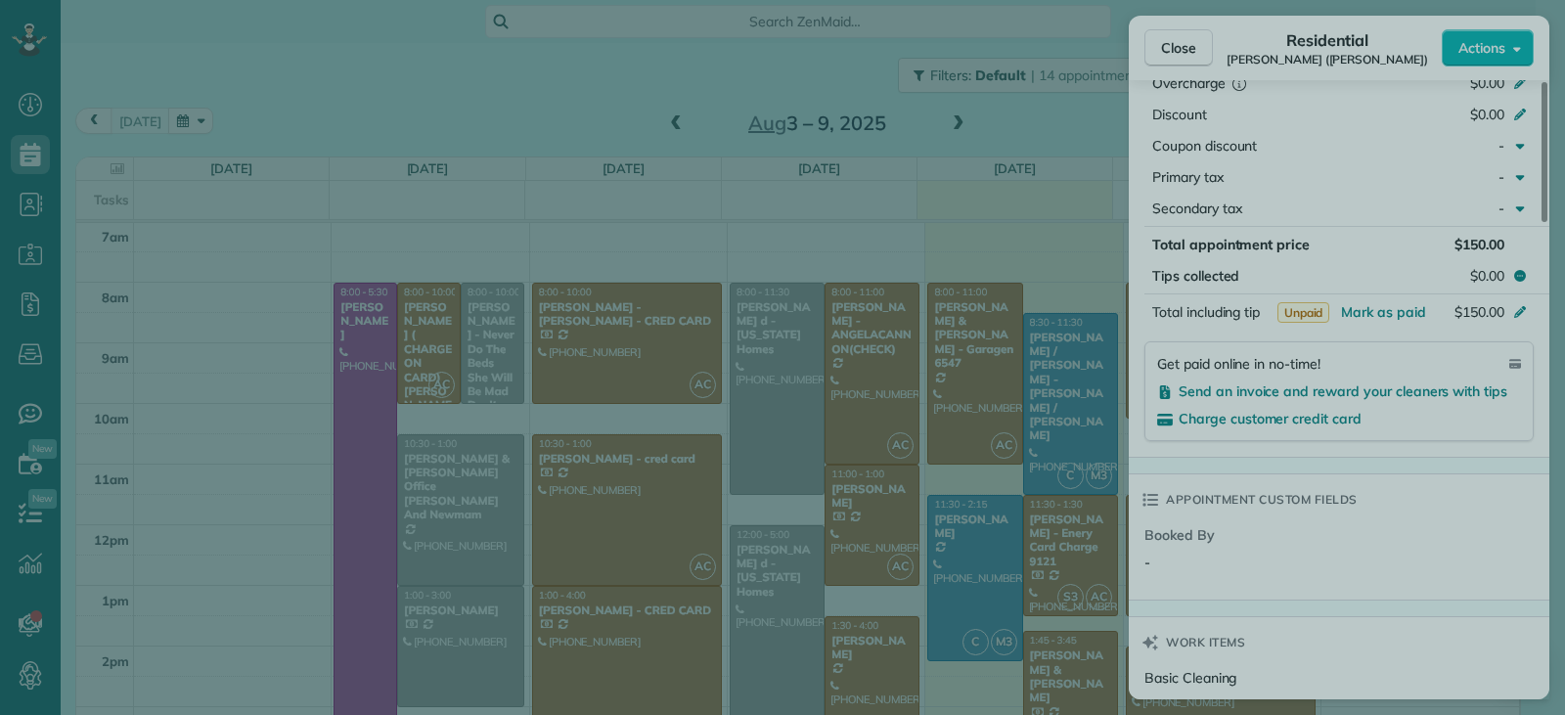
click at [541, 194] on div at bounding box center [782, 357] width 1565 height 715
click at [352, 75] on div at bounding box center [782, 357] width 1565 height 715
click at [1190, 49] on div at bounding box center [782, 357] width 1565 height 715
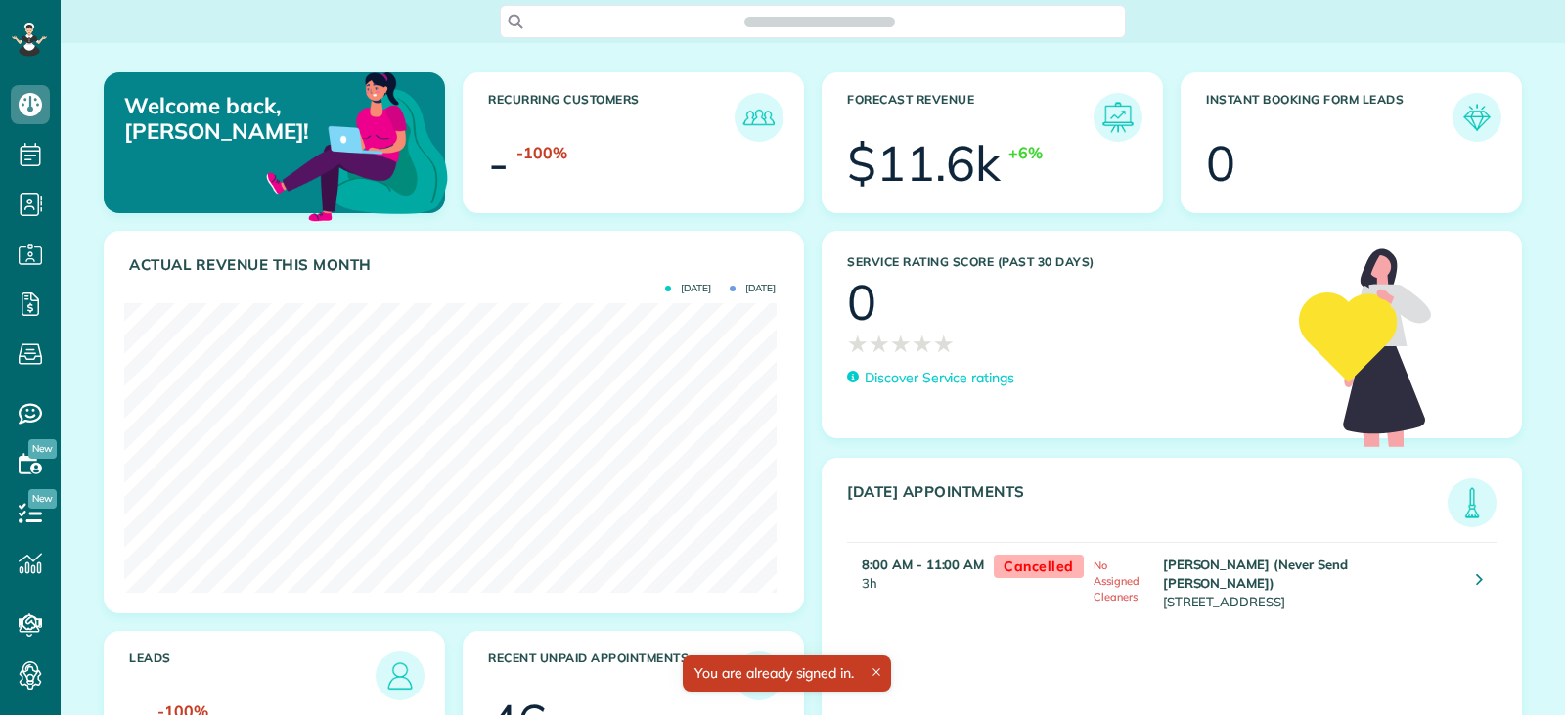
scroll to position [290, 652]
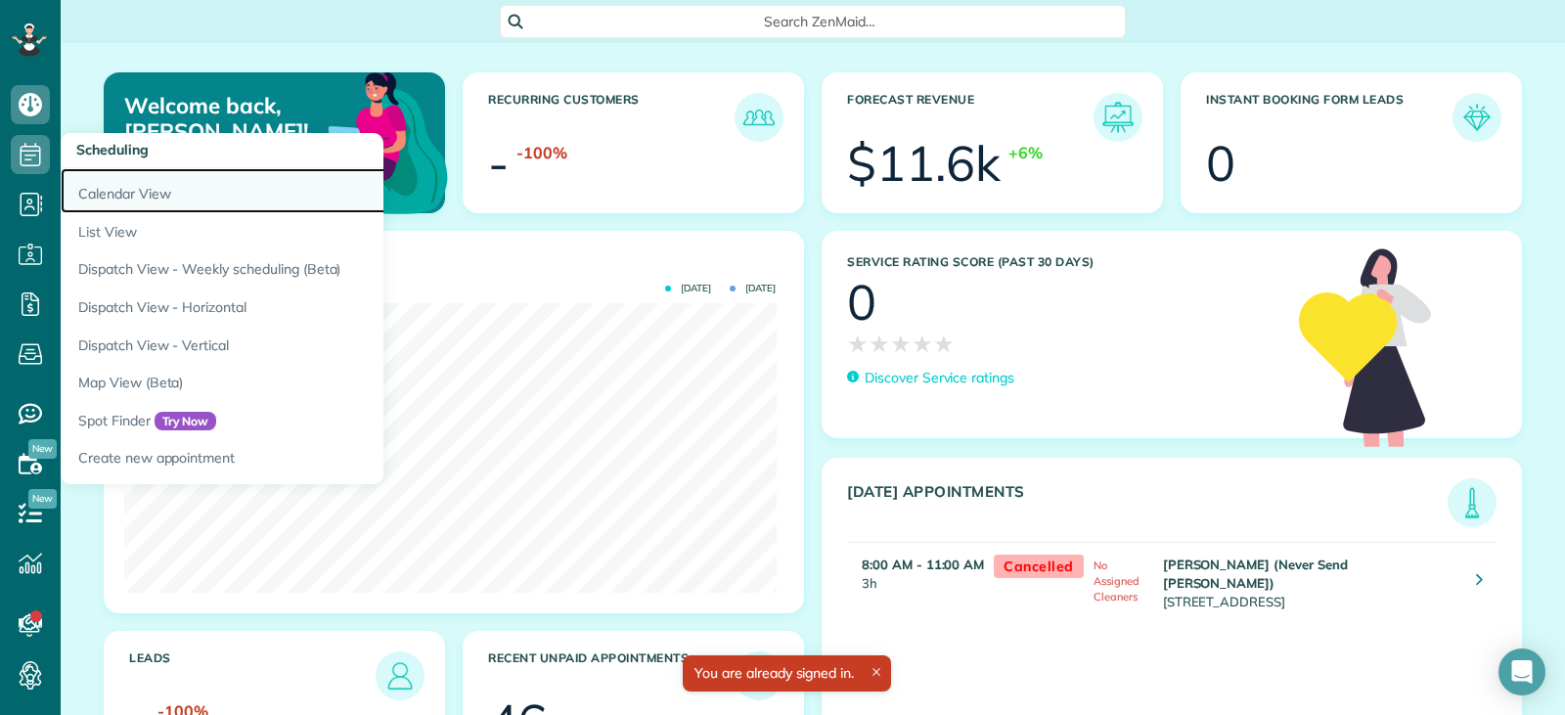
click at [155, 197] on link "Calendar View" at bounding box center [305, 190] width 489 height 45
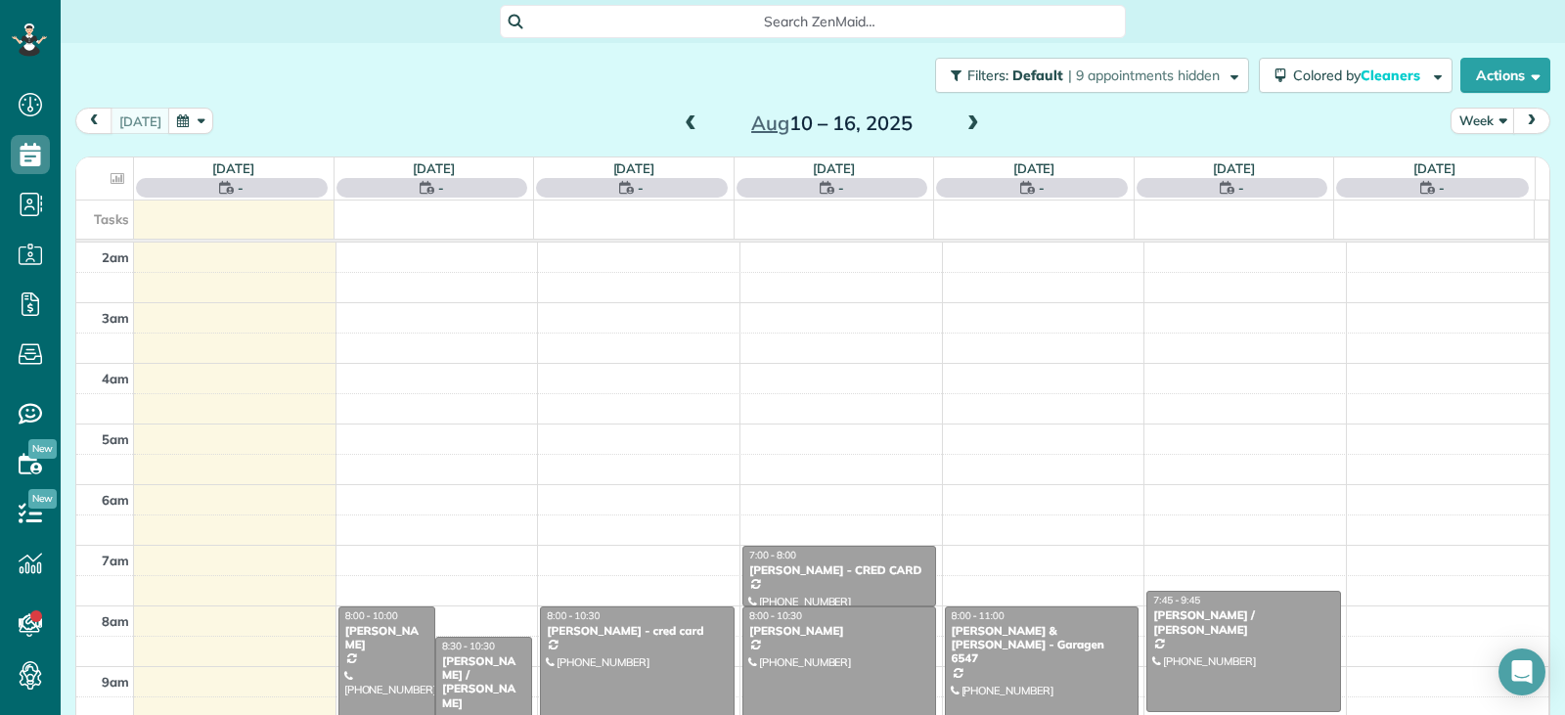
scroll to position [304, 0]
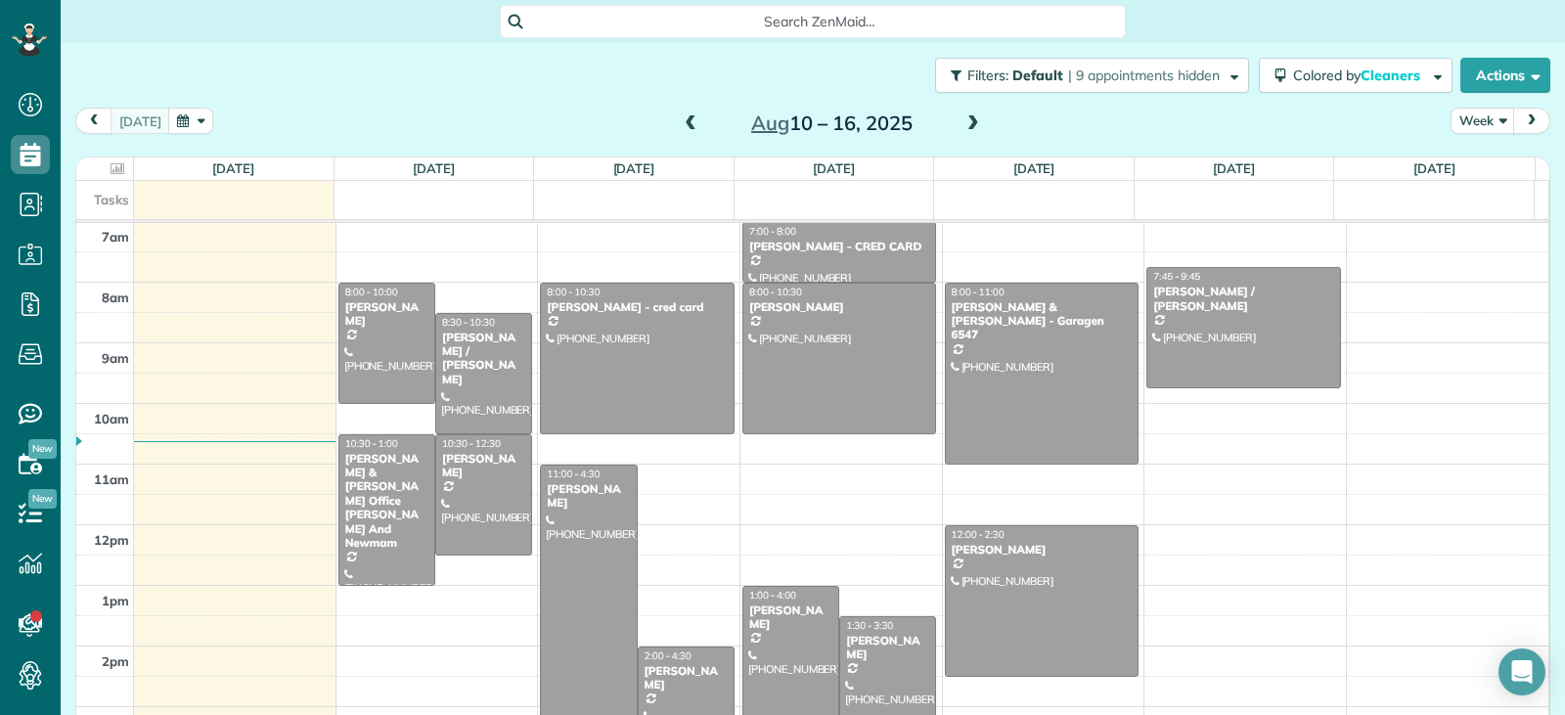
click at [682, 127] on span at bounding box center [691, 124] width 22 height 18
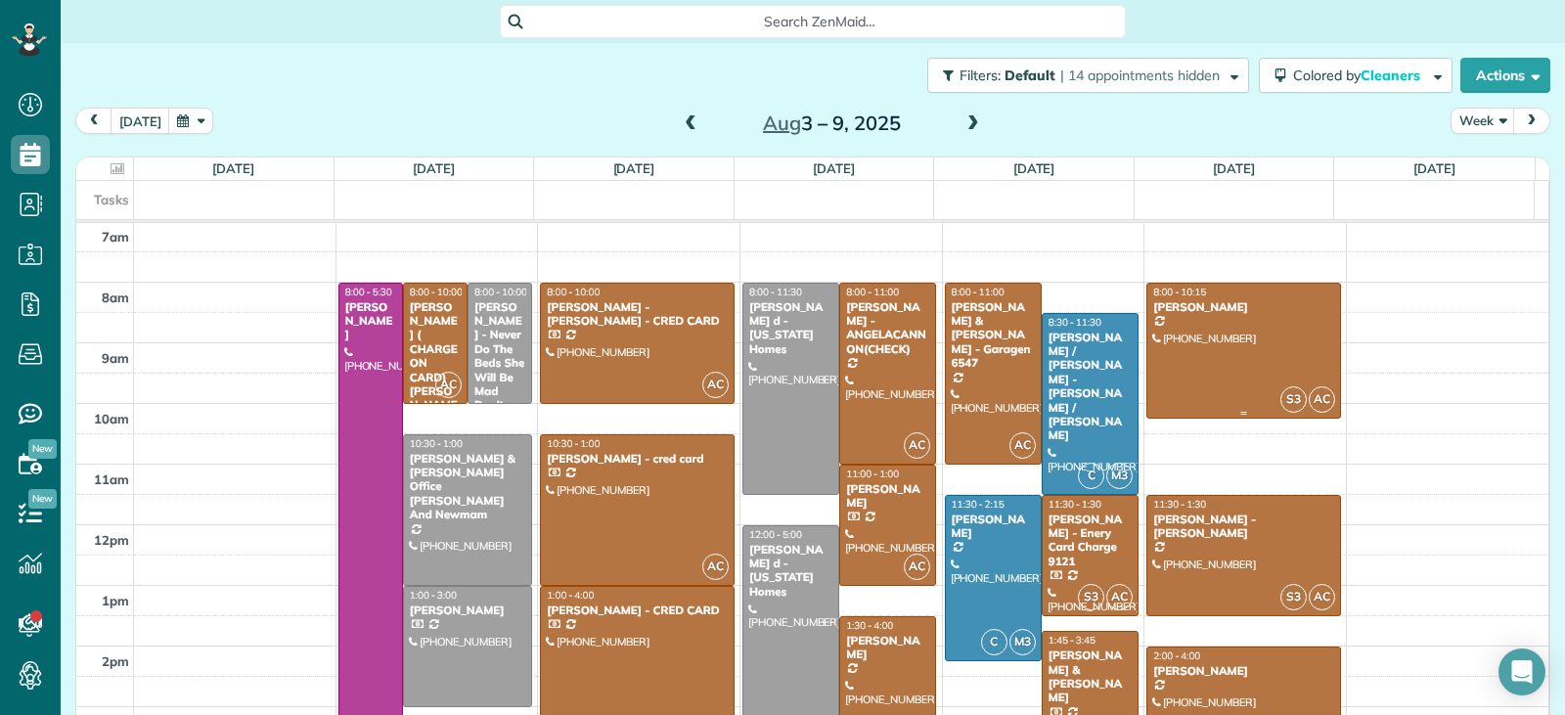
click at [1220, 374] on div at bounding box center [1244, 351] width 193 height 135
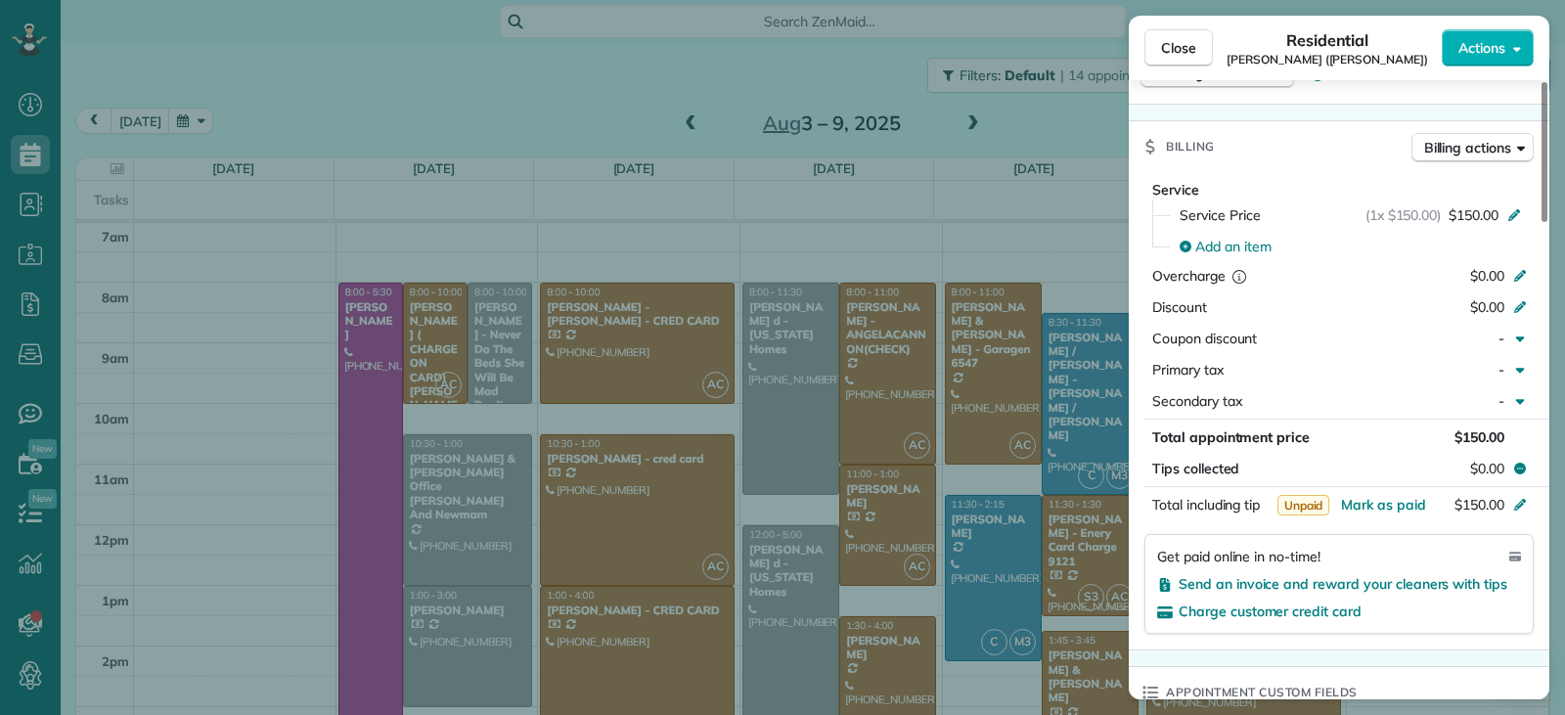
scroll to position [883, 0]
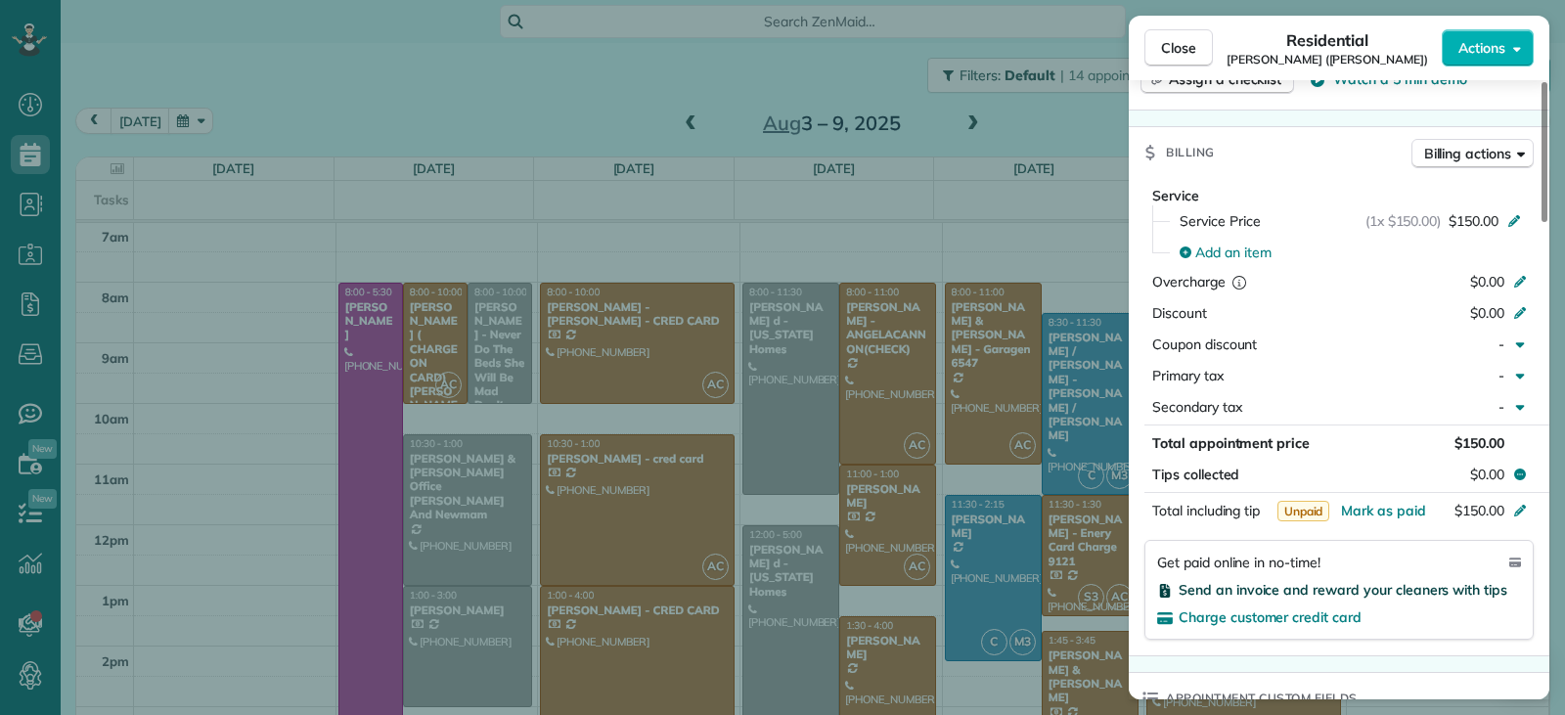
click at [1210, 591] on span "Send an invoice and reward your cleaners with tips" at bounding box center [1343, 590] width 329 height 18
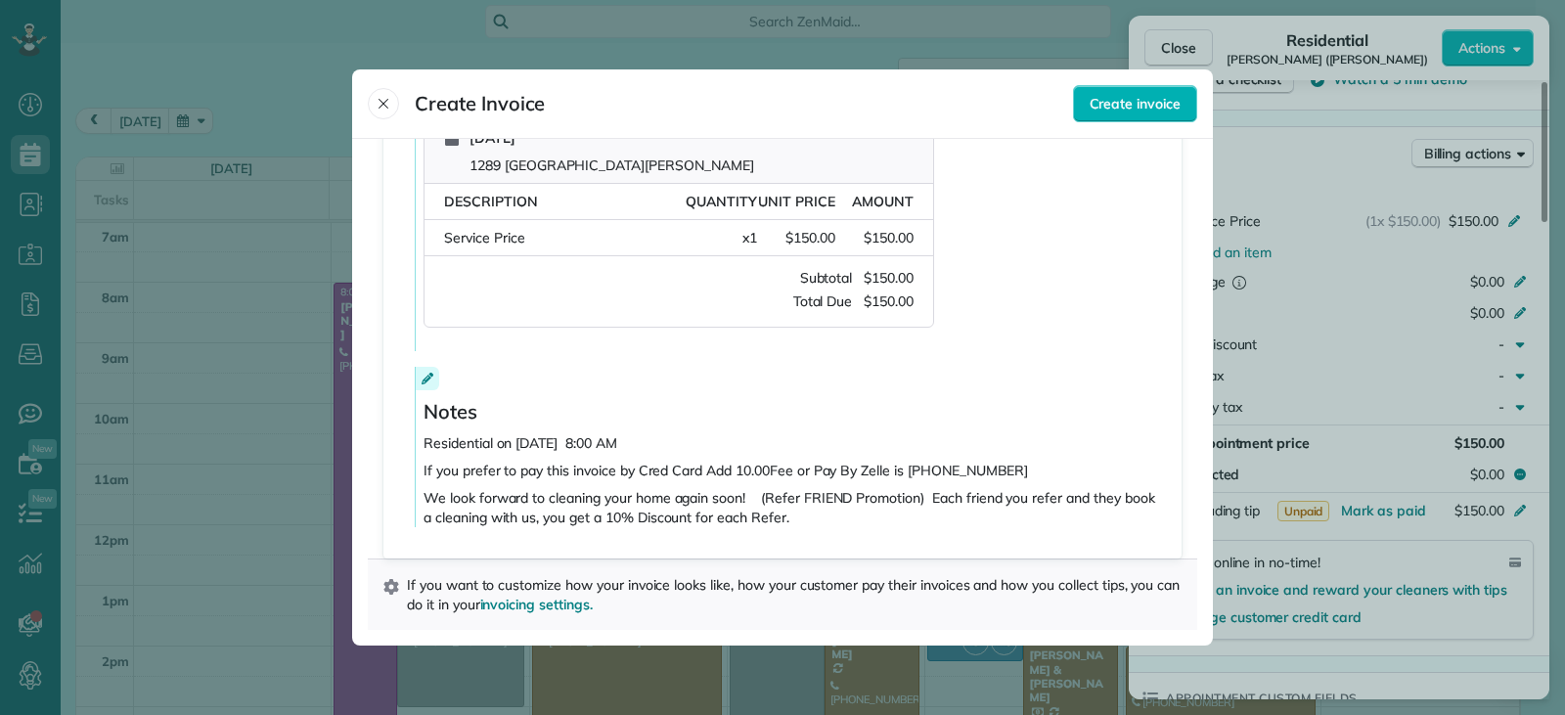
scroll to position [431, 0]
drag, startPoint x: 1102, startPoint y: 100, endPoint x: 1119, endPoint y: 121, distance: 27.8
click at [1104, 100] on span "Create invoice" at bounding box center [1135, 104] width 91 height 20
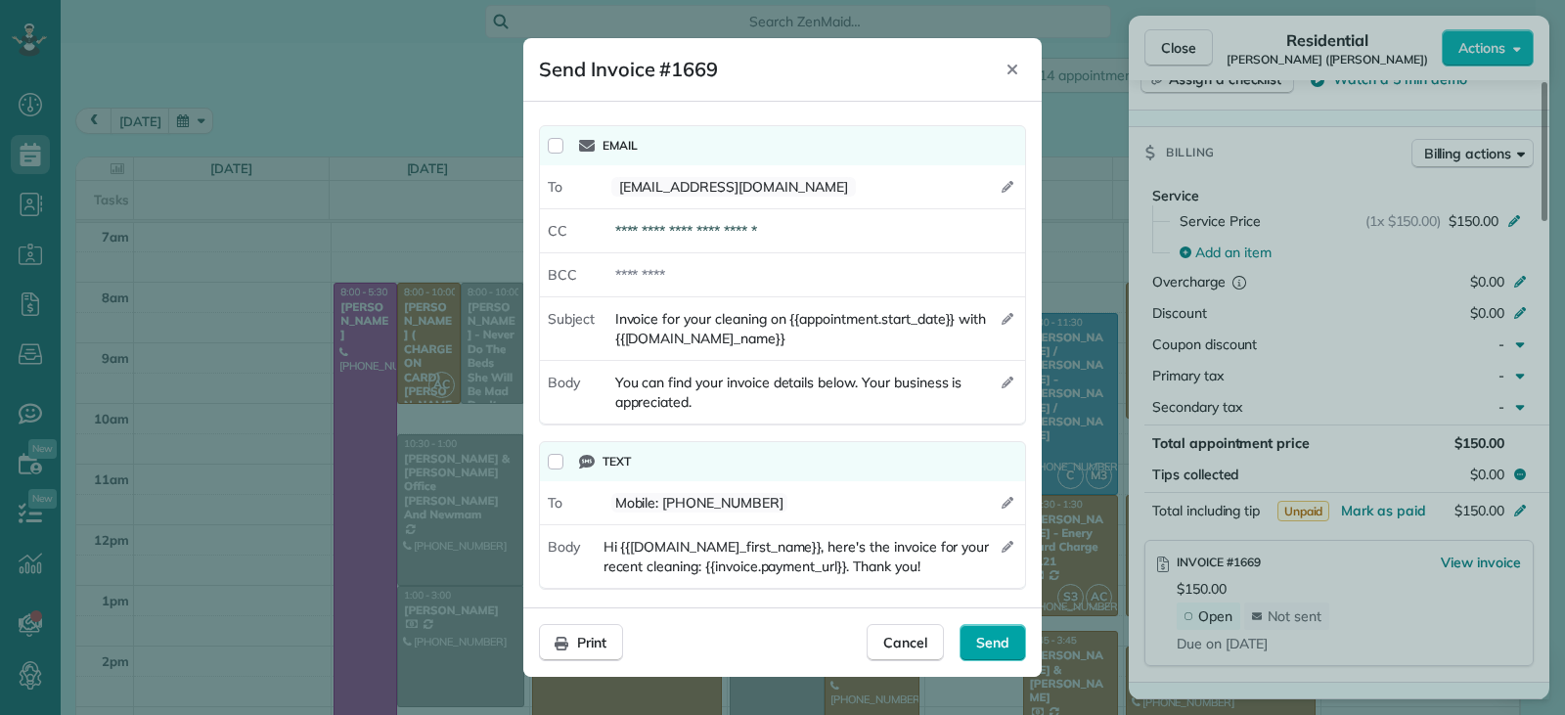
click at [984, 644] on span "Send" at bounding box center [992, 643] width 33 height 20
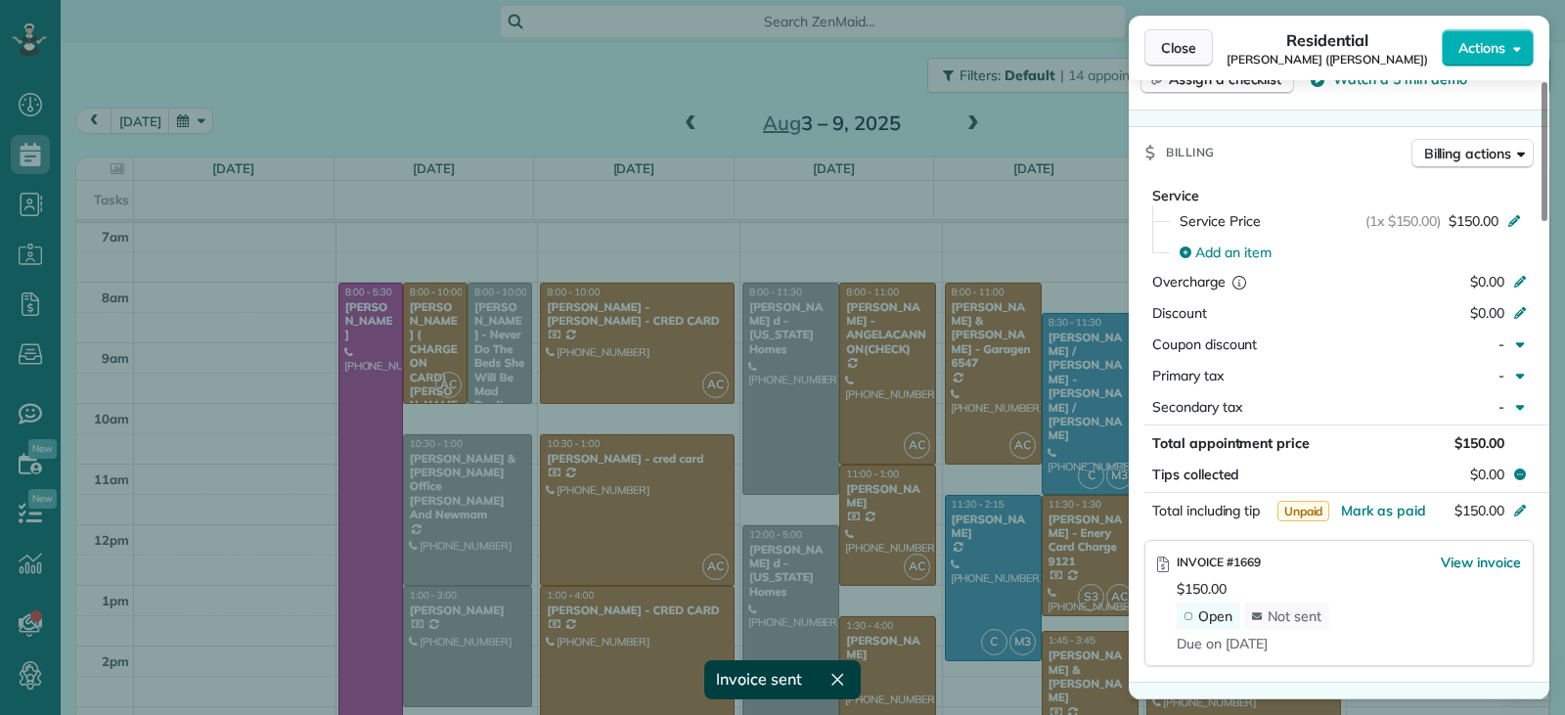
click at [1168, 51] on span "Close" at bounding box center [1178, 48] width 35 height 20
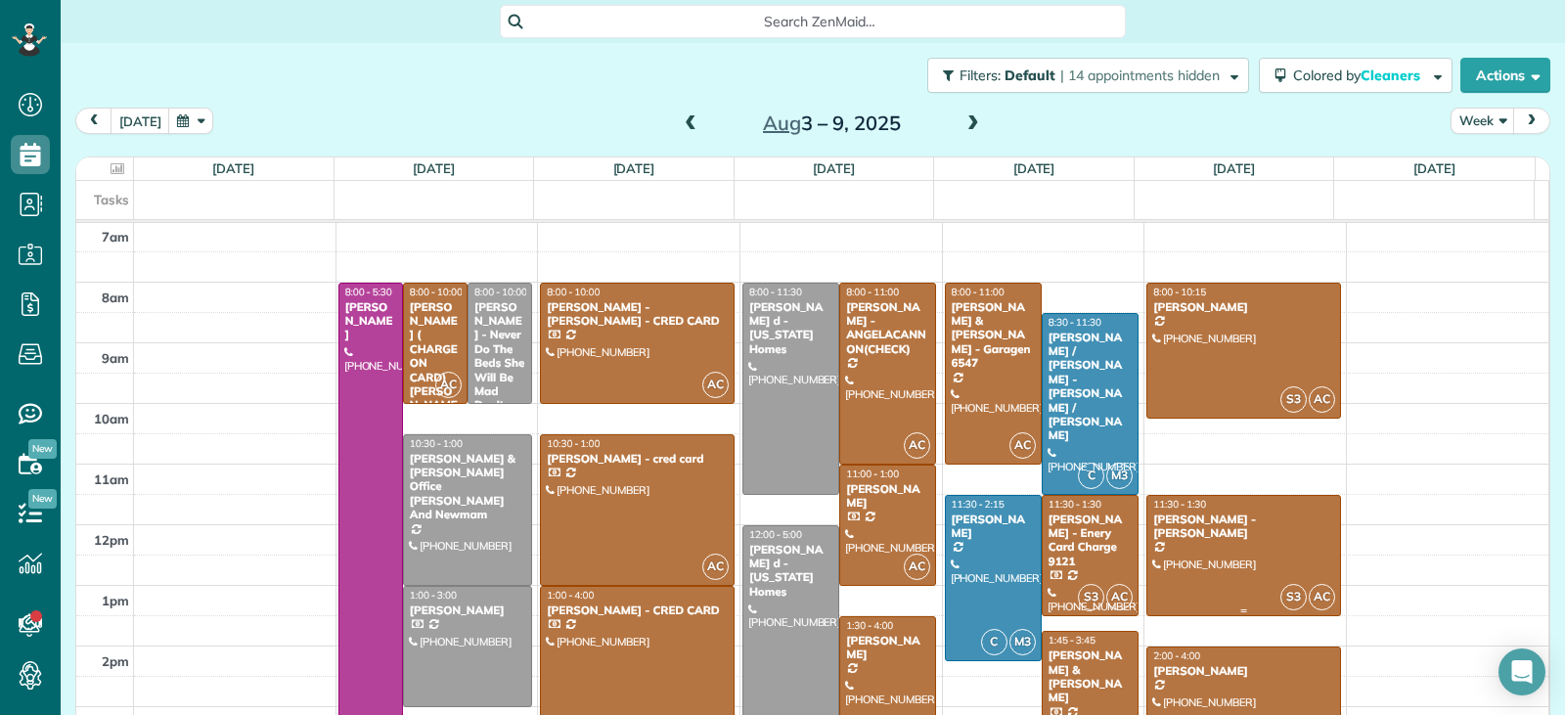
click at [1206, 567] on div at bounding box center [1244, 555] width 193 height 119
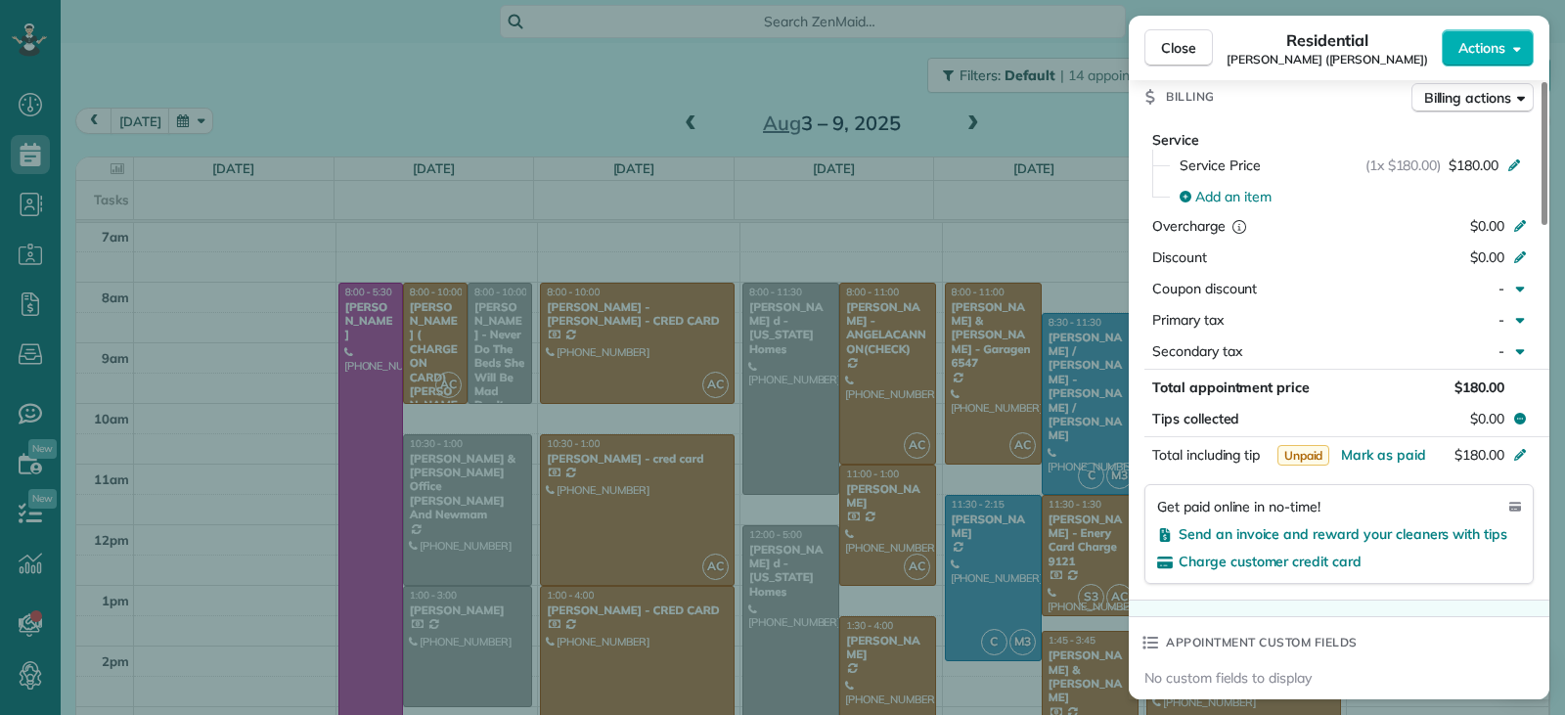
scroll to position [980, 0]
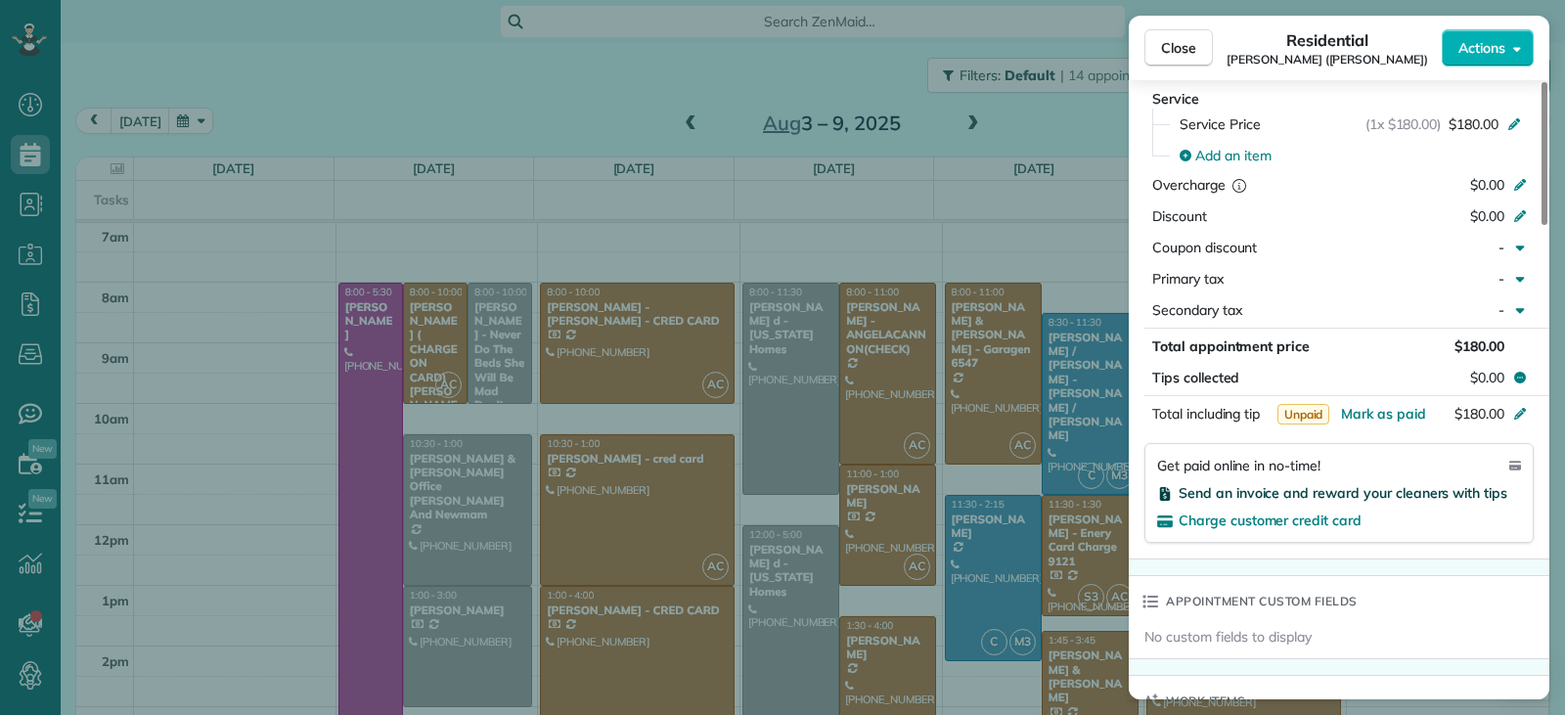
click at [1283, 492] on span "Send an invoice and reward your cleaners with tips" at bounding box center [1343, 493] width 329 height 18
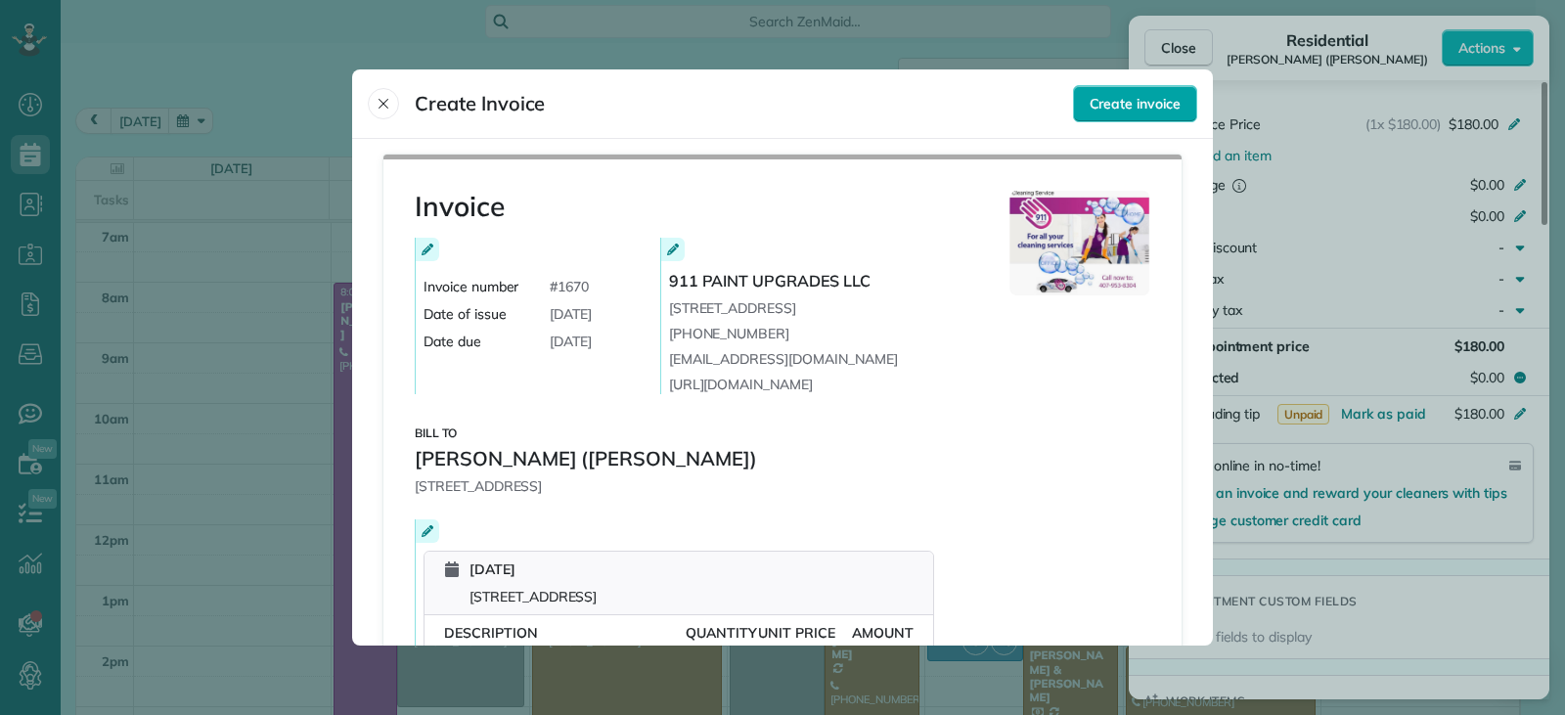
click at [1094, 106] on span "Create invoice" at bounding box center [1135, 104] width 91 height 20
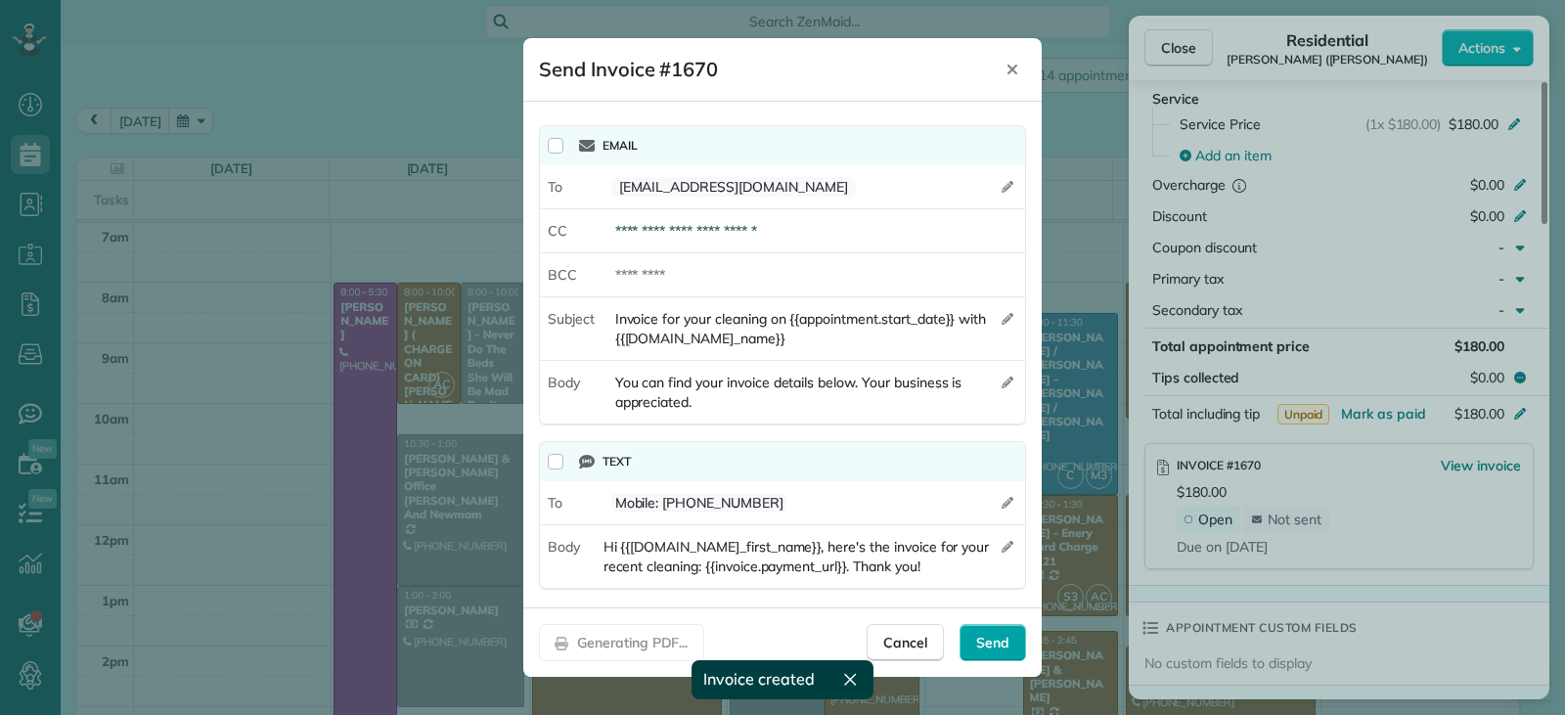
click at [979, 640] on span "Send" at bounding box center [992, 643] width 33 height 20
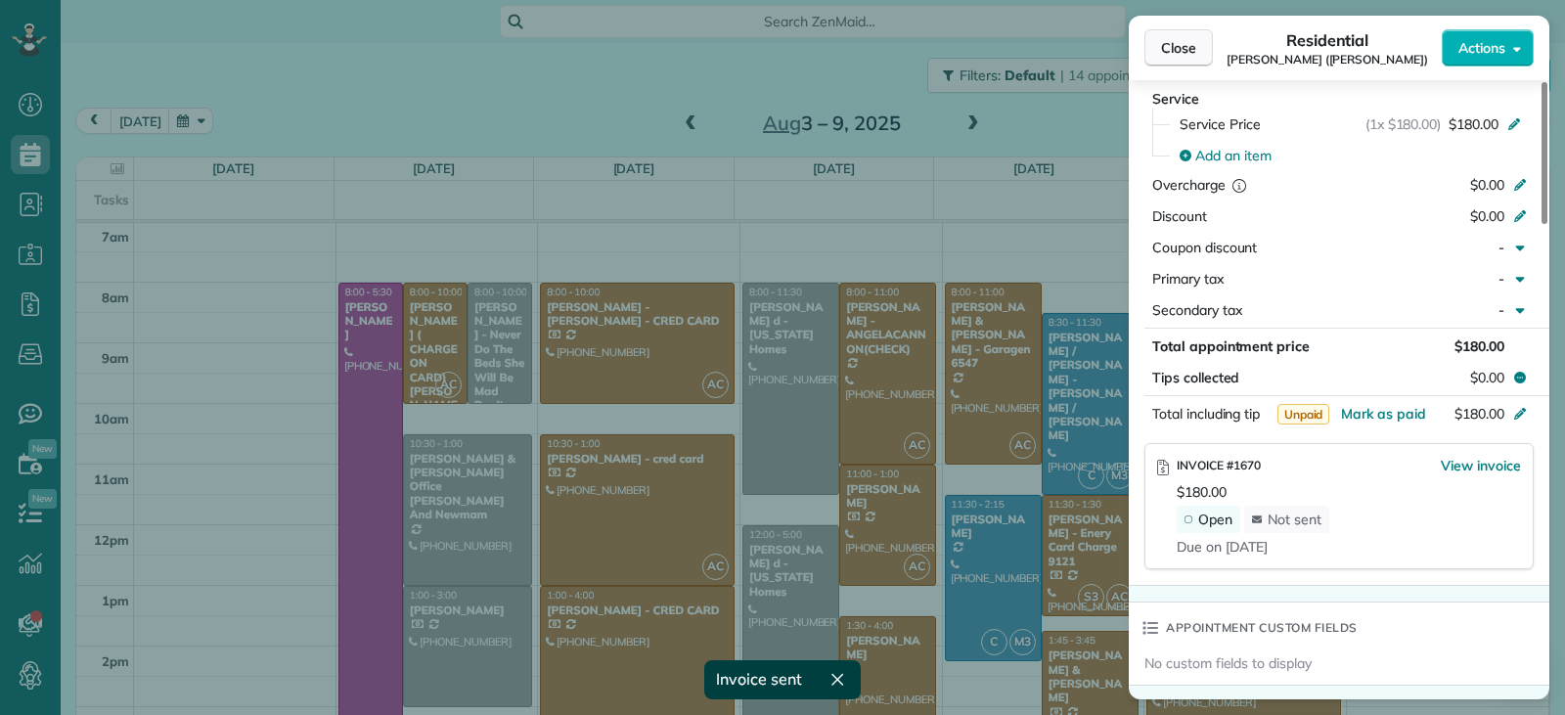
click at [1183, 44] on span "Close" at bounding box center [1178, 48] width 35 height 20
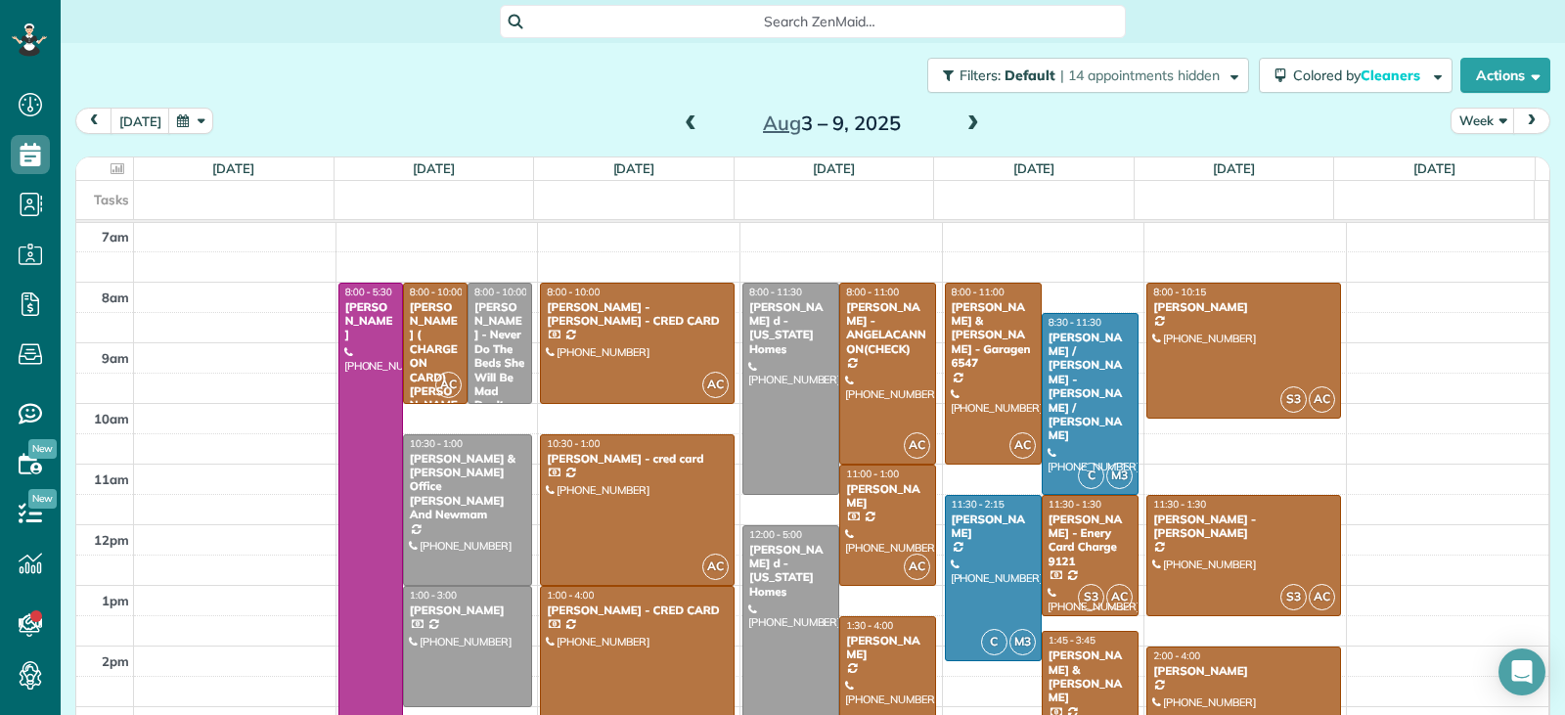
click at [1245, 680] on div at bounding box center [1244, 707] width 193 height 119
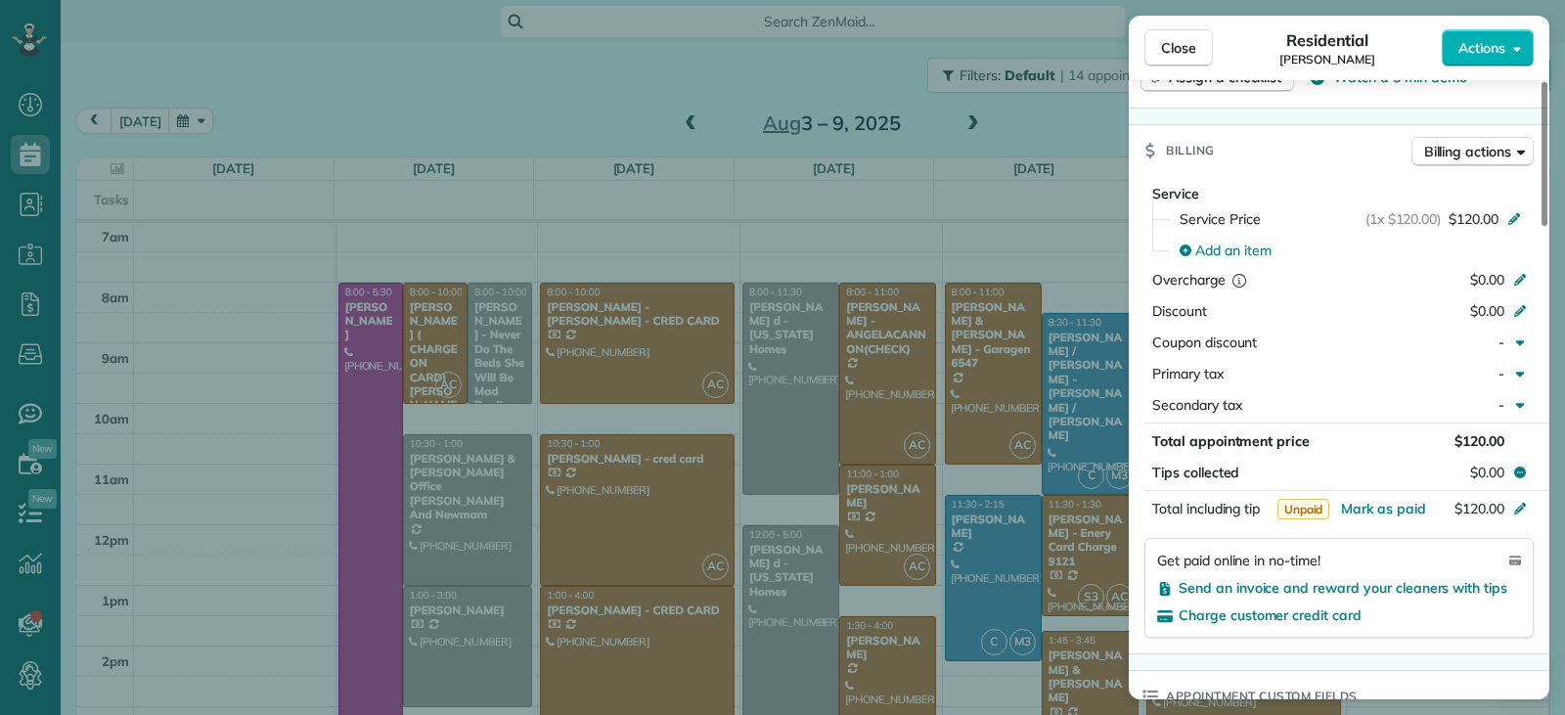
scroll to position [984, 0]
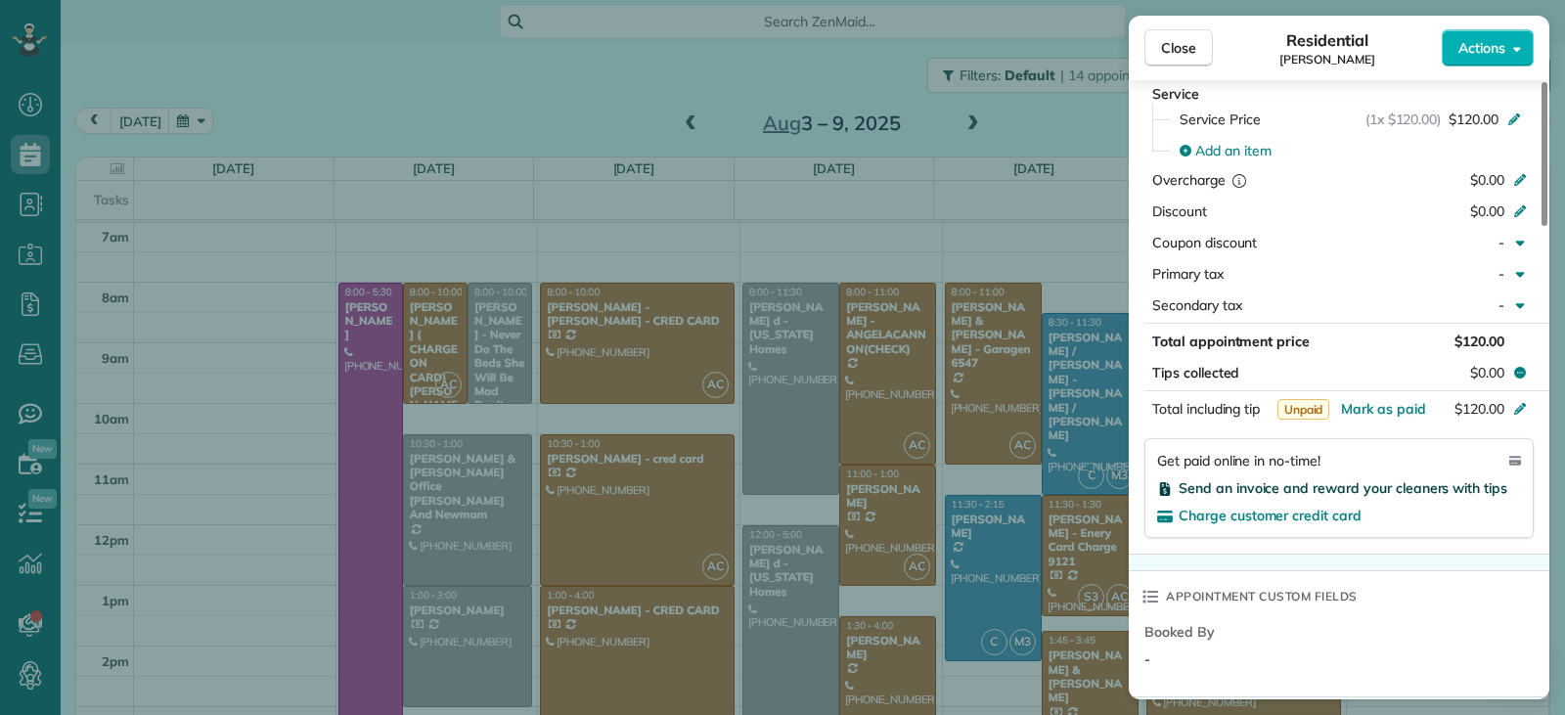
click at [1279, 492] on span "Send an invoice and reward your cleaners with tips" at bounding box center [1343, 488] width 329 height 18
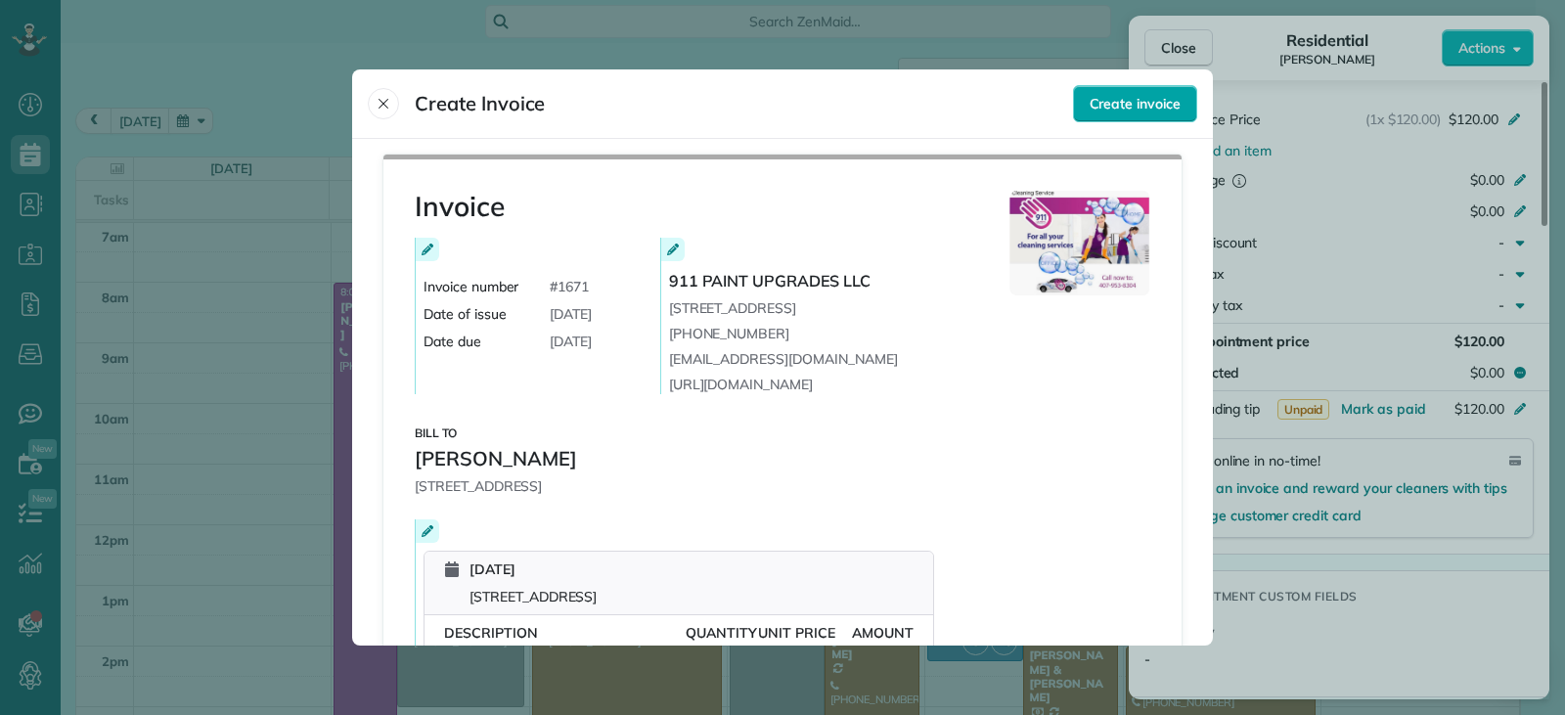
click at [1129, 115] on div "Create invoice" at bounding box center [1135, 103] width 124 height 37
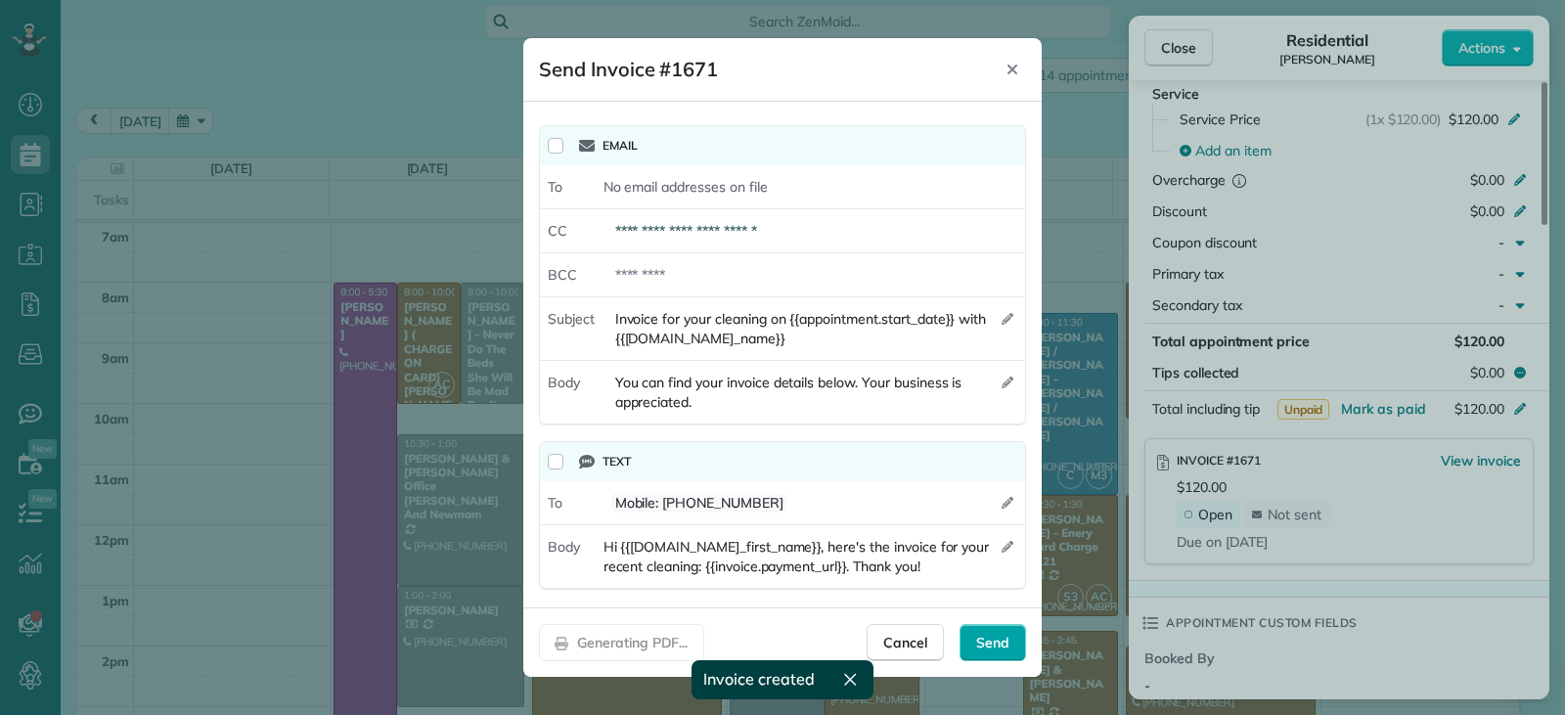
click at [1014, 655] on div "Send" at bounding box center [993, 642] width 67 height 37
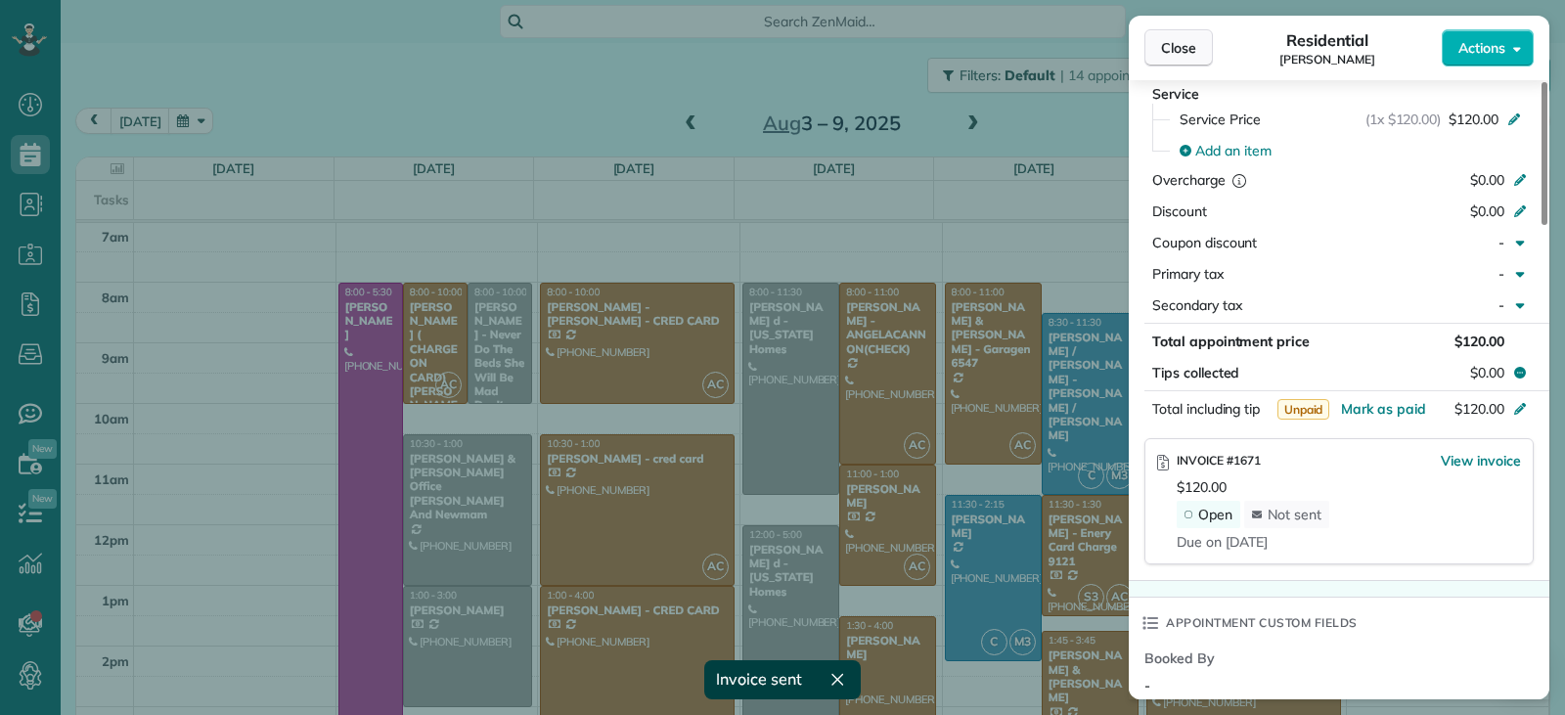
click at [1166, 49] on span "Close" at bounding box center [1178, 48] width 35 height 20
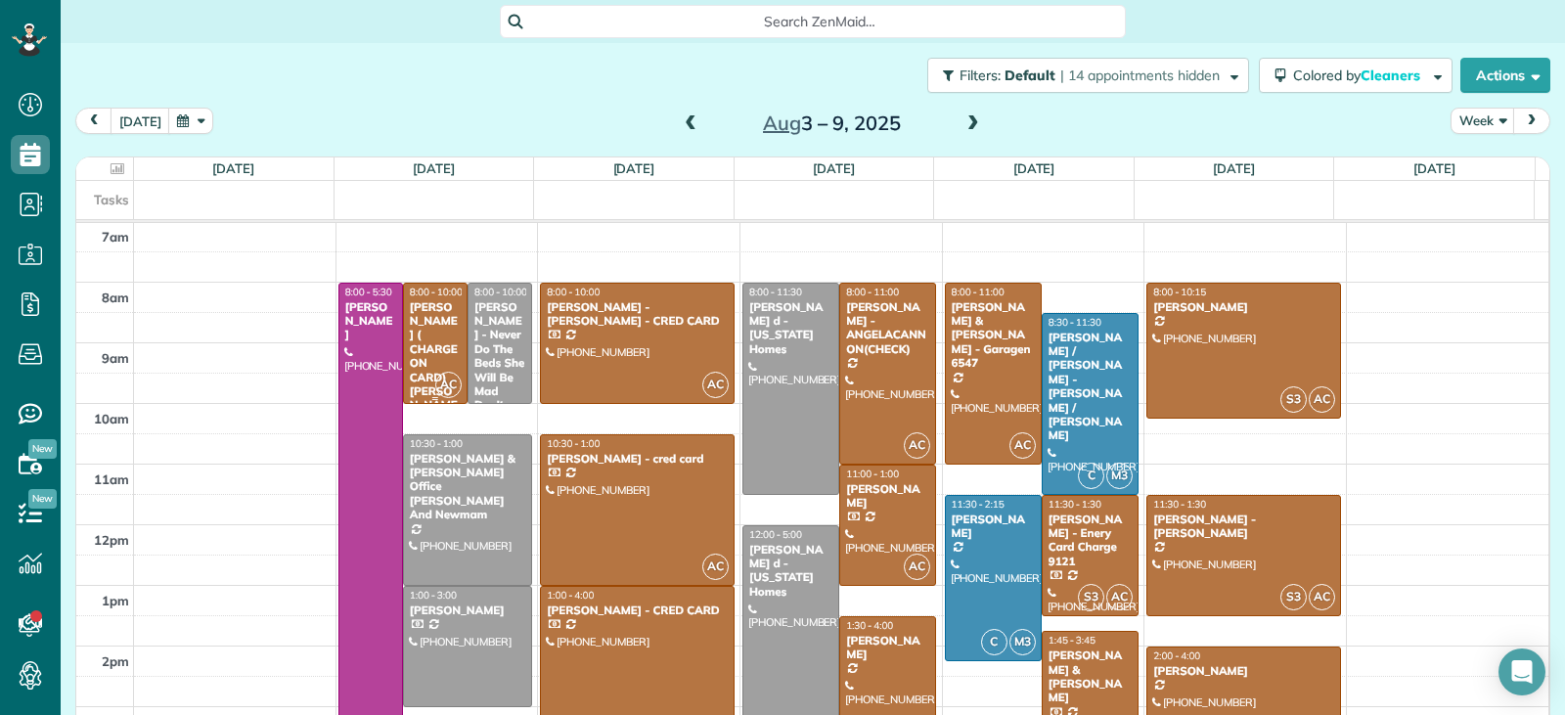
click at [429, 329] on div "Navin ( CHARGE ON CARD) Changoor - Luz" at bounding box center [435, 363] width 53 height 126
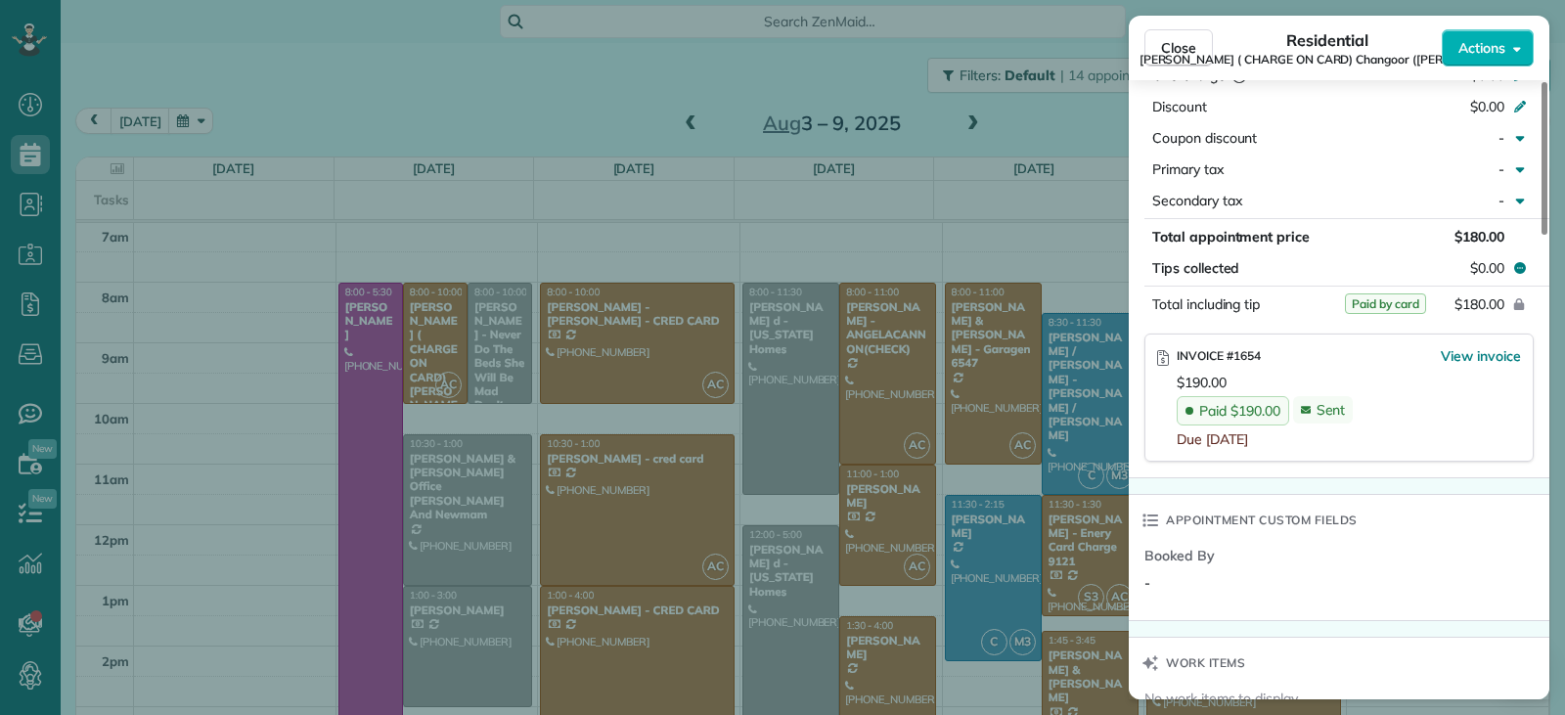
scroll to position [1080, 0]
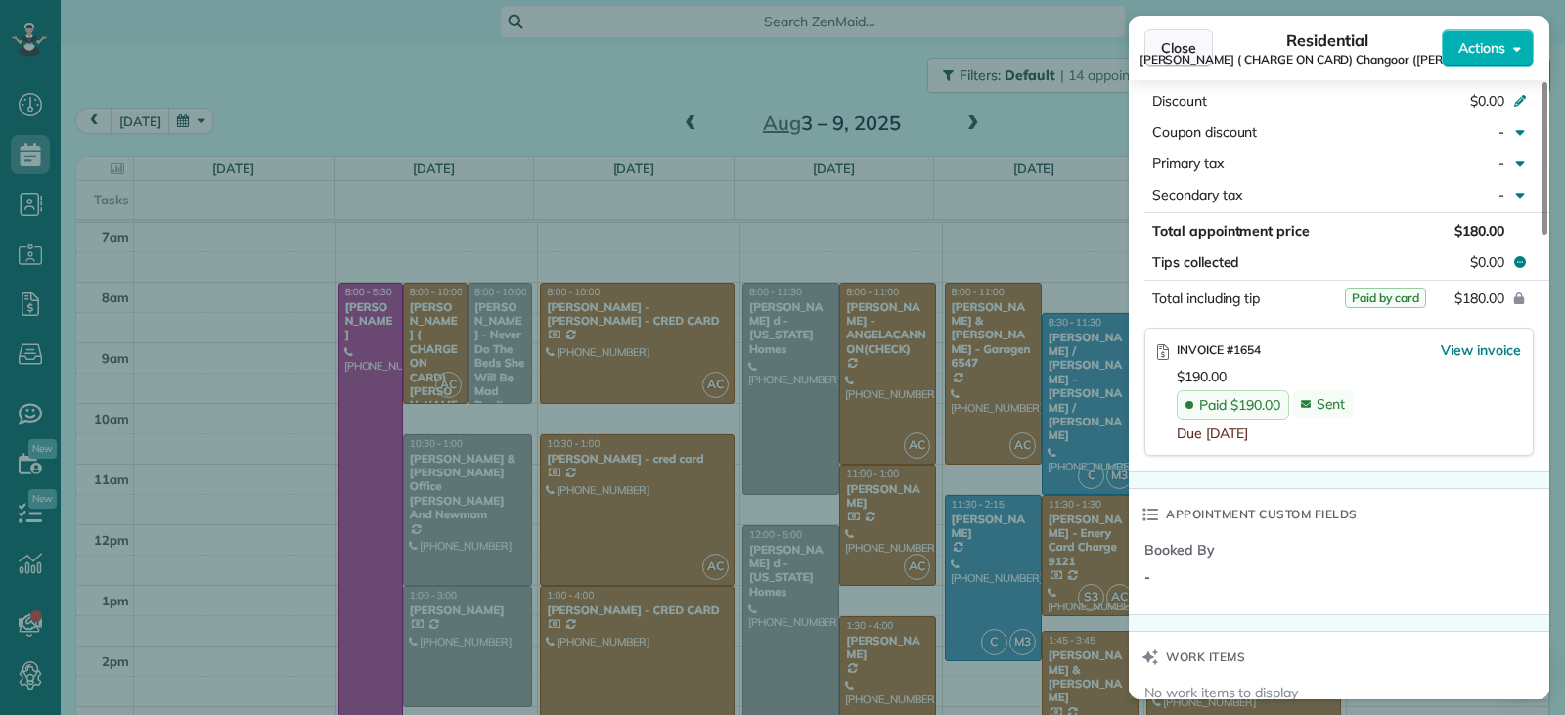
click at [1172, 43] on span "Close" at bounding box center [1178, 48] width 35 height 20
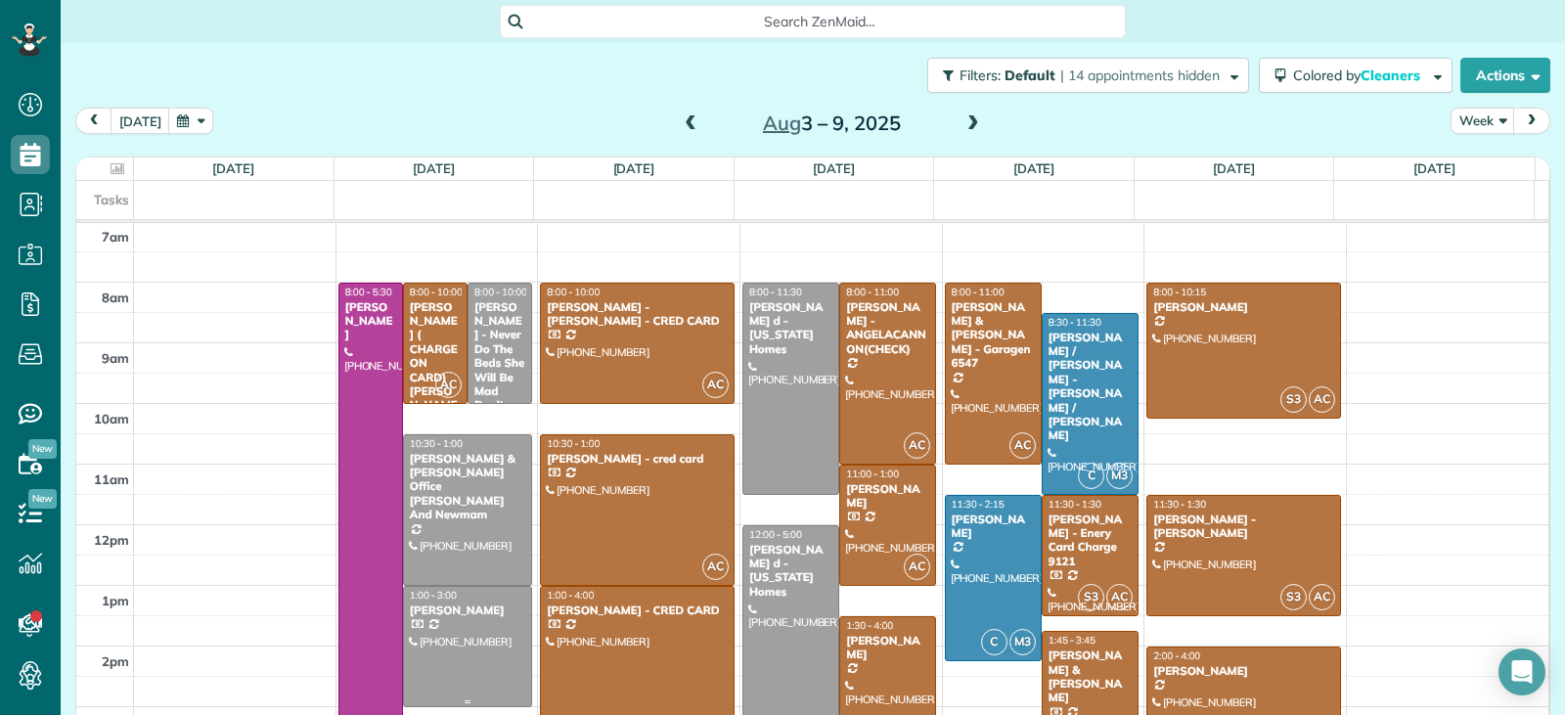
click at [479, 663] on div at bounding box center [467, 646] width 127 height 119
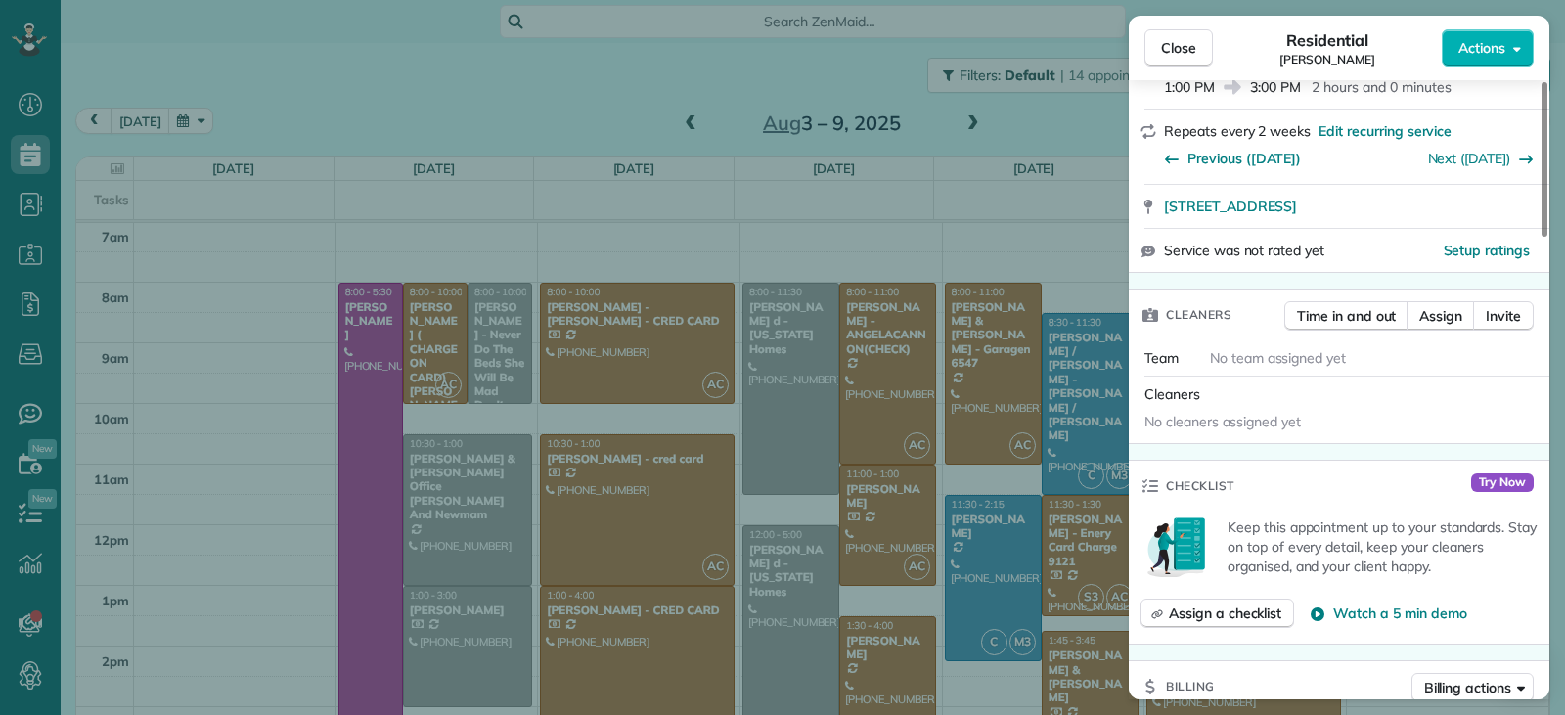
scroll to position [293, 0]
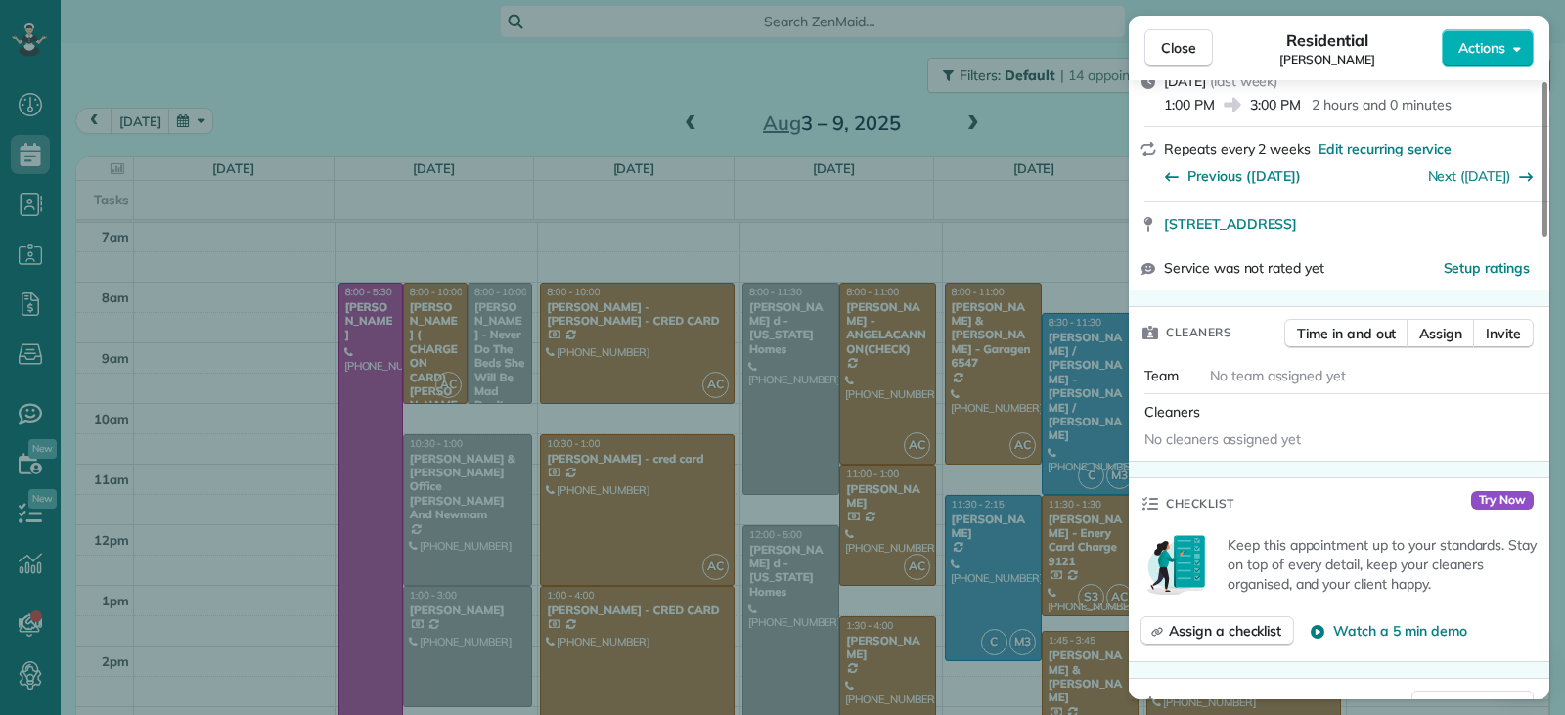
drag, startPoint x: 1182, startPoint y: 44, endPoint x: 1176, endPoint y: 91, distance: 47.3
click at [1182, 53] on span "Close" at bounding box center [1178, 48] width 35 height 20
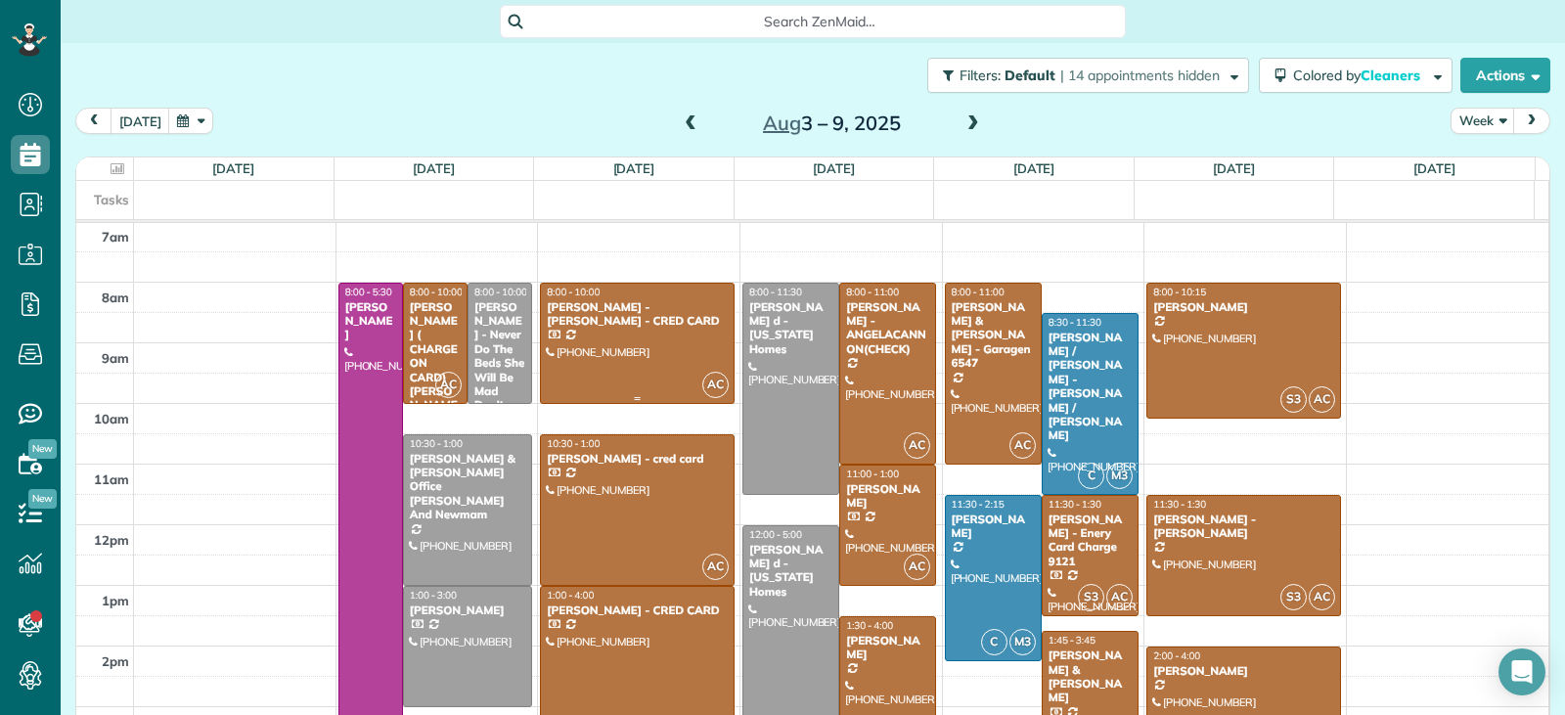
click at [649, 373] on div at bounding box center [637, 343] width 193 height 119
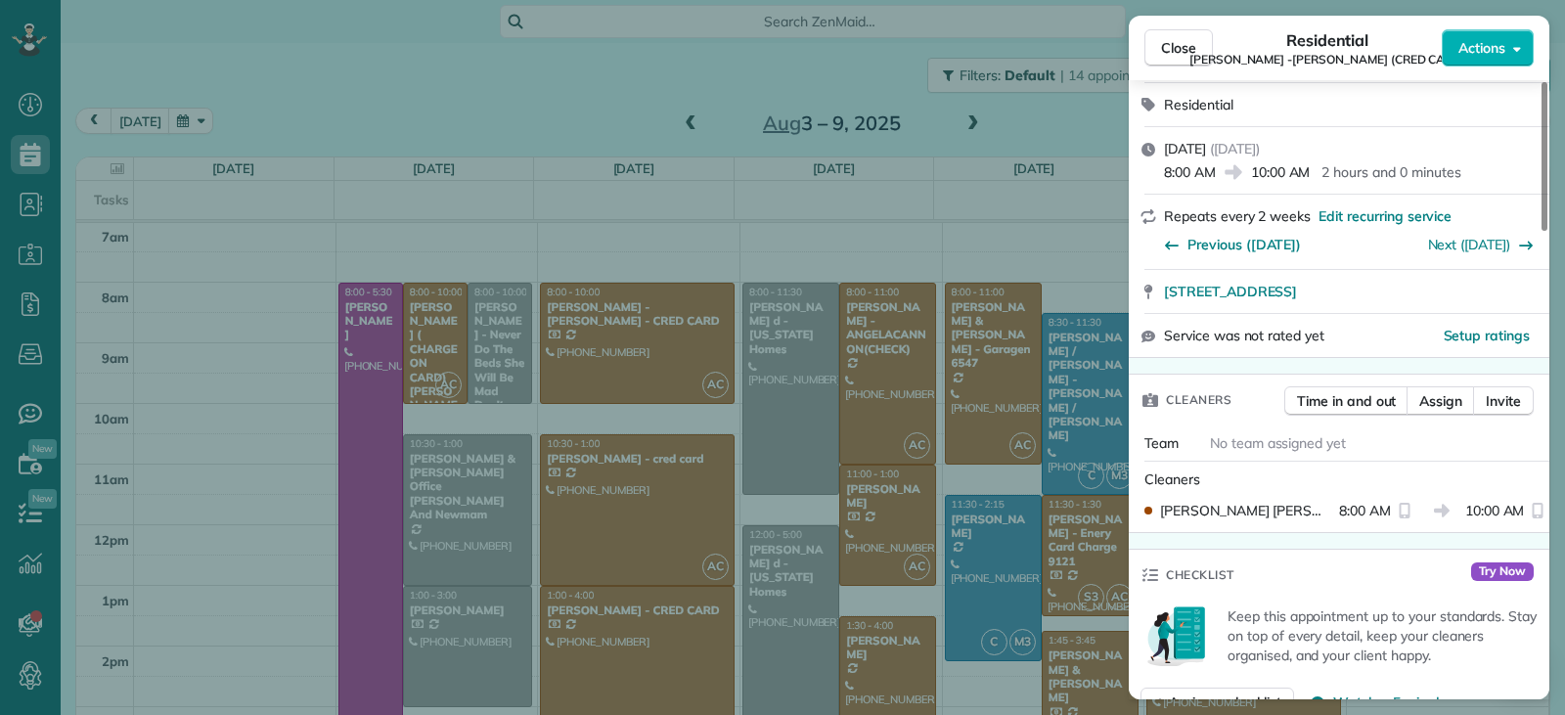
scroll to position [200, 0]
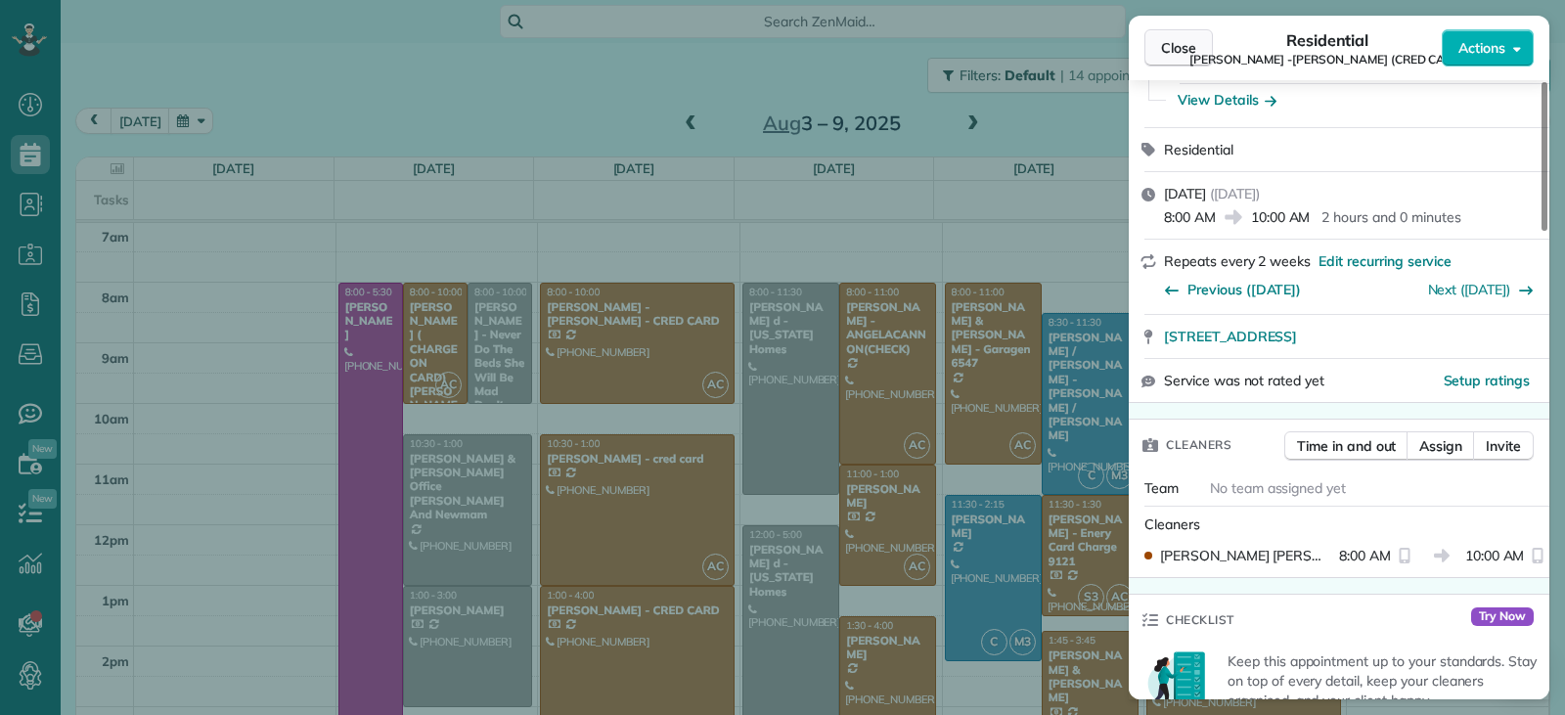
click at [1203, 55] on button "Close" at bounding box center [1179, 47] width 68 height 37
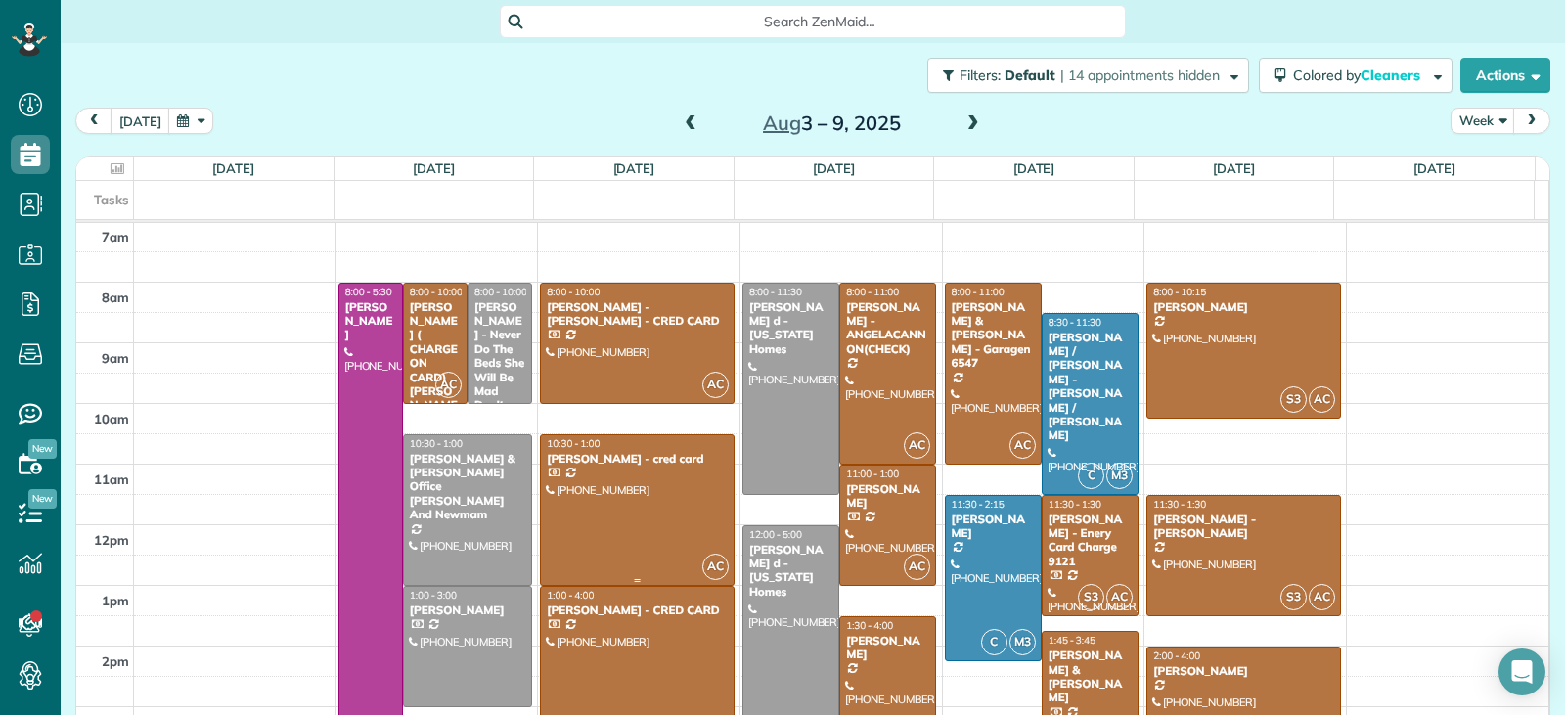
click at [643, 493] on div at bounding box center [637, 510] width 193 height 150
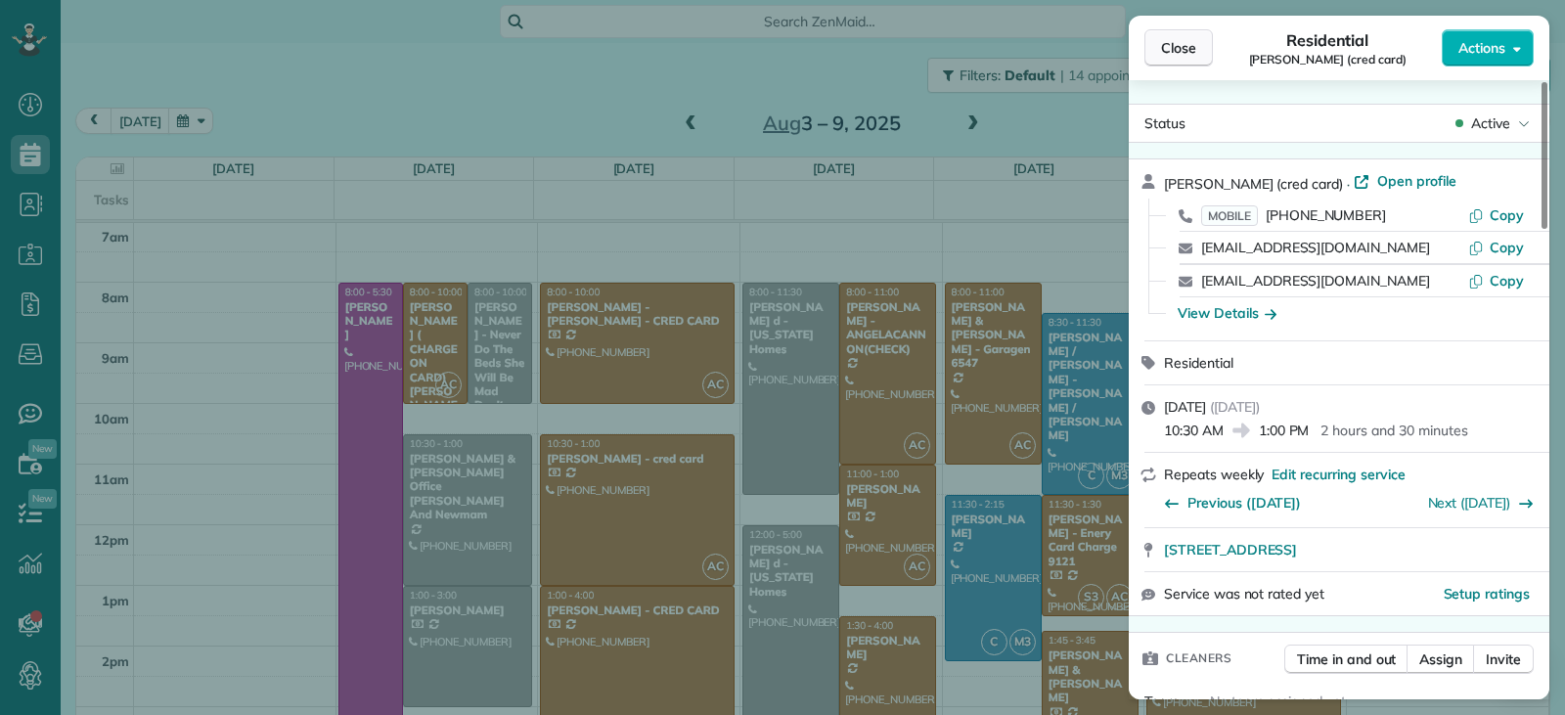
click at [1183, 46] on span "Close" at bounding box center [1178, 48] width 35 height 20
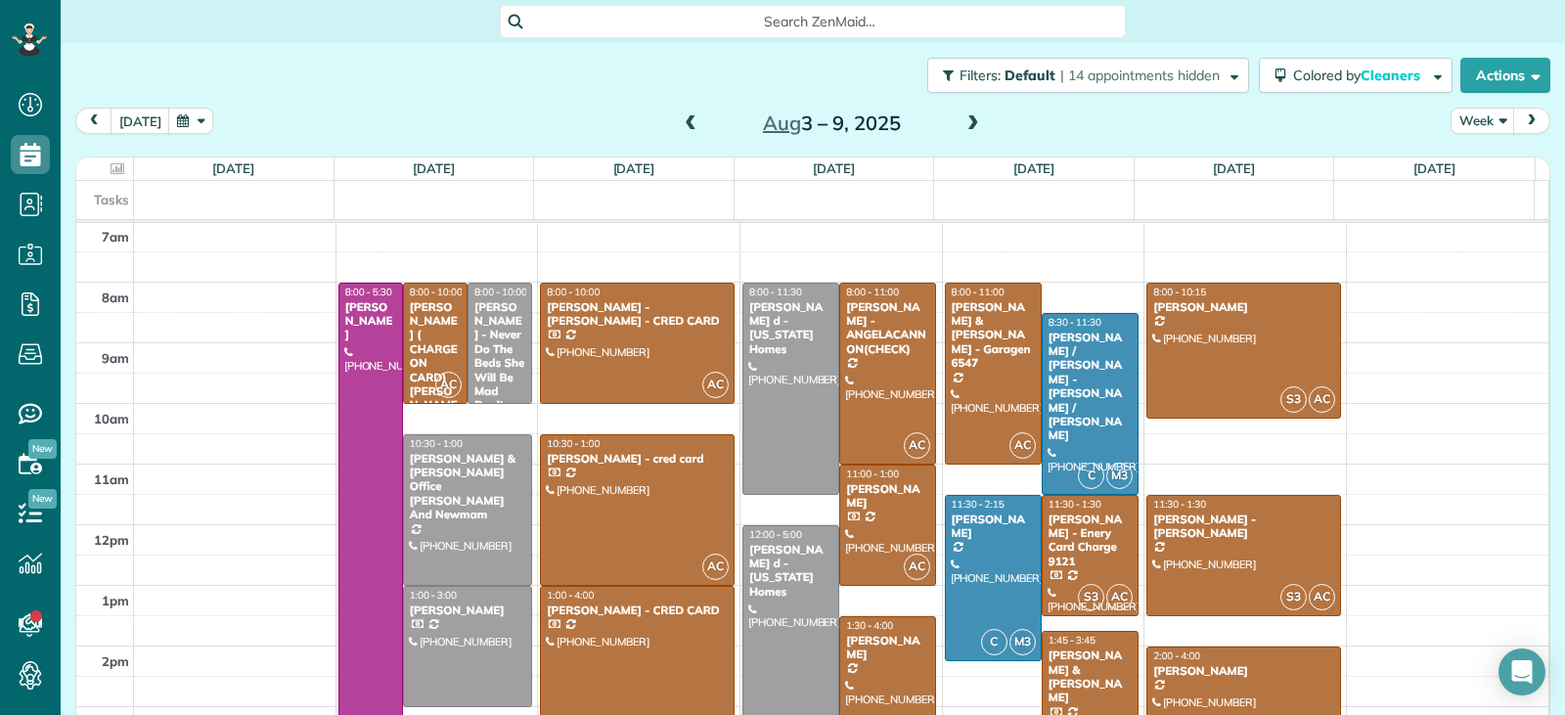
click at [621, 643] on div at bounding box center [637, 677] width 193 height 180
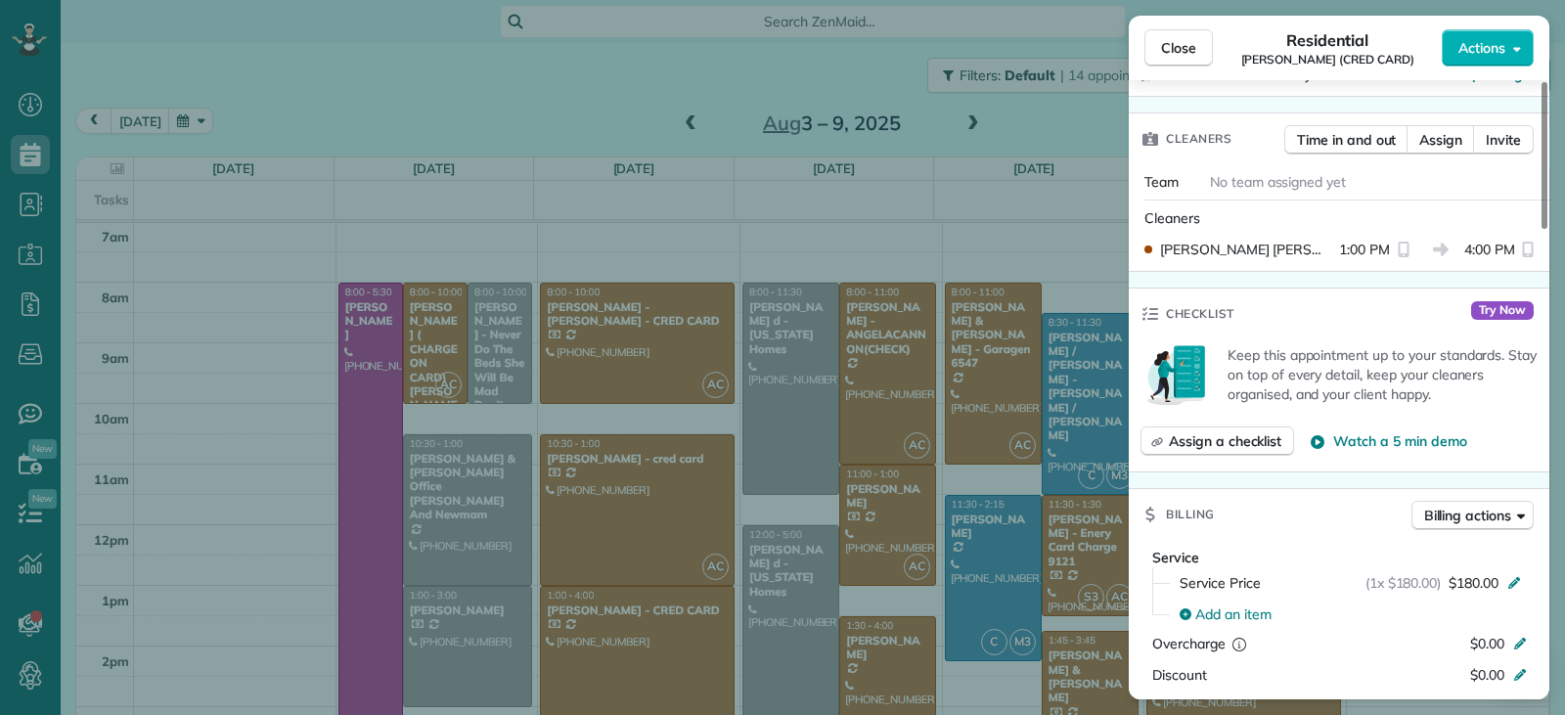
scroll to position [587, 0]
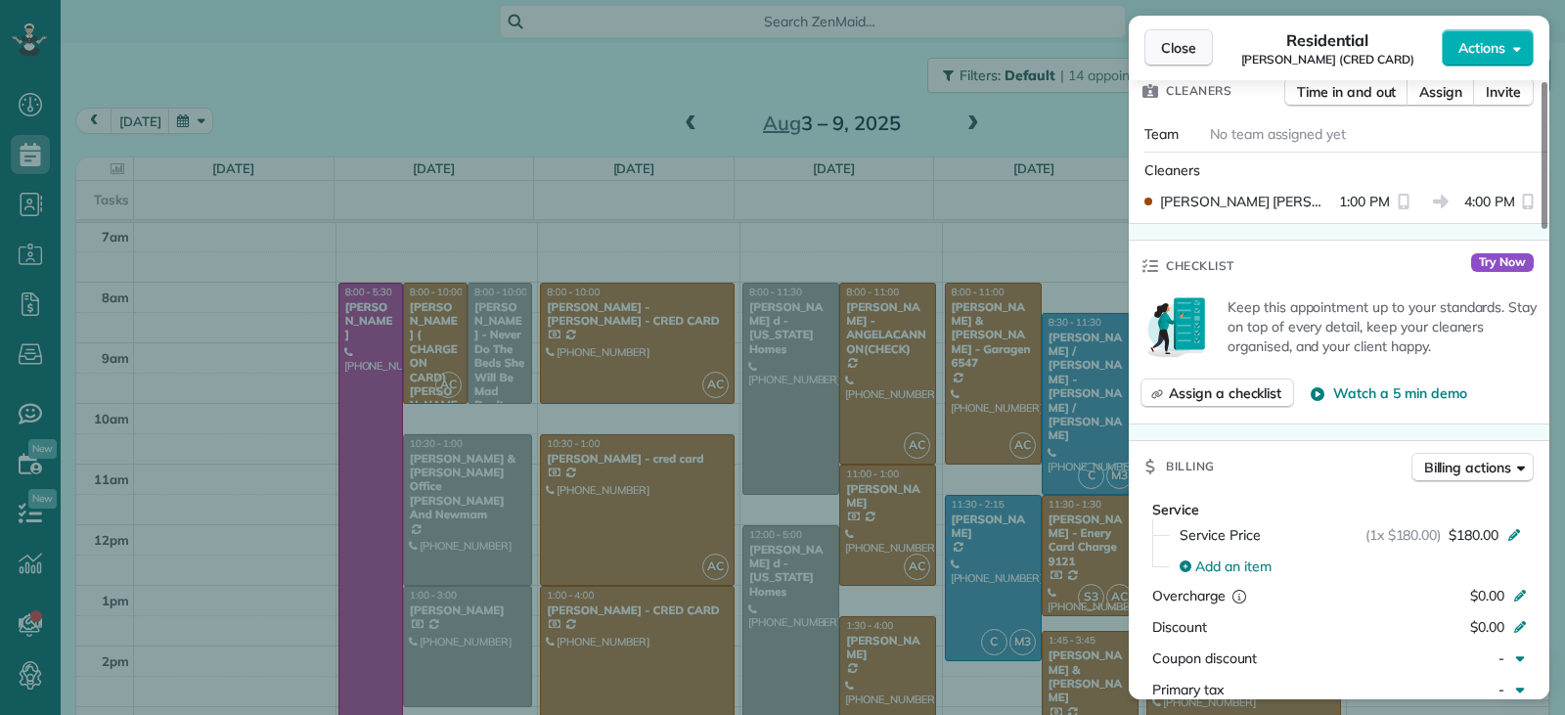
click at [1175, 51] on span "Close" at bounding box center [1178, 48] width 35 height 20
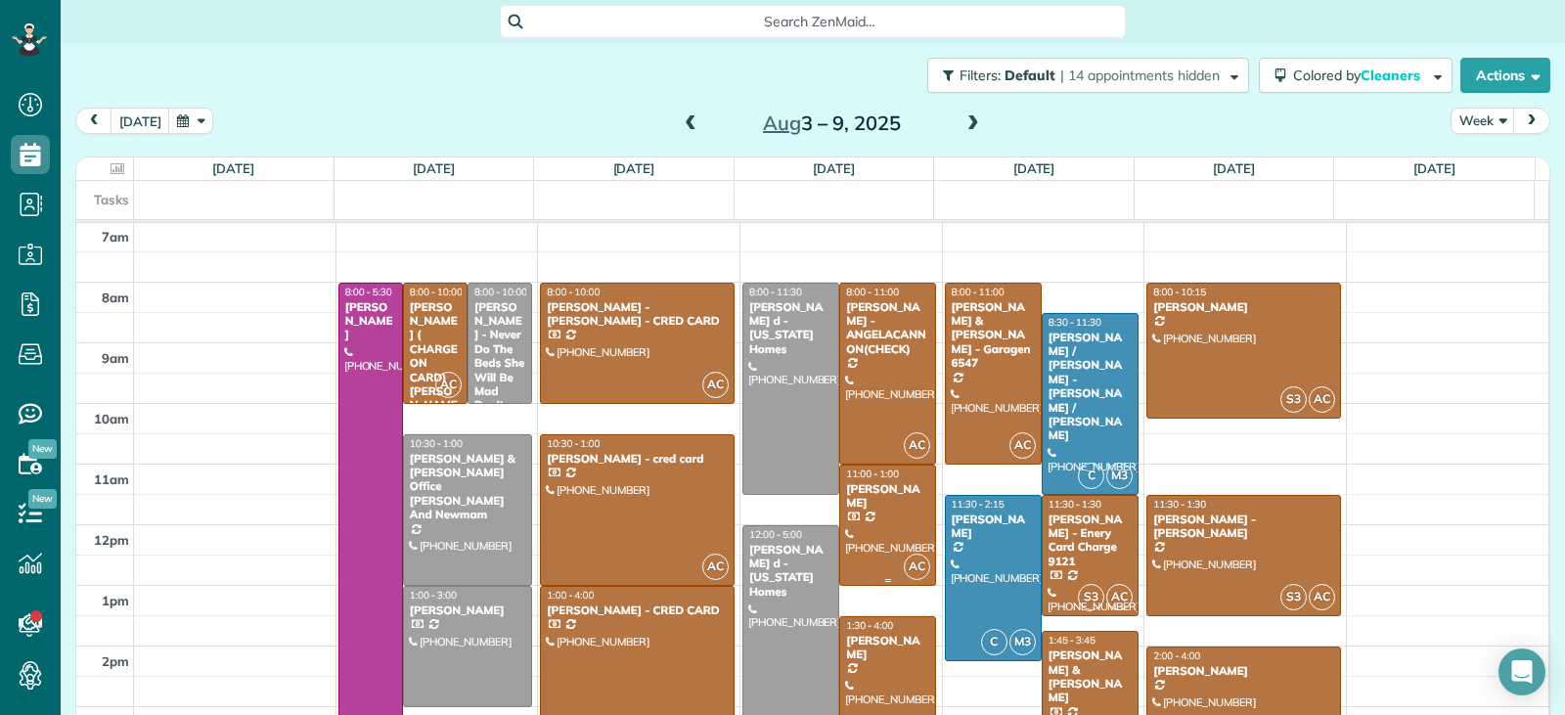
click at [885, 537] on div at bounding box center [887, 525] width 95 height 119
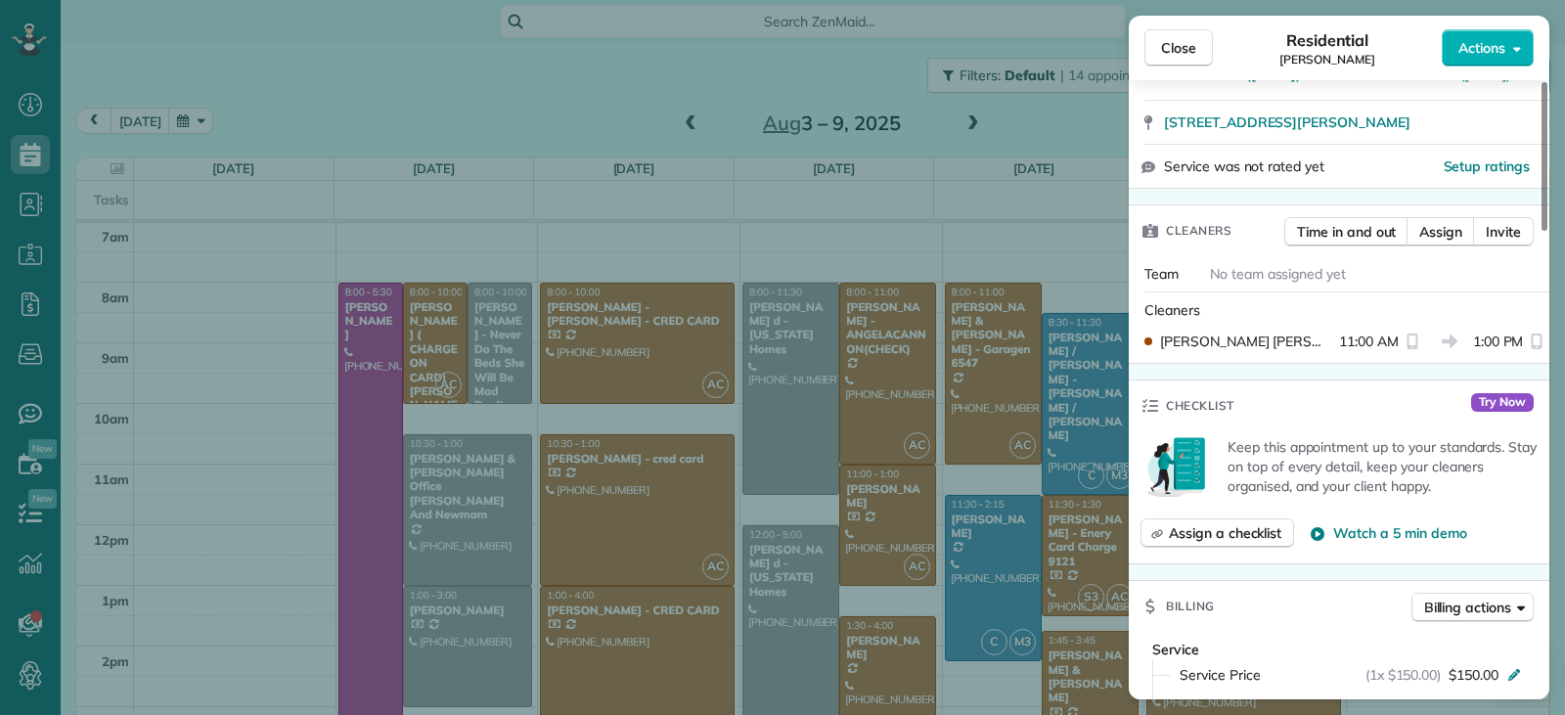
scroll to position [493, 0]
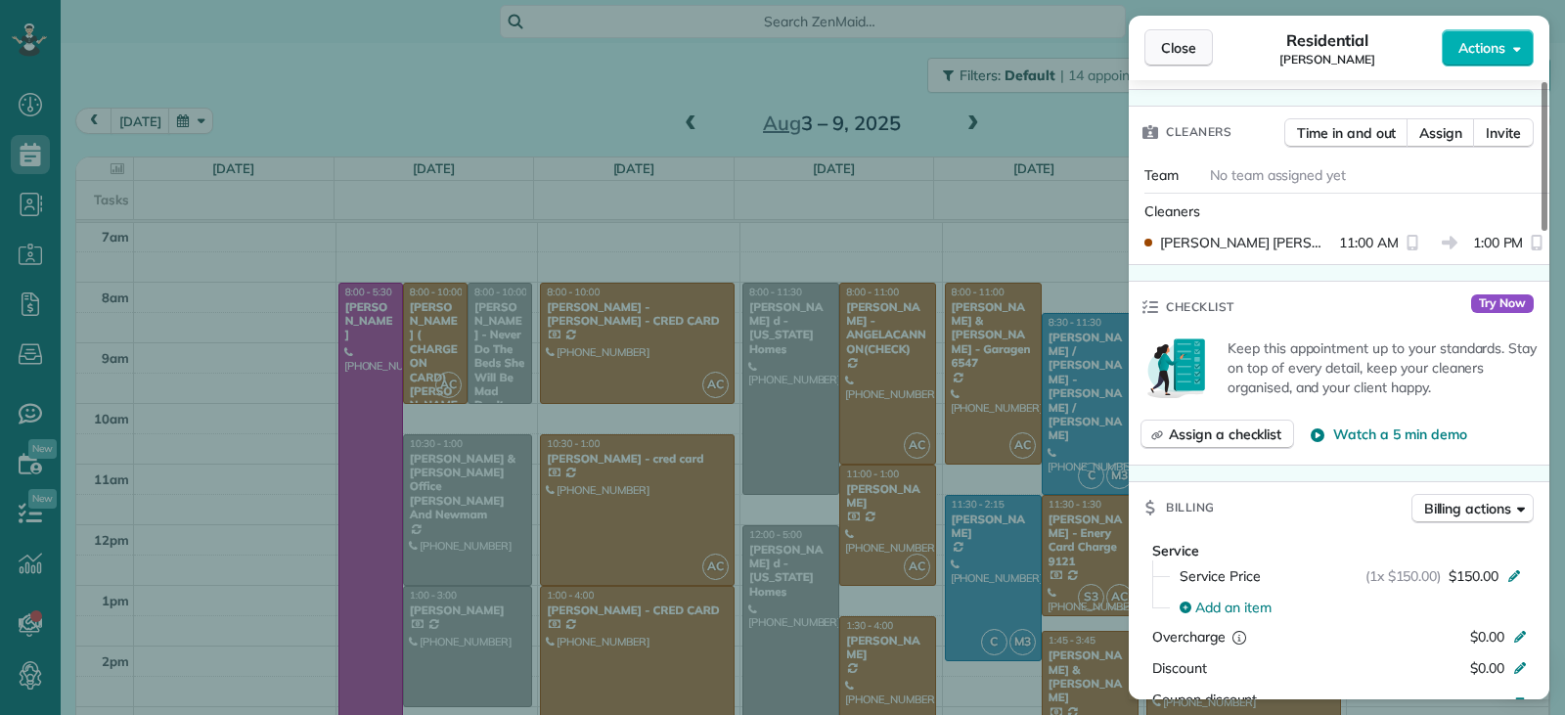
click at [1182, 56] on span "Close" at bounding box center [1178, 48] width 35 height 20
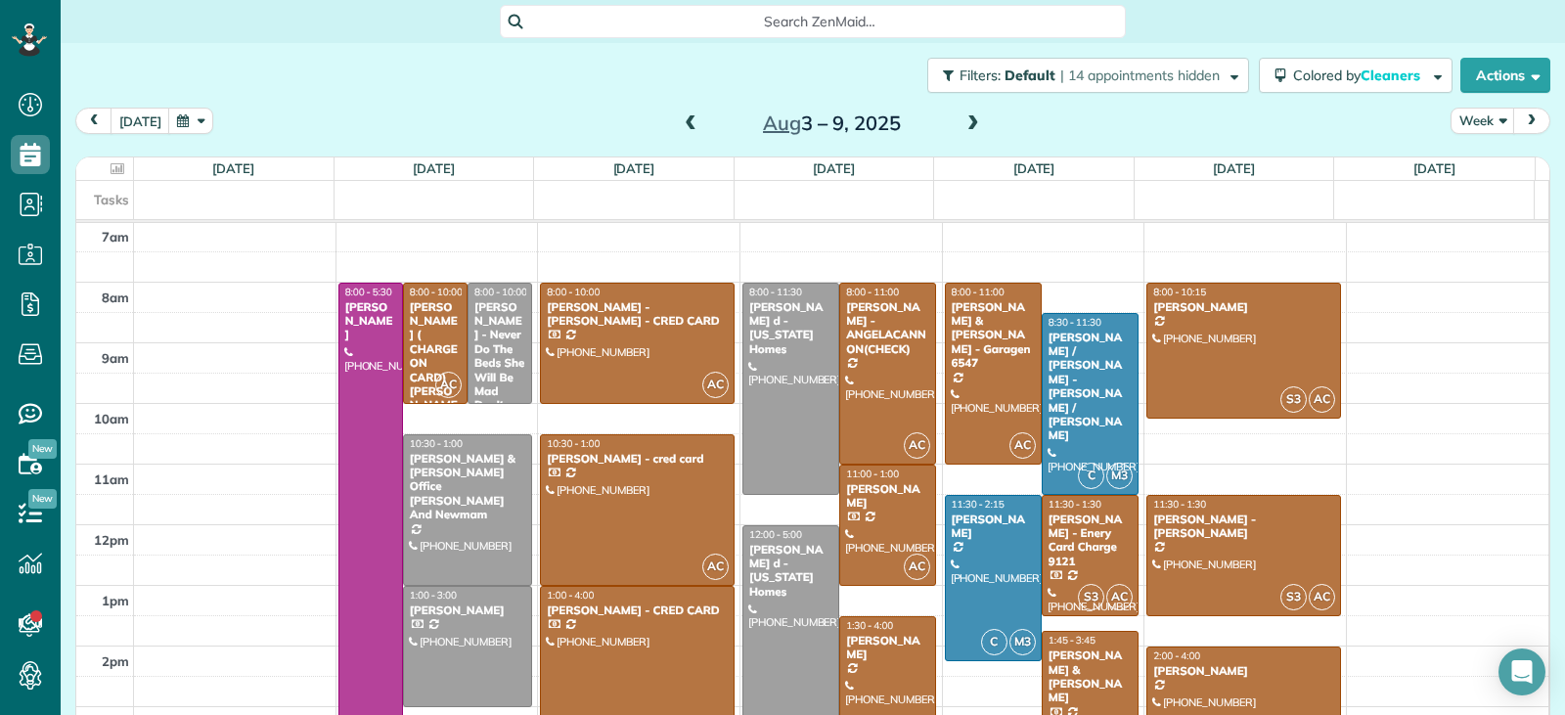
click at [879, 662] on link "AC 1:30 - 4:00 Amada Mcclain (504) 616-7882 1097 Depot Court Winter Garden, FL …" at bounding box center [887, 692] width 97 height 152
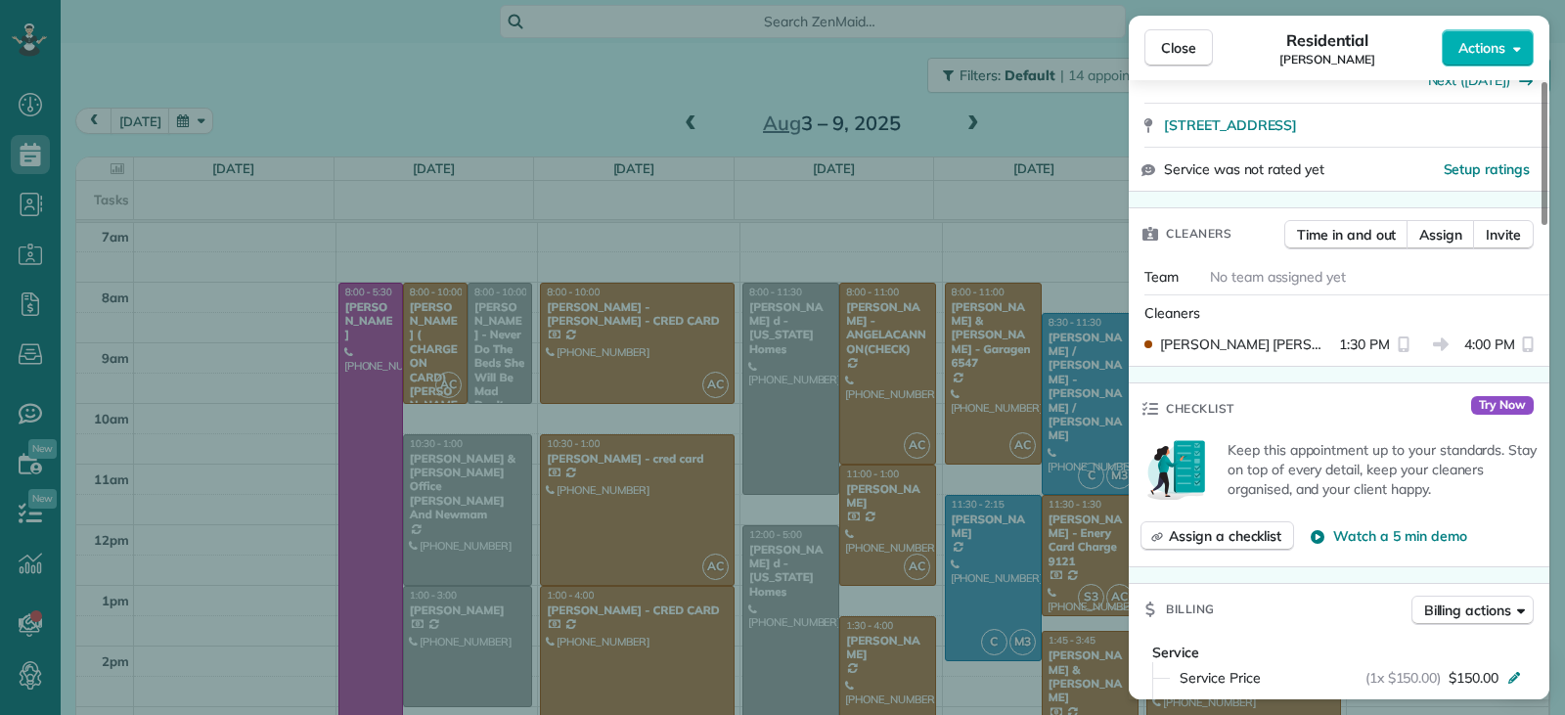
scroll to position [289, 0]
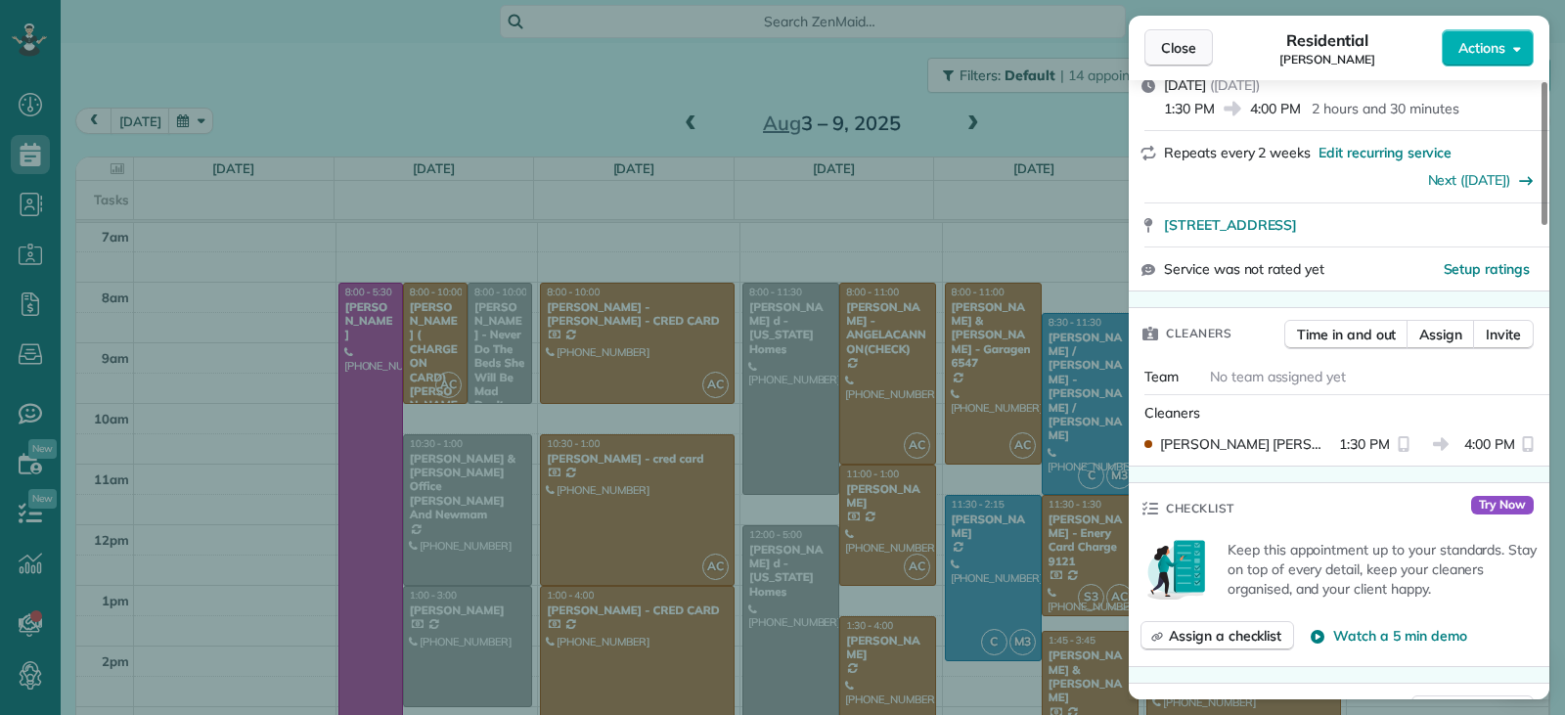
click at [1156, 50] on button "Close" at bounding box center [1179, 47] width 68 height 37
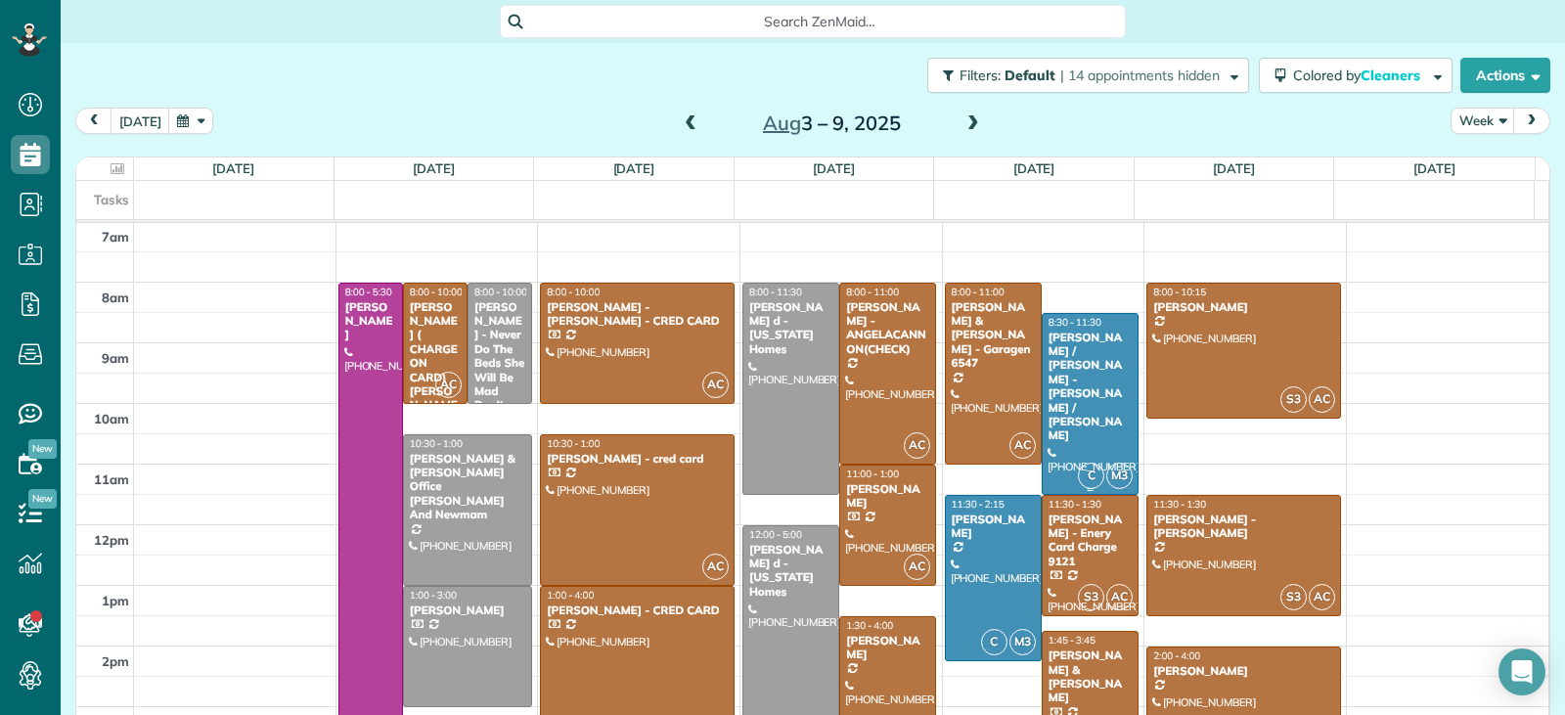
click at [1065, 426] on div at bounding box center [1090, 404] width 95 height 180
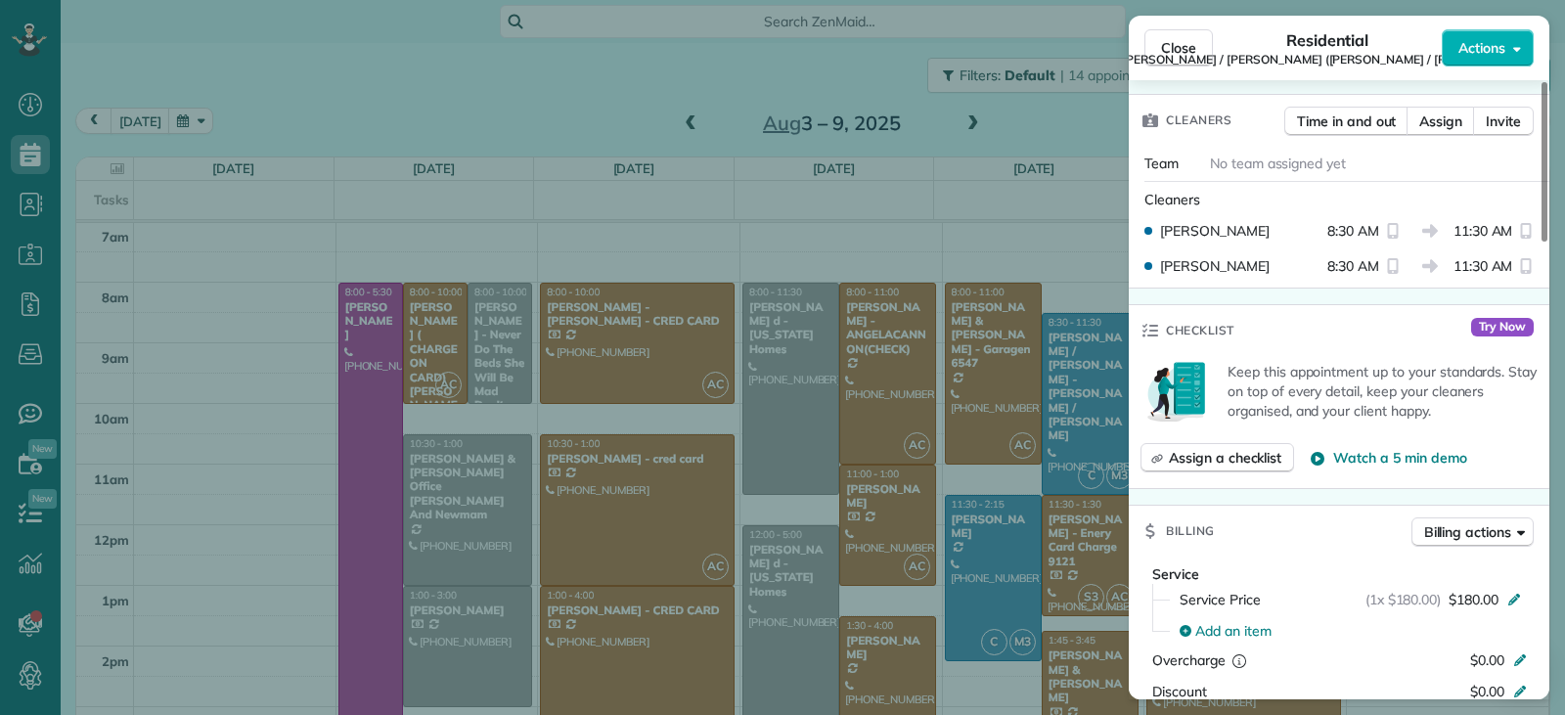
scroll to position [783, 0]
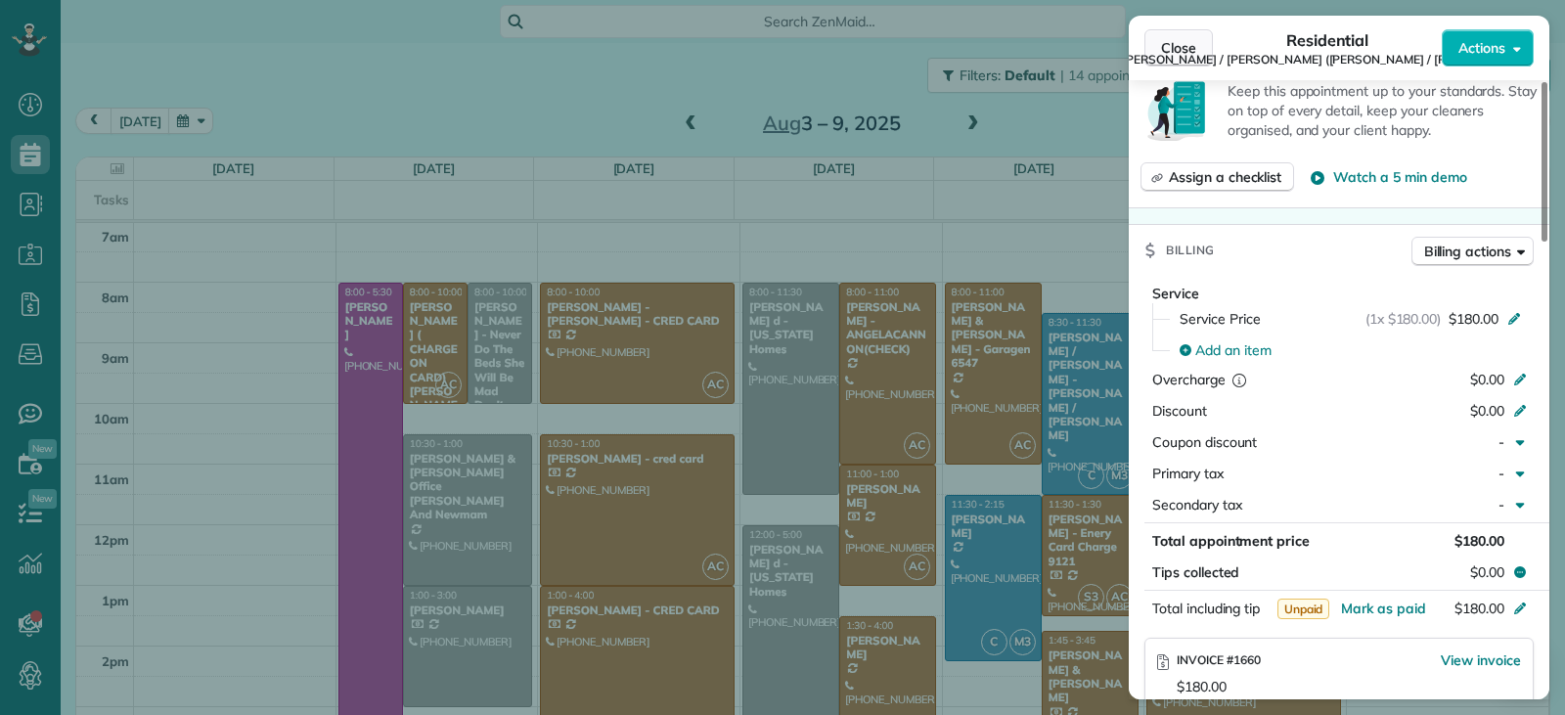
click at [1190, 51] on span "Close" at bounding box center [1178, 48] width 35 height 20
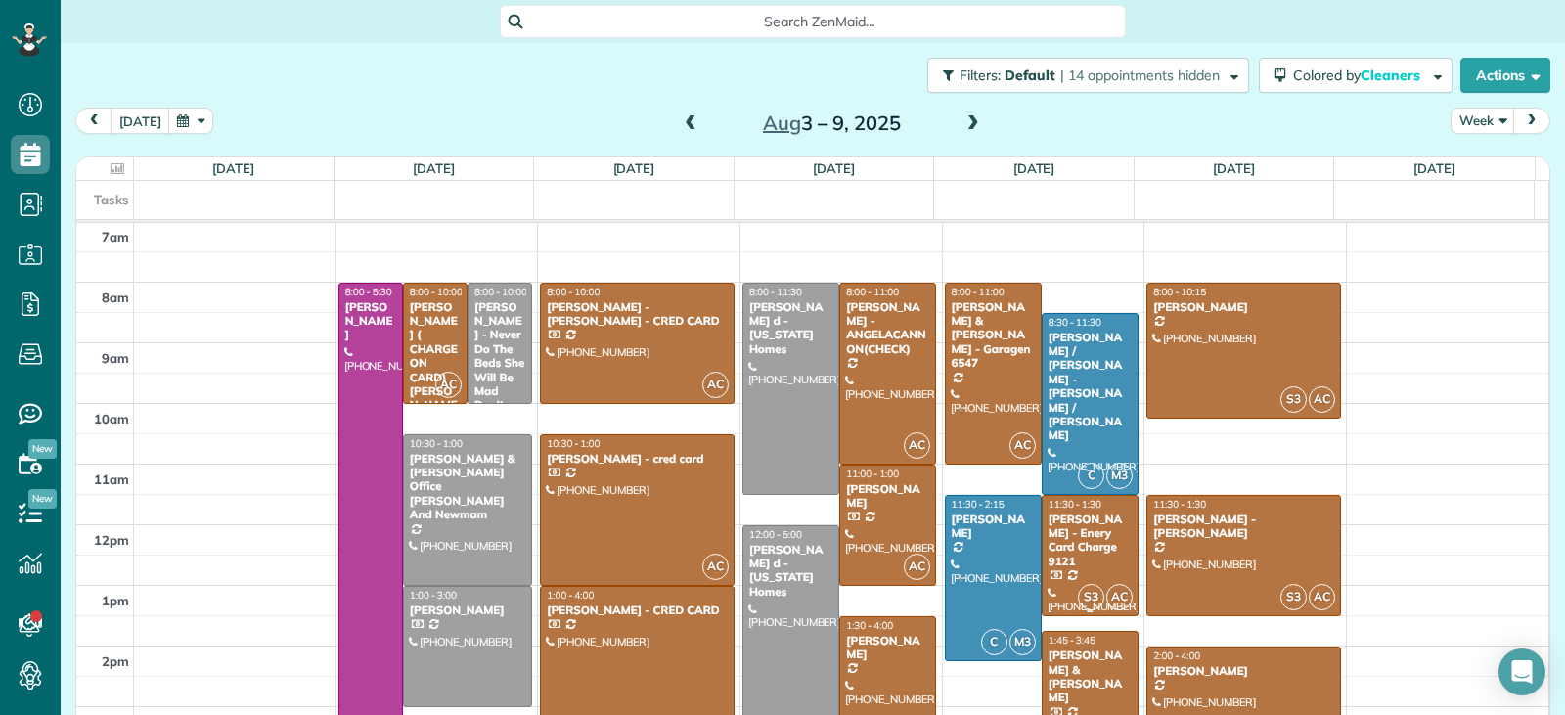
click at [1072, 556] on div at bounding box center [1090, 555] width 95 height 119
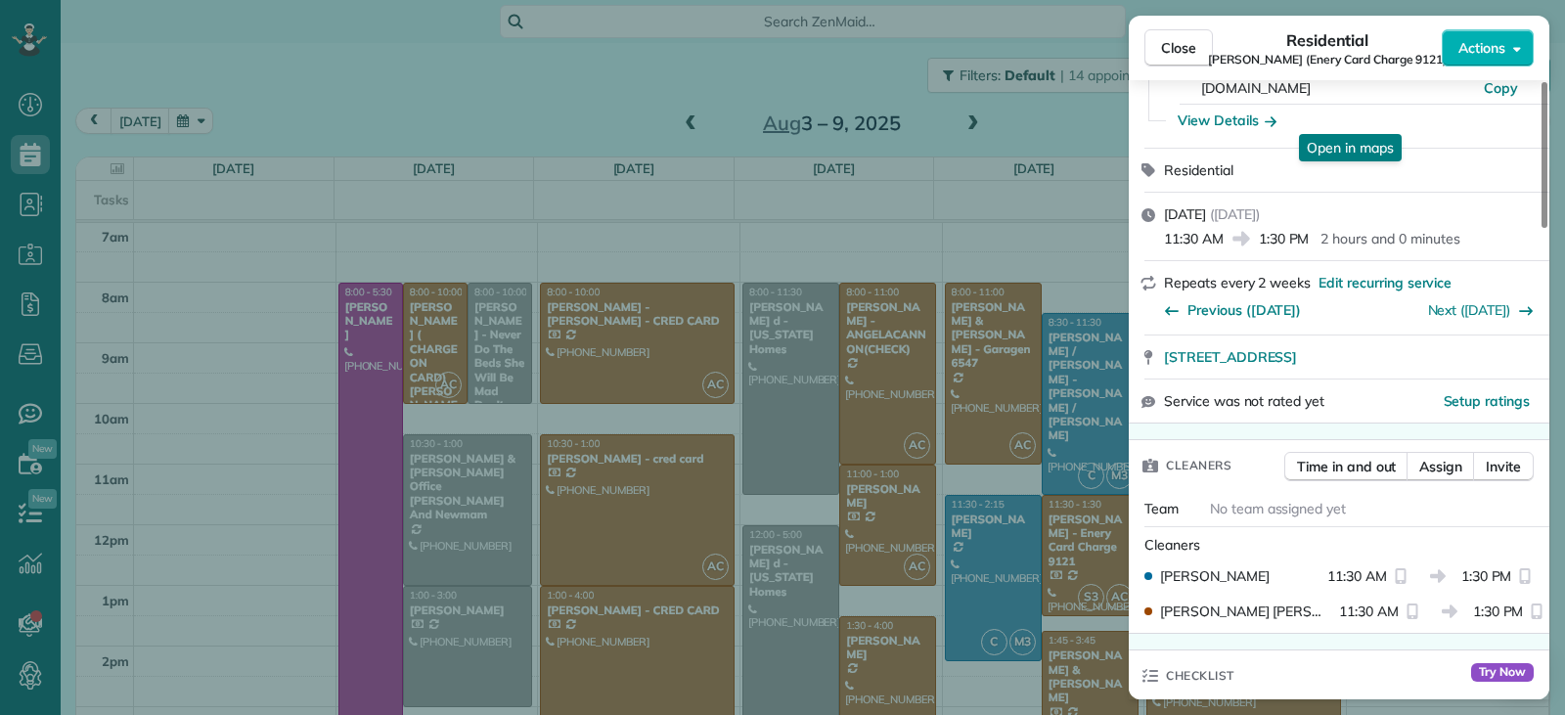
scroll to position [590, 0]
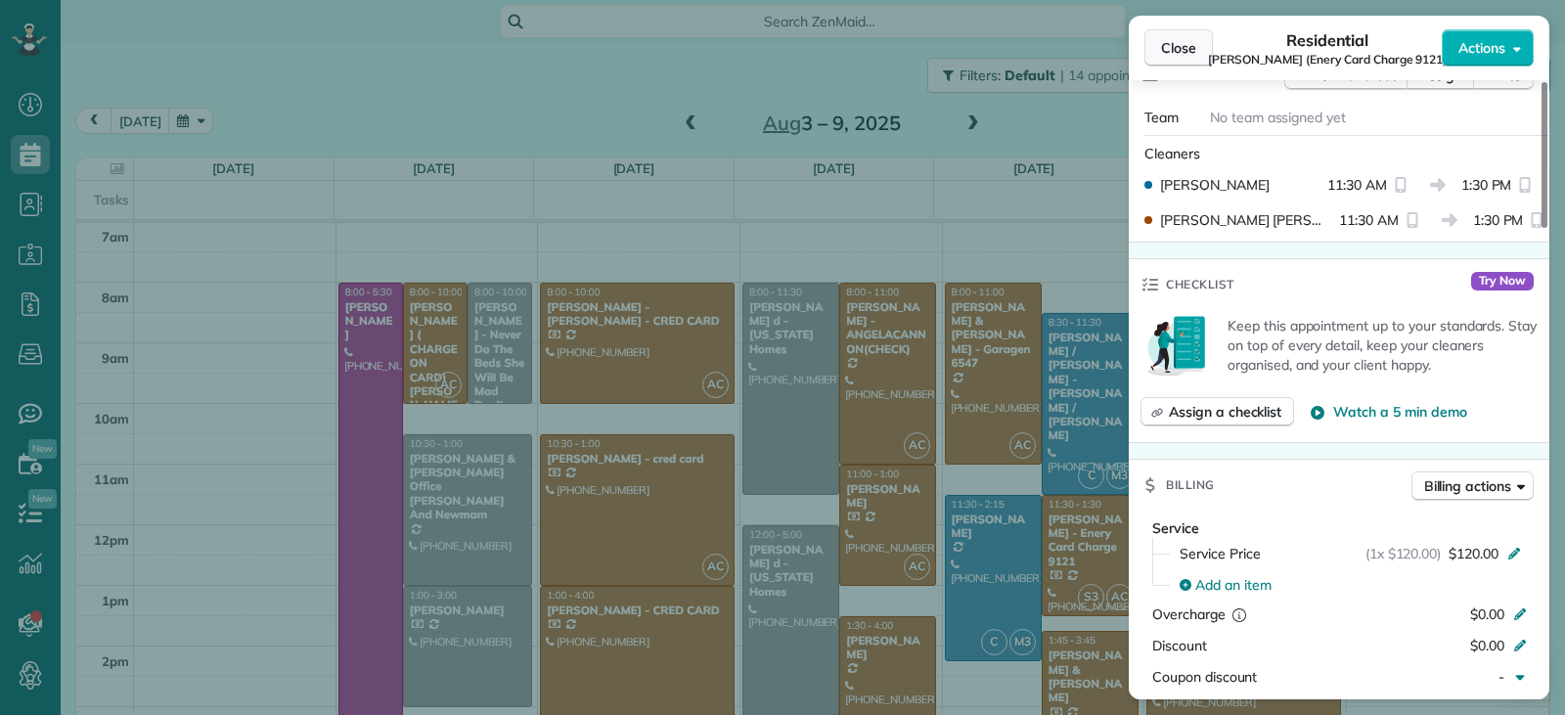
click at [1173, 52] on span "Close" at bounding box center [1178, 48] width 35 height 20
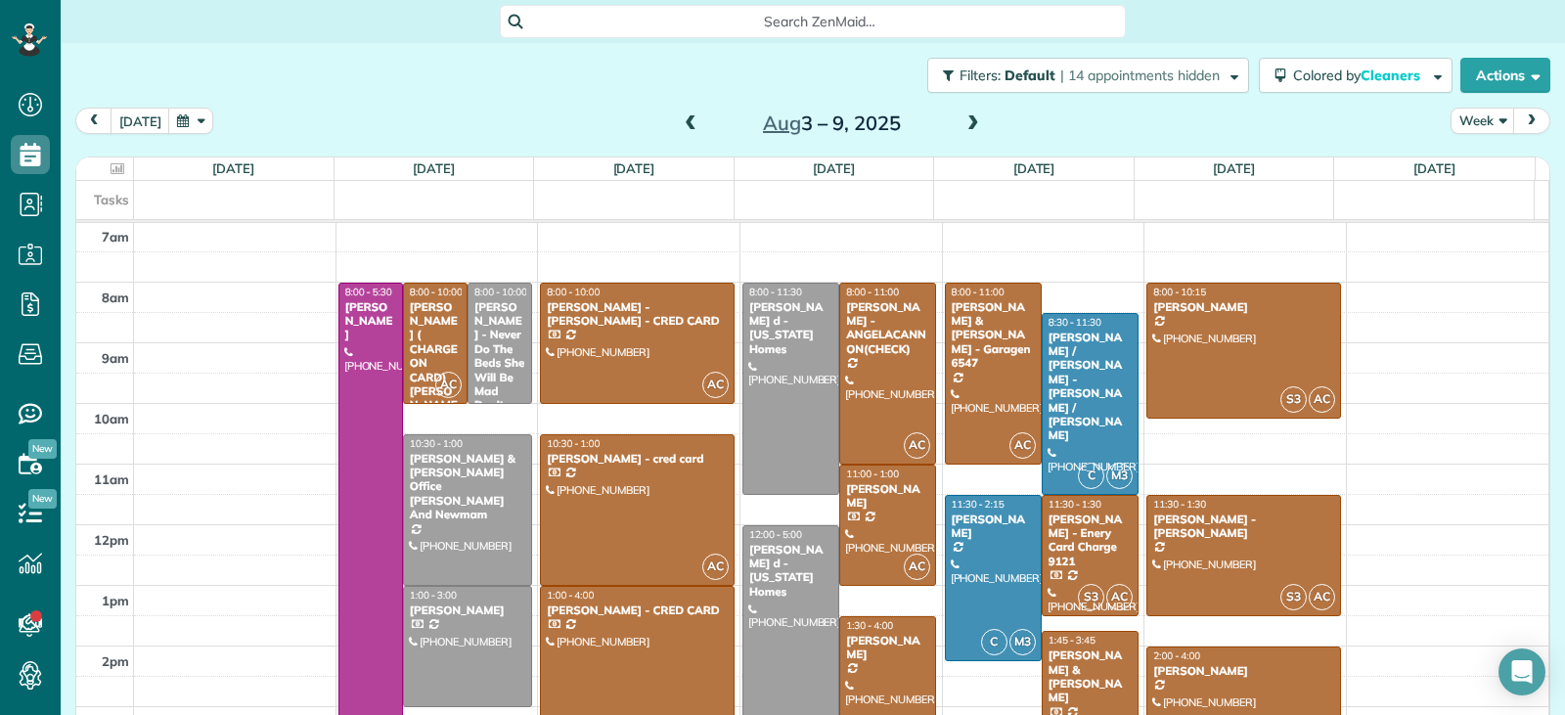
click at [1076, 656] on div "Jaime & Amanda Pagan" at bounding box center [1090, 677] width 85 height 57
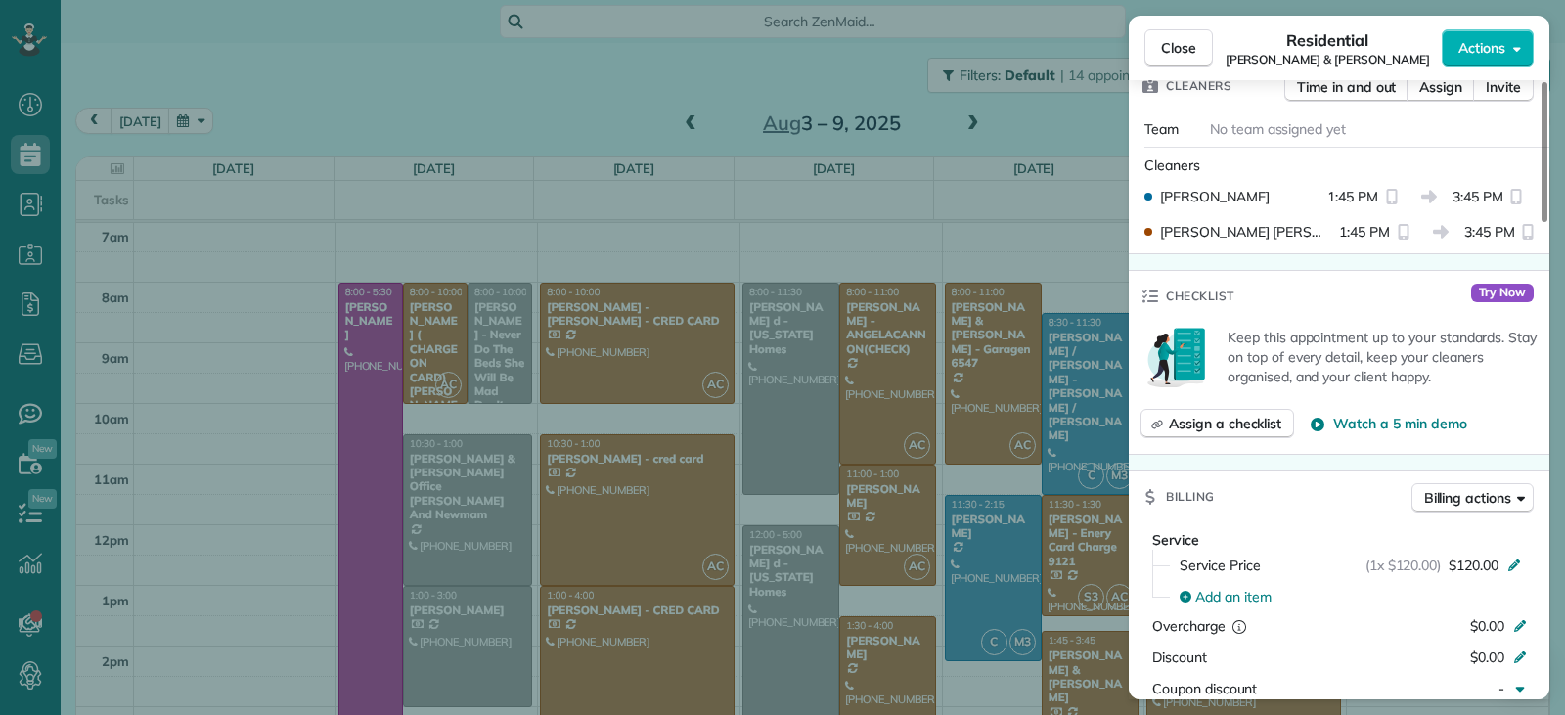
scroll to position [978, 0]
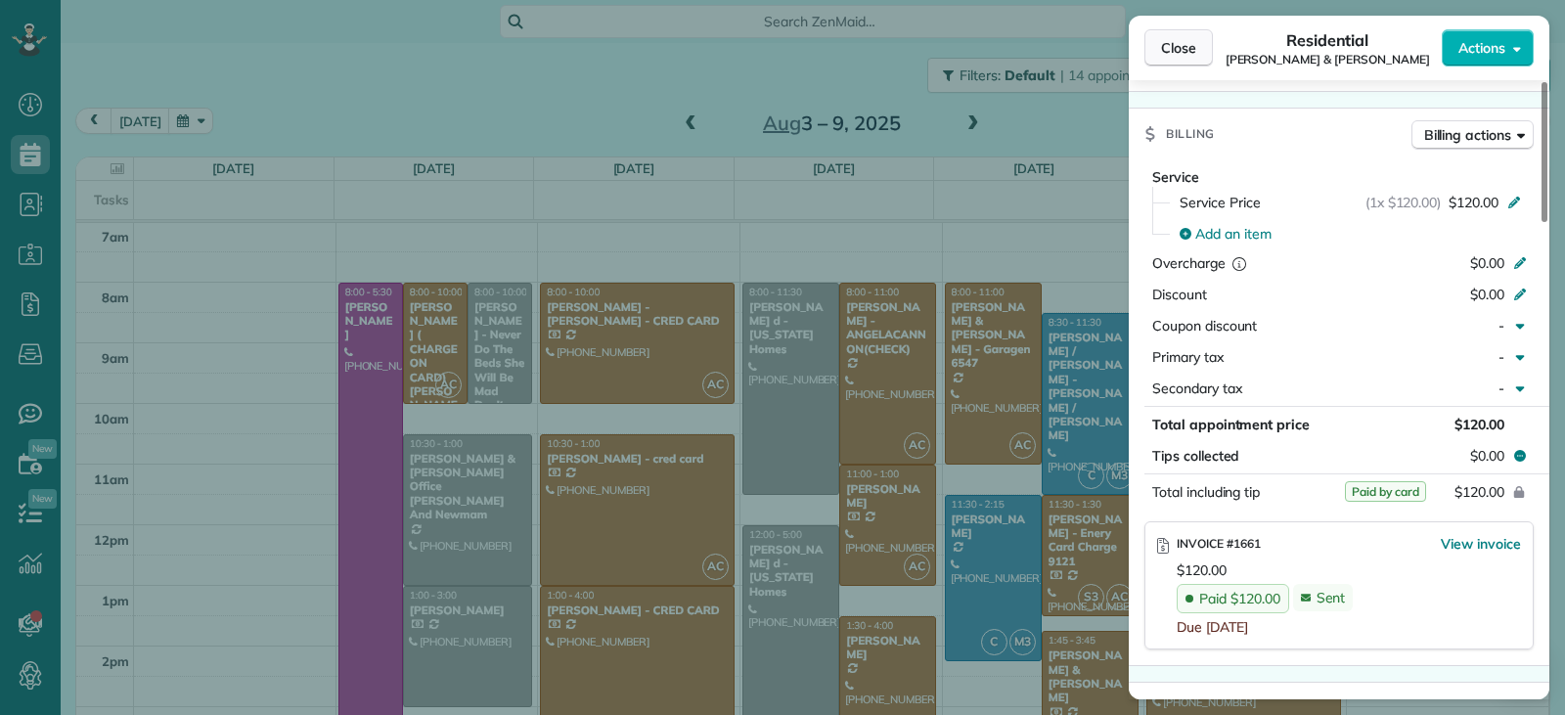
click at [1193, 53] on span "Close" at bounding box center [1178, 48] width 35 height 20
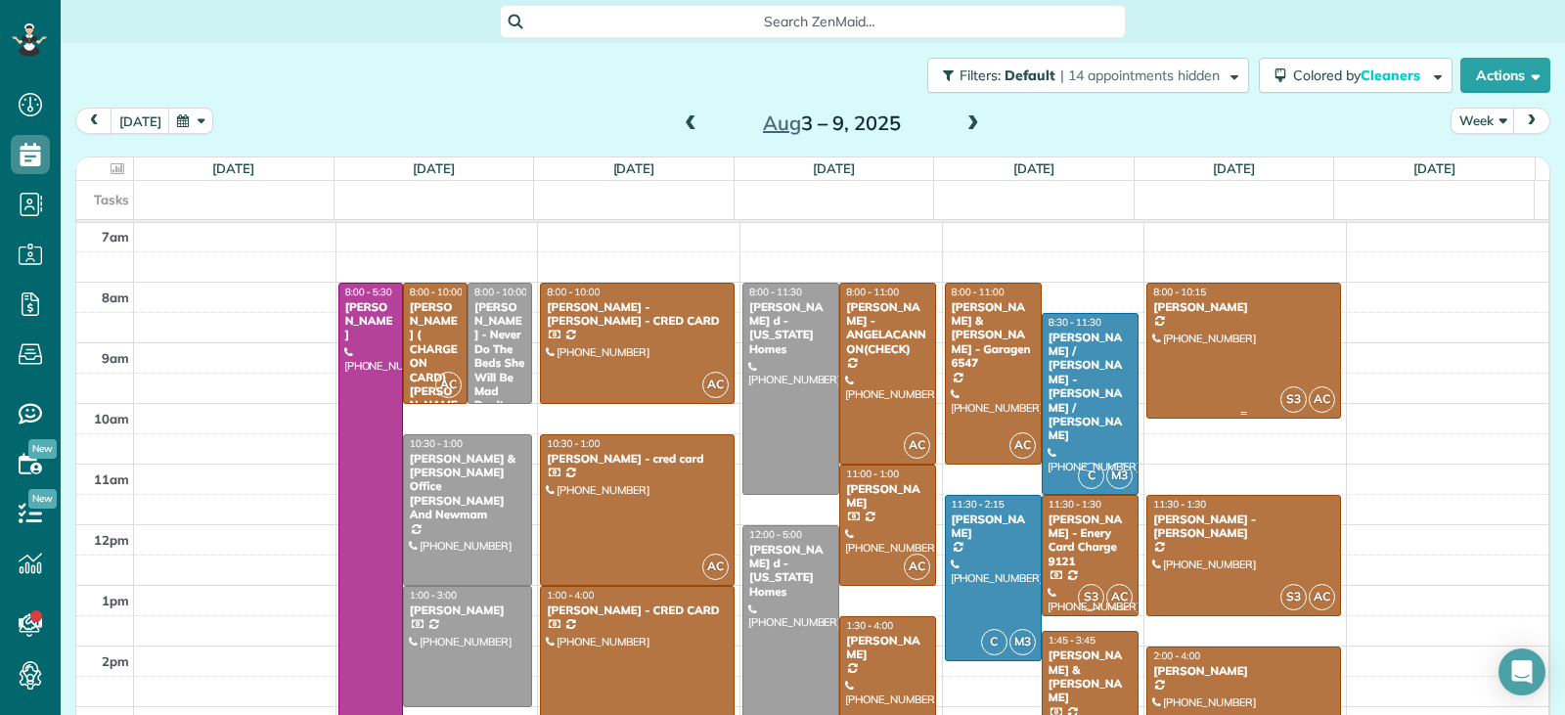
click at [1207, 372] on div at bounding box center [1244, 351] width 193 height 135
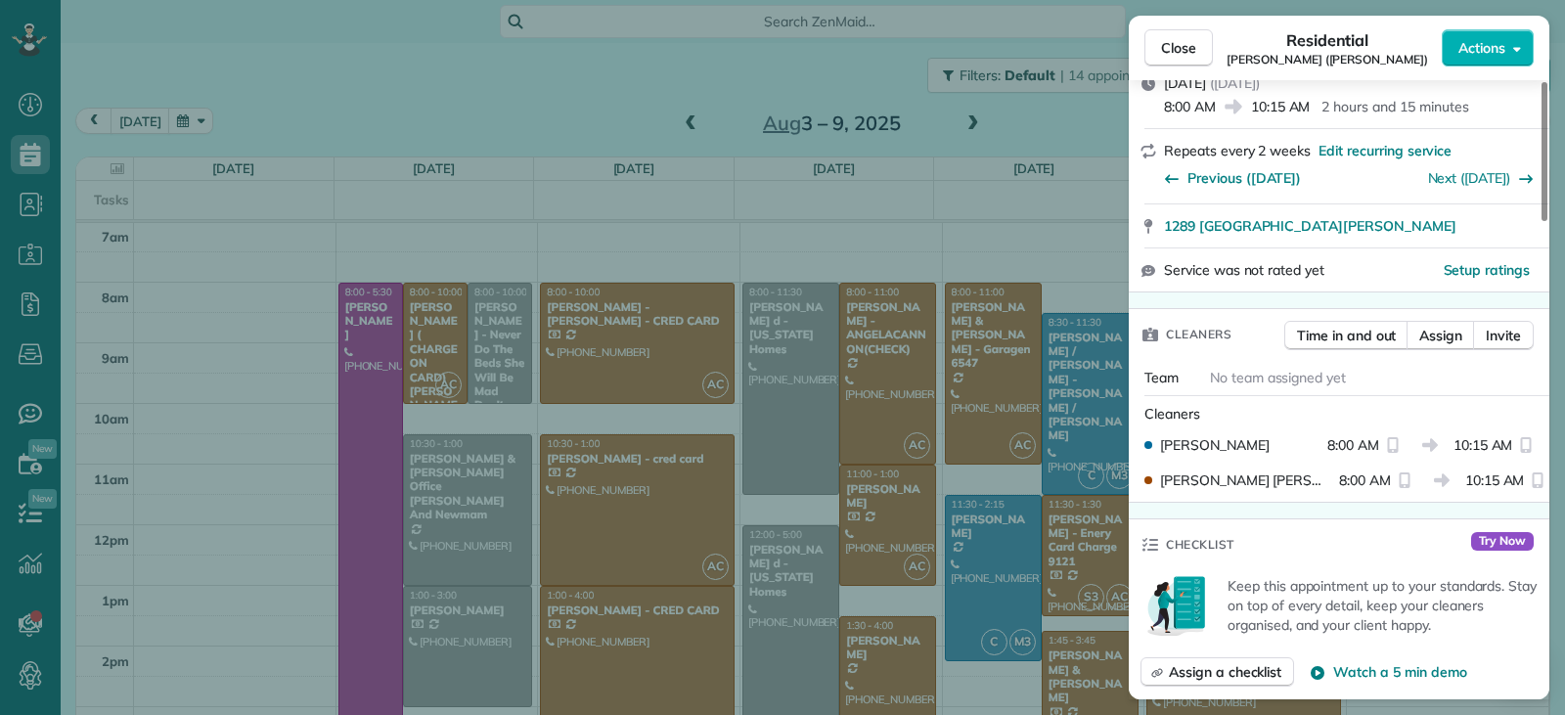
scroll to position [192, 0]
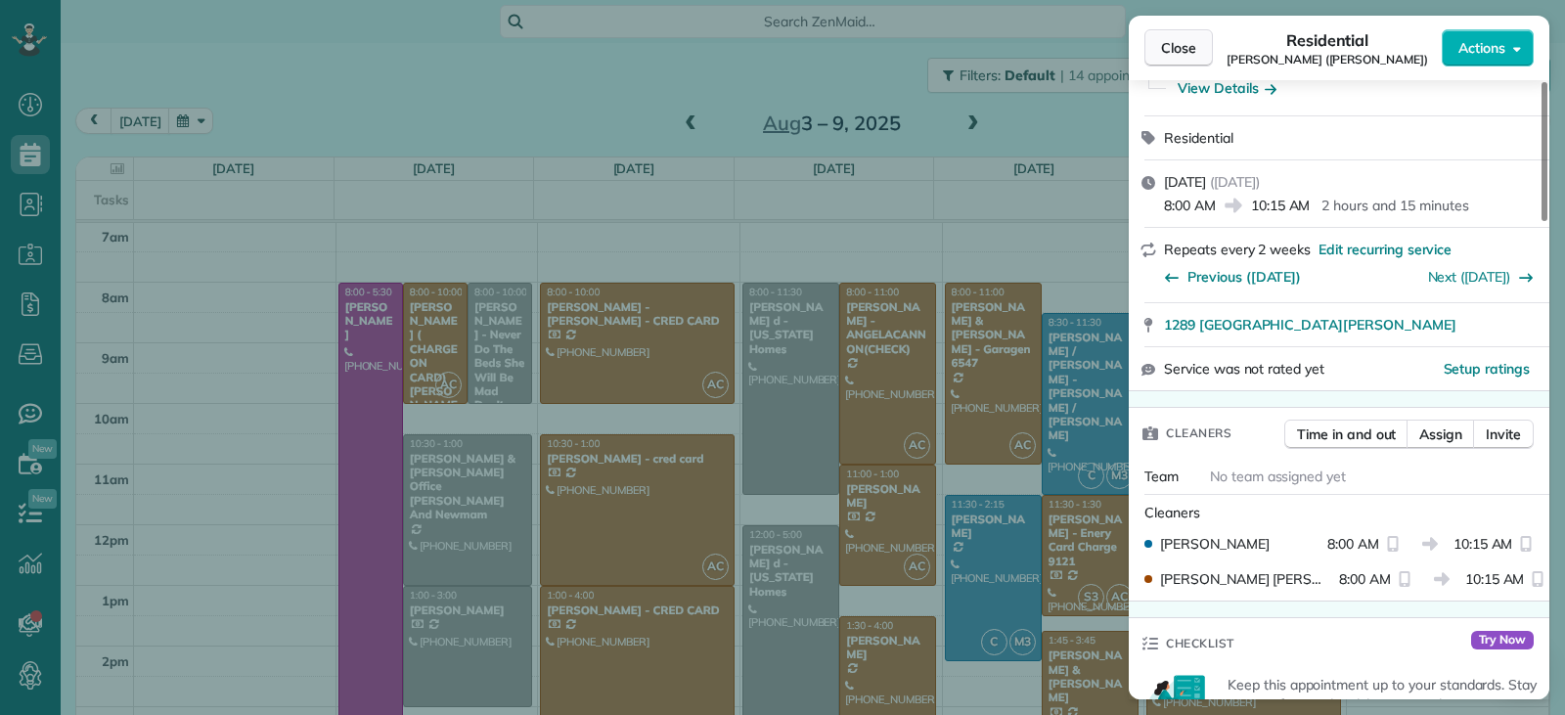
click at [1159, 50] on button "Close" at bounding box center [1179, 47] width 68 height 37
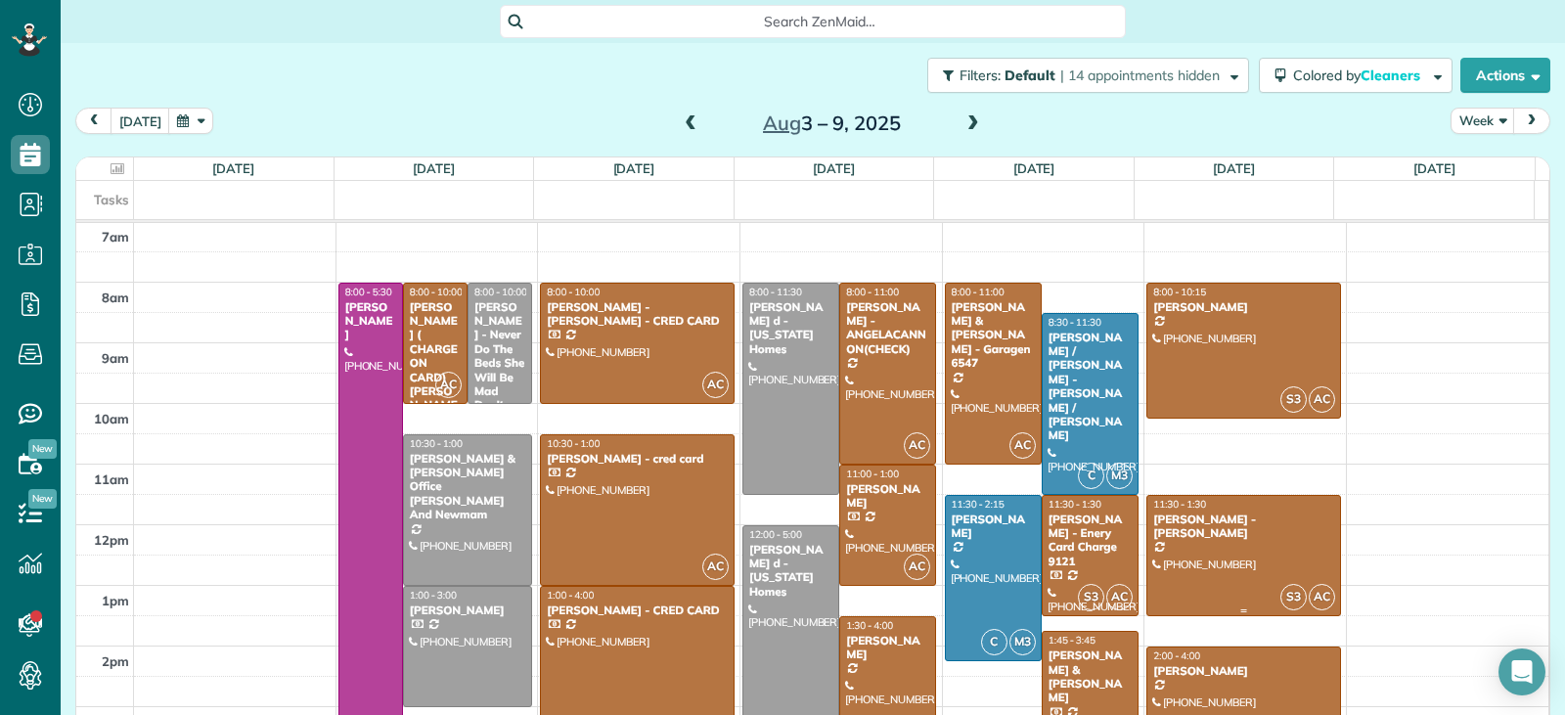
click at [1219, 565] on div at bounding box center [1244, 555] width 193 height 119
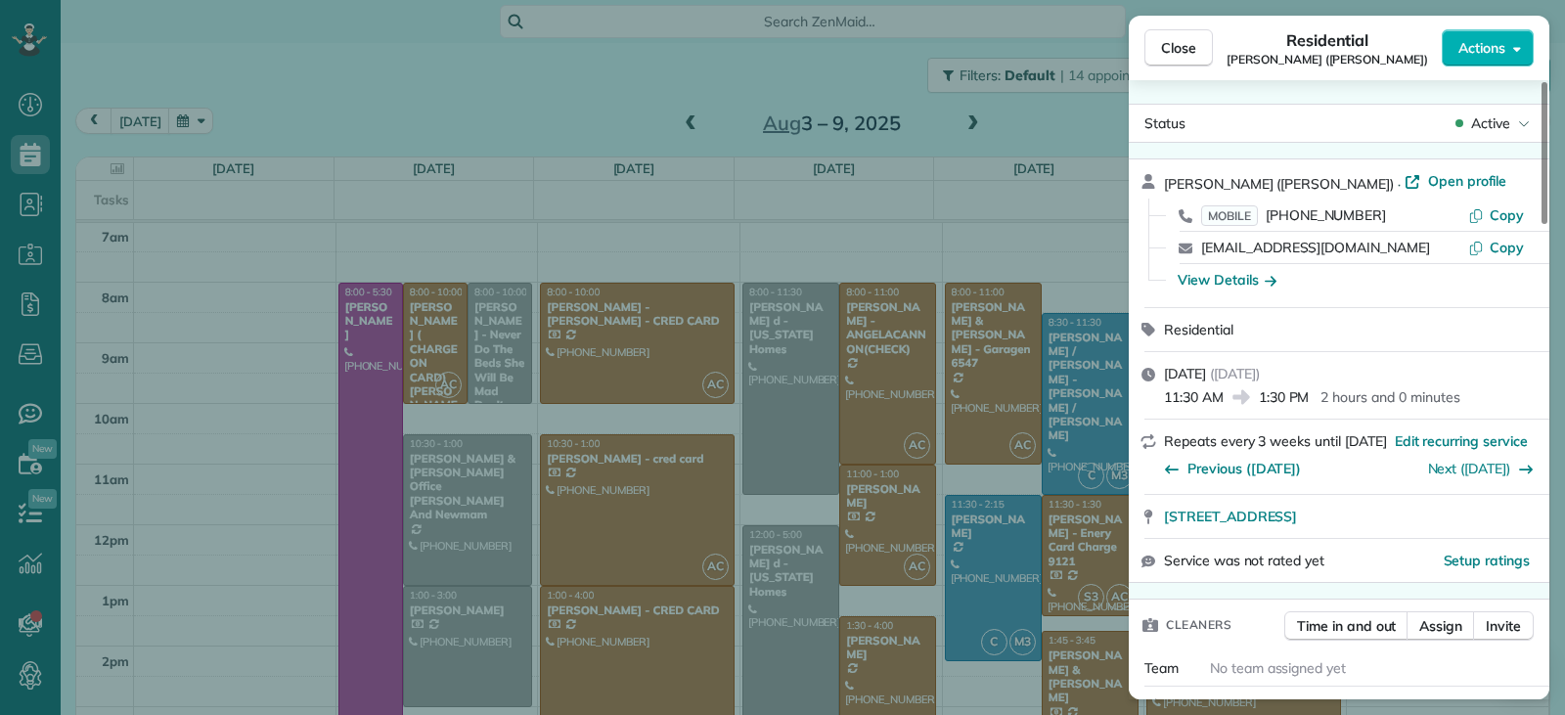
drag, startPoint x: 1185, startPoint y: 48, endPoint x: 1194, endPoint y: 78, distance: 31.9
click at [1185, 49] on span "Close" at bounding box center [1178, 48] width 35 height 20
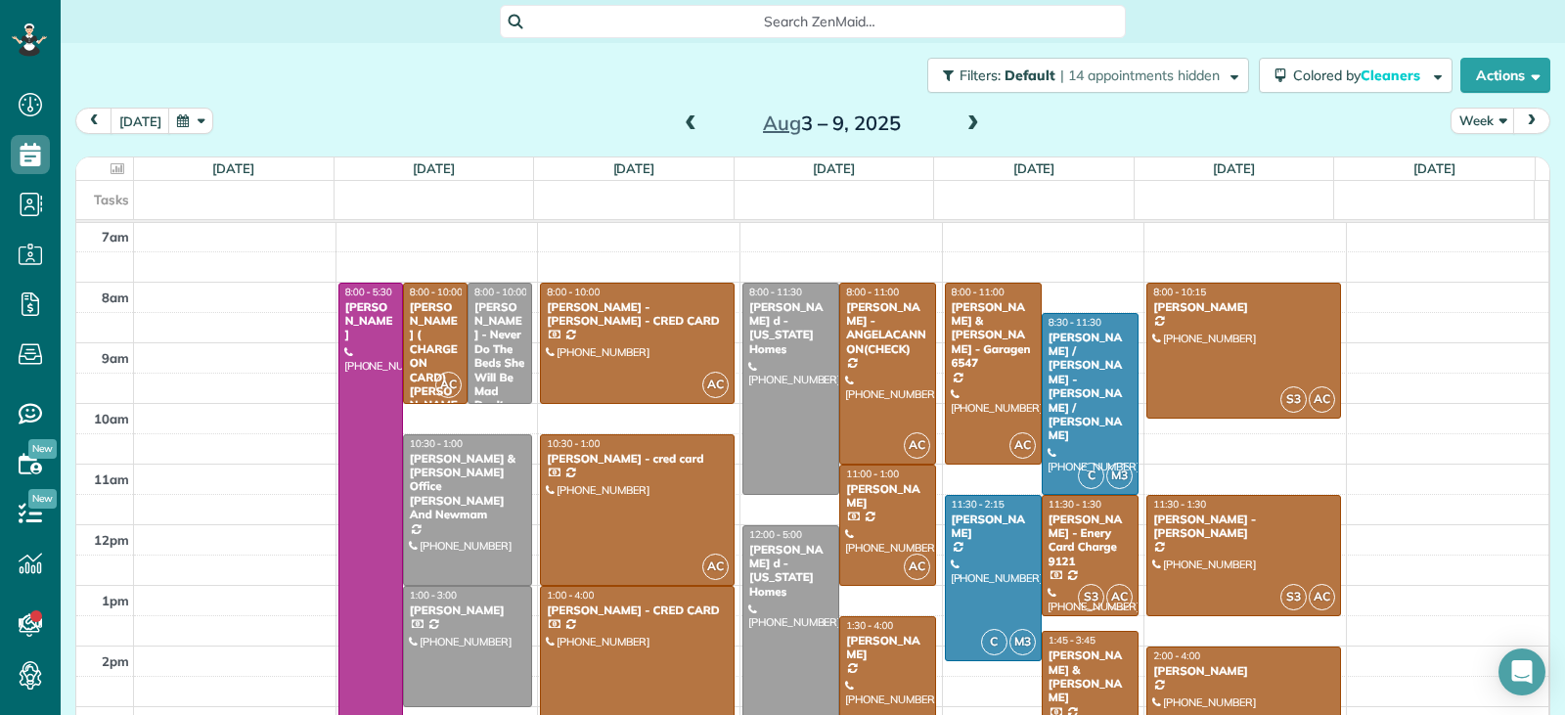
click at [1237, 678] on div at bounding box center [1244, 707] width 193 height 119
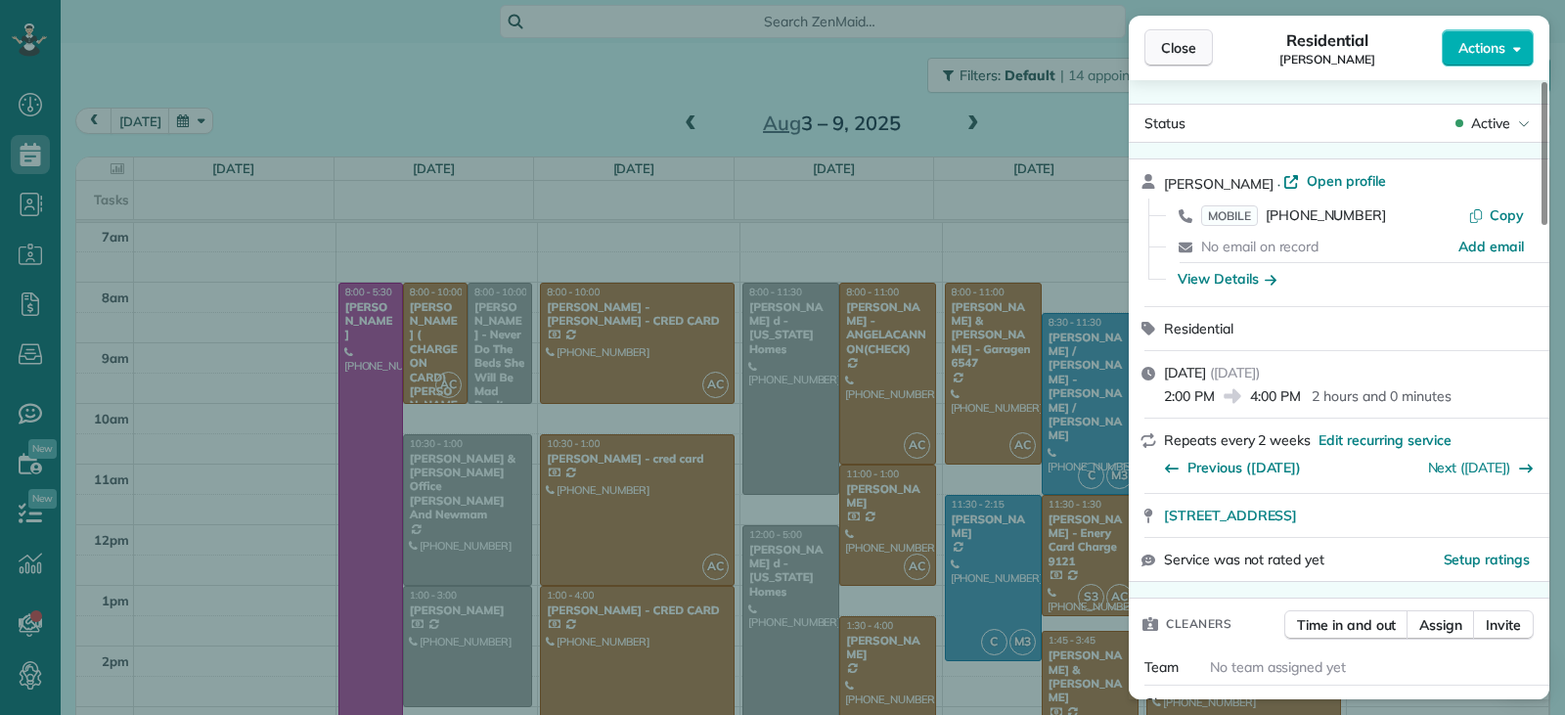
click at [1181, 61] on button "Close" at bounding box center [1179, 47] width 68 height 37
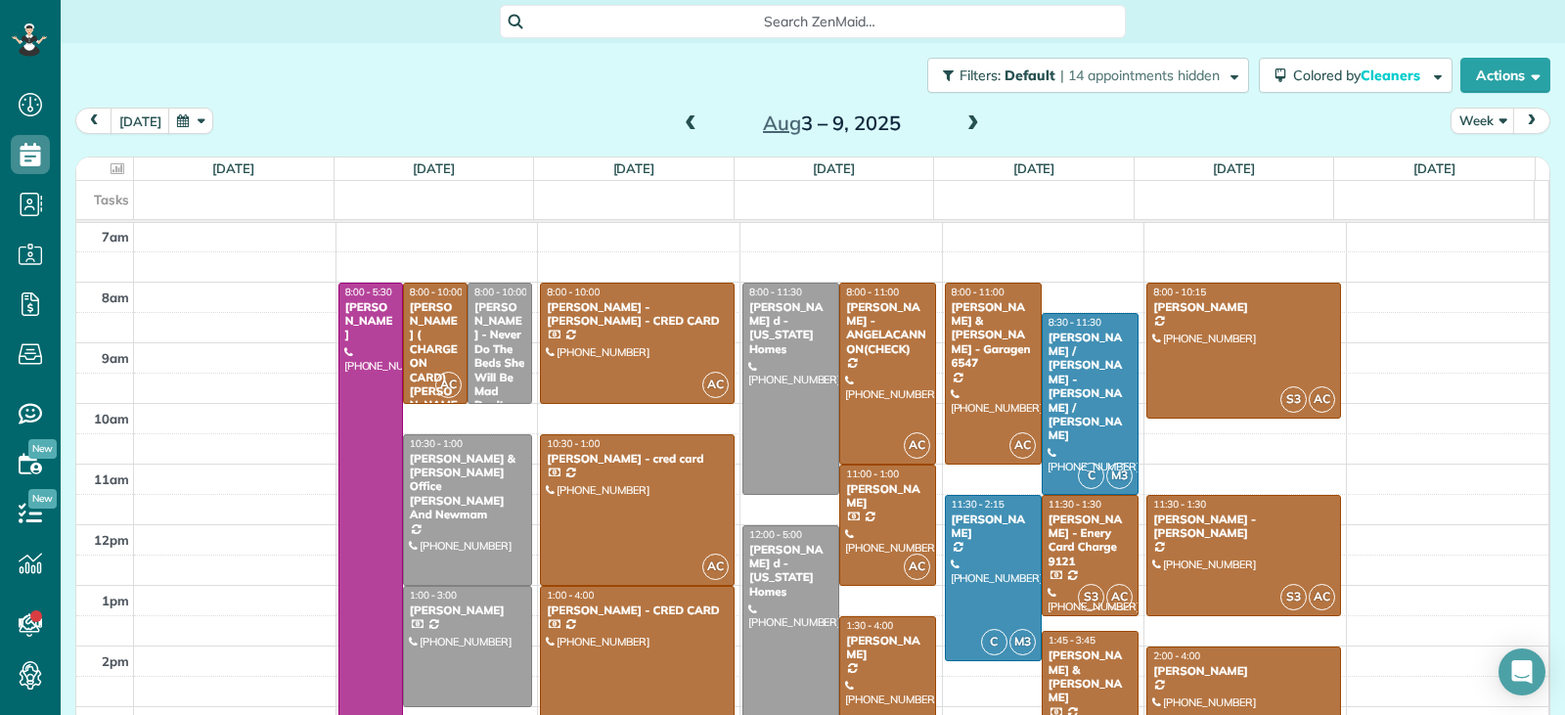
click at [965, 127] on span at bounding box center [974, 124] width 22 height 18
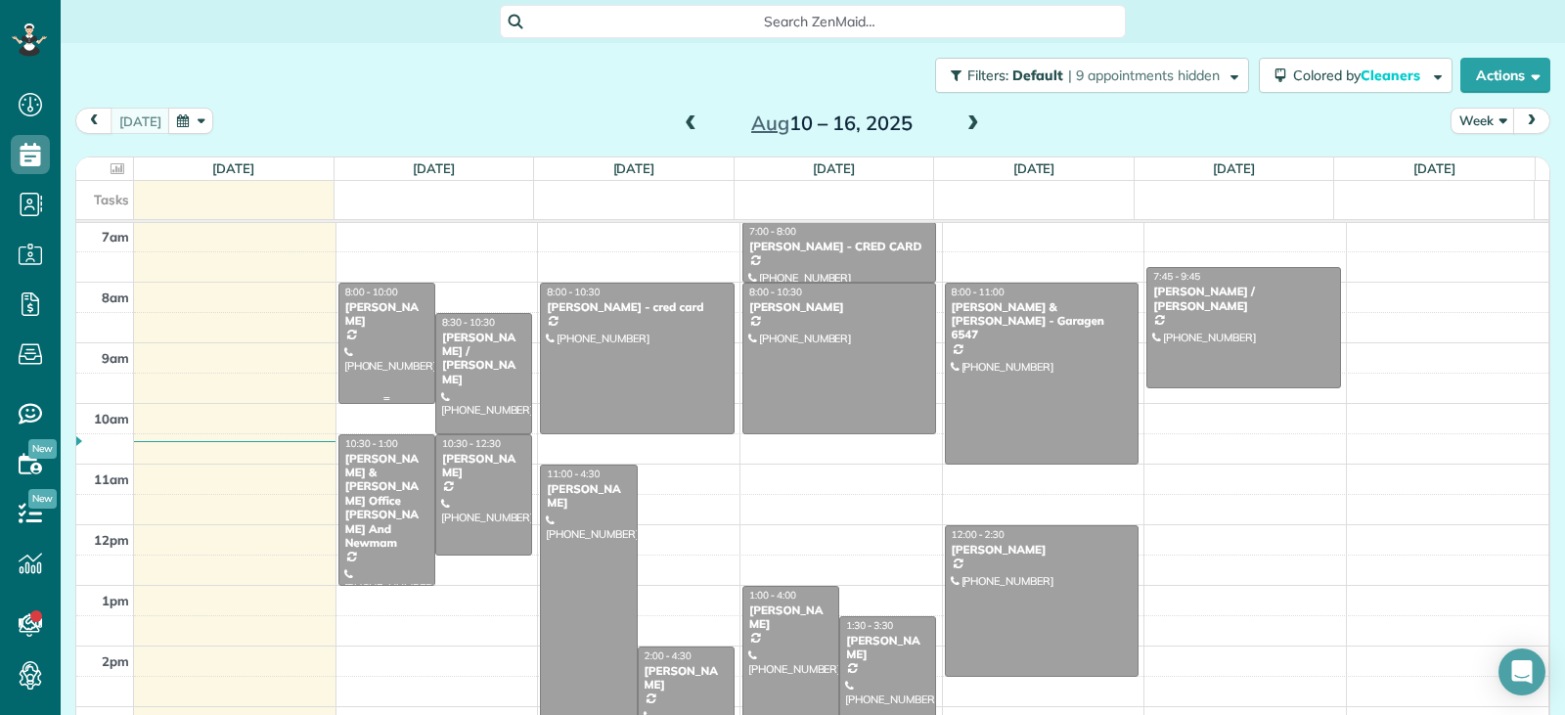
click at [391, 374] on div at bounding box center [386, 343] width 95 height 119
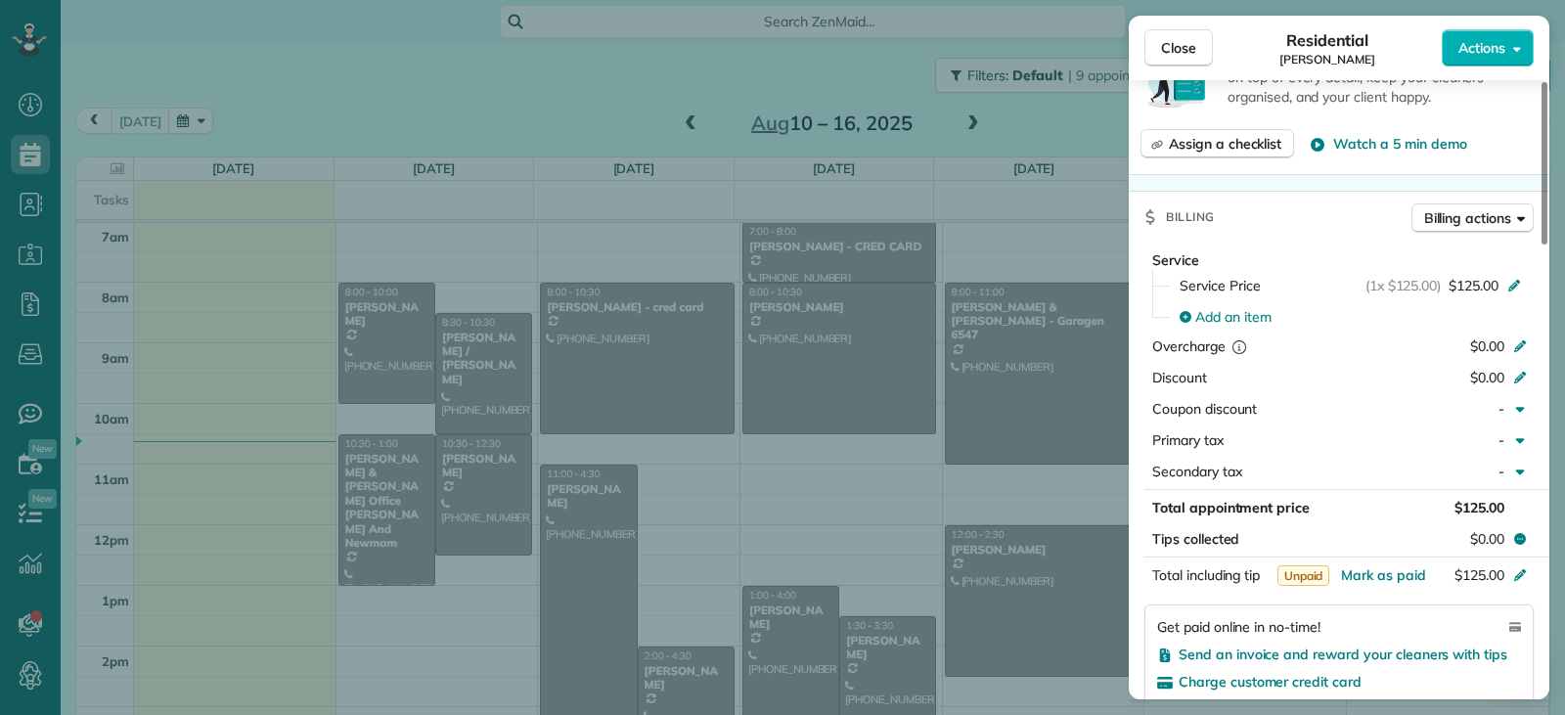
scroll to position [786, 0]
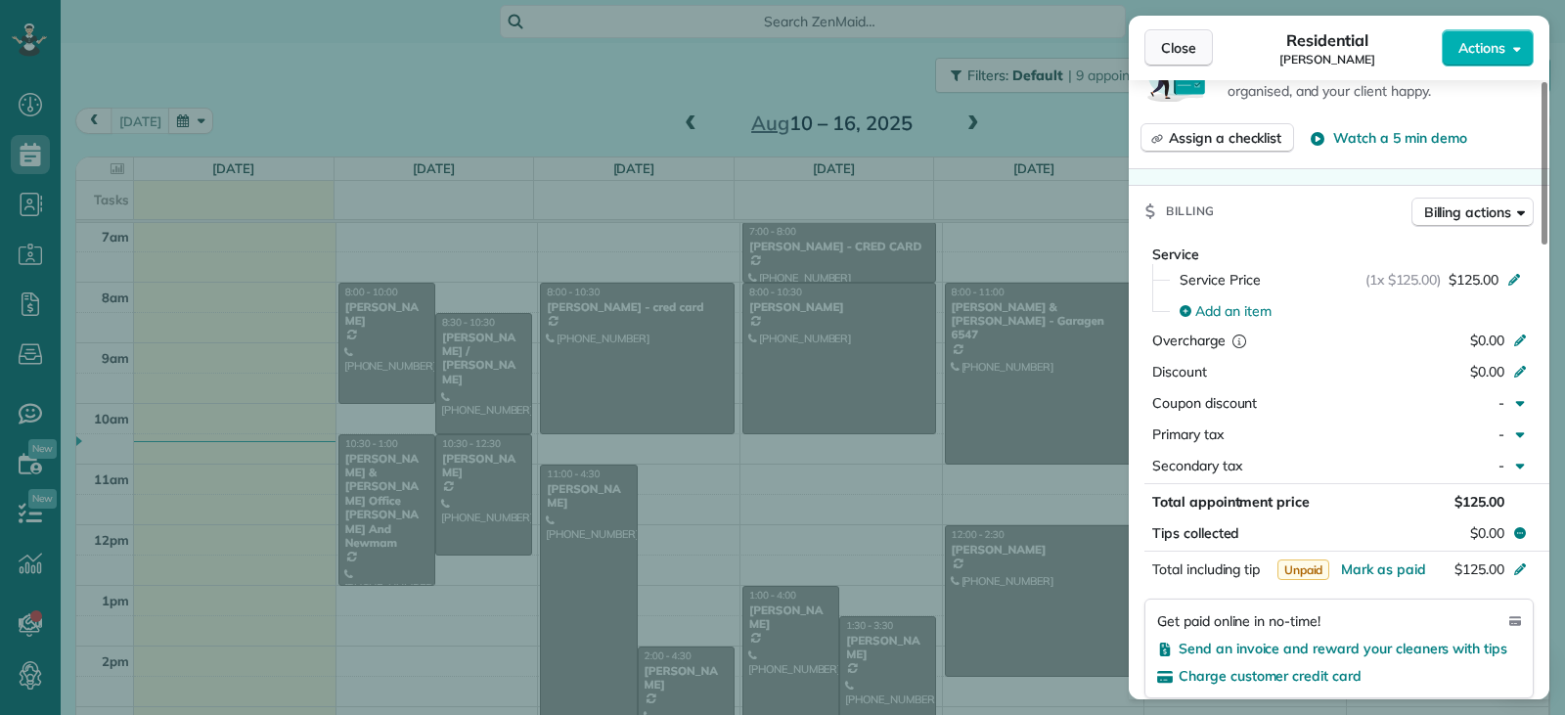
click at [1188, 52] on span "Close" at bounding box center [1178, 48] width 35 height 20
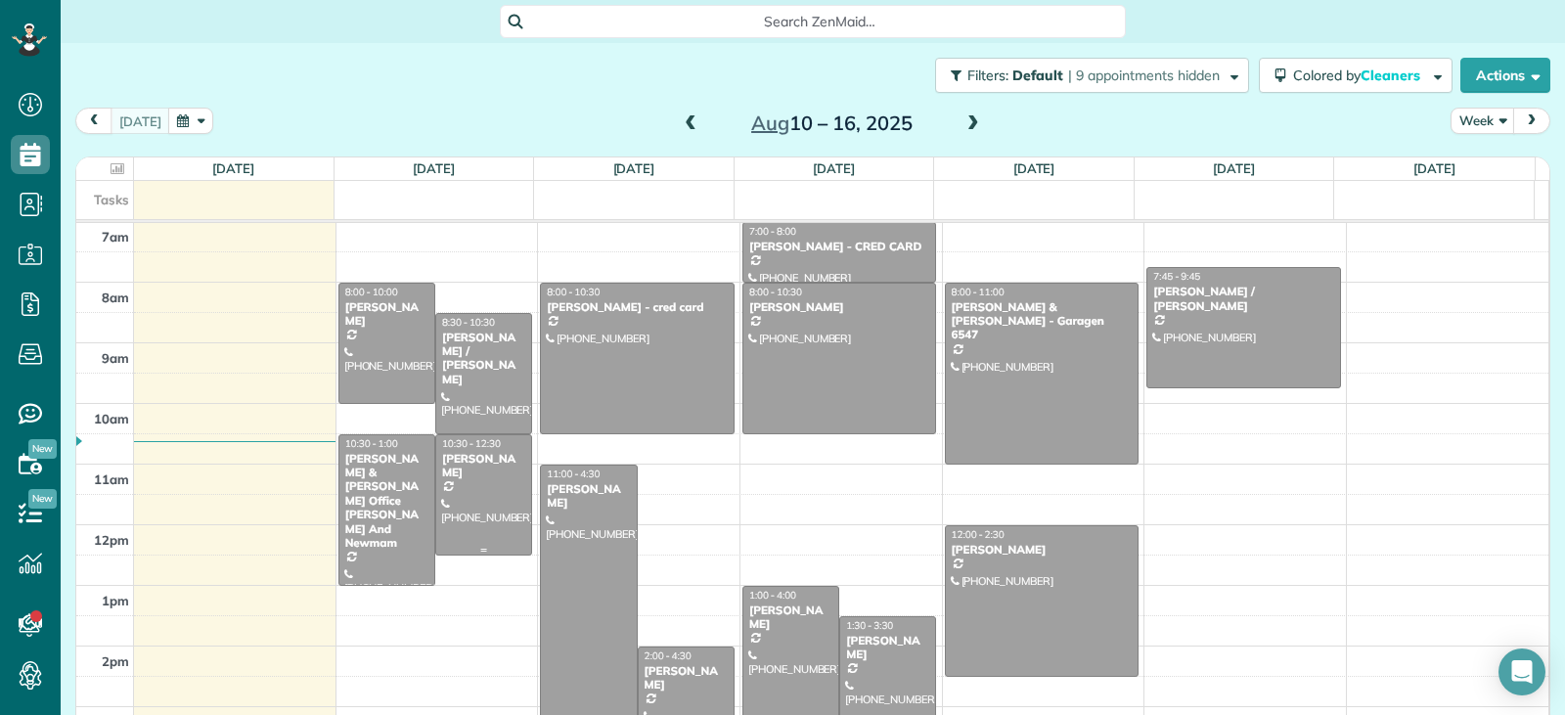
click at [483, 526] on div at bounding box center [483, 494] width 95 height 119
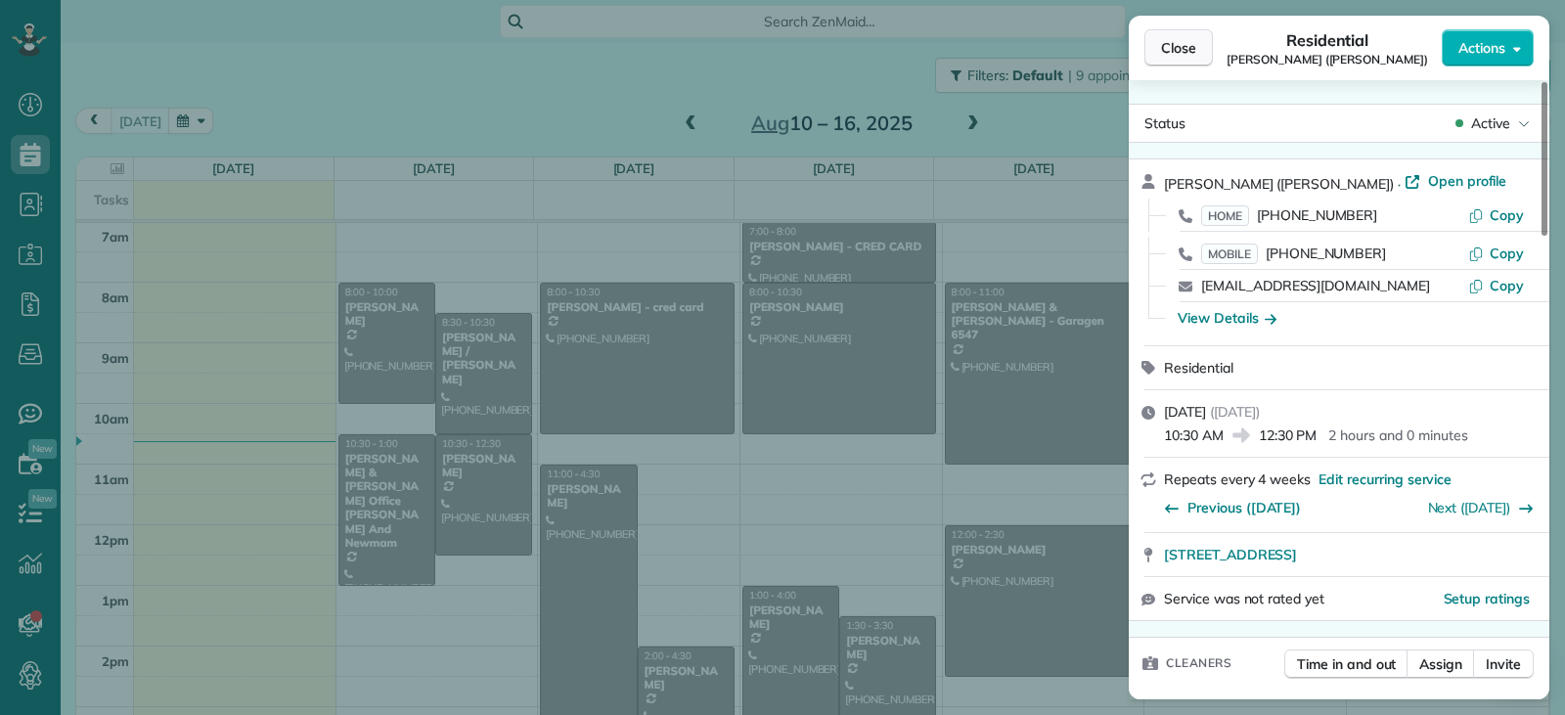
click at [1177, 52] on span "Close" at bounding box center [1178, 48] width 35 height 20
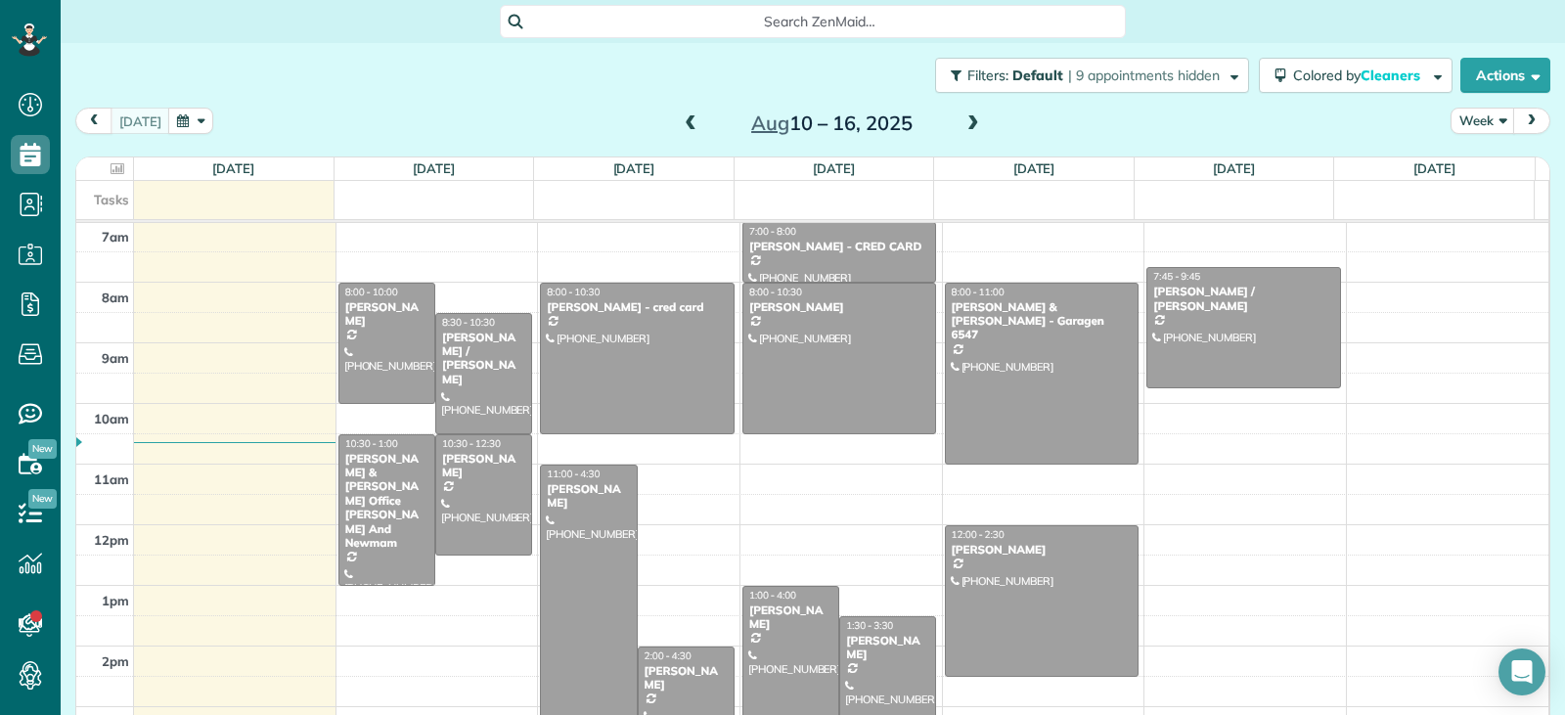
drag, startPoint x: 676, startPoint y: 692, endPoint x: 989, endPoint y: 565, distance: 337.5
click at [675, 690] on div at bounding box center [686, 723] width 95 height 150
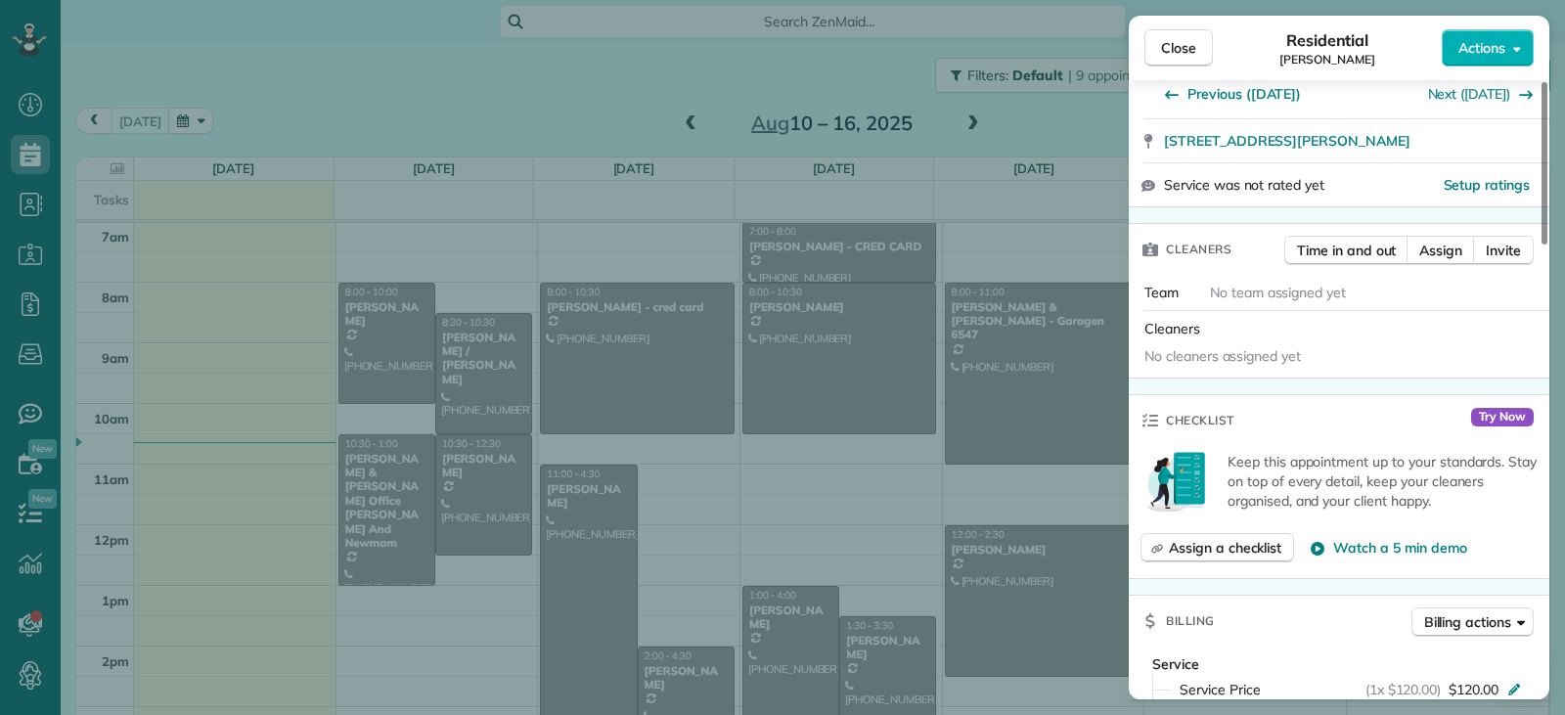
scroll to position [593, 0]
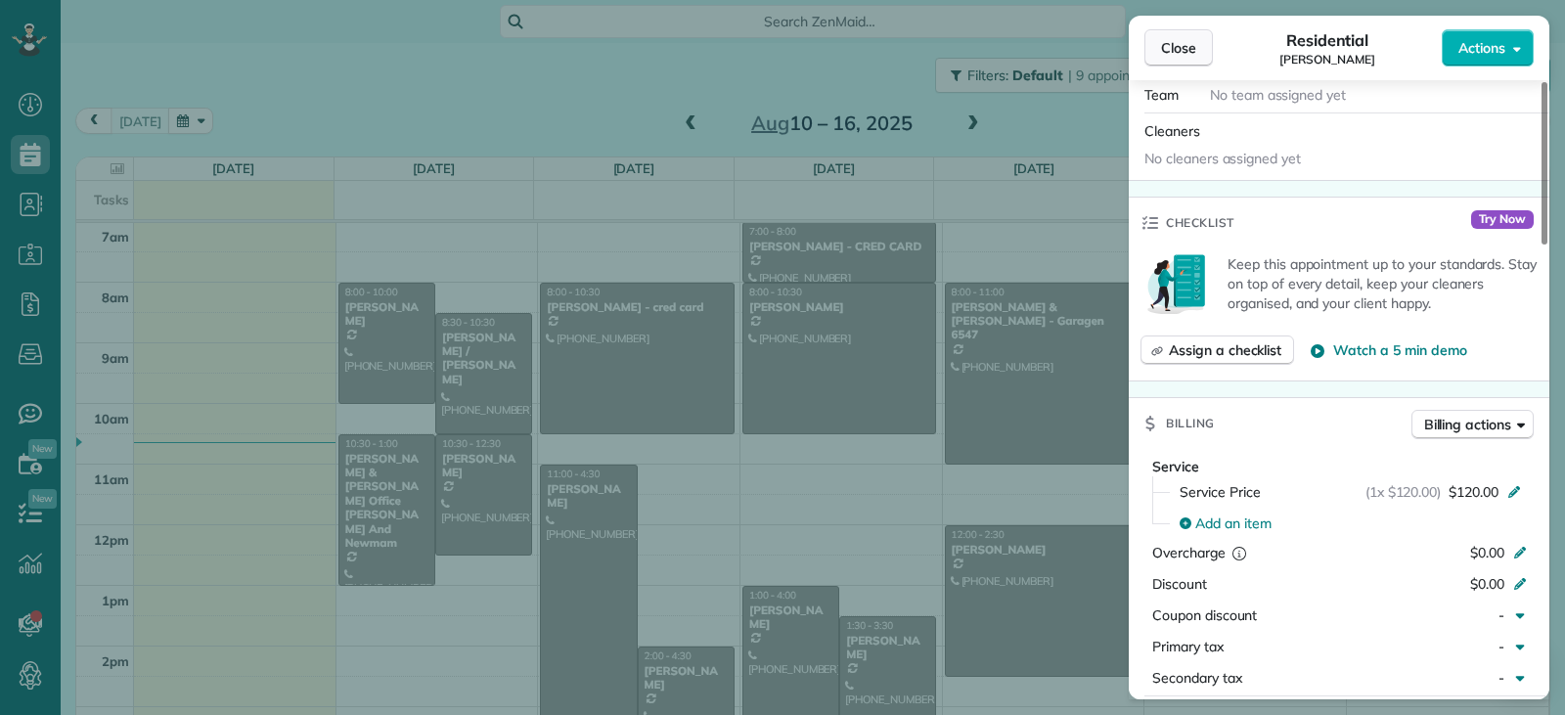
click at [1164, 57] on span "Close" at bounding box center [1178, 48] width 35 height 20
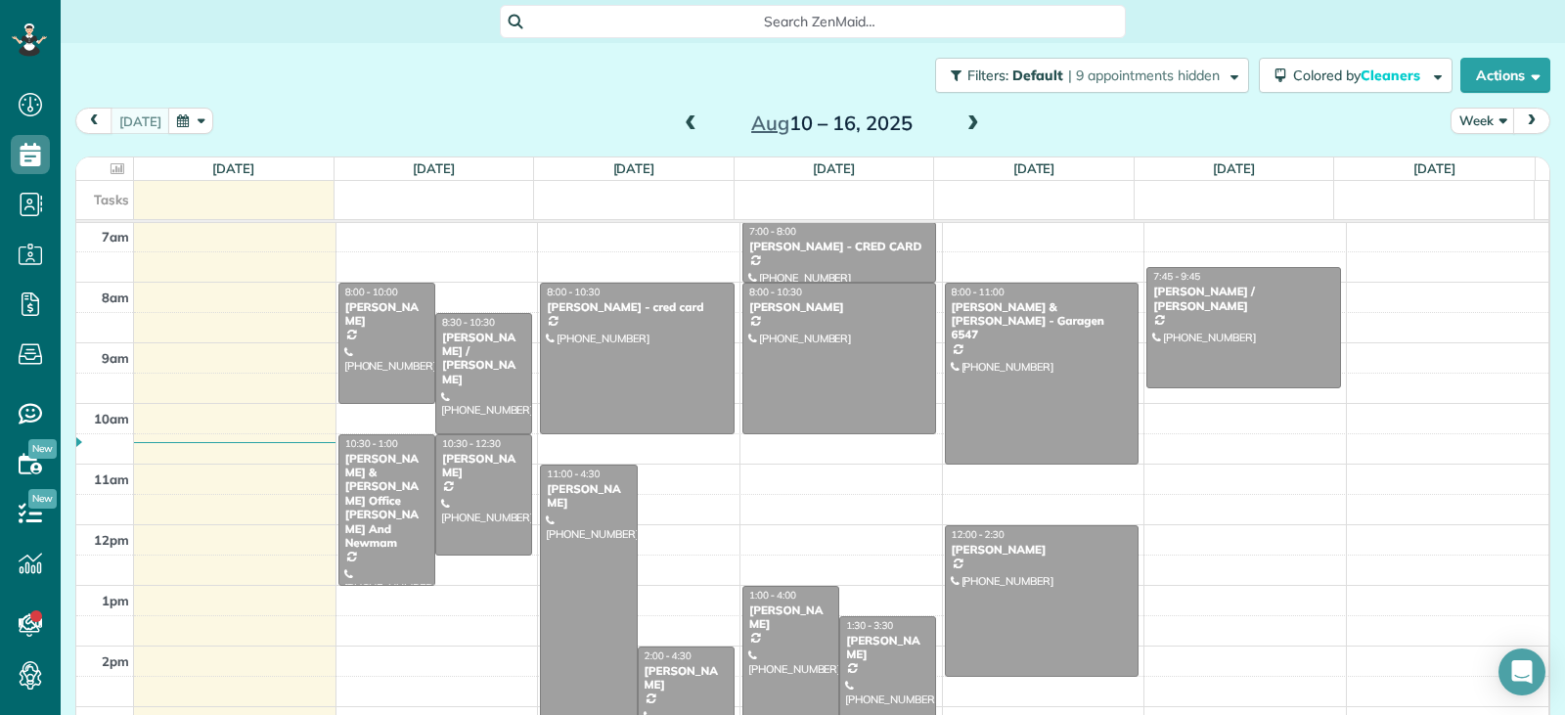
drag, startPoint x: 689, startPoint y: 675, endPoint x: 705, endPoint y: 675, distance: 16.6
click at [690, 675] on div "Michael Roy" at bounding box center [686, 678] width 85 height 28
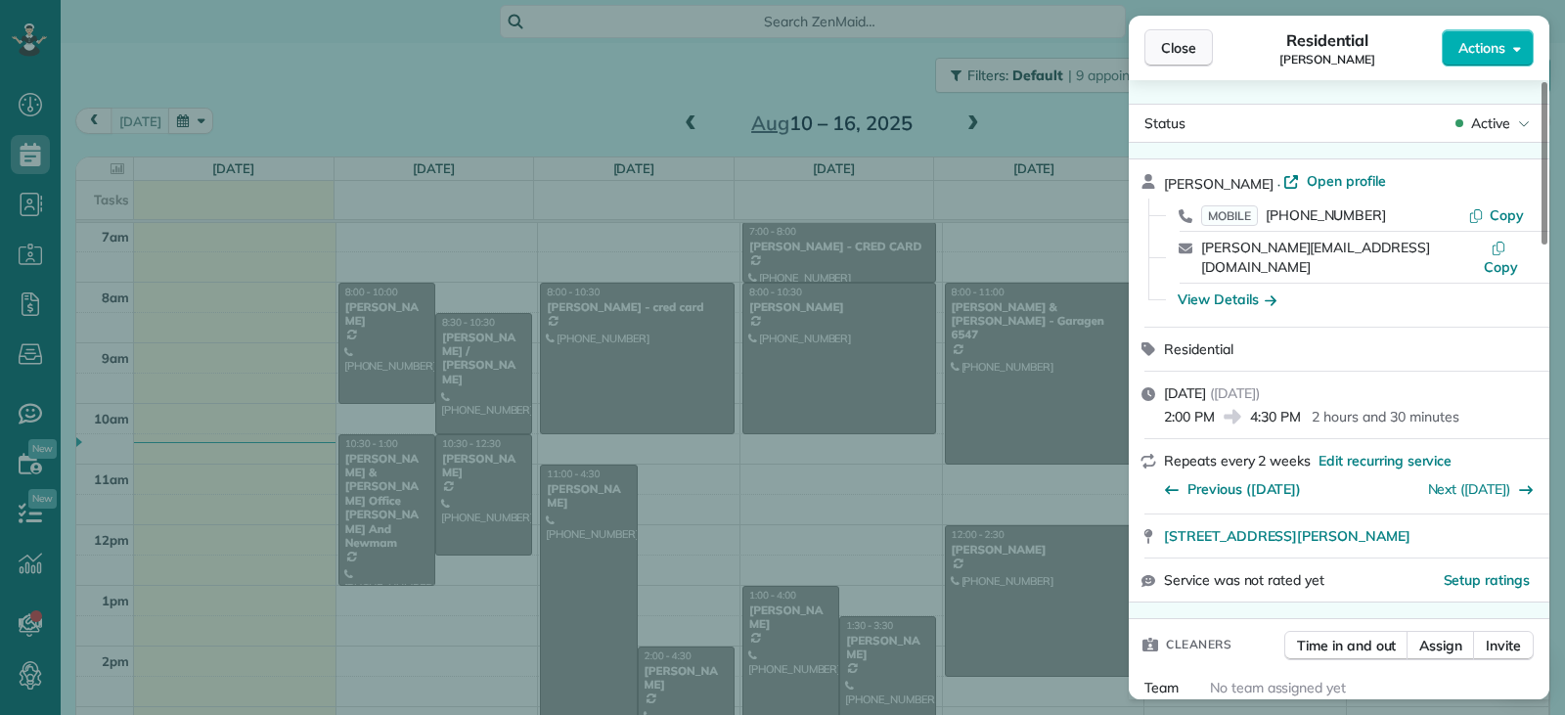
click at [1194, 55] on span "Close" at bounding box center [1178, 48] width 35 height 20
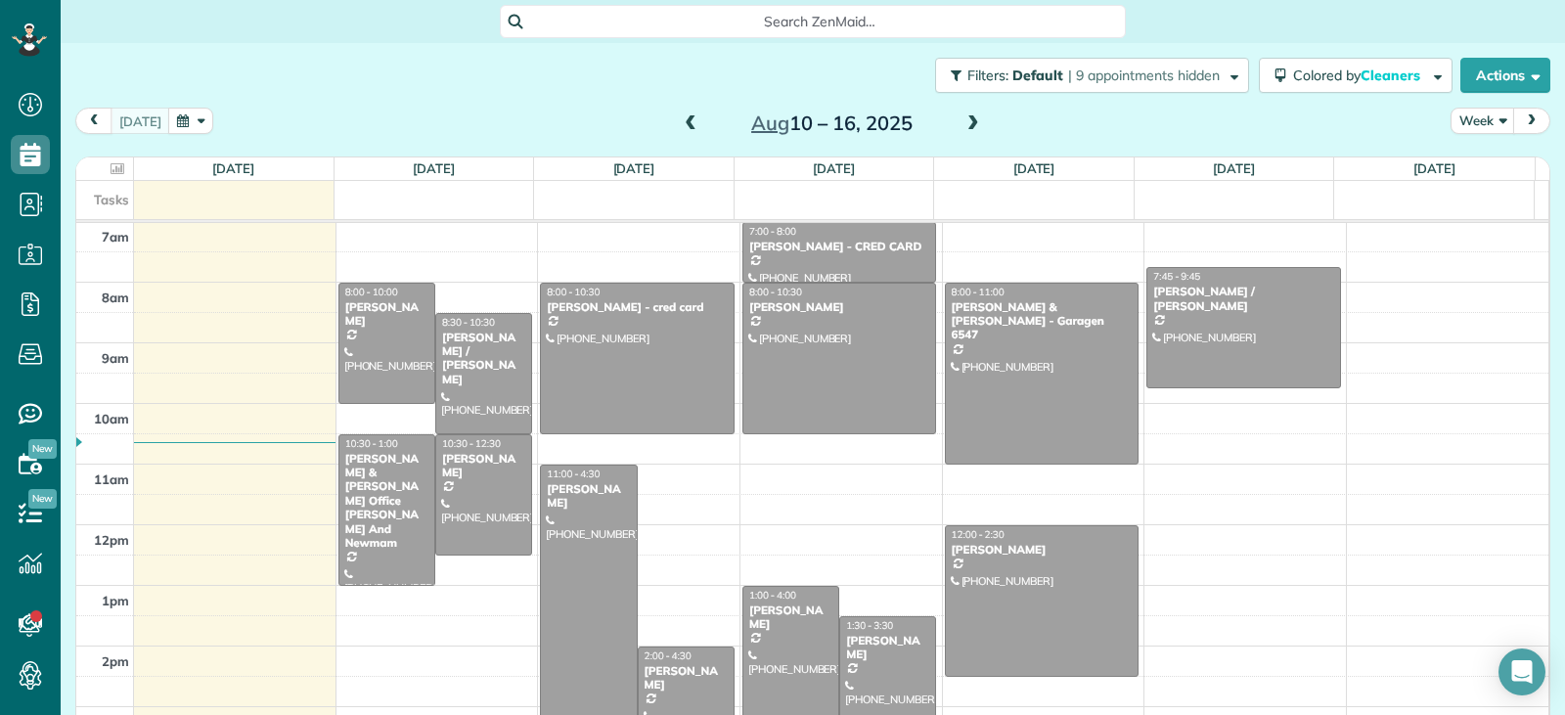
click at [872, 671] on div at bounding box center [887, 676] width 95 height 119
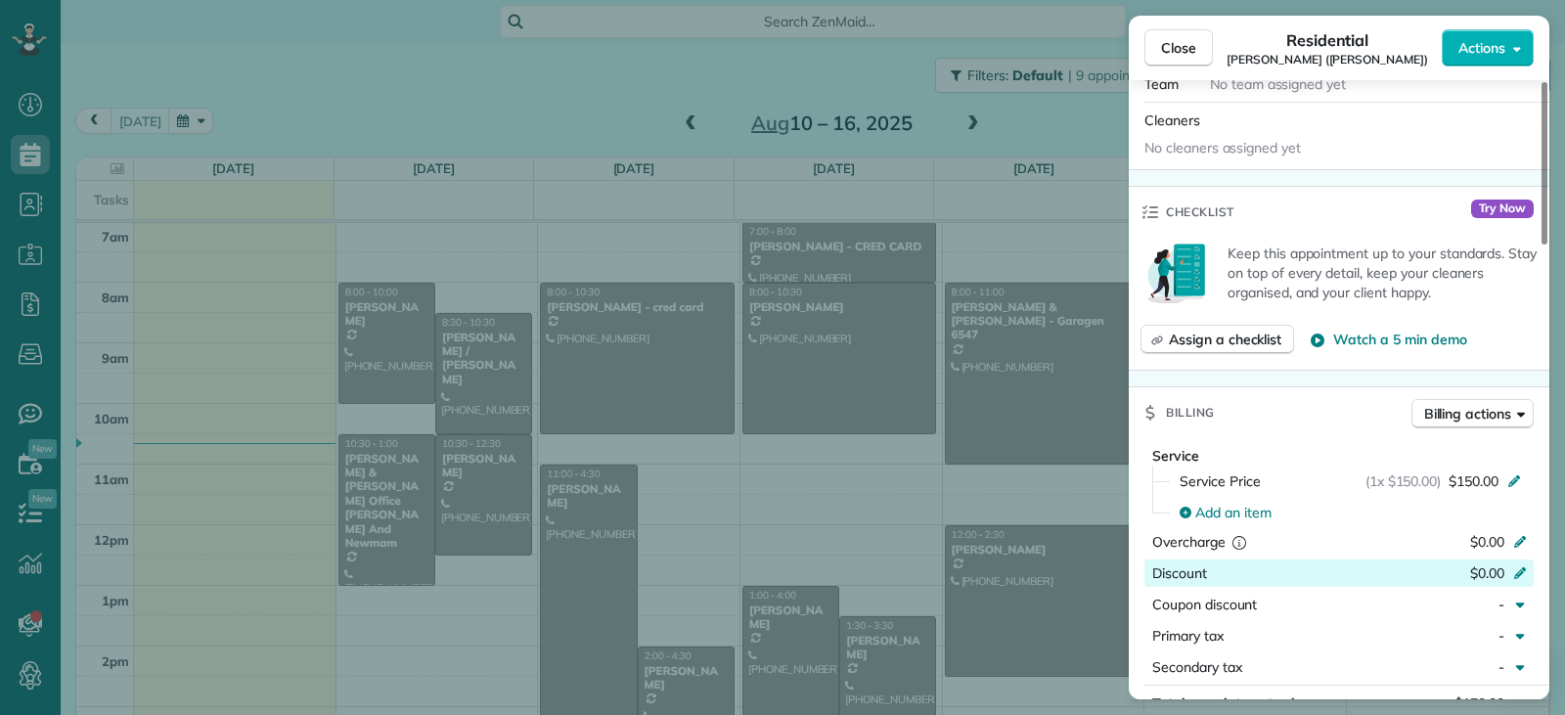
scroll to position [691, 0]
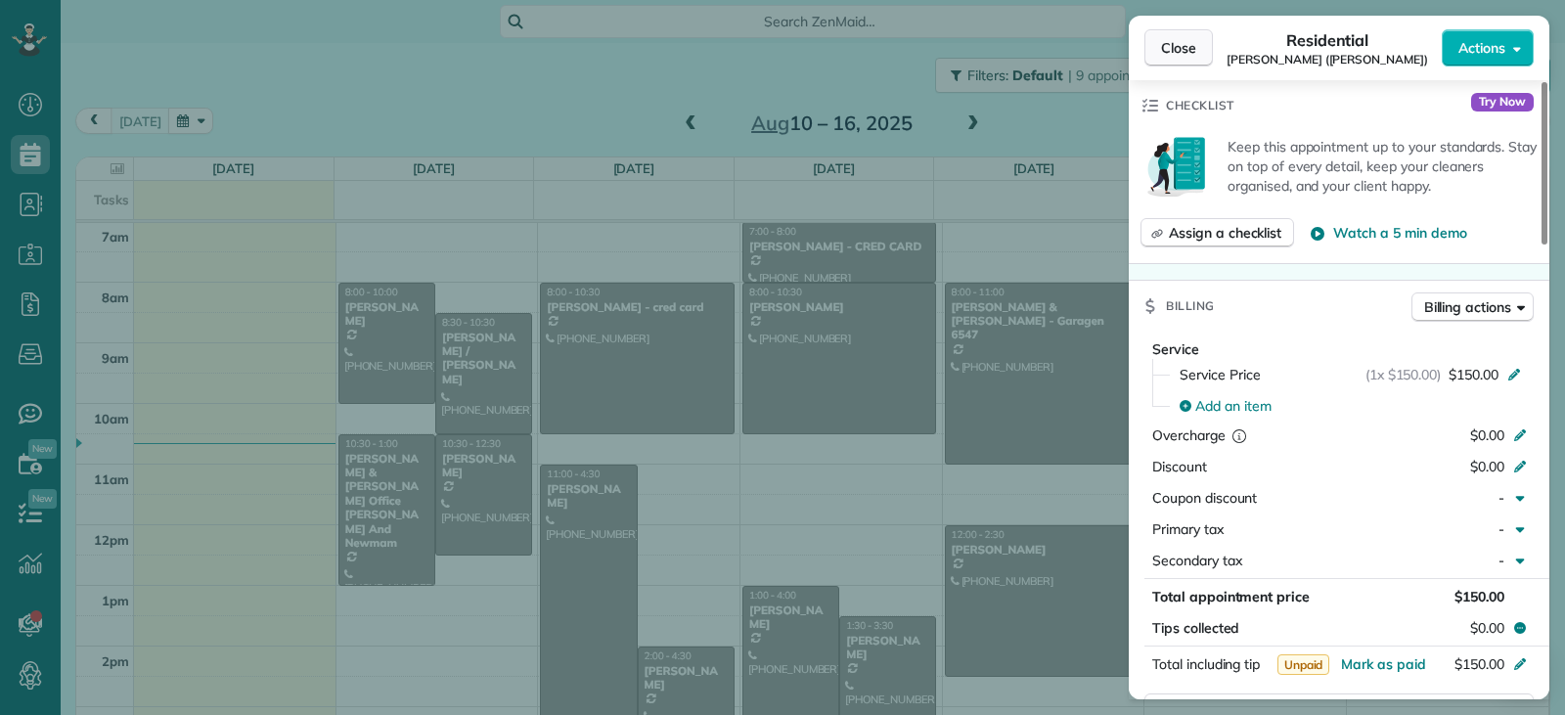
click at [1167, 46] on span "Close" at bounding box center [1178, 48] width 35 height 20
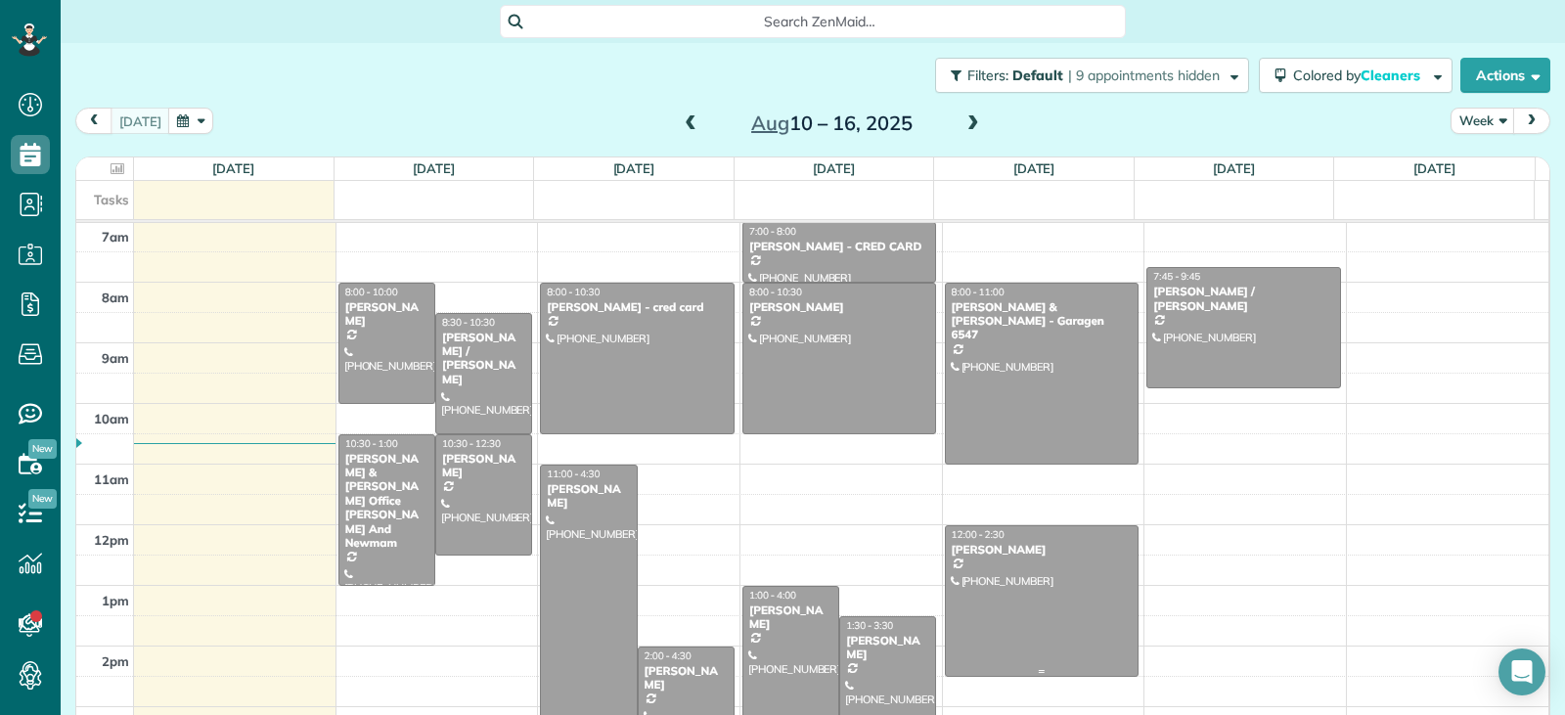
click at [1039, 641] on div at bounding box center [1042, 601] width 193 height 150
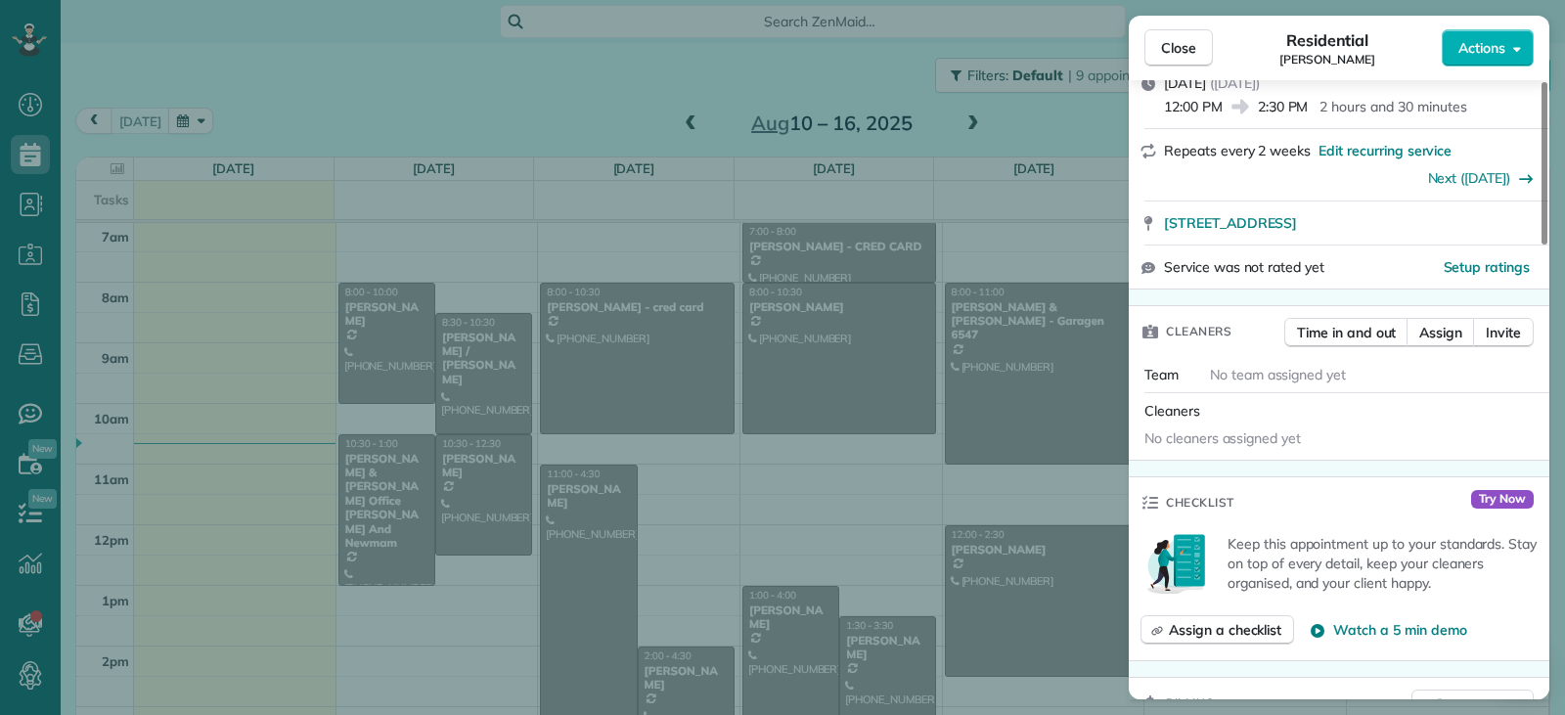
scroll to position [192, 0]
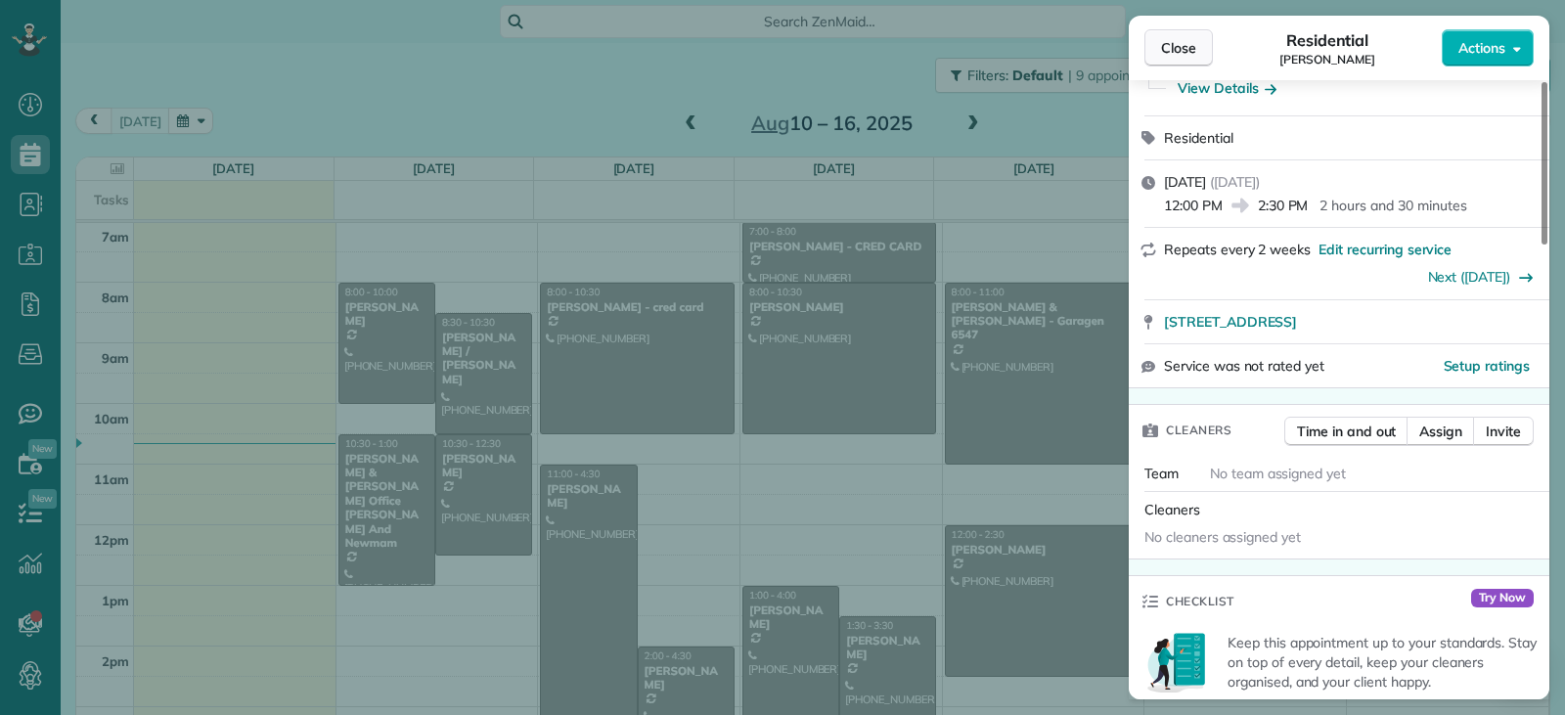
click at [1190, 46] on span "Close" at bounding box center [1178, 48] width 35 height 20
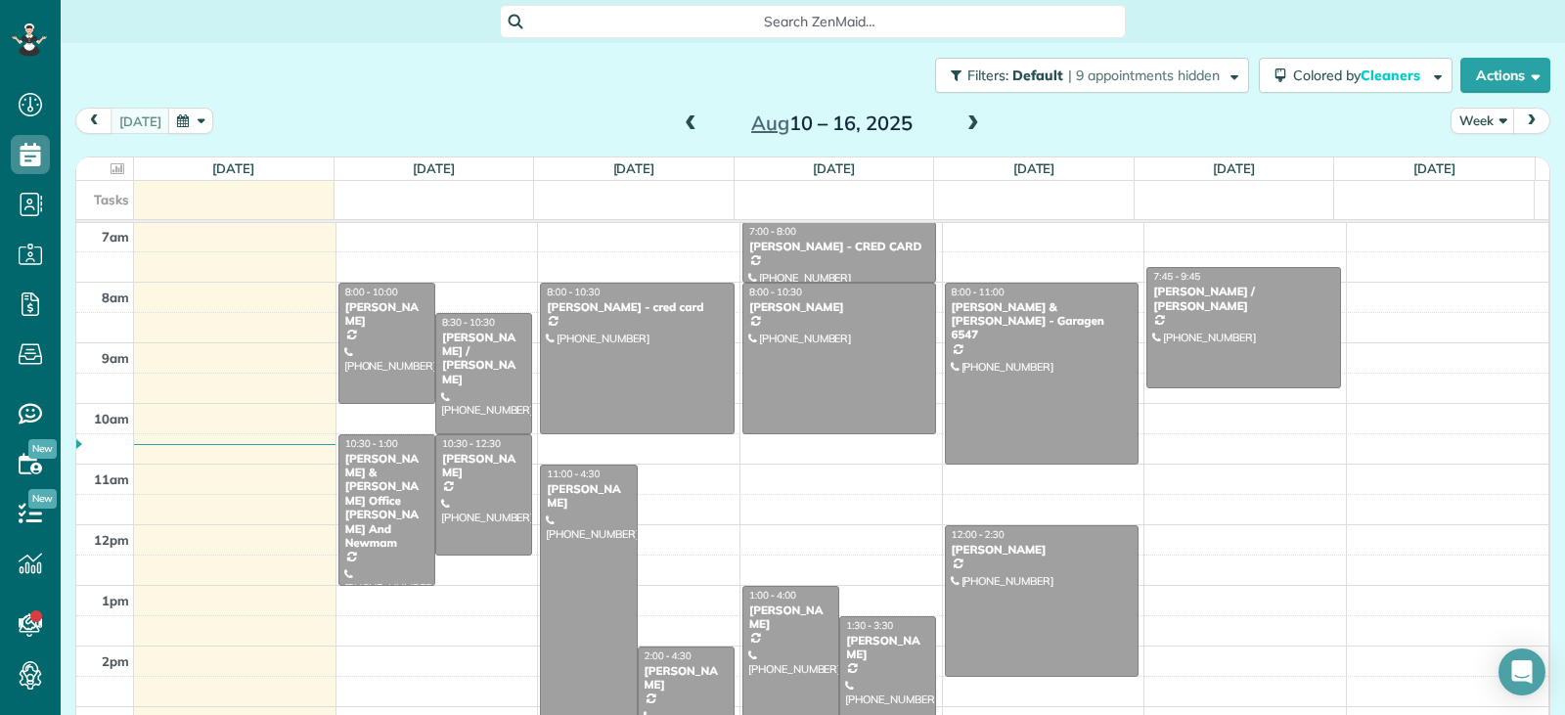
click at [966, 126] on span at bounding box center [974, 124] width 22 height 18
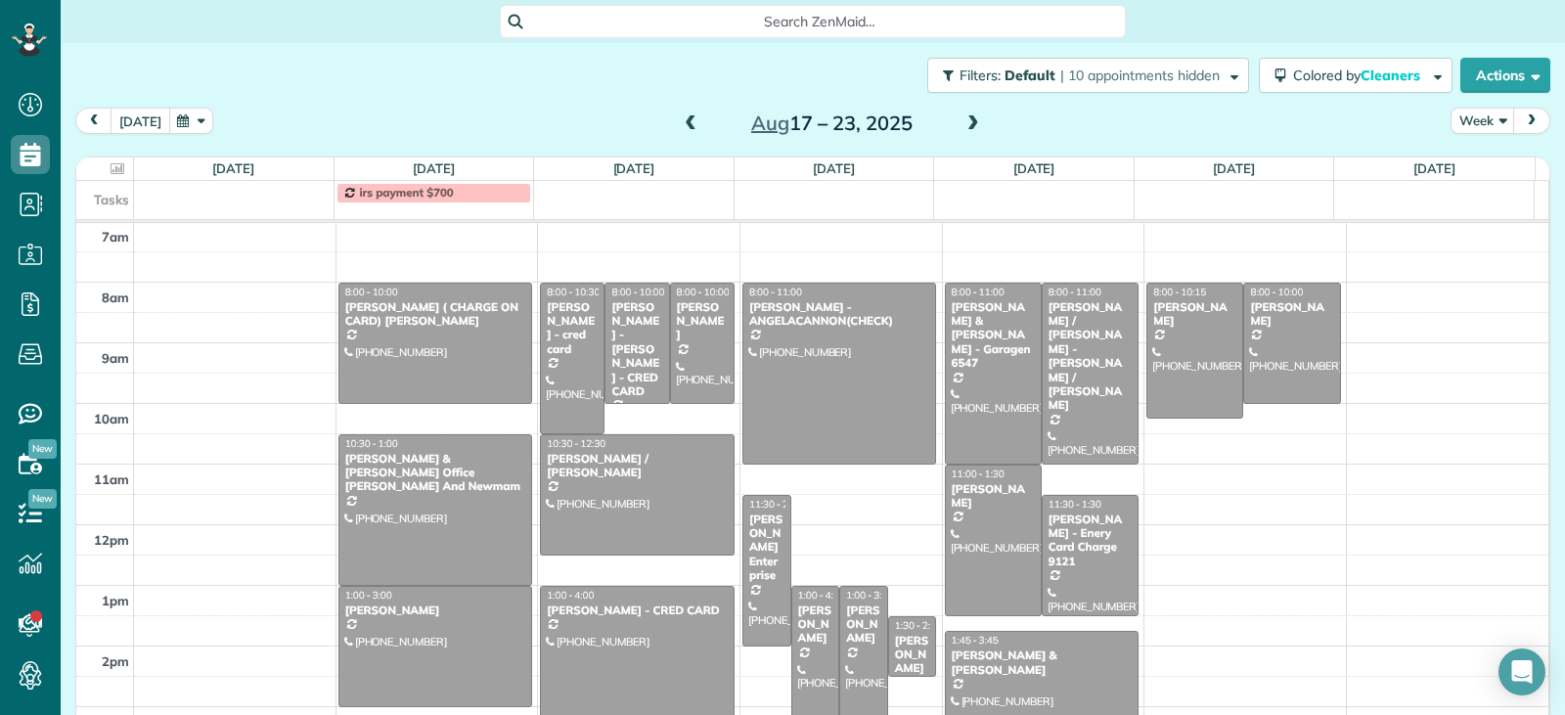
click at [150, 123] on button "today" at bounding box center [141, 121] width 60 height 26
